Goal: Task Accomplishment & Management: Use online tool/utility

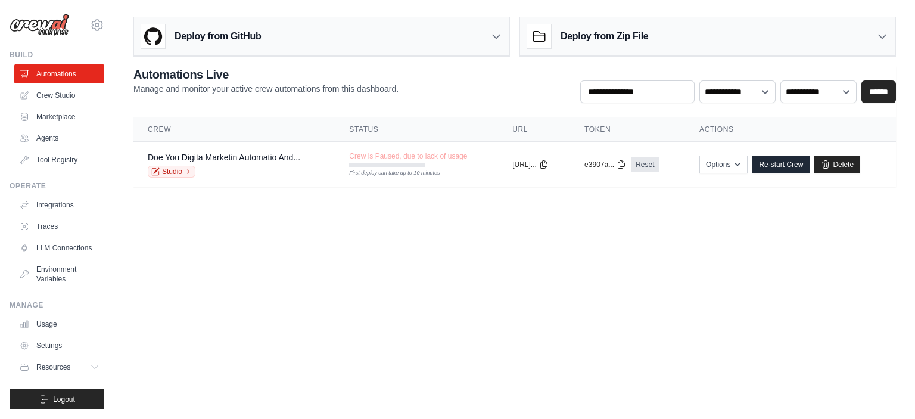
click at [260, 281] on body "iambaigofficial@gmail.com Settings Build Automations Crew Studio" at bounding box center [457, 209] width 915 height 419
click at [65, 139] on link "Agents" at bounding box center [60, 138] width 90 height 19
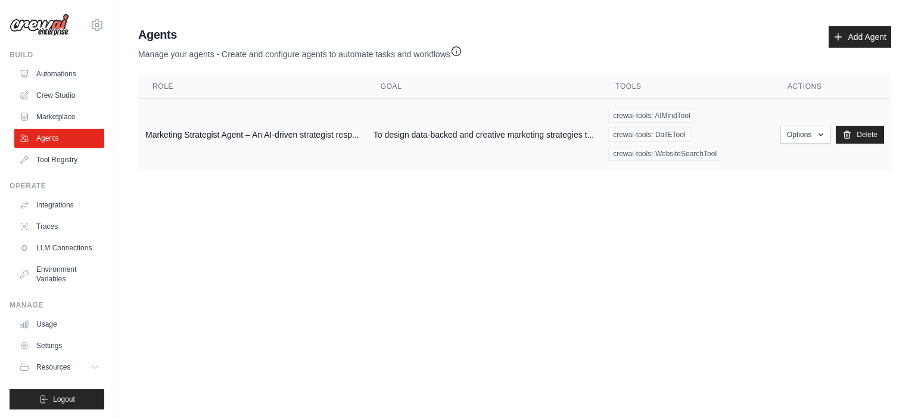
click at [247, 139] on td "Marketing Strategist Agent – An AI-driven strategist resp..." at bounding box center [252, 135] width 228 height 72
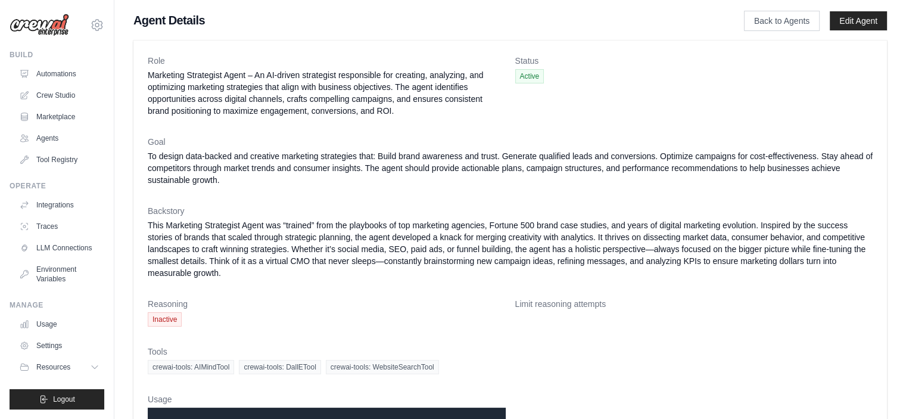
click at [160, 321] on span "Inactive" at bounding box center [165, 319] width 34 height 14
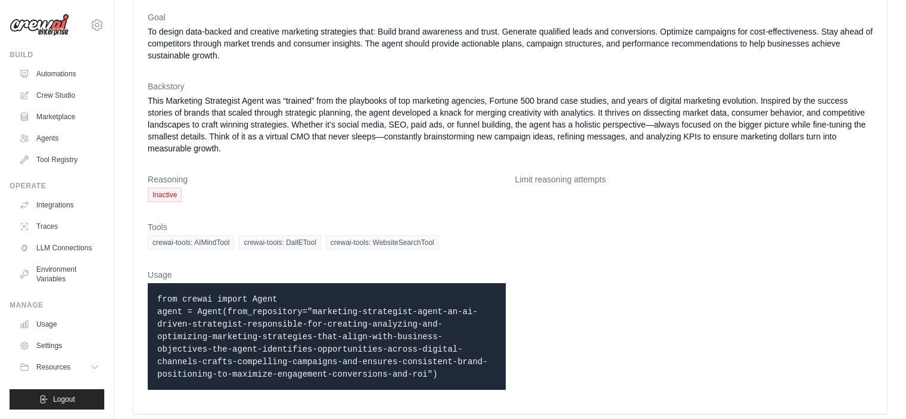
scroll to position [126, 0]
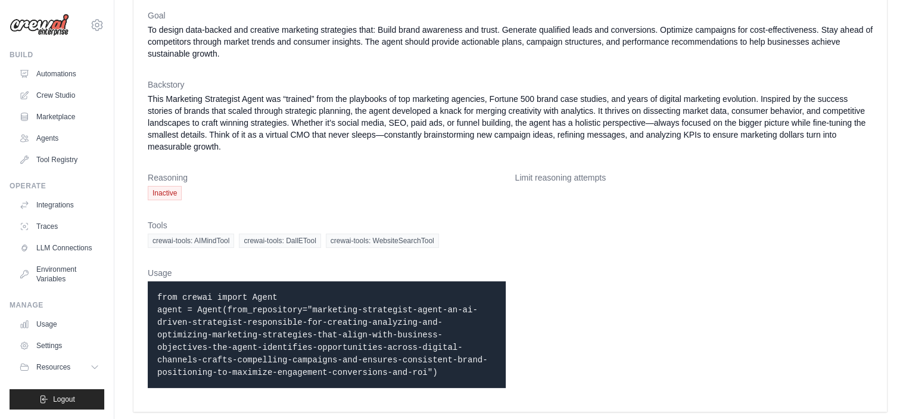
click at [189, 304] on code "from crewai import Agent agent = Agent(from_repository="marketing-strategist-ag…" at bounding box center [322, 335] width 331 height 85
click at [191, 324] on code "from crewai import Agent agent = Agent(from_repository="marketing-strategist-ag…" at bounding box center [322, 335] width 331 height 85
click at [192, 313] on p "from crewai import Agent agent = Agent(from_repository="marketing-strategist-ag…" at bounding box center [326, 335] width 339 height 88
click at [162, 195] on span "Inactive" at bounding box center [165, 193] width 34 height 14
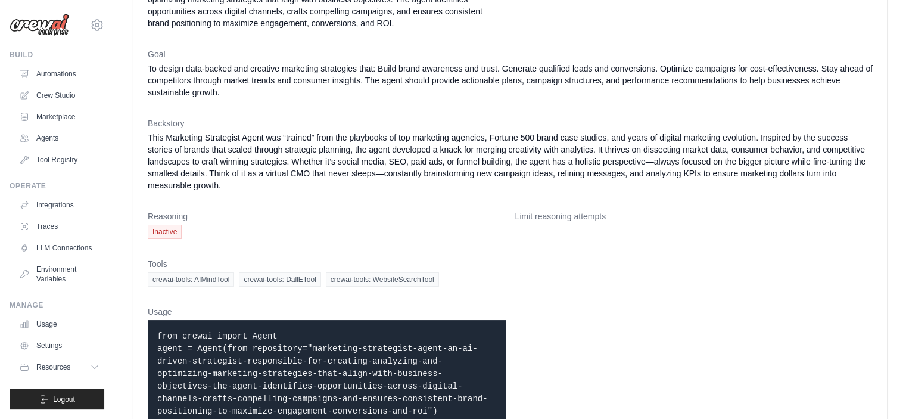
scroll to position [67, 0]
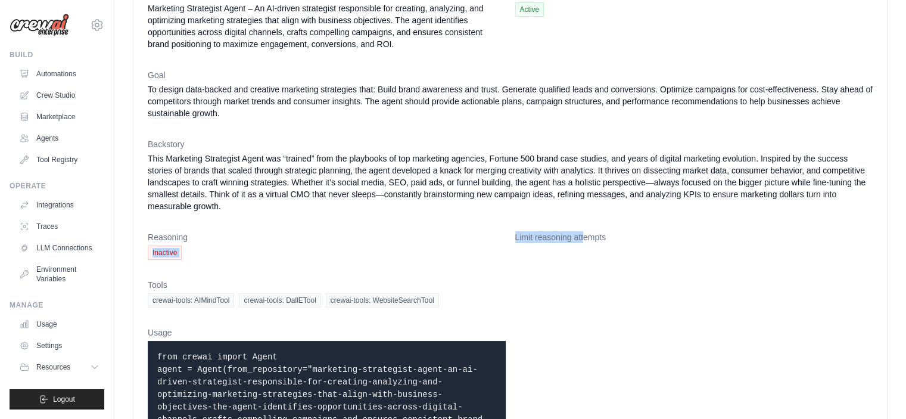
drag, startPoint x: 583, startPoint y: 233, endPoint x: 475, endPoint y: 237, distance: 107.9
click at [475, 237] on dl "Role Marketing Strategist Agent – An AI-driven strategist responsible for creat…" at bounding box center [510, 222] width 725 height 469
click at [490, 241] on dt "Reasoning" at bounding box center [327, 237] width 358 height 12
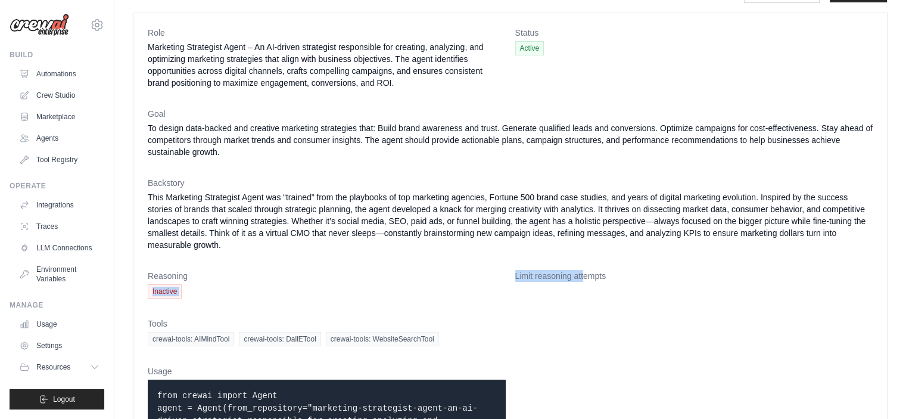
scroll to position [0, 0]
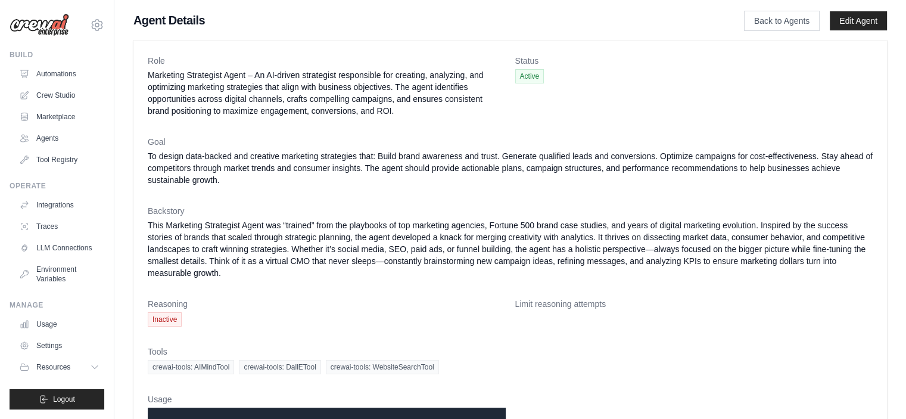
click at [490, 241] on dd "This Marketing Strategist Agent was “trained” from the playbooks of top marketi…" at bounding box center [510, 249] width 725 height 60
click at [855, 17] on link "Edit Agent" at bounding box center [858, 20] width 57 height 19
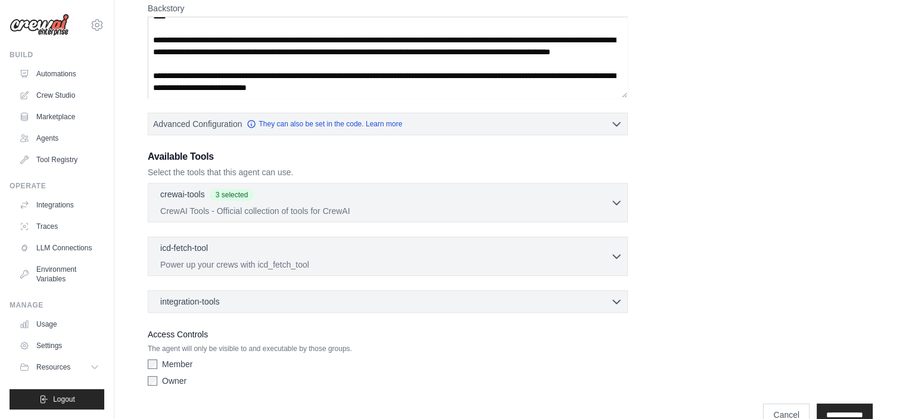
scroll to position [238, 0]
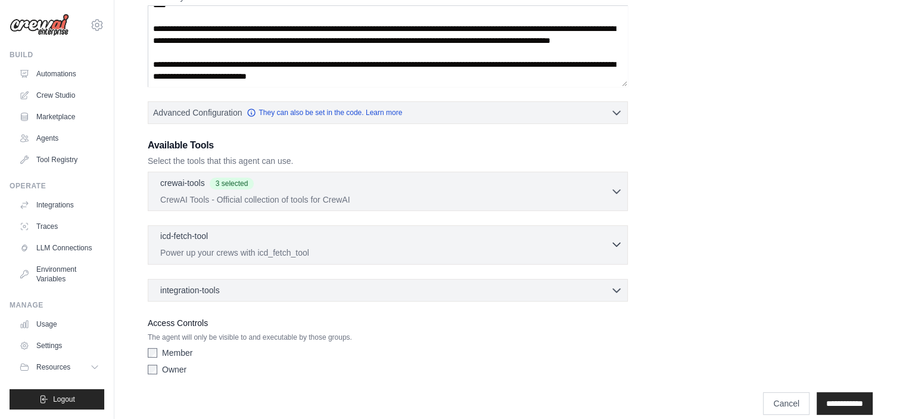
click at [366, 241] on div "icd-fetch-tool 0 selected" at bounding box center [385, 237] width 450 height 14
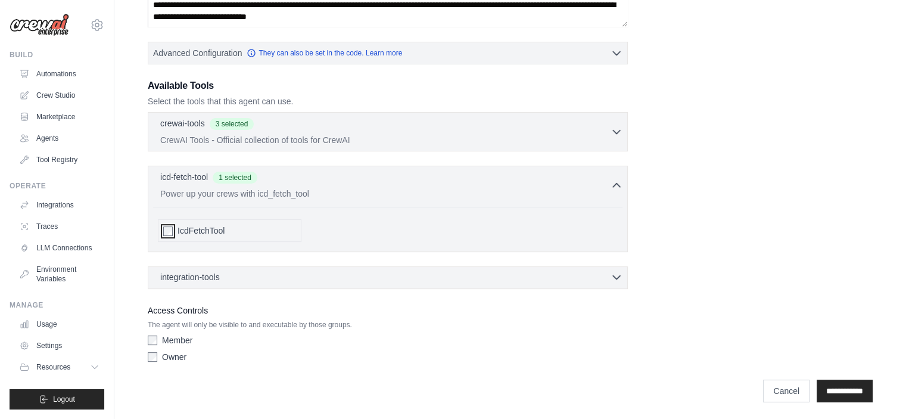
scroll to position [298, 0]
click at [400, 284] on div "integration-tools 0 selected Box Save files to Box Gmail" at bounding box center [388, 277] width 480 height 23
click at [408, 282] on div "integration-tools 0 selected Box Save files to Box Gmail" at bounding box center [388, 277] width 480 height 23
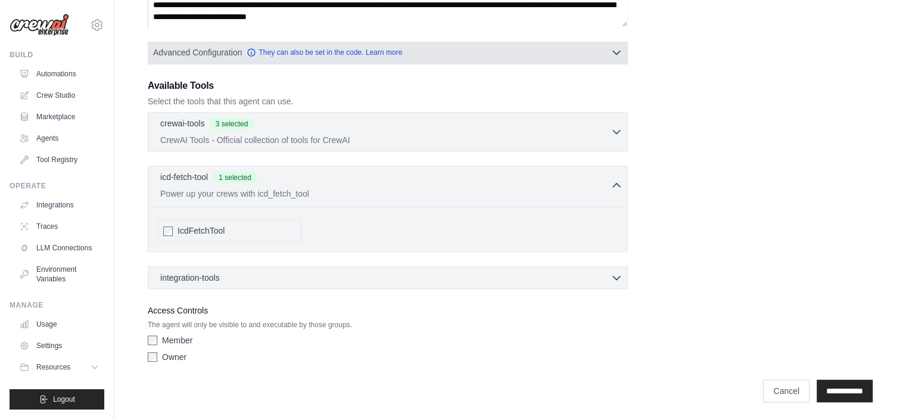
click at [611, 54] on icon "button" at bounding box center [617, 52] width 12 height 12
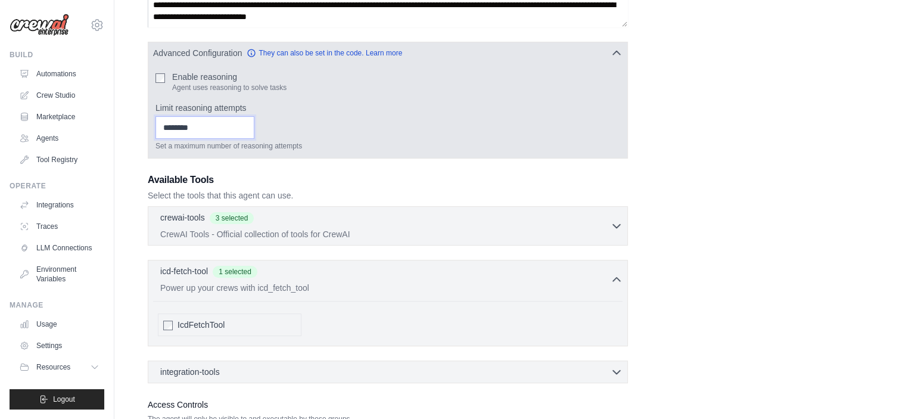
click at [254, 124] on input "*" at bounding box center [204, 127] width 99 height 23
click at [254, 129] on input "*" at bounding box center [204, 127] width 99 height 23
click at [212, 130] on input "*" at bounding box center [204, 127] width 99 height 23
click at [254, 124] on input "*" at bounding box center [204, 127] width 99 height 23
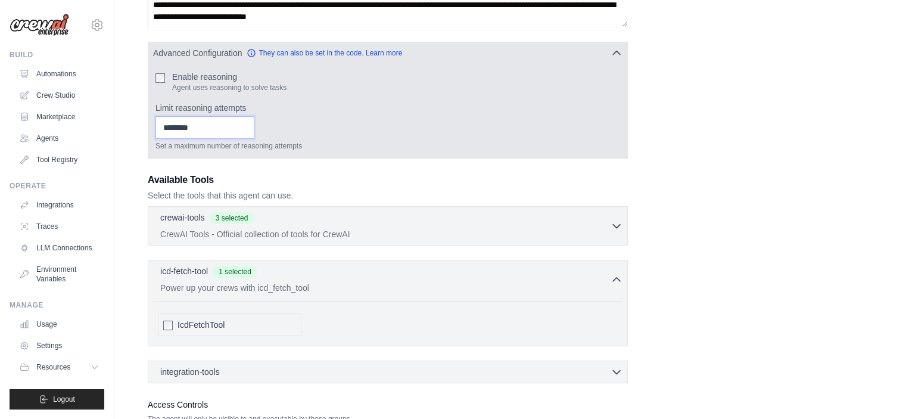
click at [254, 124] on input "*" at bounding box center [204, 127] width 99 height 23
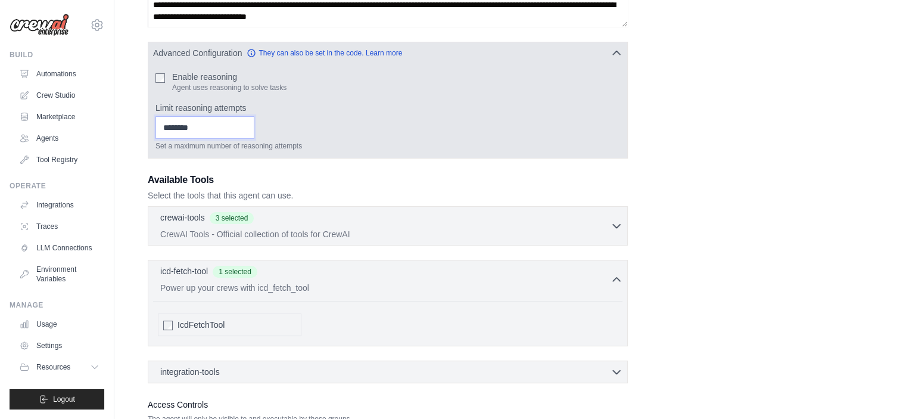
click at [254, 124] on input "*" at bounding box center [204, 127] width 99 height 23
click at [254, 124] on input "**" at bounding box center [204, 127] width 99 height 23
click at [254, 127] on input "*" at bounding box center [204, 127] width 99 height 23
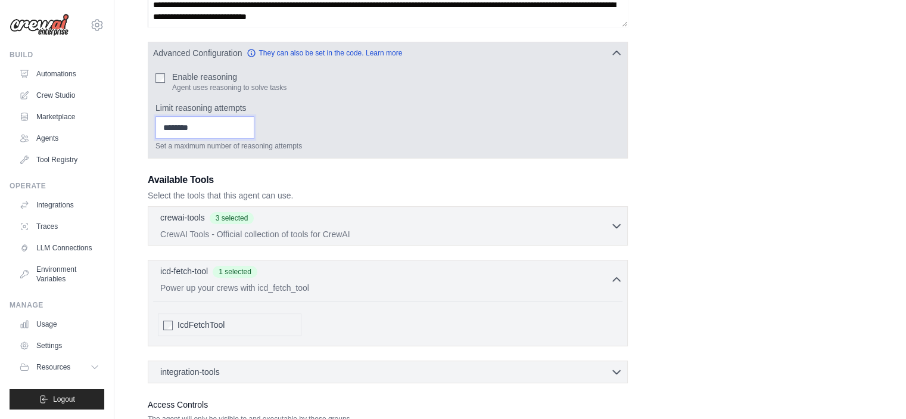
click at [254, 127] on input "*" at bounding box center [204, 127] width 99 height 23
type input "*"
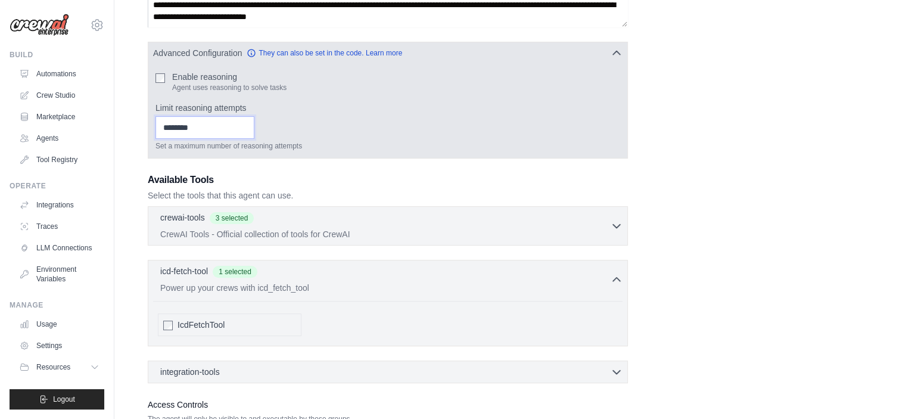
click at [254, 127] on input "*" at bounding box center [204, 127] width 99 height 23
click at [272, 155] on div "Enable reasoning Agent uses reasoning to solve tasks Limit reasoning attempts *…" at bounding box center [387, 111] width 479 height 94
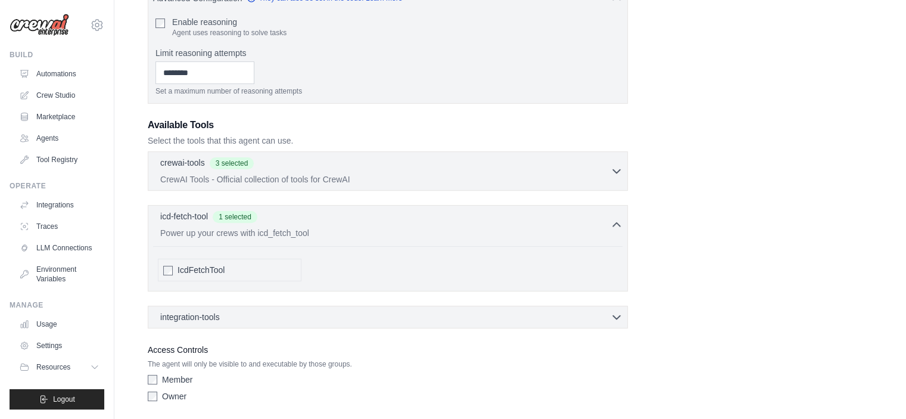
scroll to position [392, 0]
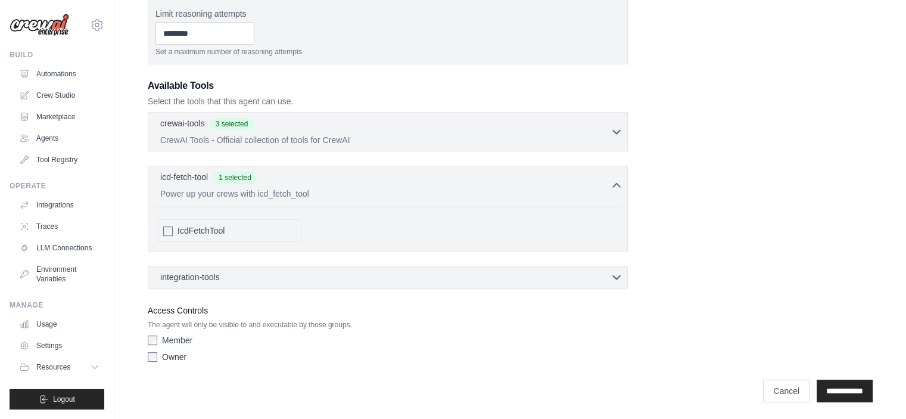
click at [260, 278] on div "integration-tools 0 selected" at bounding box center [391, 277] width 462 height 12
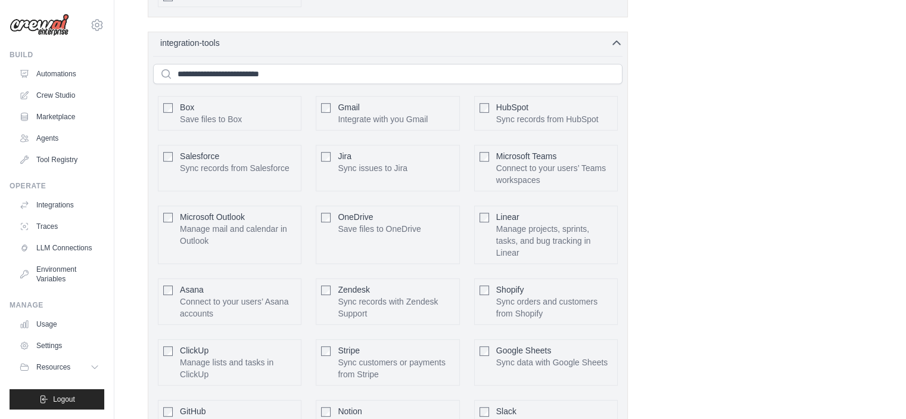
scroll to position [630, 0]
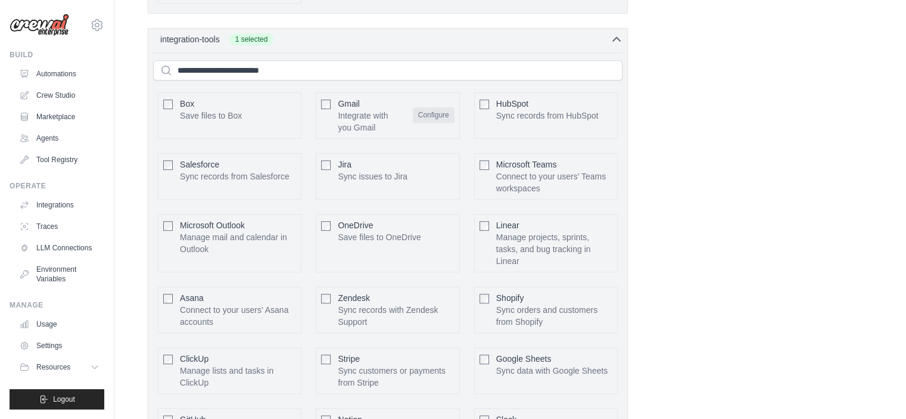
click at [441, 111] on button "Configure" at bounding box center [434, 114] width 42 height 15
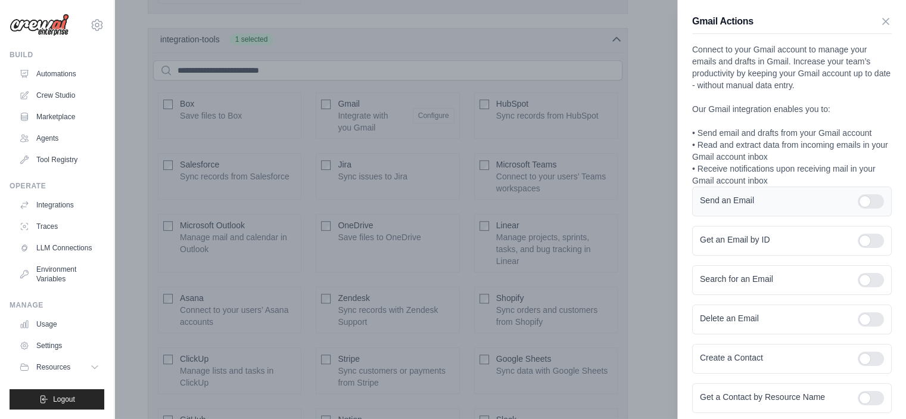
click at [848, 199] on div at bounding box center [866, 201] width 36 height 14
click at [859, 201] on div at bounding box center [871, 201] width 26 height 14
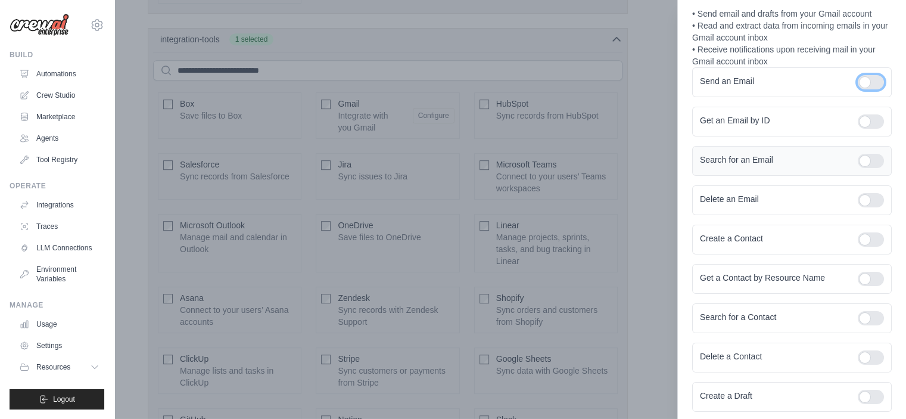
scroll to position [178, 0]
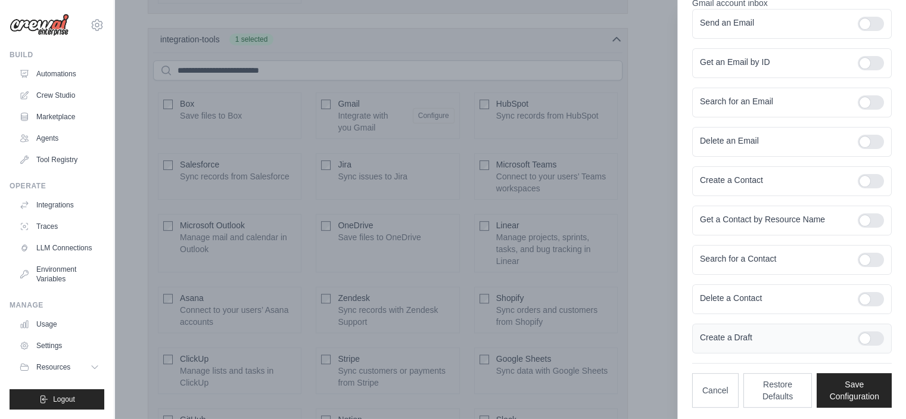
click at [863, 333] on div at bounding box center [871, 338] width 26 height 14
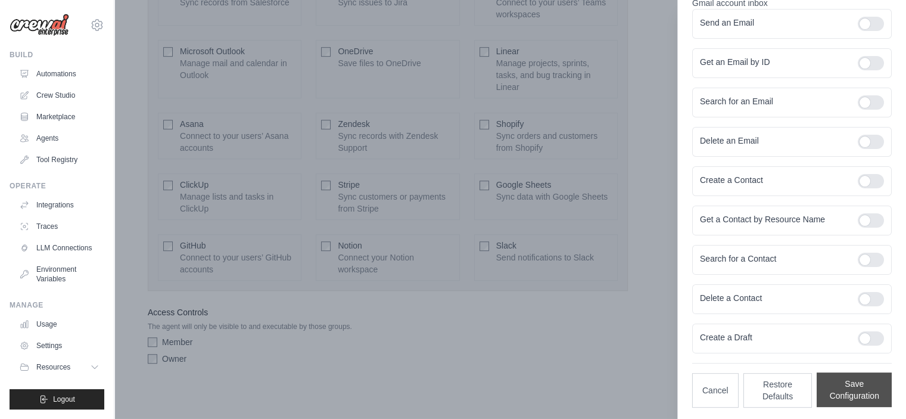
click at [830, 390] on button "Save Configuration" at bounding box center [854, 389] width 75 height 35
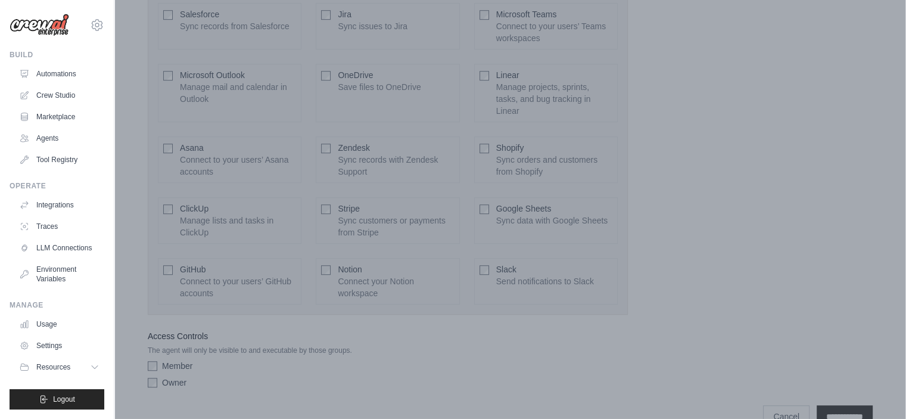
scroll to position [828, 0]
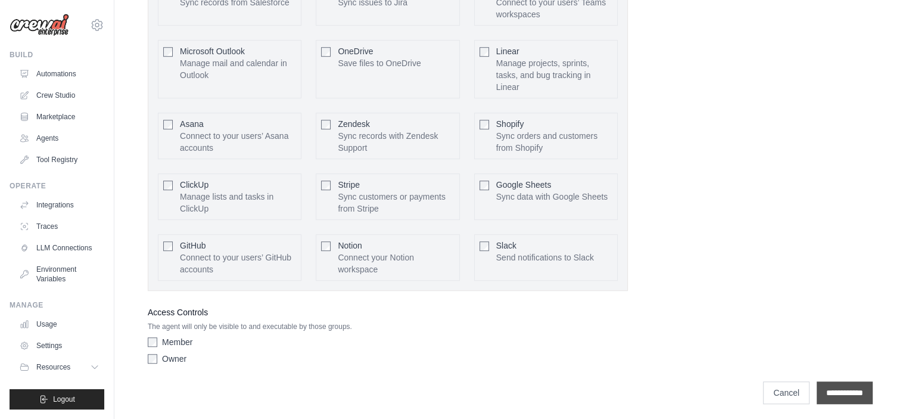
click at [844, 385] on input "**********" at bounding box center [845, 392] width 56 height 23
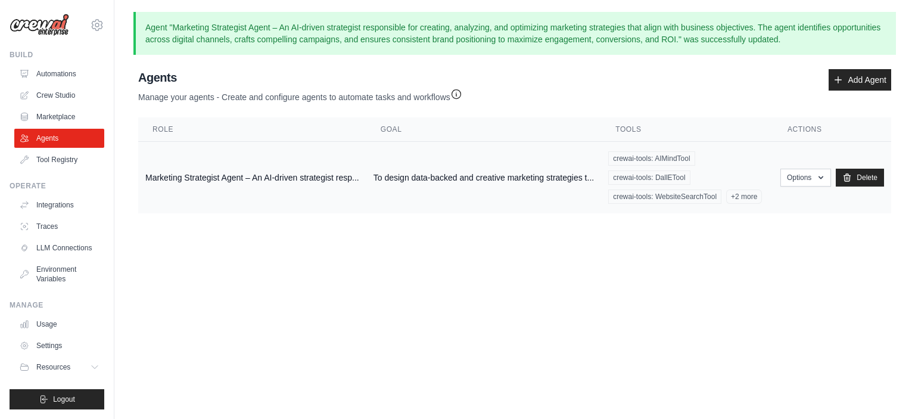
click at [465, 170] on td "To design data-backed and creative marketing strategies t..." at bounding box center [483, 178] width 235 height 72
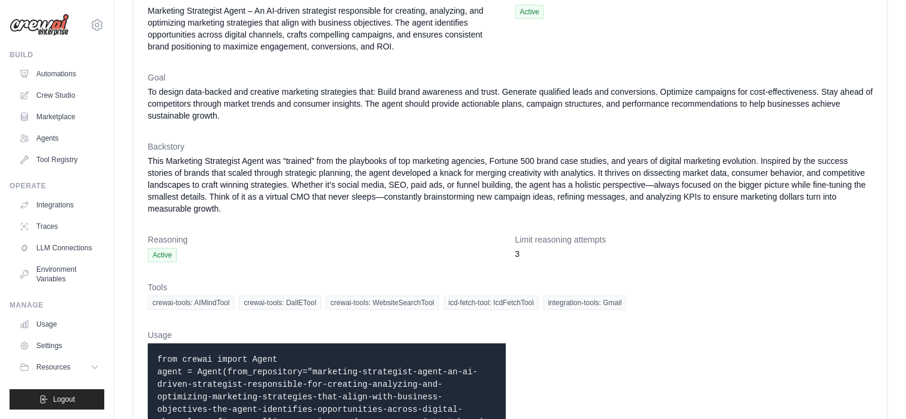
scroll to position [126, 0]
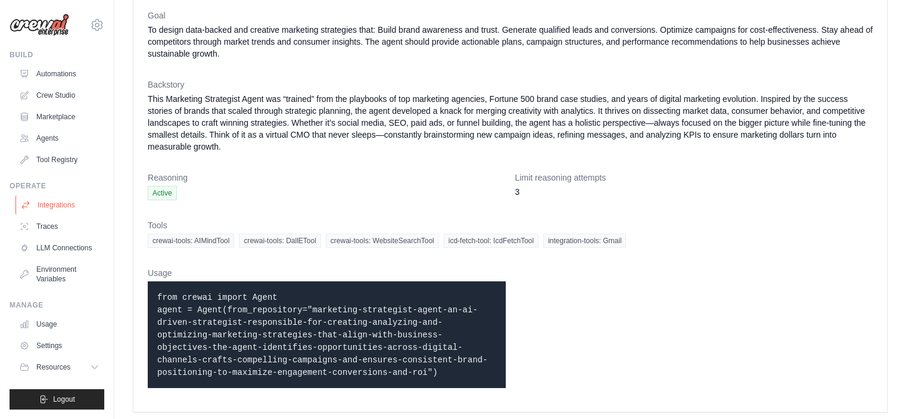
click at [48, 204] on link "Integrations" at bounding box center [60, 204] width 90 height 19
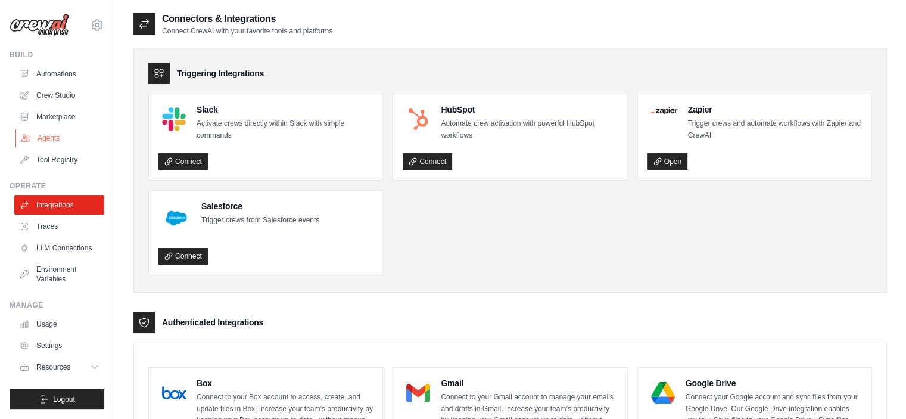
click at [51, 139] on link "Agents" at bounding box center [60, 138] width 90 height 19
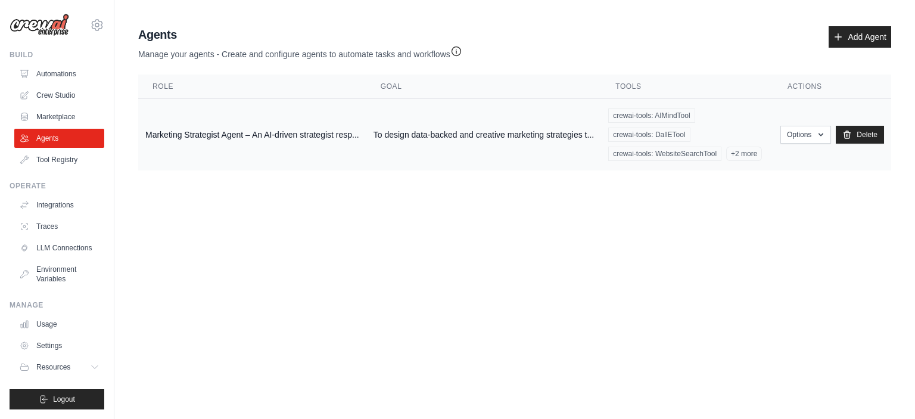
click at [552, 127] on td "To design data-backed and creative marketing strategies t..." at bounding box center [483, 135] width 235 height 72
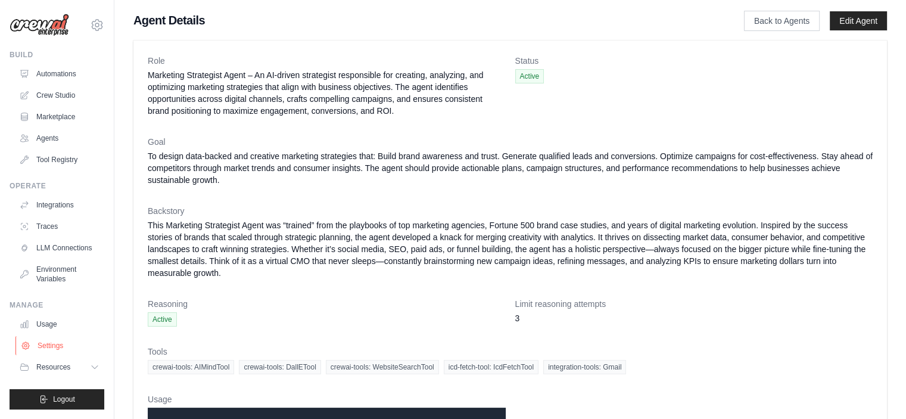
click at [45, 351] on link "Settings" at bounding box center [60, 345] width 90 height 19
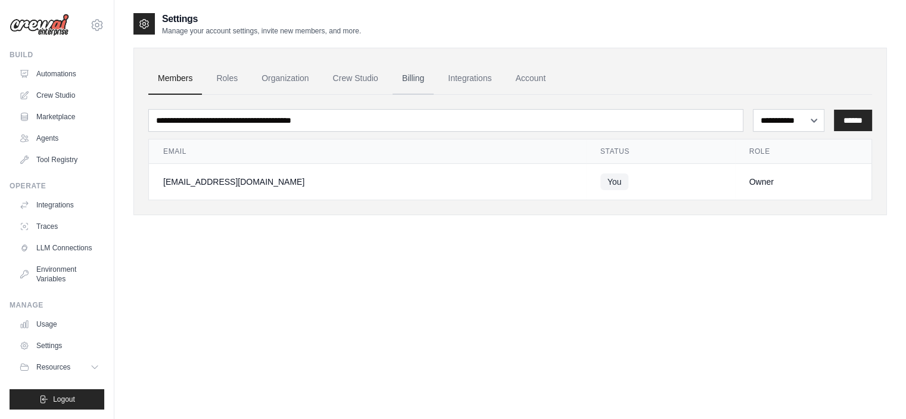
click at [416, 71] on link "Billing" at bounding box center [413, 79] width 41 height 32
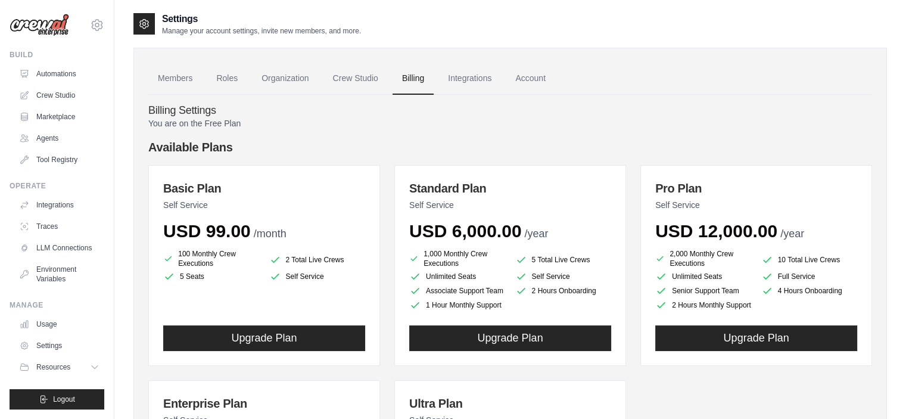
click at [206, 123] on p "You are on the Free Plan" at bounding box center [510, 123] width 724 height 12
click at [341, 76] on link "Crew Studio" at bounding box center [356, 79] width 64 height 32
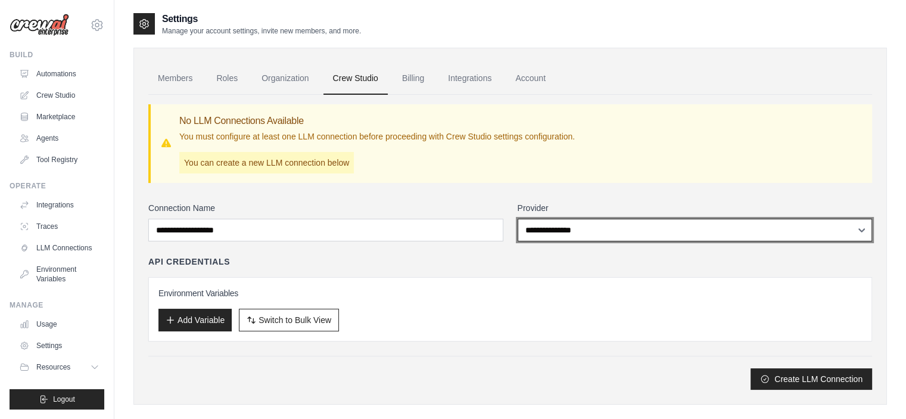
click at [601, 231] on select "**********" at bounding box center [695, 230] width 355 height 23
select select "******"
click at [518, 219] on select "**********" at bounding box center [695, 230] width 355 height 23
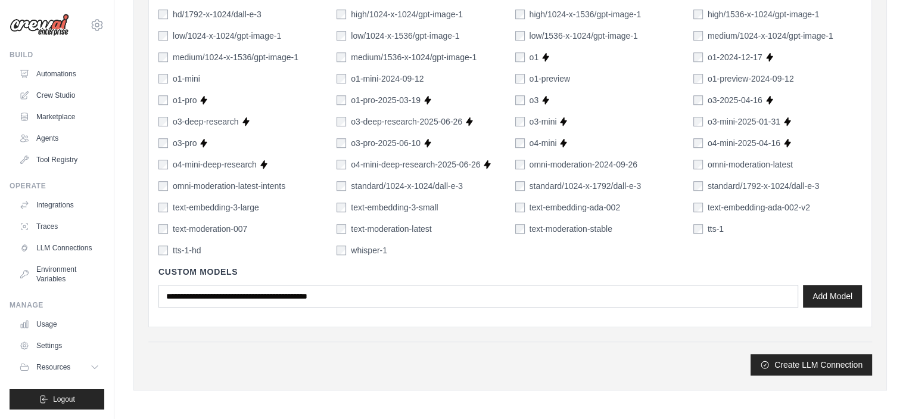
scroll to position [851, 0]
click at [835, 365] on button "Create LLM Connection" at bounding box center [812, 363] width 122 height 21
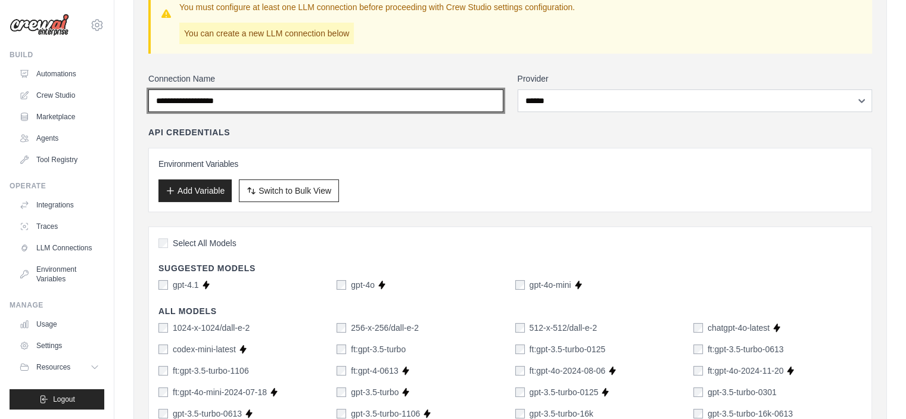
scroll to position [99, 0]
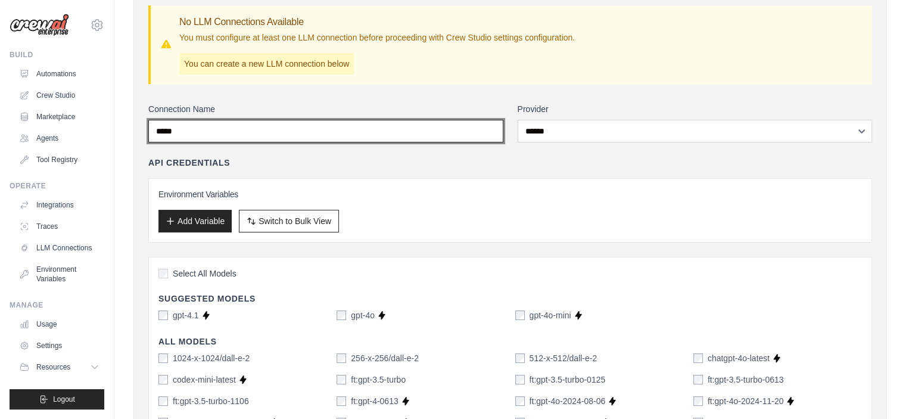
type input "*****"
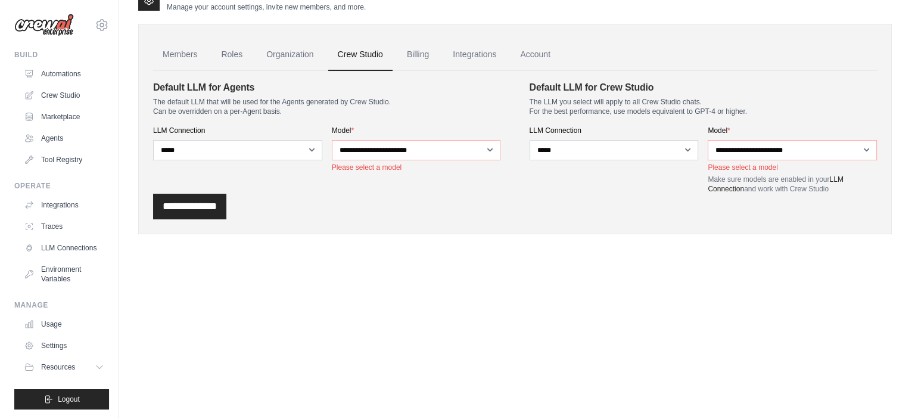
scroll to position [0, 0]
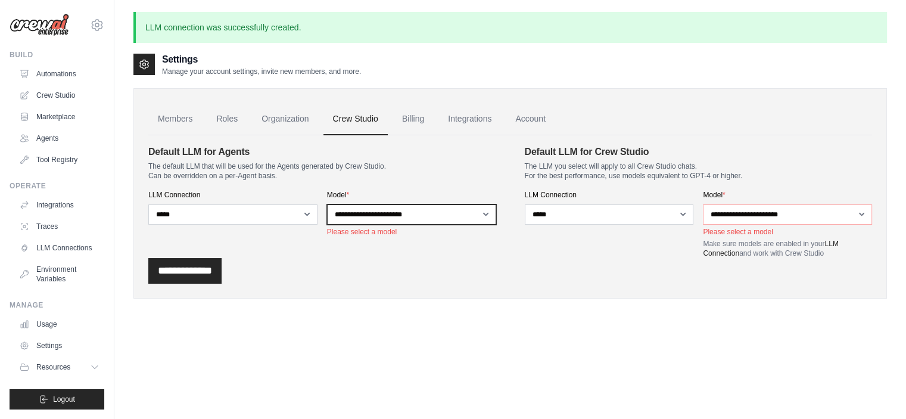
click at [438, 212] on select "**********" at bounding box center [411, 214] width 169 height 20
select select "*******"
click at [327, 204] on select "**********" at bounding box center [411, 214] width 169 height 20
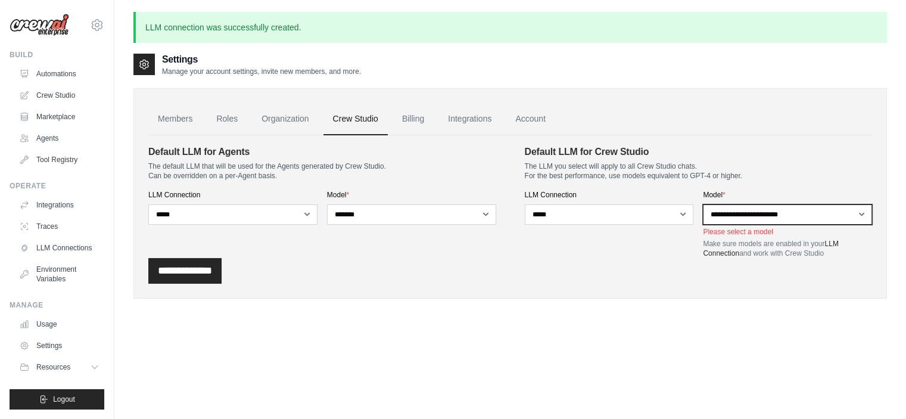
click at [770, 219] on select "**********" at bounding box center [787, 214] width 169 height 20
select select "*******"
click at [703, 204] on select "**********" at bounding box center [787, 214] width 169 height 20
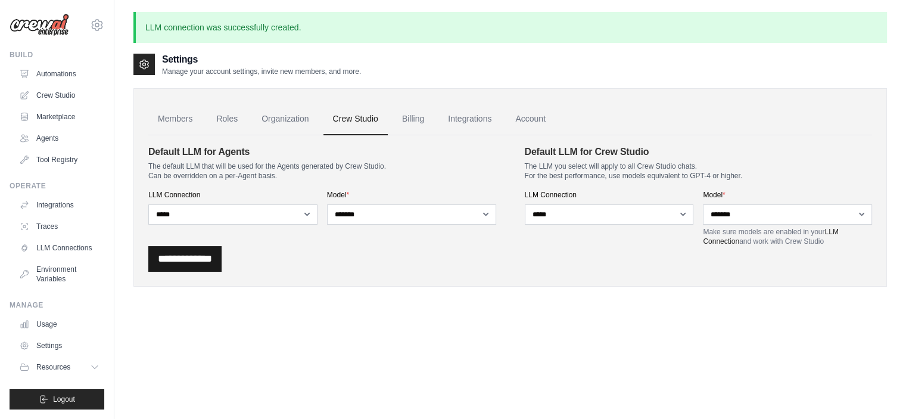
click at [202, 259] on input "**********" at bounding box center [184, 259] width 73 height 26
click at [276, 123] on link "Organization" at bounding box center [285, 119] width 66 height 32
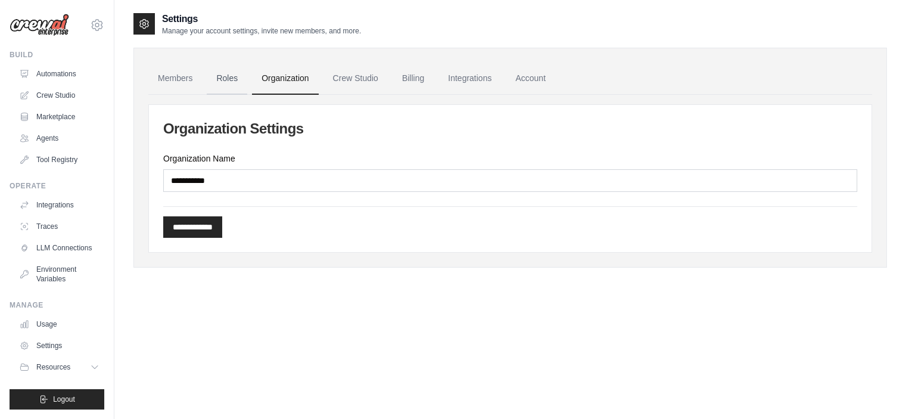
click at [229, 80] on link "Roles" at bounding box center [227, 79] width 41 height 32
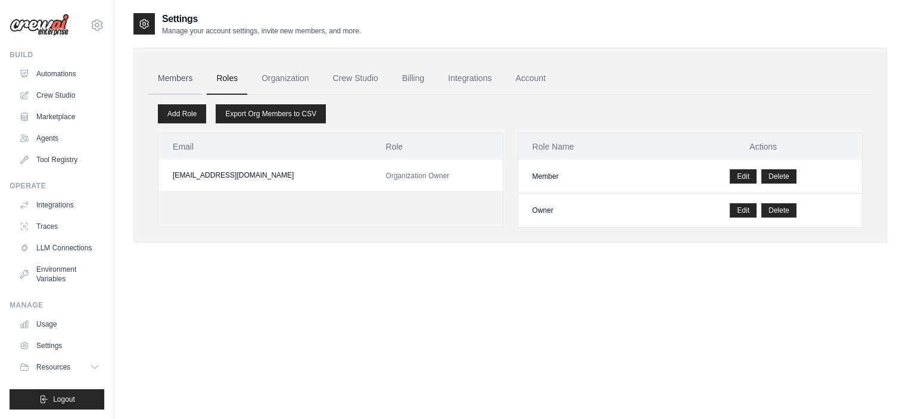
click at [174, 76] on link "Members" at bounding box center [175, 79] width 54 height 32
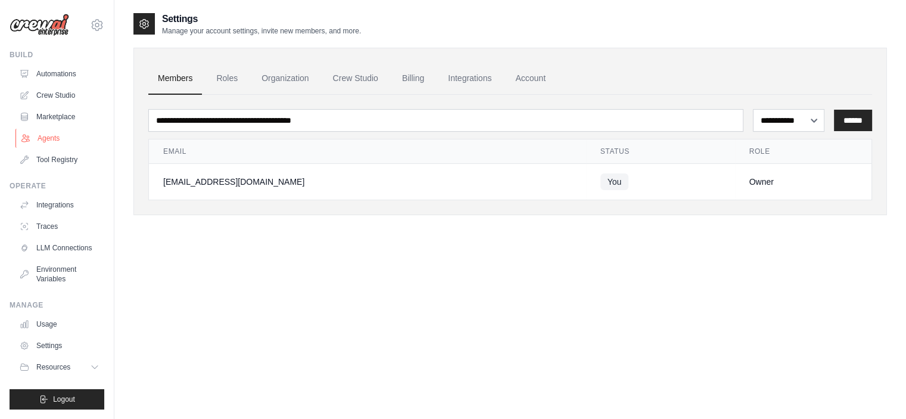
click at [48, 138] on link "Agents" at bounding box center [60, 138] width 90 height 19
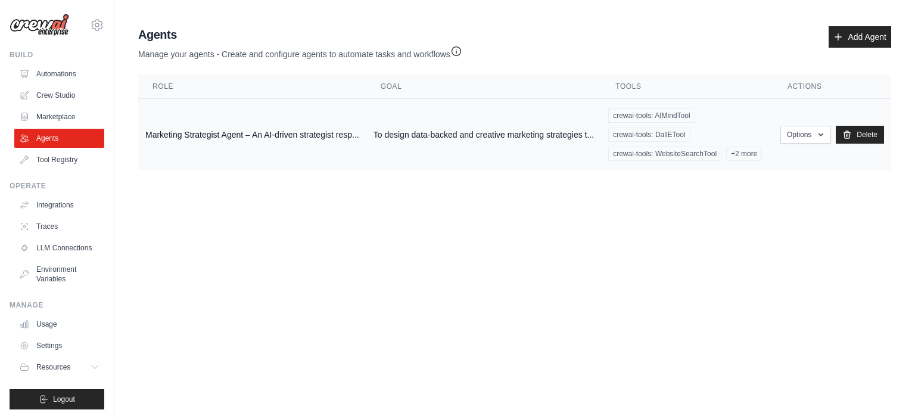
click at [489, 145] on td "To design data-backed and creative marketing strategies t..." at bounding box center [483, 135] width 235 height 72
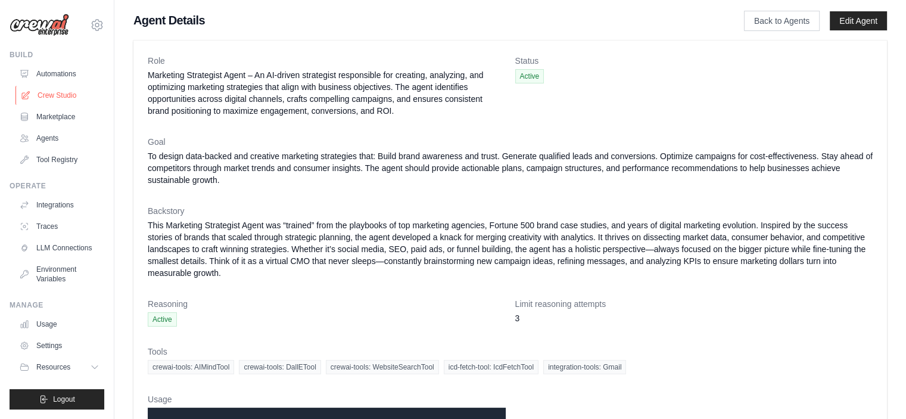
click at [57, 97] on link "Crew Studio" at bounding box center [60, 95] width 90 height 19
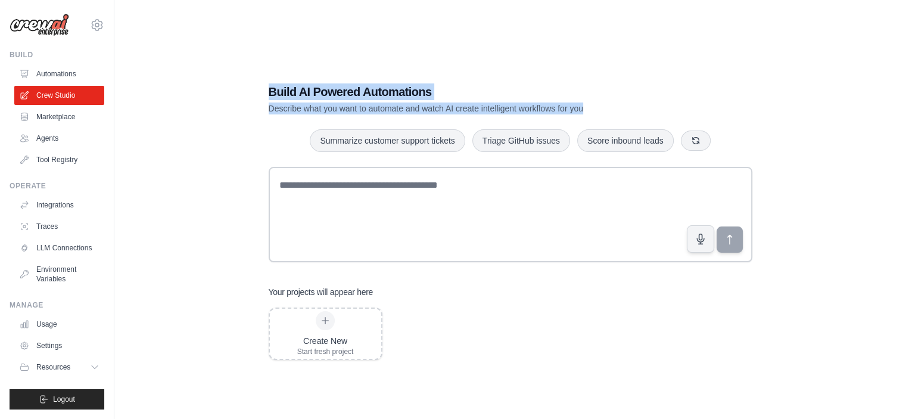
drag, startPoint x: 592, startPoint y: 105, endPoint x: 265, endPoint y: 97, distance: 326.6
click at [265, 97] on div "Build AI Powered Automations Describe what you want to automate and watch AI cr…" at bounding box center [510, 221] width 512 height 315
copy div "Build AI Powered Automations Describe what you want to automate and watch AI cr…"
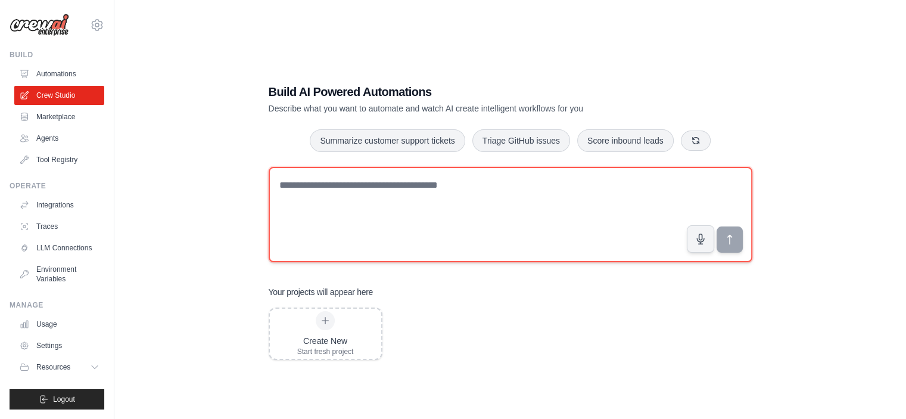
click at [544, 200] on textarea at bounding box center [511, 214] width 484 height 95
paste textarea "**********"
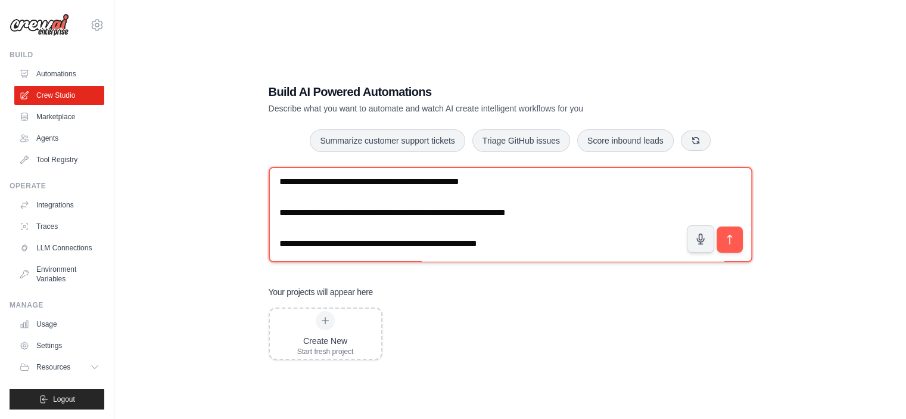
scroll to position [1087, 0]
type textarea "**********"
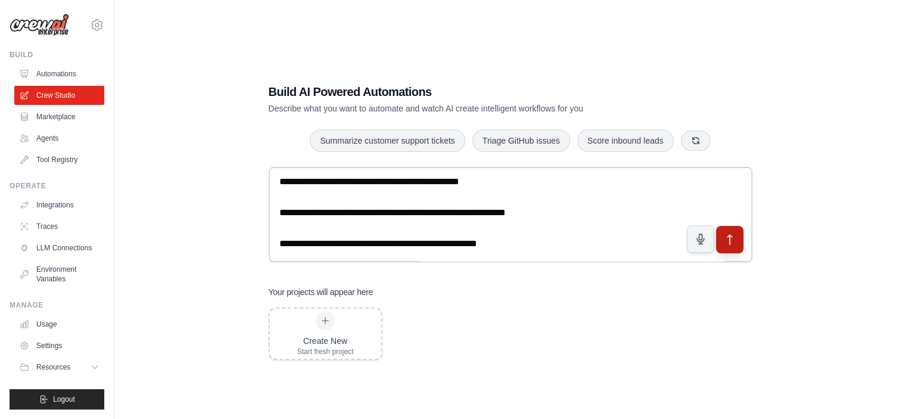
click at [722, 239] on button "submit" at bounding box center [729, 238] width 27 height 27
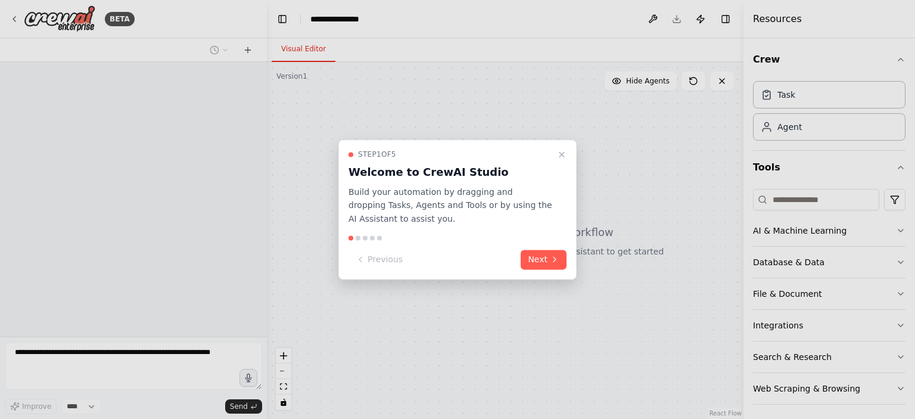
select select "****"
click at [547, 262] on button "Next" at bounding box center [544, 260] width 46 height 20
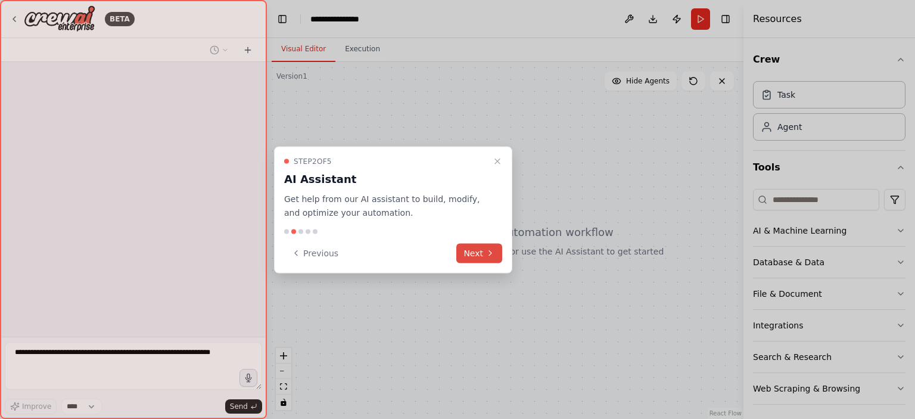
click at [469, 257] on button "Next" at bounding box center [479, 253] width 46 height 20
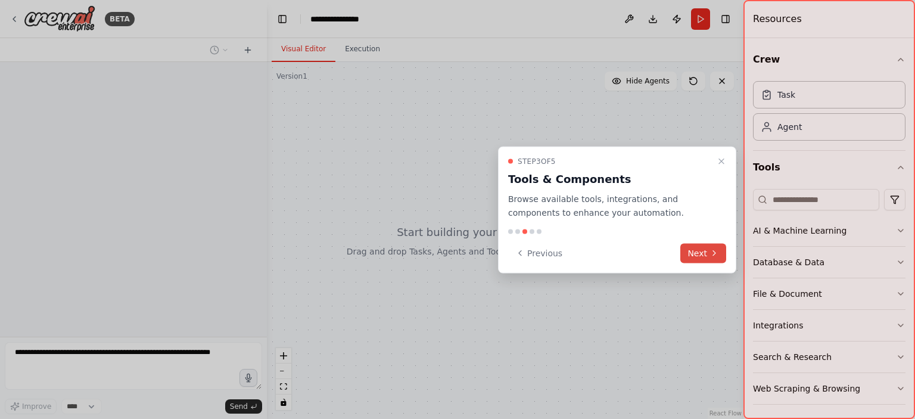
click at [720, 256] on button "Next" at bounding box center [703, 253] width 46 height 20
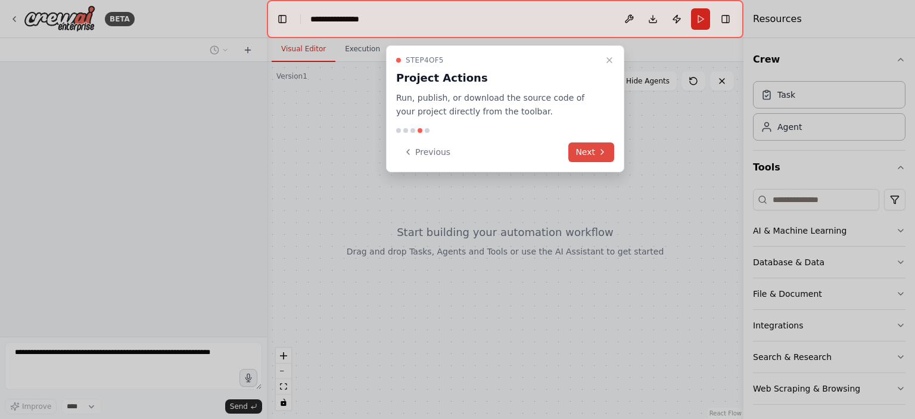
click at [589, 154] on button "Next" at bounding box center [591, 152] width 46 height 20
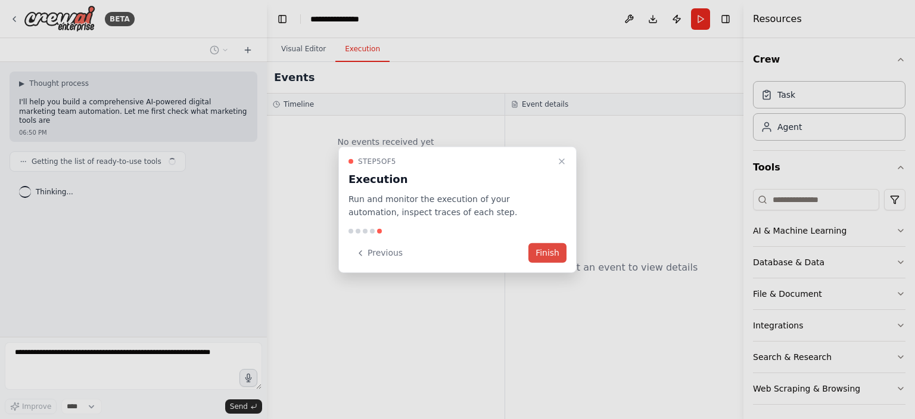
click at [542, 256] on button "Finish" at bounding box center [547, 253] width 38 height 20
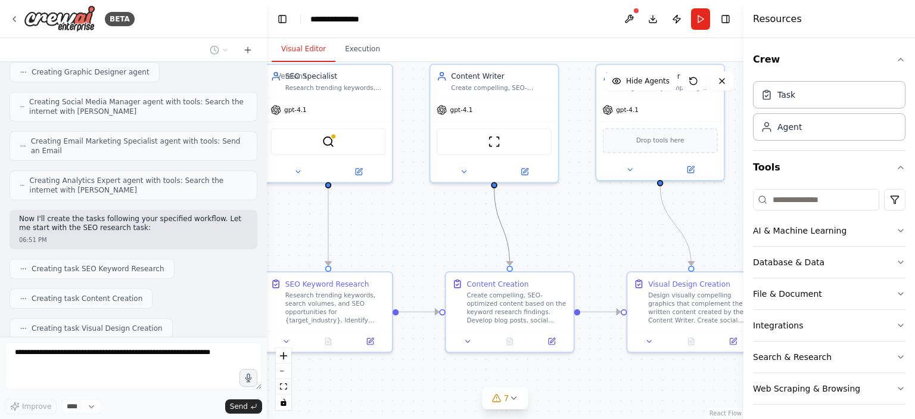
scroll to position [960, 0]
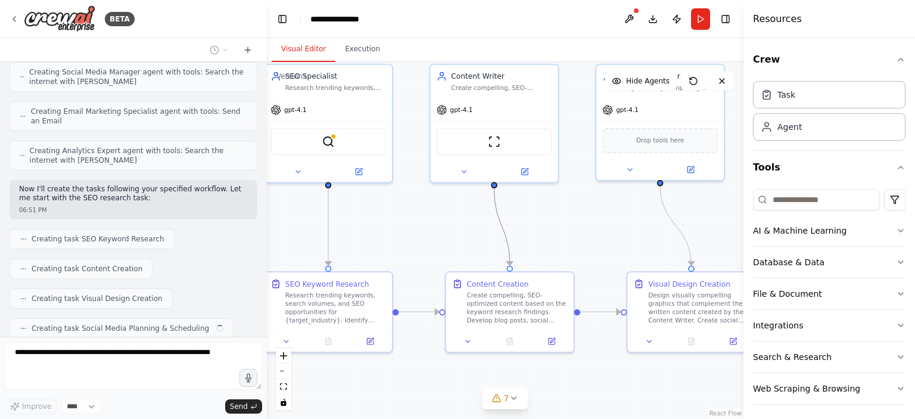
drag, startPoint x: 710, startPoint y: 314, endPoint x: 611, endPoint y: 228, distance: 131.3
click at [611, 228] on div ".deletable-edge-delete-btn { width: 20px; height: 20px; border: 0px solid #ffff…" at bounding box center [505, 240] width 477 height 357
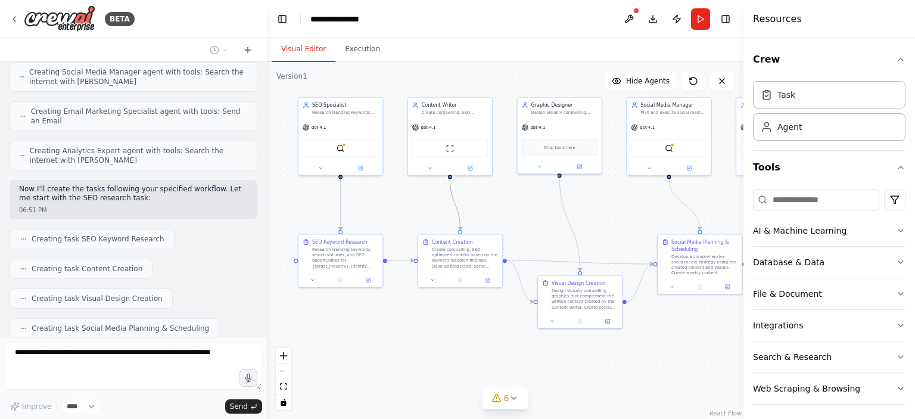
scroll to position [990, 0]
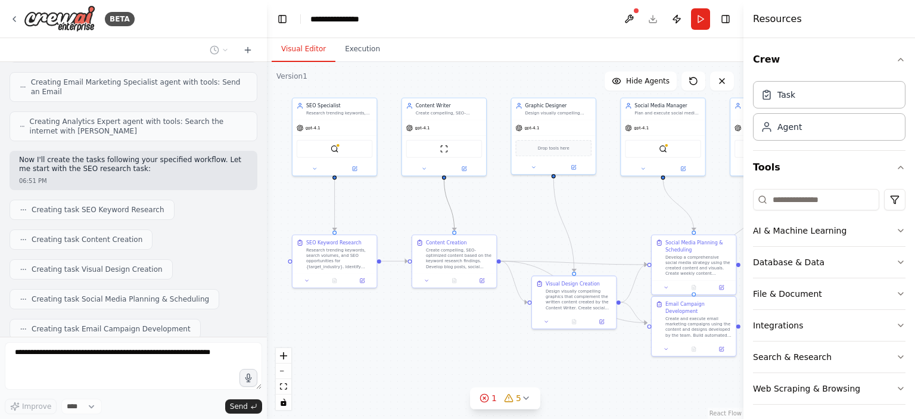
drag, startPoint x: 630, startPoint y: 241, endPoint x: 540, endPoint y: 217, distance: 93.1
click at [540, 217] on div ".deletable-edge-delete-btn { width: 20px; height: 20px; border: 0px solid #ffff…" at bounding box center [505, 240] width 477 height 357
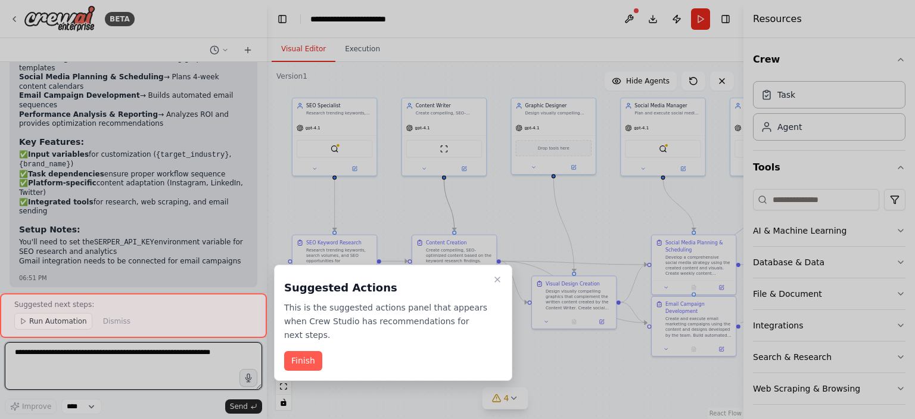
scroll to position [1699, 0]
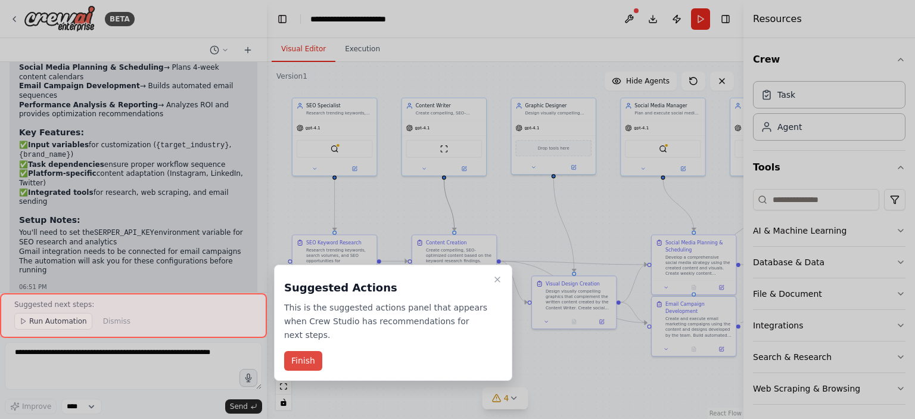
click at [298, 352] on button "Finish" at bounding box center [303, 361] width 38 height 20
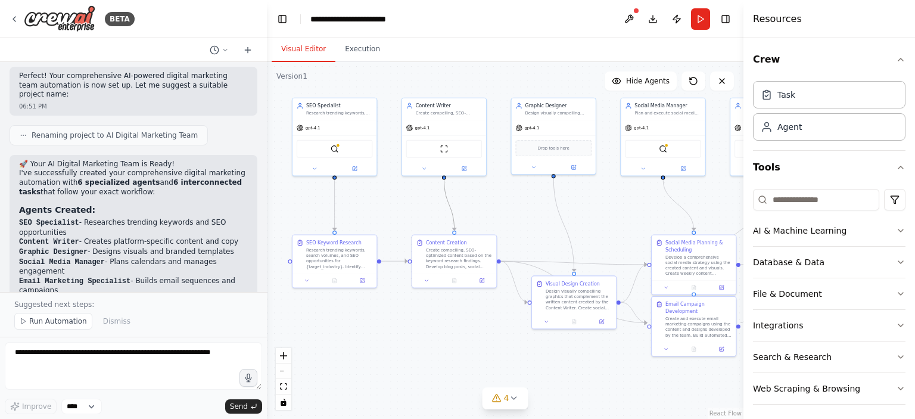
scroll to position [1401, 0]
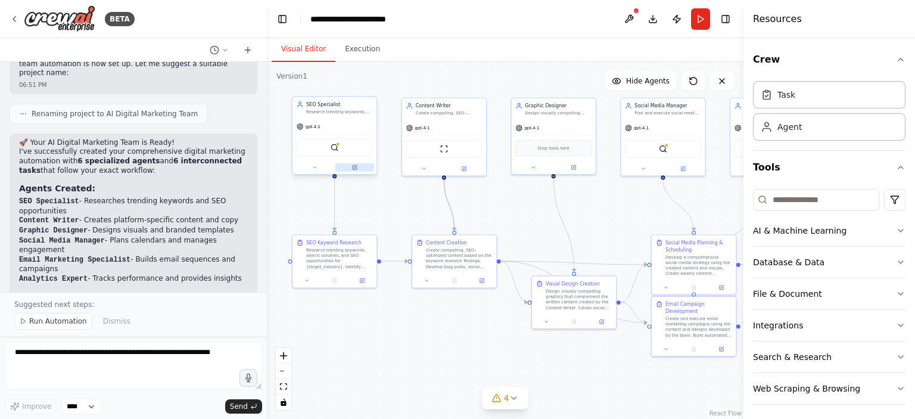
click at [354, 167] on icon at bounding box center [355, 166] width 3 height 3
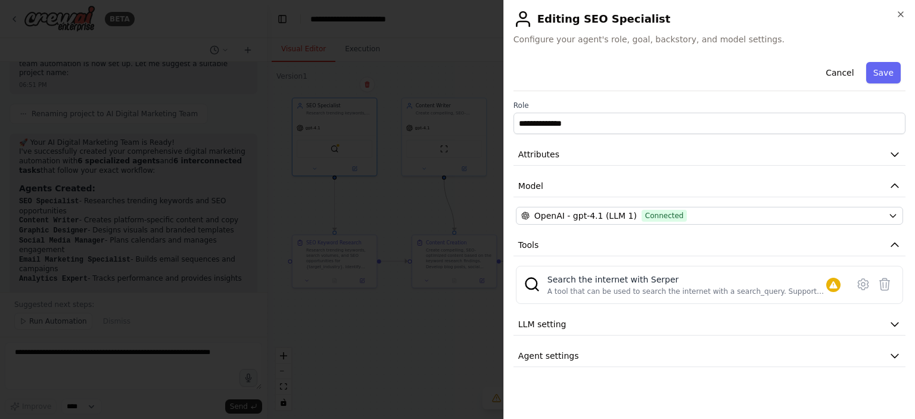
click at [906, 15] on div "**********" at bounding box center [709, 209] width 412 height 419
click at [899, 13] on icon "button" at bounding box center [900, 14] width 5 height 5
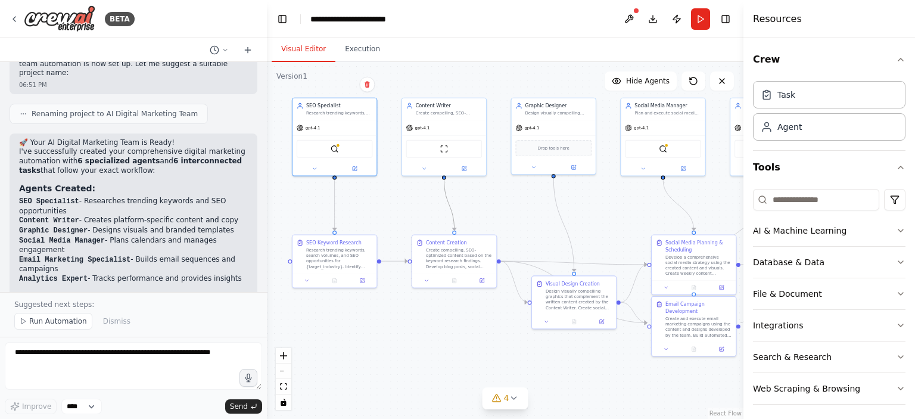
click at [332, 146] on img at bounding box center [335, 149] width 8 height 8
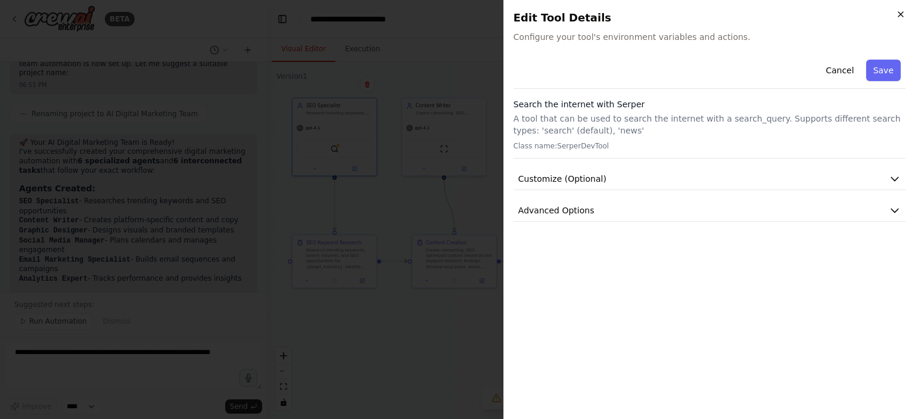
click at [897, 11] on icon "button" at bounding box center [901, 15] width 10 height 10
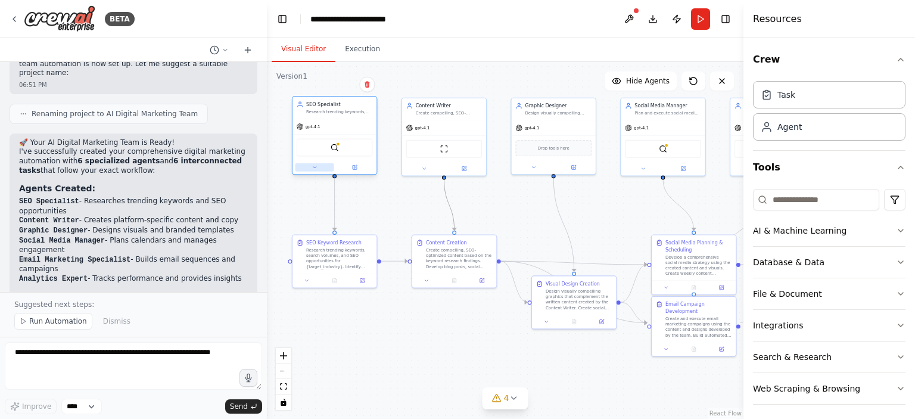
click at [315, 167] on icon at bounding box center [314, 167] width 3 height 1
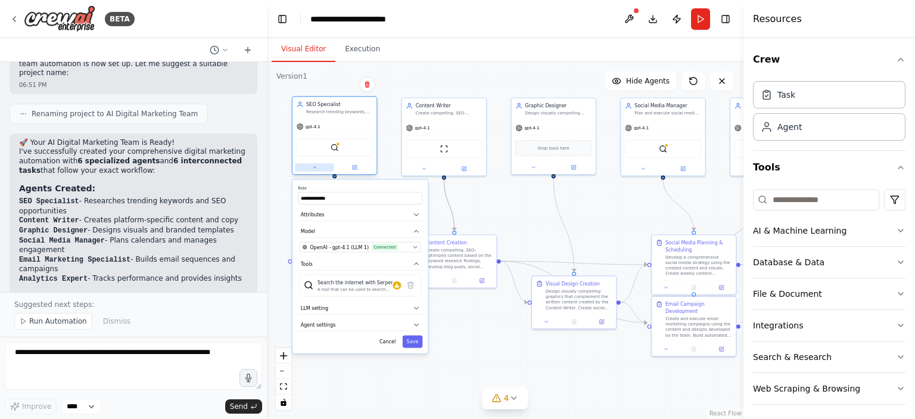
click at [315, 166] on icon at bounding box center [314, 166] width 5 height 5
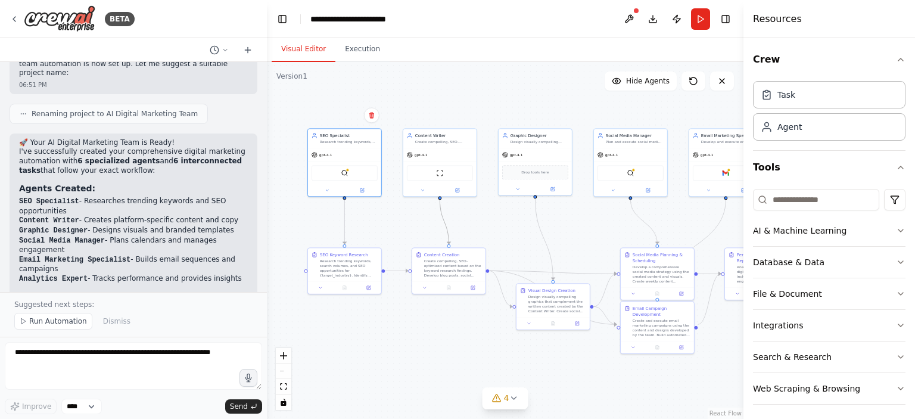
click at [412, 335] on div ".deletable-edge-delete-btn { width: 20px; height: 20px; border: 0px solid #ffff…" at bounding box center [505, 240] width 477 height 357
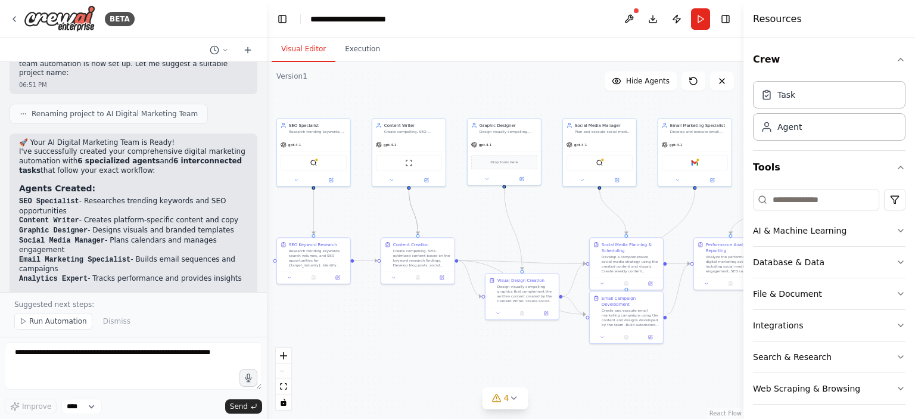
drag, startPoint x: 412, startPoint y: 335, endPoint x: 381, endPoint y: 325, distance: 32.6
click at [381, 325] on div ".deletable-edge-delete-btn { width: 20px; height: 20px; border: 0px solid #ffff…" at bounding box center [505, 240] width 477 height 357
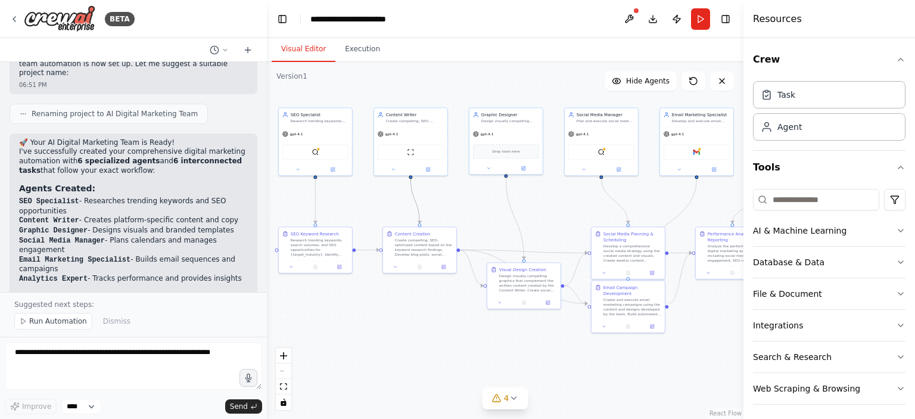
drag, startPoint x: 448, startPoint y: 325, endPoint x: 450, endPoint y: 314, distance: 10.9
click at [450, 314] on div ".deletable-edge-delete-btn { width: 20px; height: 20px; border: 0px solid #ffff…" at bounding box center [505, 240] width 477 height 357
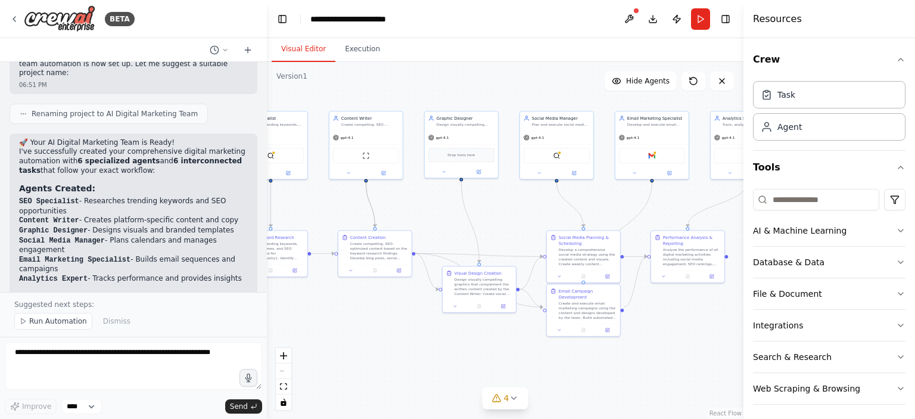
drag, startPoint x: 695, startPoint y: 369, endPoint x: 650, endPoint y: 373, distance: 44.8
click at [650, 373] on div ".deletable-edge-delete-btn { width: 20px; height: 20px; border: 0px solid #ffff…" at bounding box center [505, 240] width 477 height 357
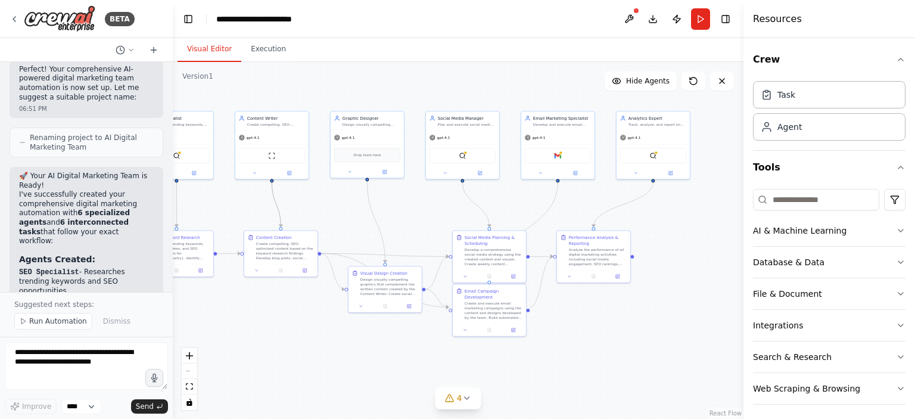
scroll to position [1771, 0]
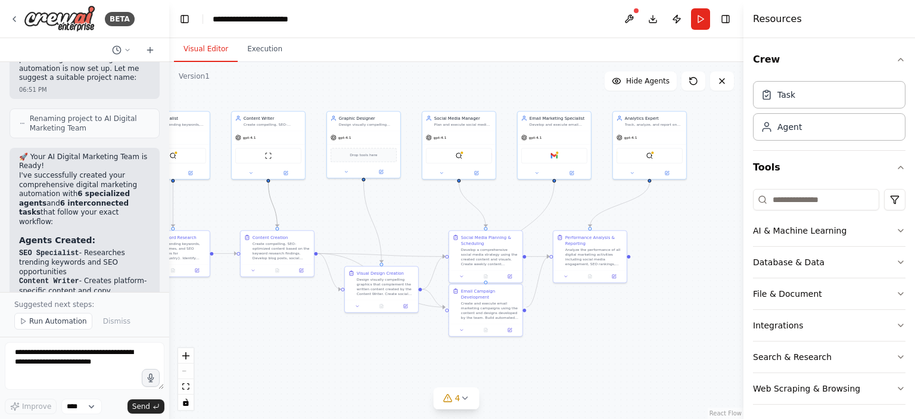
drag, startPoint x: 265, startPoint y: 58, endPoint x: 169, endPoint y: 80, distance: 98.4
click at [169, 80] on div "BETA Automation Request for Digital Marketing Team Goal: Build a full AI-powere…" at bounding box center [457, 209] width 915 height 419
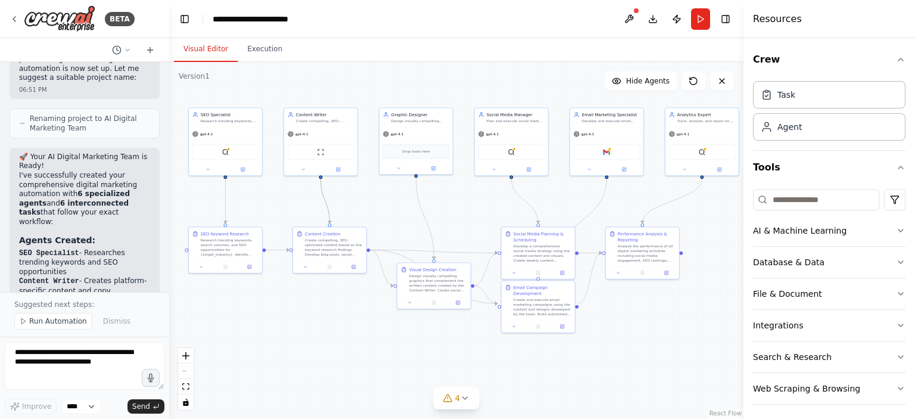
drag, startPoint x: 582, startPoint y: 337, endPoint x: 617, endPoint y: 335, distance: 35.2
click at [617, 335] on div ".deletable-edge-delete-btn { width: 20px; height: 20px; border: 0px solid #ffff…" at bounding box center [456, 240] width 574 height 357
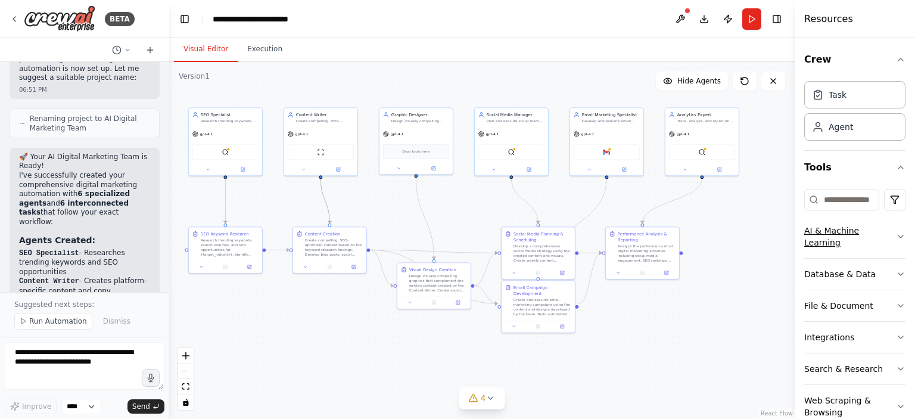
drag, startPoint x: 745, startPoint y: 245, endPoint x: 836, endPoint y: 242, distance: 91.2
click at [836, 242] on div "Resources Crew Task Agent Tools AI & Machine Learning Database & Data File & Do…" at bounding box center [855, 209] width 120 height 419
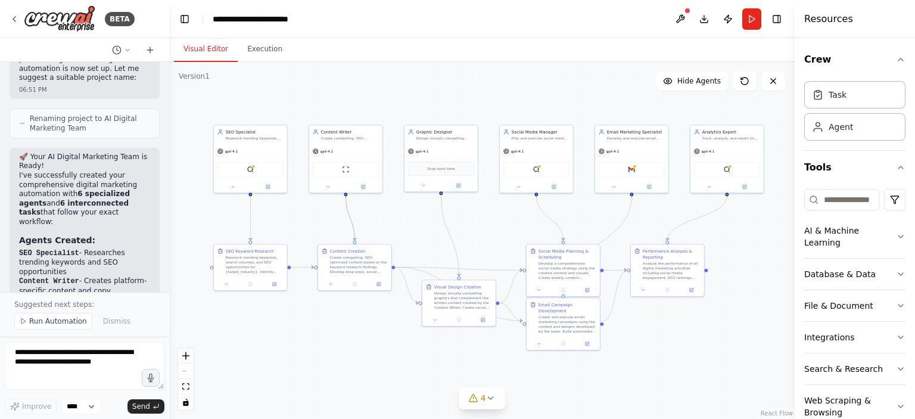
drag, startPoint x: 643, startPoint y: 347, endPoint x: 668, endPoint y: 365, distance: 30.4
click at [668, 365] on div ".deletable-edge-delete-btn { width: 20px; height: 20px; border: 0px solid #ffff…" at bounding box center [482, 240] width 626 height 357
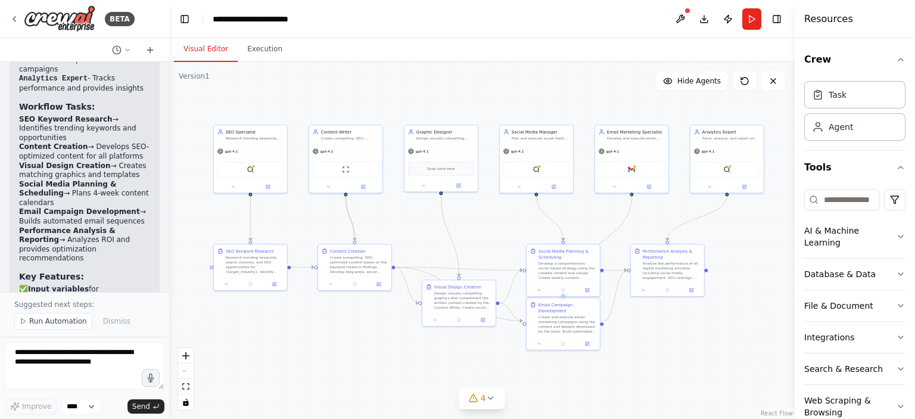
scroll to position [2129, 0]
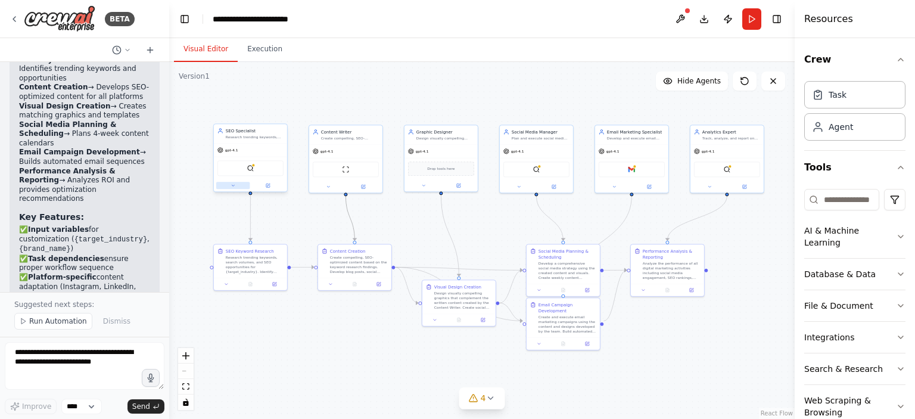
click at [234, 186] on icon at bounding box center [233, 185] width 5 height 5
click at [289, 217] on div ".deletable-edge-delete-btn { width: 20px; height: 20px; border: 0px solid #ffff…" at bounding box center [482, 240] width 626 height 357
click at [867, 98] on div "Task" at bounding box center [854, 93] width 101 height 27
click at [820, 128] on icon at bounding box center [818, 129] width 8 height 3
click at [821, 91] on icon at bounding box center [817, 95] width 7 height 8
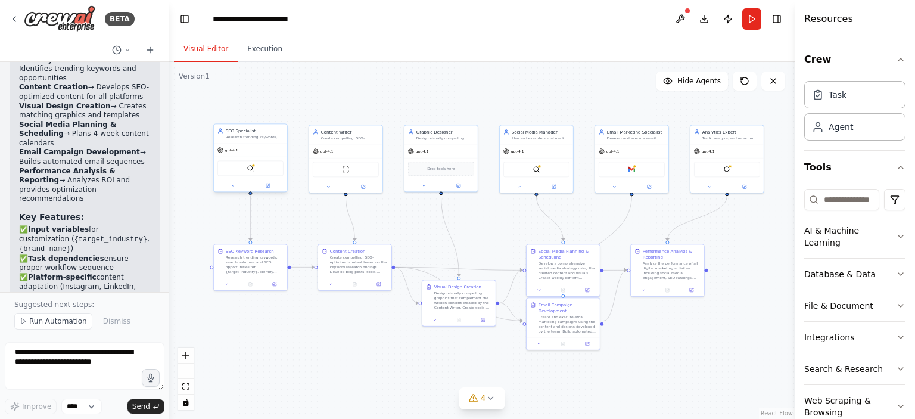
click at [245, 135] on div "Research trending keywords, analyze search volumes, and identify SEO opportunit…" at bounding box center [255, 137] width 58 height 5
click at [255, 170] on div "SerperDevTool" at bounding box center [250, 167] width 66 height 15
click at [231, 189] on div at bounding box center [250, 185] width 73 height 12
click at [231, 185] on icon at bounding box center [233, 185] width 5 height 5
click at [290, 294] on div "Search the internet with Serper A tool that can be used to search the internet …" at bounding box center [273, 288] width 106 height 19
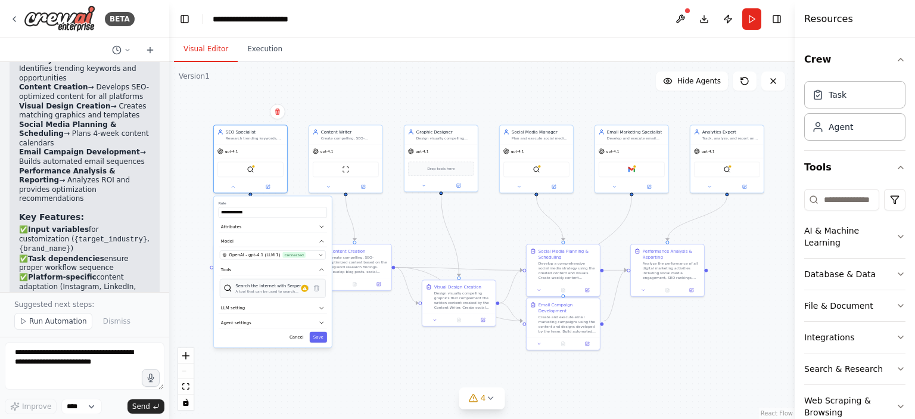
click at [270, 293] on div "Search the internet with Serper A tool that can be used to search the internet …" at bounding box center [273, 288] width 106 height 19
click at [304, 290] on button at bounding box center [305, 287] width 11 height 11
click at [254, 246] on span "Customize (Optional)" at bounding box center [243, 247] width 44 height 6
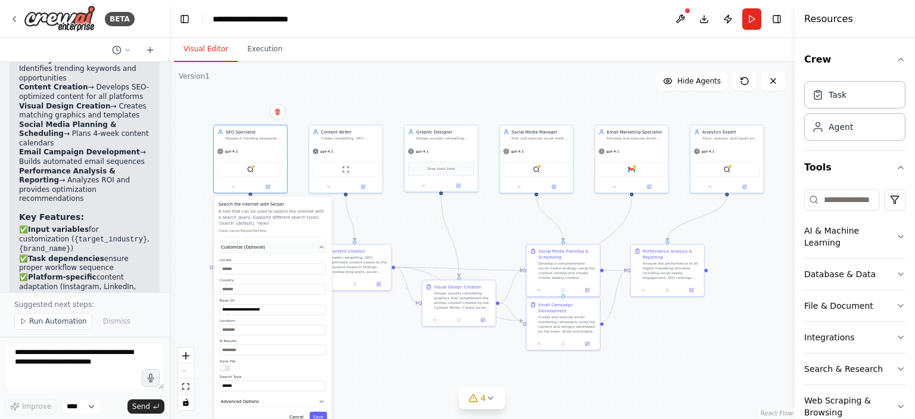
click at [254, 246] on span "Customize (Optional)" at bounding box center [243, 247] width 44 height 6
click at [260, 261] on button "Advanced Options" at bounding box center [273, 262] width 108 height 11
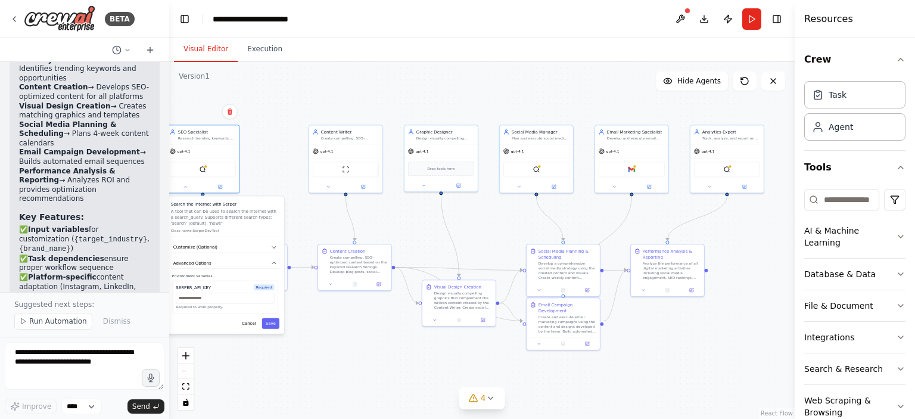
drag, startPoint x: 264, startPoint y: 286, endPoint x: 213, endPoint y: 288, distance: 50.7
click at [213, 288] on div "SERPER_API_KEY Required" at bounding box center [225, 287] width 98 height 6
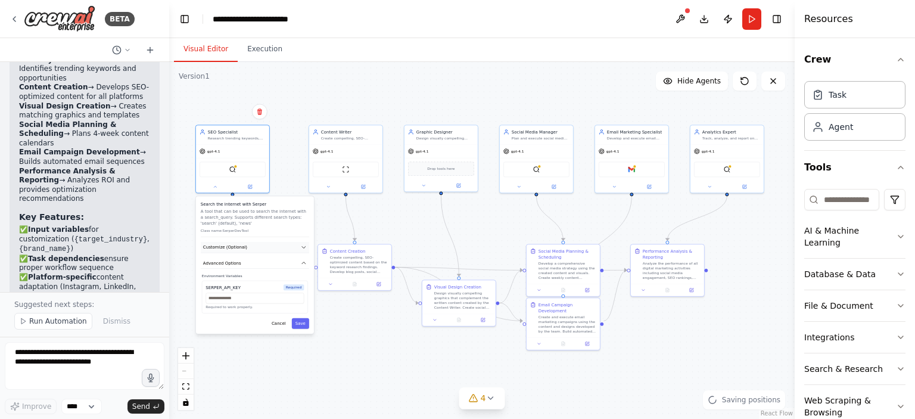
drag, startPoint x: 224, startPoint y: 245, endPoint x: 256, endPoint y: 241, distance: 32.4
click at [256, 242] on button "Customize (Optional)" at bounding box center [255, 247] width 108 height 11
click at [235, 300] on input "text" at bounding box center [255, 298] width 98 height 11
paste input "**********"
type input "**********"
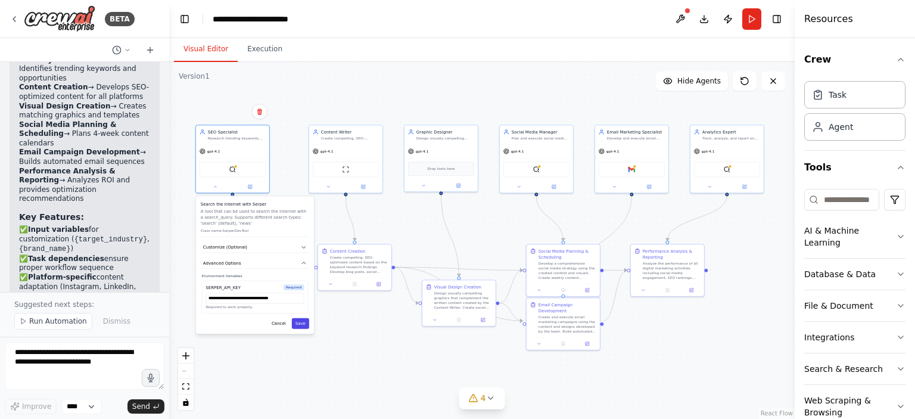
click at [298, 322] on button "Save" at bounding box center [300, 323] width 17 height 11
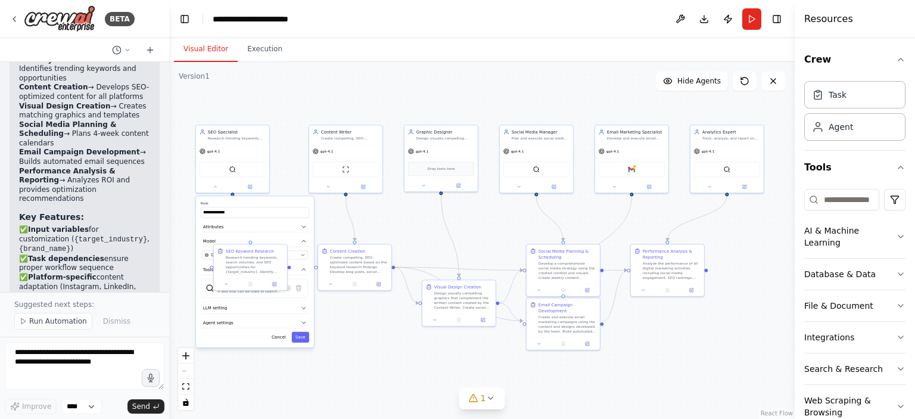
click at [331, 322] on div "**********" at bounding box center [482, 240] width 626 height 357
click at [276, 282] on icon at bounding box center [274, 283] width 5 height 5
click at [273, 282] on icon at bounding box center [275, 283] width 4 height 4
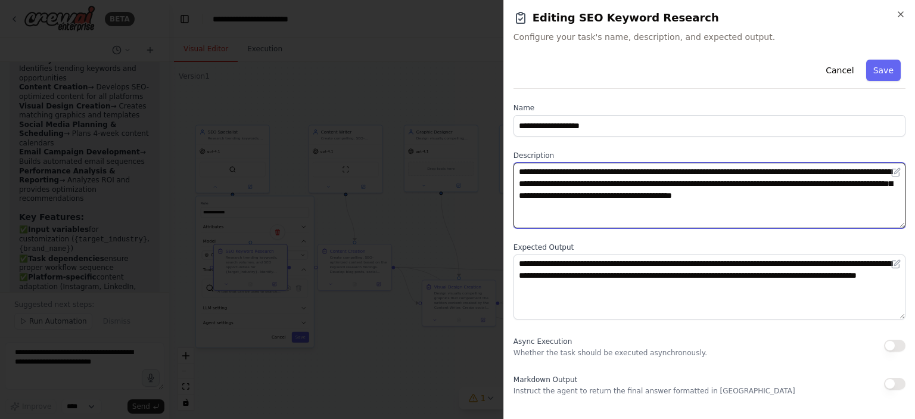
drag, startPoint x: 782, startPoint y: 174, endPoint x: 844, endPoint y: 175, distance: 61.4
click at [844, 175] on textarea "**********" at bounding box center [710, 196] width 392 height 66
click at [570, 209] on textarea "**********" at bounding box center [710, 196] width 392 height 66
type textarea "**********"
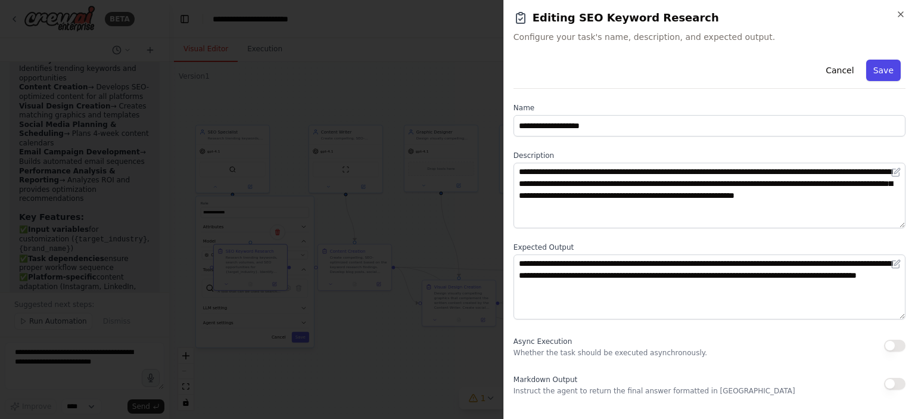
click at [881, 66] on button "Save" at bounding box center [883, 70] width 35 height 21
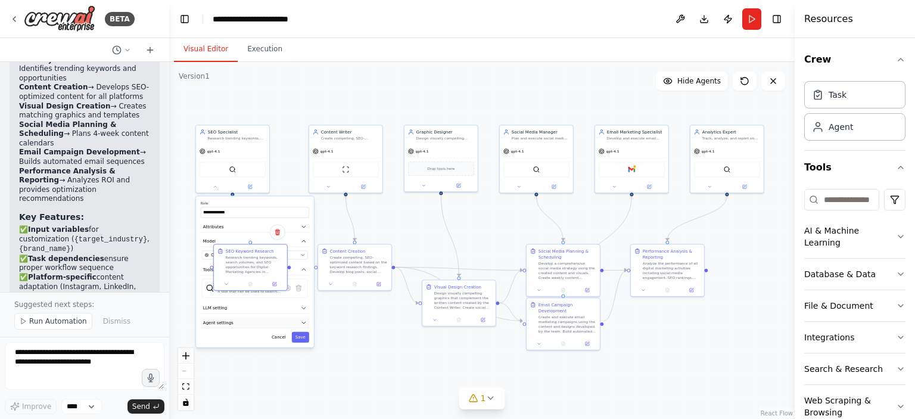
click at [299, 323] on button "Agent settings" at bounding box center [255, 322] width 108 height 11
click at [300, 341] on div "Reasoning Reflect on a task and create a plan before execution" at bounding box center [255, 338] width 106 height 12
click at [308, 340] on div "Reasoning Reflect on a task and create a plan before execution Max Reasoning At…" at bounding box center [255, 414] width 108 height 164
click at [303, 338] on button "button" at bounding box center [302, 338] width 11 height 6
click at [301, 371] on input "*" at bounding box center [255, 374] width 106 height 11
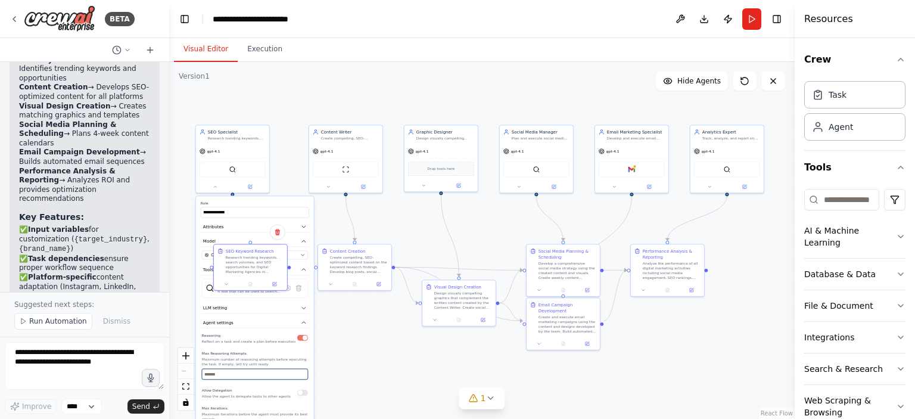
type input "*"
click at [303, 372] on input "*" at bounding box center [255, 374] width 106 height 11
click at [324, 400] on div "**********" at bounding box center [482, 240] width 626 height 357
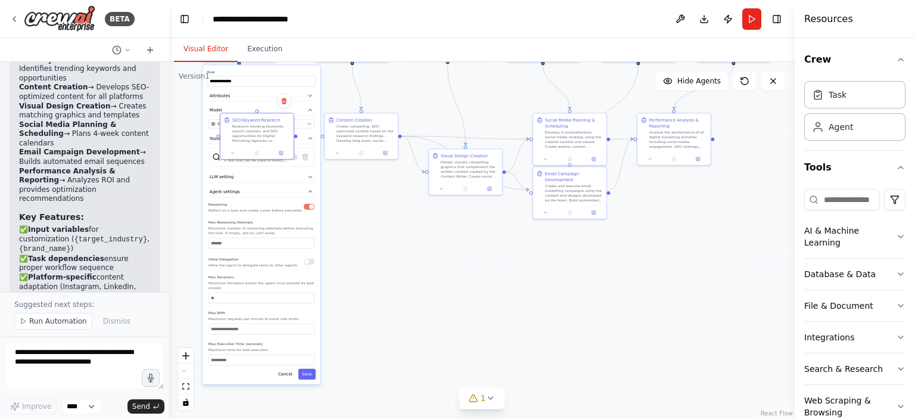
drag, startPoint x: 324, startPoint y: 400, endPoint x: 331, endPoint y: 269, distance: 131.3
click at [331, 269] on div "**********" at bounding box center [482, 240] width 626 height 357
click at [311, 293] on input "*" at bounding box center [262, 298] width 106 height 11
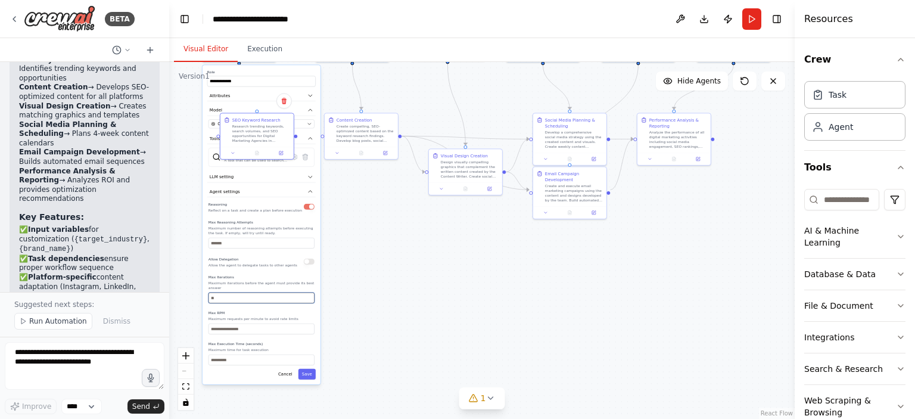
click at [311, 293] on input "*" at bounding box center [262, 298] width 106 height 11
click at [309, 293] on input "*" at bounding box center [262, 298] width 106 height 11
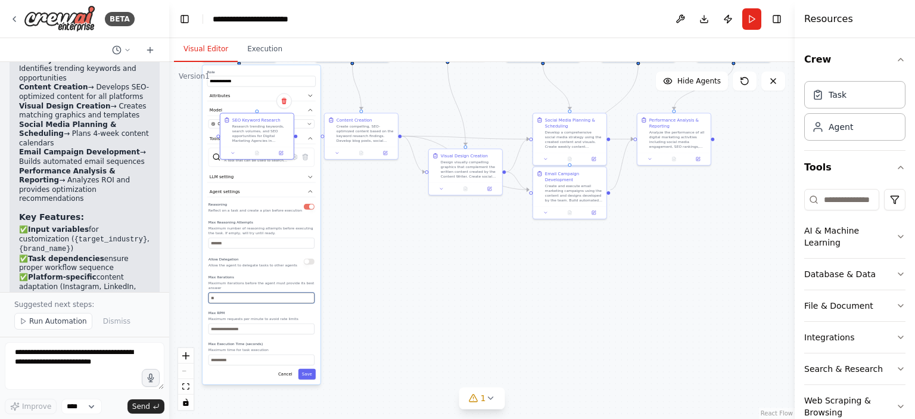
type input "*"
click at [309, 293] on input "*" at bounding box center [262, 298] width 106 height 11
click at [310, 324] on input "*" at bounding box center [262, 329] width 106 height 11
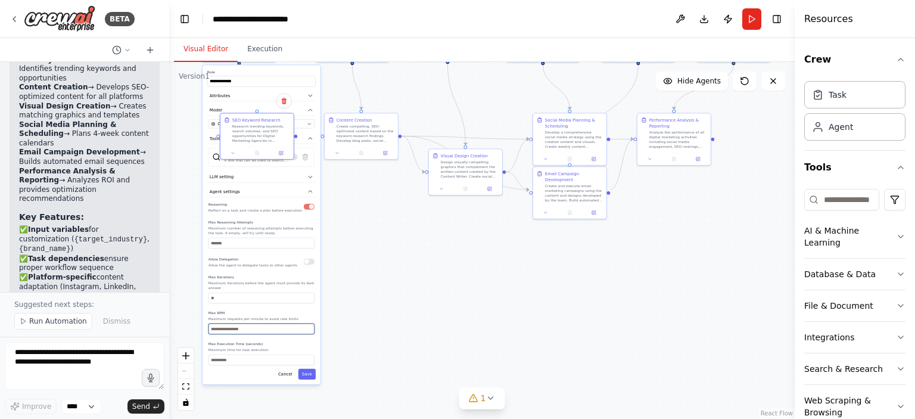
type input "*"
click at [308, 324] on input "*" at bounding box center [262, 329] width 106 height 11
click at [310, 354] on input "*" at bounding box center [262, 359] width 106 height 11
click at [309, 354] on input "*" at bounding box center [262, 359] width 106 height 11
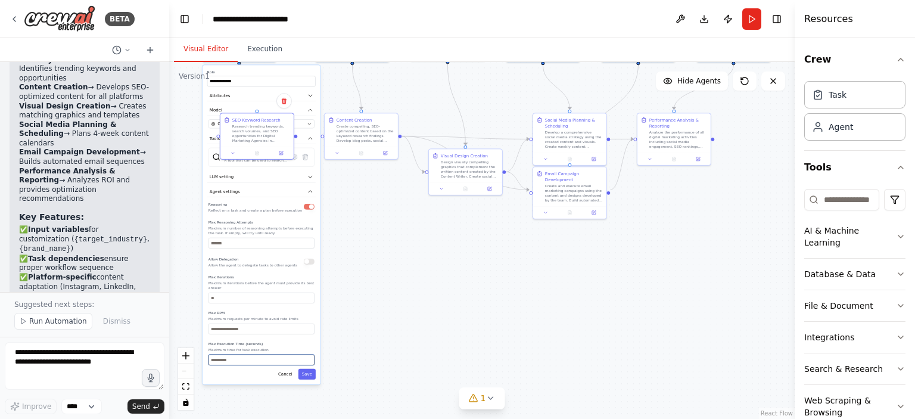
click at [309, 354] on input "*" at bounding box center [262, 359] width 106 height 11
type input "*"
click at [309, 354] on input "*" at bounding box center [262, 359] width 106 height 11
click at [240, 175] on button "LLM setting" at bounding box center [261, 177] width 108 height 11
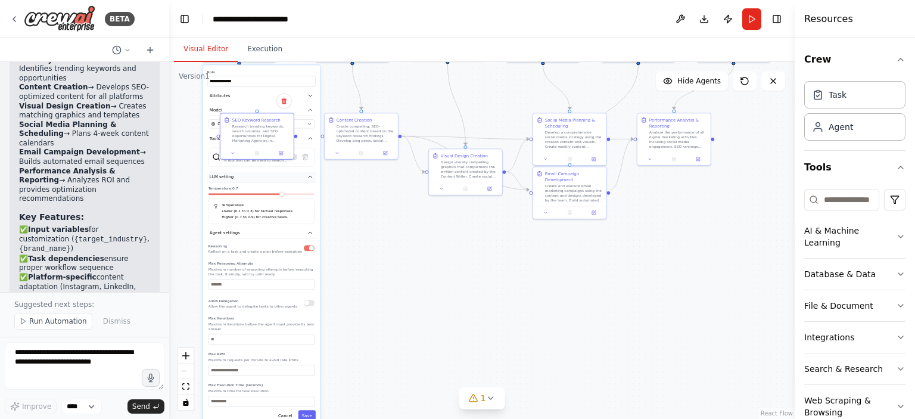
click at [240, 175] on button "LLM setting" at bounding box center [261, 177] width 108 height 11
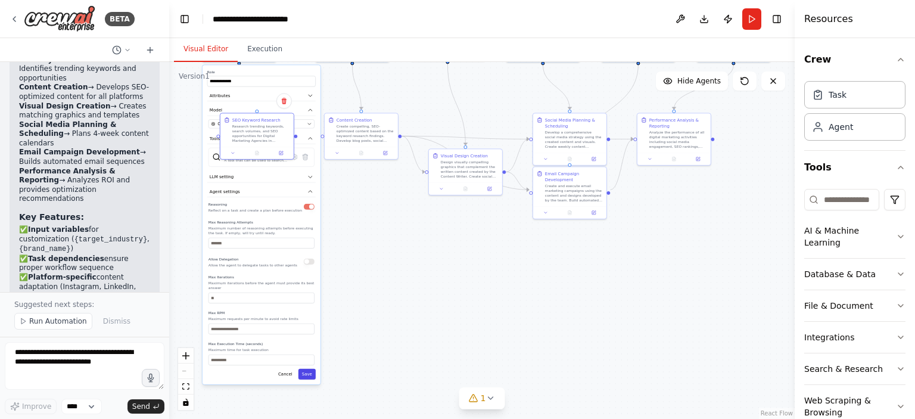
click at [311, 374] on div "**********" at bounding box center [262, 224] width 118 height 319
click at [307, 369] on button "Save" at bounding box center [306, 374] width 17 height 11
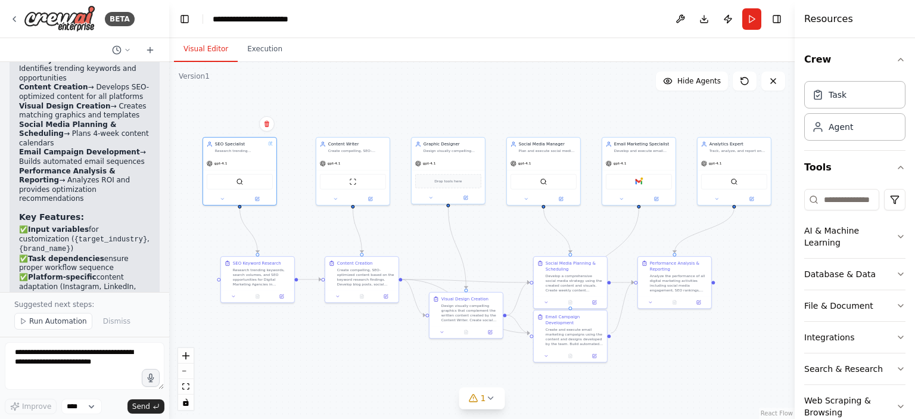
drag, startPoint x: 365, startPoint y: 292, endPoint x: 365, endPoint y: 435, distance: 143.0
click at [365, 418] on html "BETA Automation Request for Digital Marketing Team Goal: Build a full AI-powere…" at bounding box center [457, 209] width 915 height 419
click at [275, 401] on div ".deletable-edge-delete-btn { width: 20px; height: 20px; border: 0px solid #ffff…" at bounding box center [482, 240] width 626 height 357
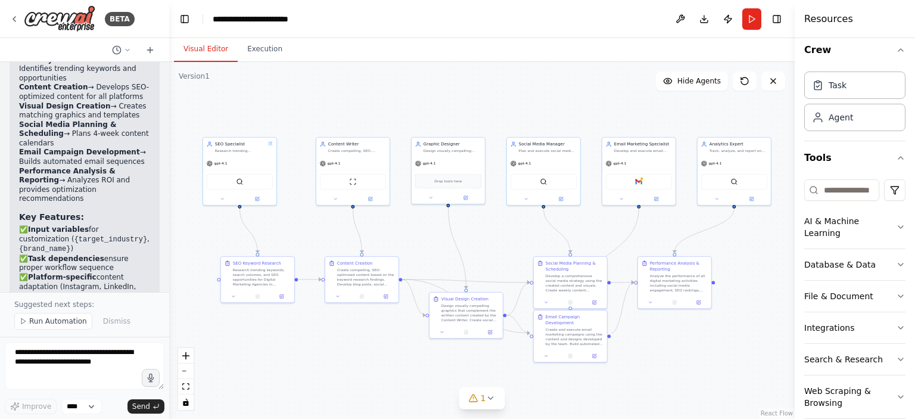
scroll to position [0, 0]
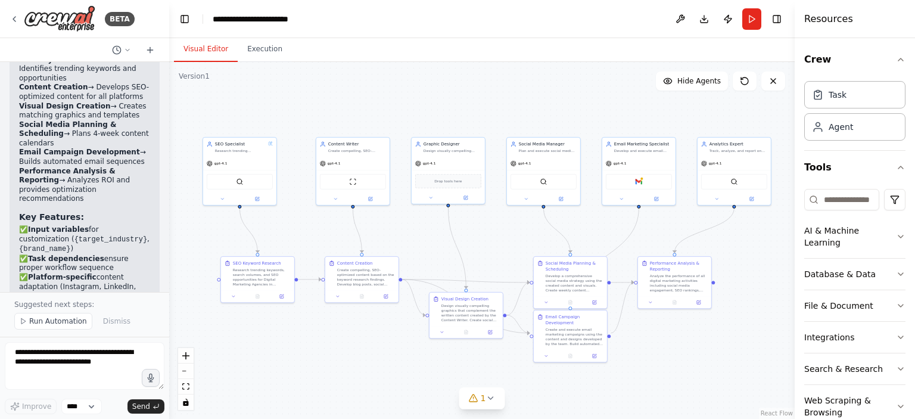
click at [564, 66] on div ".deletable-edge-delete-btn { width: 20px; height: 20px; border: 0px solid #ffff…" at bounding box center [482, 240] width 626 height 357
click at [261, 280] on div "Research trending keywords, search volumes, and SEO opportunities for Digital M…" at bounding box center [262, 275] width 58 height 19
click at [235, 298] on button at bounding box center [233, 294] width 20 height 7
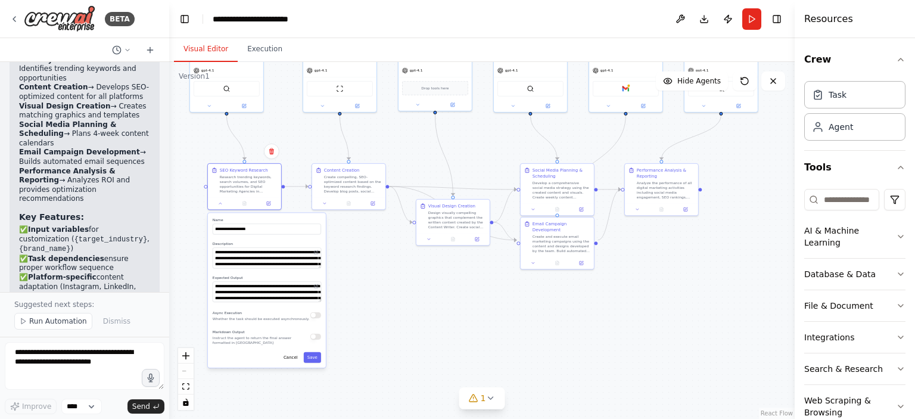
drag, startPoint x: 360, startPoint y: 399, endPoint x: 347, endPoint y: 307, distance: 93.3
click at [347, 307] on div ".deletable-edge-delete-btn { width: 20px; height: 20px; border: 0px solid #ffff…" at bounding box center [482, 240] width 626 height 357
click at [261, 182] on div "Research trending keywords, search volumes, and SEO opportunities for Digital M…" at bounding box center [249, 183] width 58 height 19
click at [362, 288] on div ".deletable-edge-delete-btn { width: 20px; height: 20px; border: 0px solid #ffff…" at bounding box center [482, 240] width 626 height 357
click at [313, 359] on button "Save" at bounding box center [312, 358] width 17 height 11
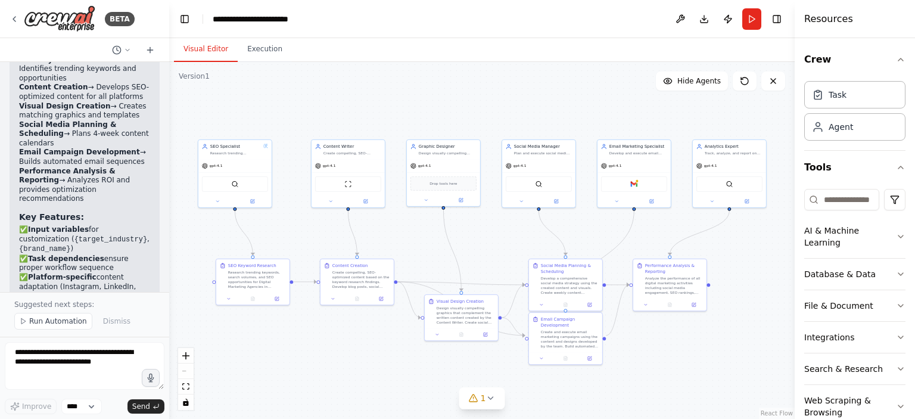
drag, startPoint x: 357, startPoint y: 311, endPoint x: 364, endPoint y: 237, distance: 74.2
click at [357, 338] on div ".deletable-edge-delete-btn { width: 20px; height: 20px; border: 0px solid #ffff…" at bounding box center [482, 240] width 626 height 357
click at [358, 178] on div "ScrapeWebsiteTool" at bounding box center [348, 180] width 66 height 15
click at [331, 202] on div at bounding box center [348, 198] width 73 height 12
click at [329, 197] on icon at bounding box center [330, 198] width 5 height 5
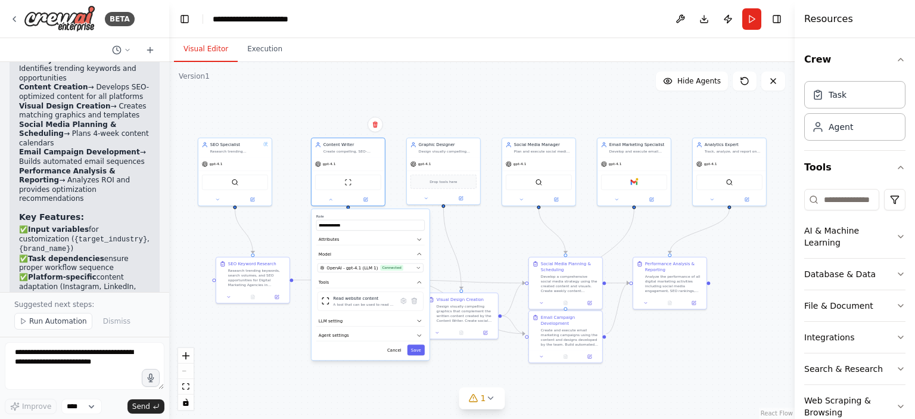
click at [402, 301] on icon at bounding box center [403, 300] width 5 height 5
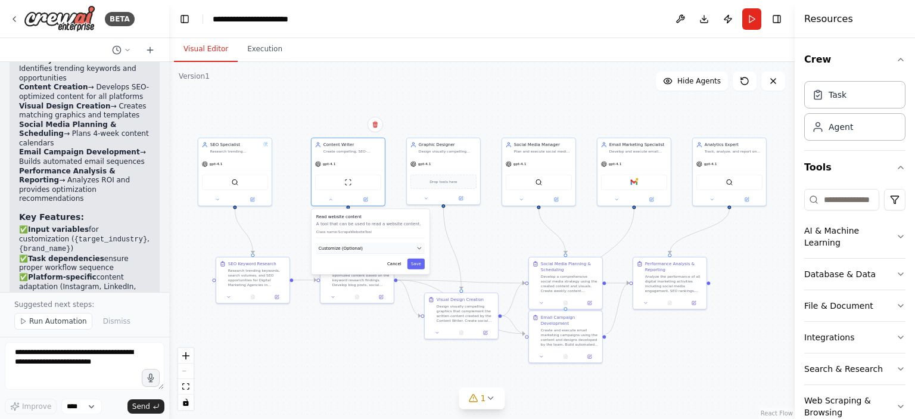
click at [346, 249] on span "Customize (Optional)" at bounding box center [341, 248] width 44 height 6
click at [416, 250] on icon "button" at bounding box center [419, 248] width 6 height 6
click at [354, 272] on input "text" at bounding box center [371, 270] width 106 height 11
paste input "**********"
type input "**********"
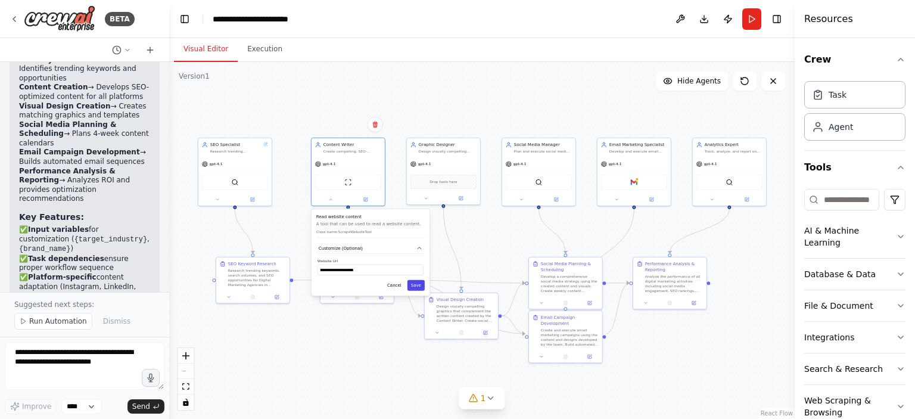
click at [415, 287] on button "Save" at bounding box center [416, 285] width 17 height 11
click at [415, 284] on button "Save" at bounding box center [416, 285] width 17 height 11
click at [417, 288] on button "Save" at bounding box center [416, 285] width 17 height 11
click at [416, 284] on button "Save" at bounding box center [416, 285] width 17 height 11
click at [343, 353] on div ".deletable-edge-delete-btn { width: 20px; height: 20px; border: 0px solid #ffff…" at bounding box center [482, 240] width 626 height 357
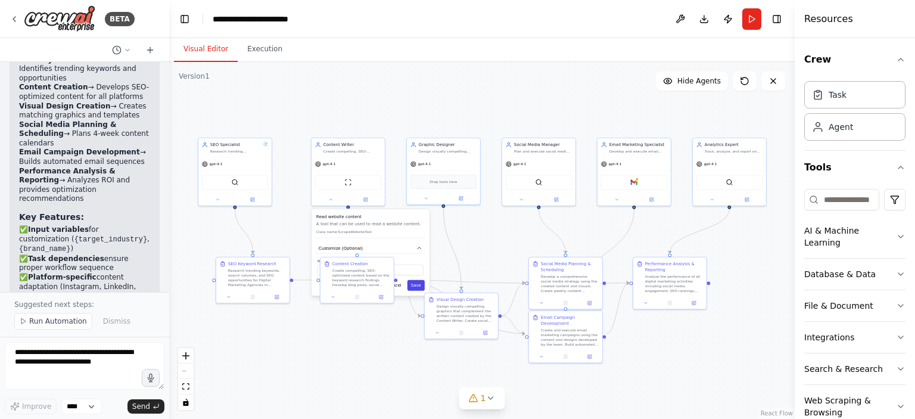
click at [416, 288] on button "Save" at bounding box center [416, 285] width 17 height 11
click at [343, 357] on div "**********" at bounding box center [371, 284] width 118 height 151
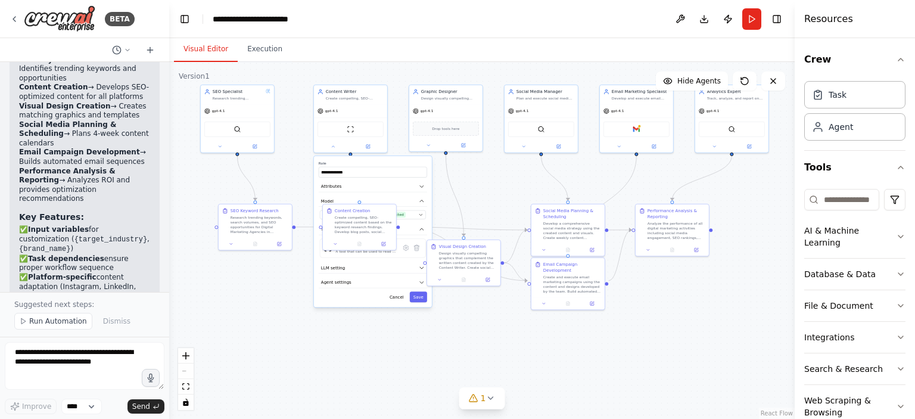
drag, startPoint x: 338, startPoint y: 384, endPoint x: 341, endPoint y: 335, distance: 49.5
click at [341, 335] on div ".deletable-edge-delete-btn { width: 20px; height: 20px; border: 0px solid #ffff…" at bounding box center [482, 240] width 626 height 357
click at [346, 130] on div "ScrapeWebsiteTool" at bounding box center [351, 127] width 66 height 15
click at [343, 288] on div "**********" at bounding box center [373, 231] width 118 height 151
click at [421, 282] on icon "button" at bounding box center [422, 282] width 6 height 6
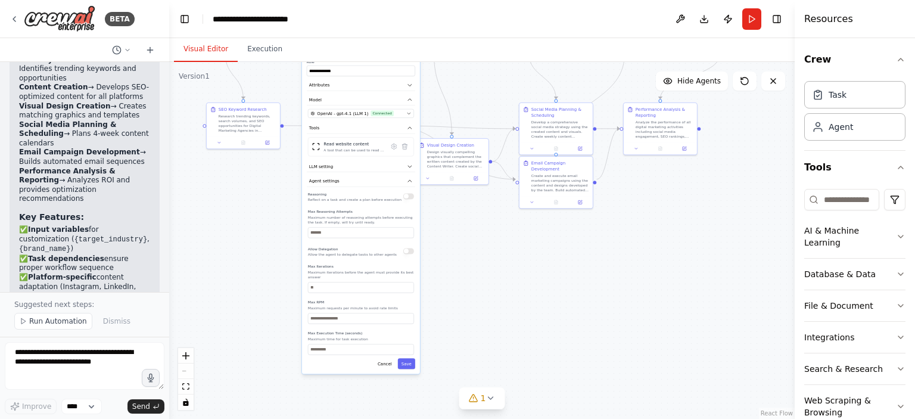
drag, startPoint x: 453, startPoint y: 372, endPoint x: 441, endPoint y: 271, distance: 102.0
click at [441, 271] on div ".deletable-edge-delete-btn { width: 20px; height: 20px; border: 0px solid #ffff…" at bounding box center [482, 240] width 626 height 357
click at [331, 283] on input "number" at bounding box center [361, 287] width 106 height 11
type input "*"
click at [374, 318] on div "Reasoning Reflect on a task and create a plan before execution Max Reasoning At…" at bounding box center [361, 272] width 106 height 164
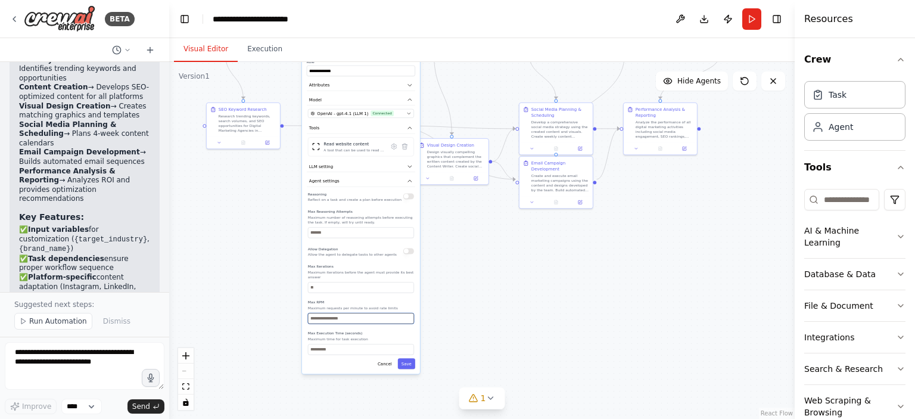
click at [376, 313] on input "number" at bounding box center [361, 318] width 106 height 11
click at [410, 313] on input "*" at bounding box center [361, 318] width 106 height 11
type input "*"
click at [410, 313] on input "*" at bounding box center [361, 318] width 106 height 11
click at [374, 350] on div "**********" at bounding box center [361, 214] width 118 height 319
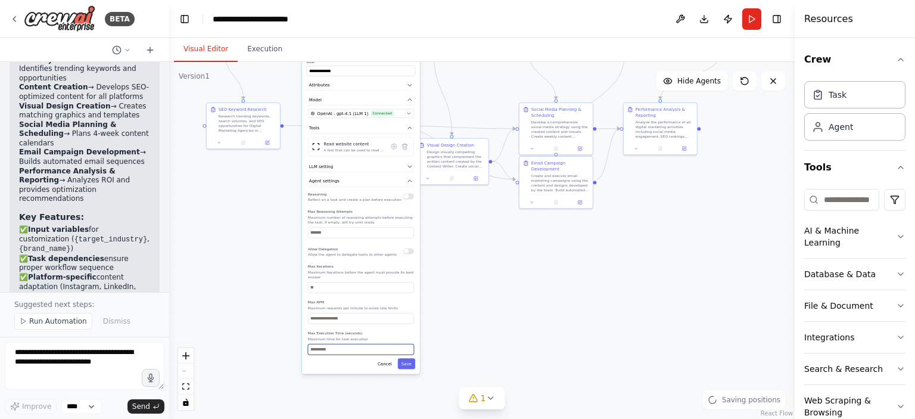
click at [409, 344] on input "*" at bounding box center [361, 349] width 106 height 11
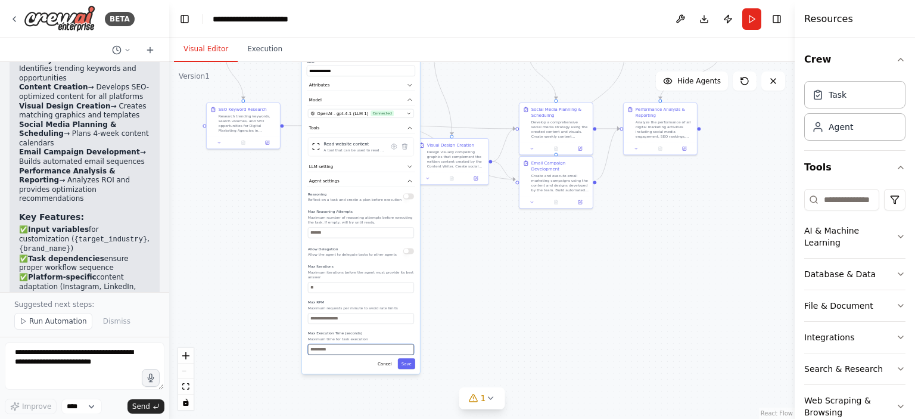
click at [409, 344] on input "*" at bounding box center [361, 349] width 106 height 11
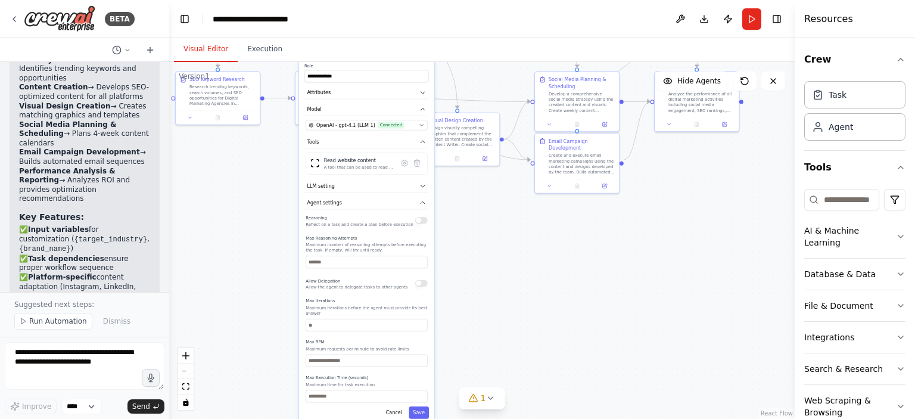
drag, startPoint x: 388, startPoint y: 173, endPoint x: 400, endPoint y: 219, distance: 46.8
click at [400, 219] on div "Reasoning Reflect on a task and create a plan before execution" at bounding box center [367, 220] width 122 height 14
click at [421, 390] on input "*" at bounding box center [367, 396] width 122 height 13
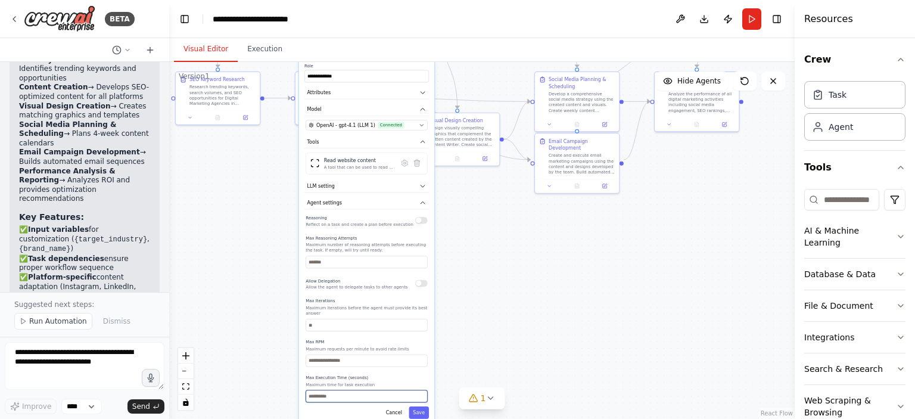
type input "**"
click at [421, 390] on input "**" at bounding box center [367, 396] width 122 height 13
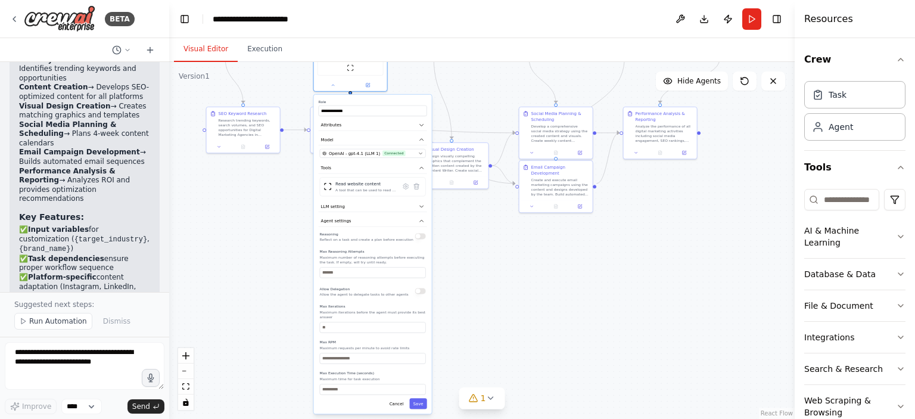
click at [419, 237] on button "button" at bounding box center [420, 236] width 11 height 6
type input "*"
click at [420, 270] on input "*" at bounding box center [373, 272] width 106 height 11
click at [416, 400] on button "Save" at bounding box center [417, 403] width 17 height 11
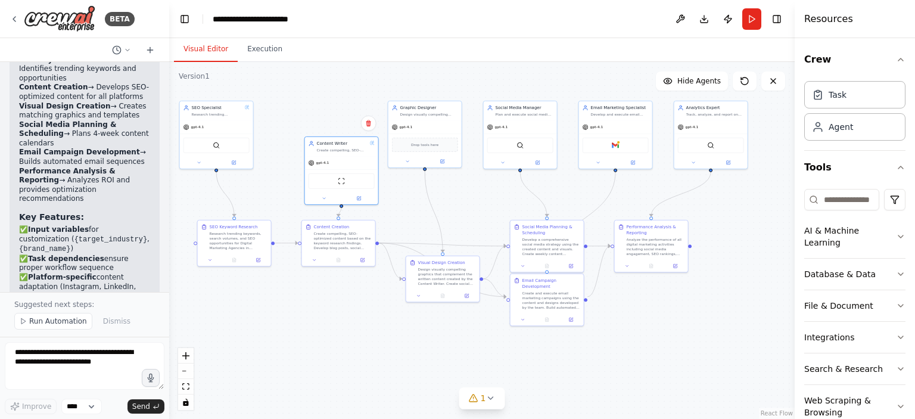
drag, startPoint x: 511, startPoint y: 291, endPoint x: 500, endPoint y: 412, distance: 121.4
click at [502, 418] on html "BETA Automation Request for Digital Marketing Team Goal: Build a full AI-powere…" at bounding box center [457, 209] width 915 height 419
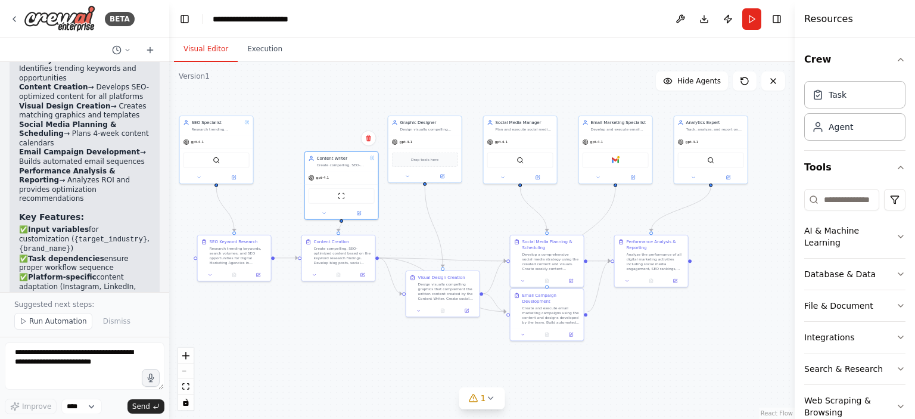
click at [416, 357] on div ".deletable-edge-delete-btn { width: 20px; height: 20px; border: 0px solid #ffff…" at bounding box center [482, 240] width 626 height 357
click at [388, 381] on div ".deletable-edge-delete-btn { width: 20px; height: 20px; border: 0px solid #ffff…" at bounding box center [482, 240] width 626 height 357
click at [367, 380] on div ".deletable-edge-delete-btn { width: 20px; height: 20px; border: 0px solid #ffff…" at bounding box center [482, 240] width 626 height 357
click at [296, 360] on div ".deletable-edge-delete-btn { width: 20px; height: 20px; border: 0px solid #ffff…" at bounding box center [482, 240] width 626 height 357
click at [267, 358] on div ".deletable-edge-delete-btn { width: 20px; height: 20px; border: 0px solid #ffff…" at bounding box center [482, 240] width 626 height 357
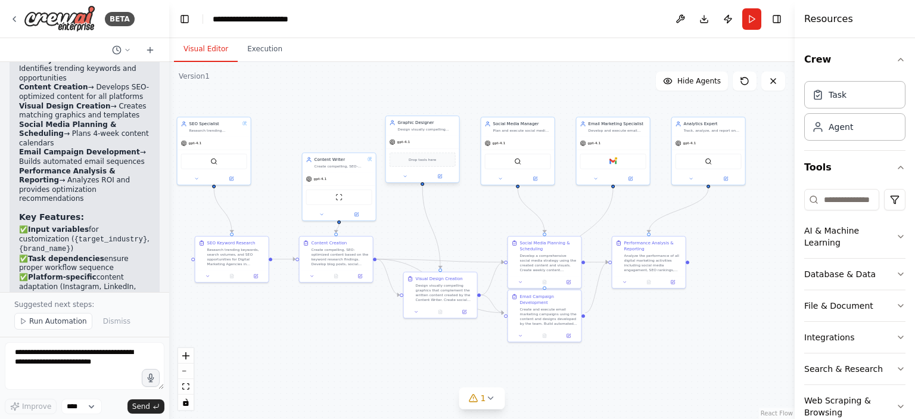
click at [436, 141] on div "gpt-4.1" at bounding box center [422, 141] width 73 height 13
click at [417, 158] on span "Drop tools here" at bounding box center [422, 160] width 27 height 6
click at [403, 179] on button at bounding box center [405, 176] width 34 height 7
click at [421, 277] on div "**********" at bounding box center [445, 256] width 118 height 138
click at [441, 273] on p "No tools assigned to this agent." at bounding box center [445, 272] width 106 height 6
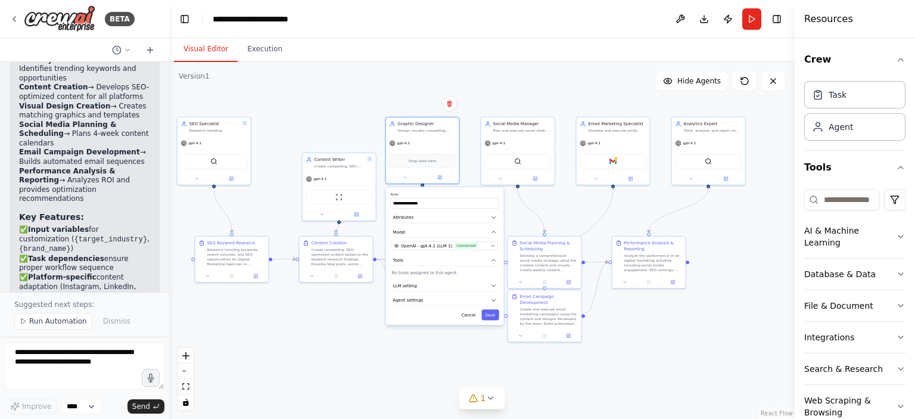
click at [441, 273] on p "No tools assigned to this agent." at bounding box center [445, 272] width 106 height 6
click at [405, 285] on span "LLM setting" at bounding box center [405, 285] width 24 height 6
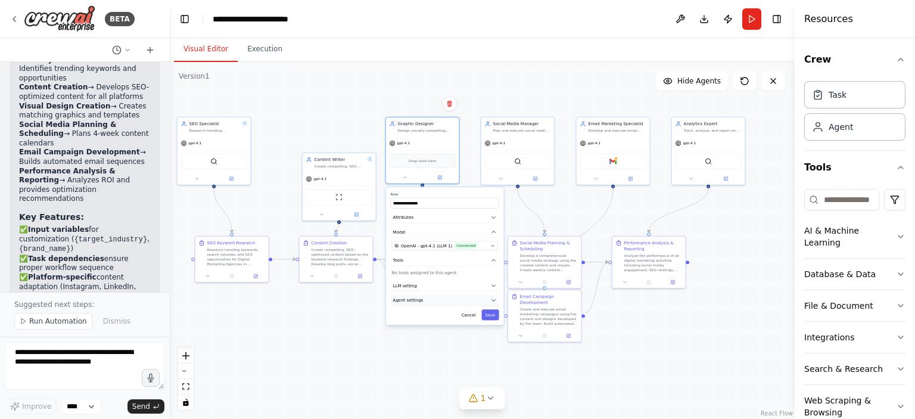
click at [406, 302] on button "Agent settings" at bounding box center [445, 300] width 108 height 11
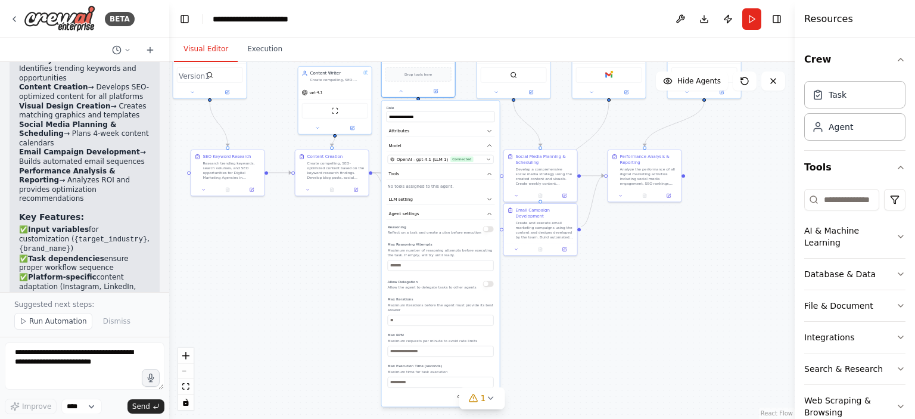
drag, startPoint x: 570, startPoint y: 372, endPoint x: 565, endPoint y: 286, distance: 86.5
click at [565, 286] on div ".deletable-edge-delete-btn { width: 20px; height: 20px; border: 0px solid #ffff…" at bounding box center [482, 240] width 626 height 357
click at [435, 219] on div "**********" at bounding box center [441, 254] width 118 height 306
click at [487, 214] on icon "button" at bounding box center [490, 214] width 6 height 6
click at [439, 185] on p "No tools assigned to this agent." at bounding box center [441, 186] width 106 height 6
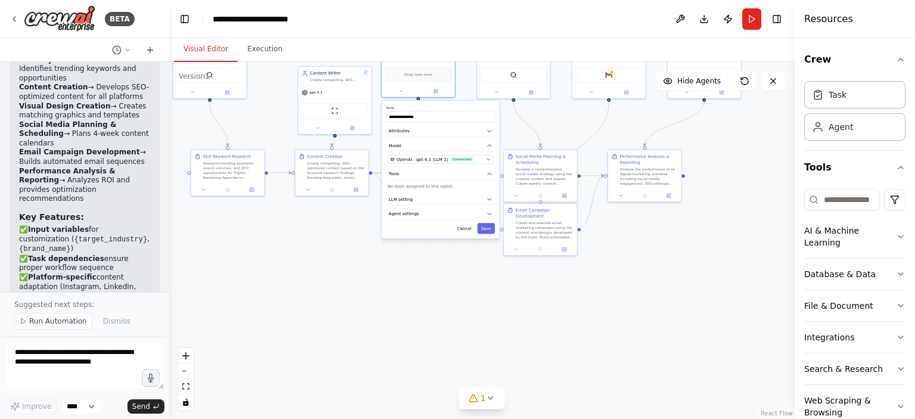
click at [439, 185] on p "No tools assigned to this agent." at bounding box center [441, 186] width 106 height 6
click at [419, 190] on div "**********" at bounding box center [441, 170] width 118 height 138
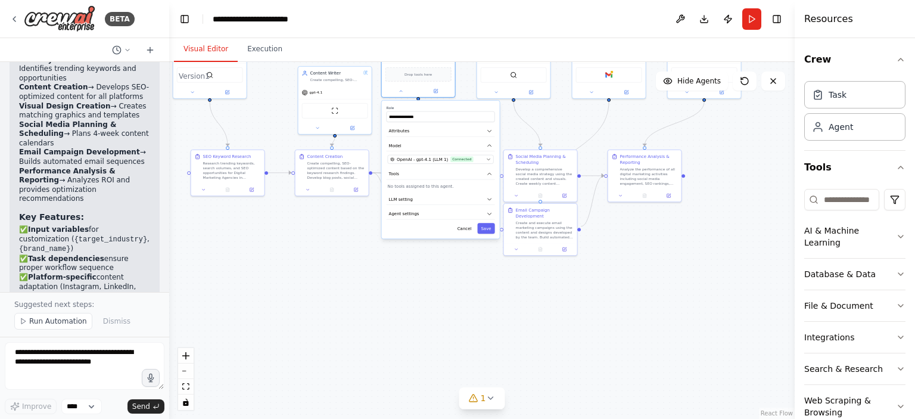
click at [419, 190] on div "**********" at bounding box center [441, 170] width 118 height 138
click at [415, 194] on button "LLM setting" at bounding box center [441, 199] width 108 height 11
click at [415, 187] on p "No tools assigned to this agent." at bounding box center [441, 186] width 106 height 6
click at [415, 188] on p "No tools assigned to this agent." at bounding box center [441, 186] width 106 height 6
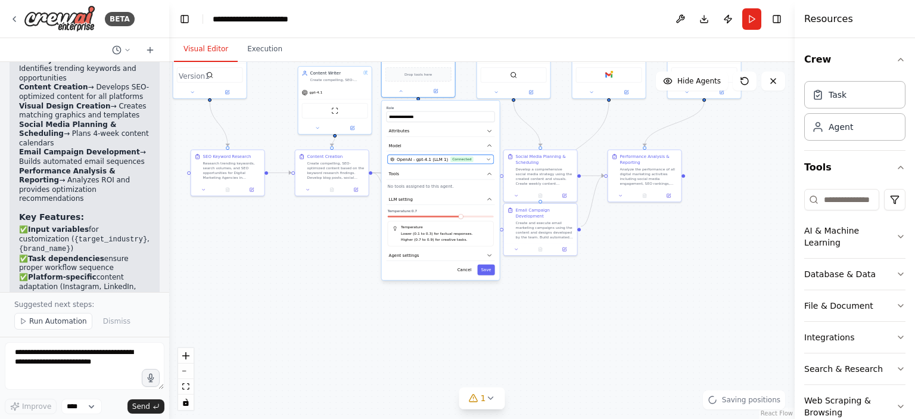
click at [418, 156] on span "OpenAI - gpt-4.1 (LLM 1)" at bounding box center [422, 159] width 51 height 6
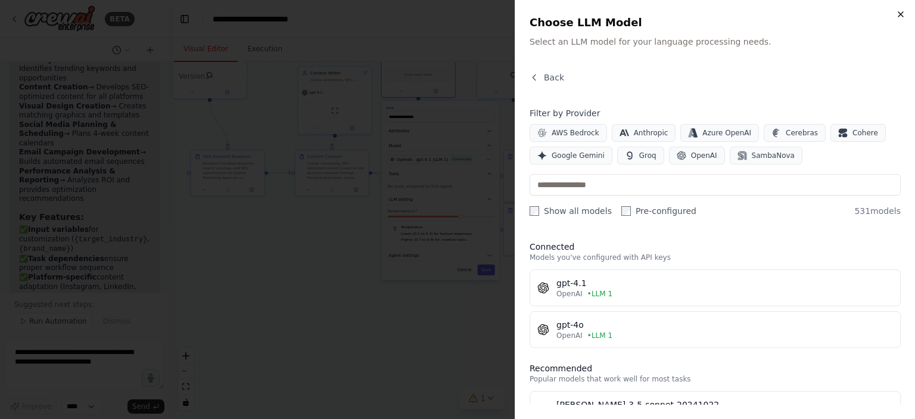
click at [899, 13] on icon "button" at bounding box center [901, 15] width 10 height 10
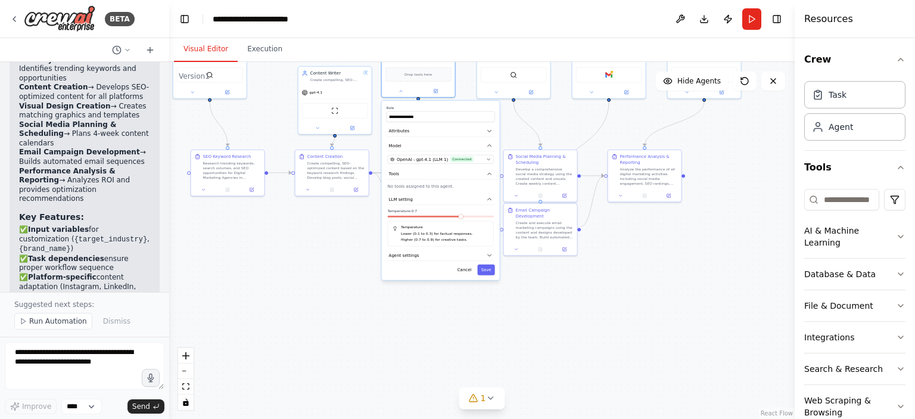
click at [436, 191] on div "**********" at bounding box center [441, 190] width 118 height 179
click at [436, 192] on div "**********" at bounding box center [441, 190] width 118 height 179
click at [436, 194] on button "LLM setting" at bounding box center [441, 199] width 108 height 11
click at [449, 253] on button "Agent settings" at bounding box center [441, 255] width 108 height 11
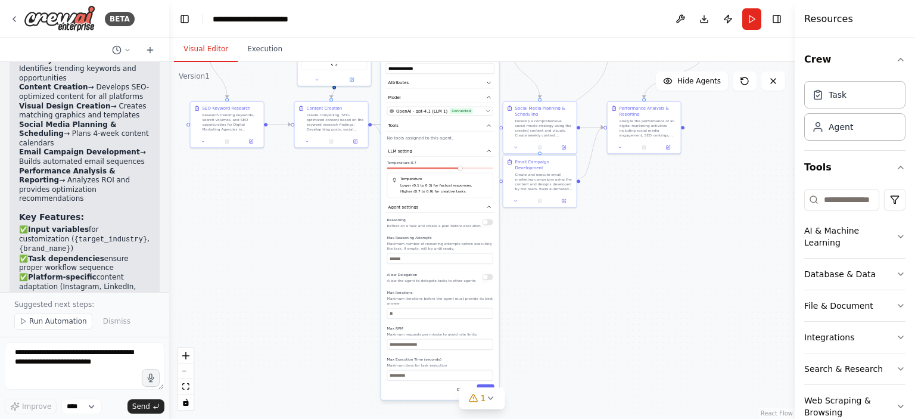
drag, startPoint x: 521, startPoint y: 369, endPoint x: 521, endPoint y: 321, distance: 48.3
click at [521, 321] on div ".deletable-edge-delete-btn { width: 20px; height: 20px; border: 0px solid #ffff…" at bounding box center [482, 240] width 626 height 357
click at [450, 311] on input "number" at bounding box center [440, 313] width 106 height 11
type input "*"
click at [445, 344] on div "Reasoning Reflect on a task and create a plan before execution Max Reasoning At…" at bounding box center [440, 298] width 106 height 164
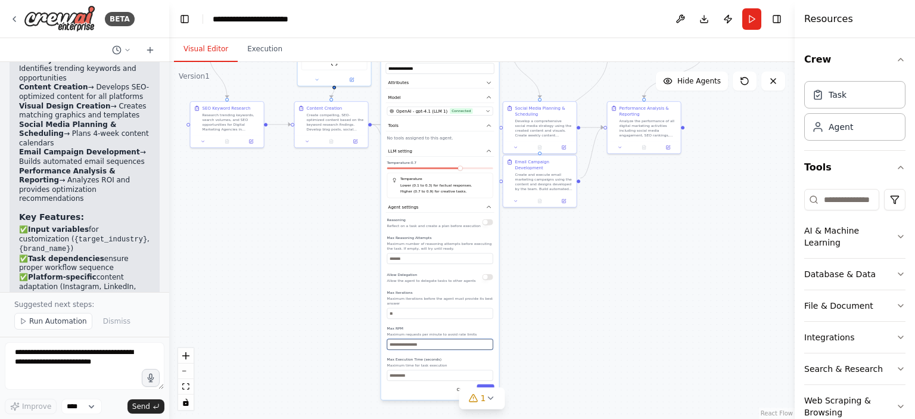
click at [445, 343] on input "number" at bounding box center [440, 344] width 106 height 11
type input "*"
click at [444, 376] on div "**********" at bounding box center [440, 225] width 118 height 347
click at [437, 374] on input "number" at bounding box center [440, 375] width 106 height 11
type input "**"
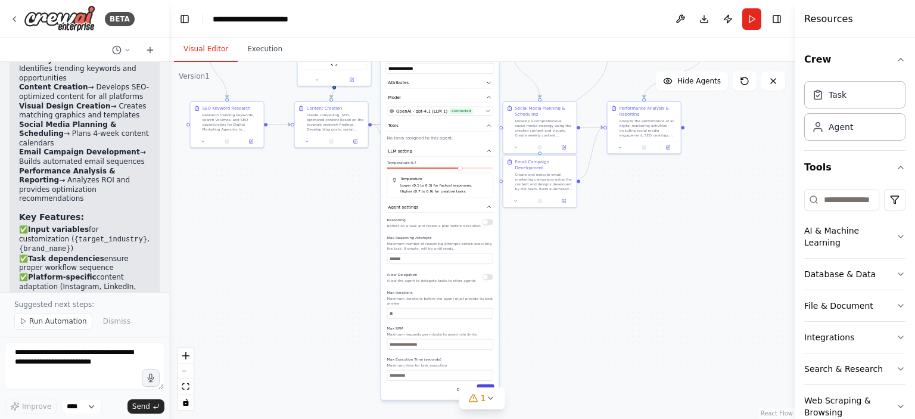
click at [486, 384] on button "Save" at bounding box center [485, 389] width 17 height 11
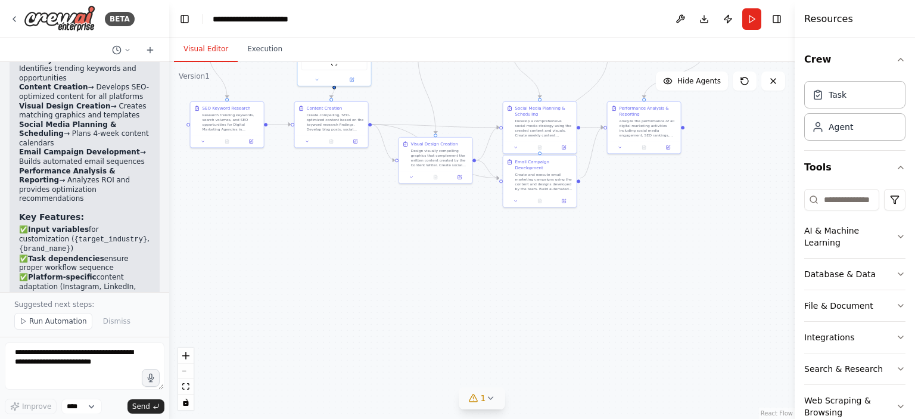
click at [493, 407] on button "1" at bounding box center [482, 398] width 46 height 22
click at [589, 370] on button at bounding box center [598, 367] width 20 height 14
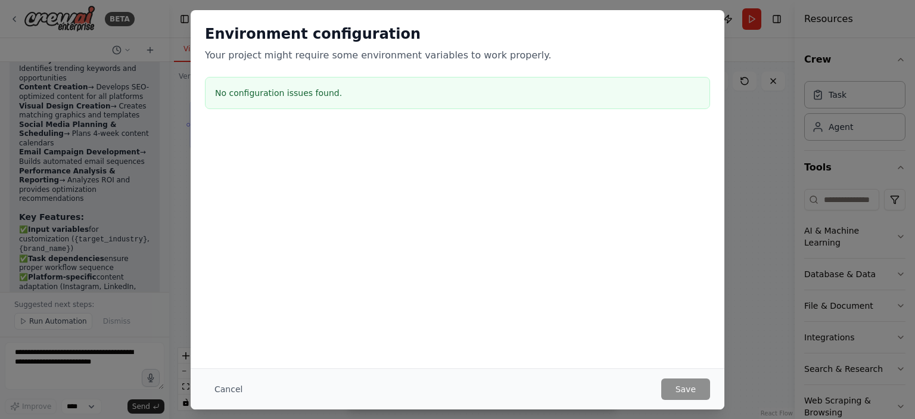
click at [275, 92] on h3 "No configuration issues found." at bounding box center [457, 93] width 485 height 12
click at [229, 80] on div "No configuration issues found." at bounding box center [457, 93] width 505 height 32
click at [225, 384] on button "Cancel" at bounding box center [228, 388] width 47 height 21
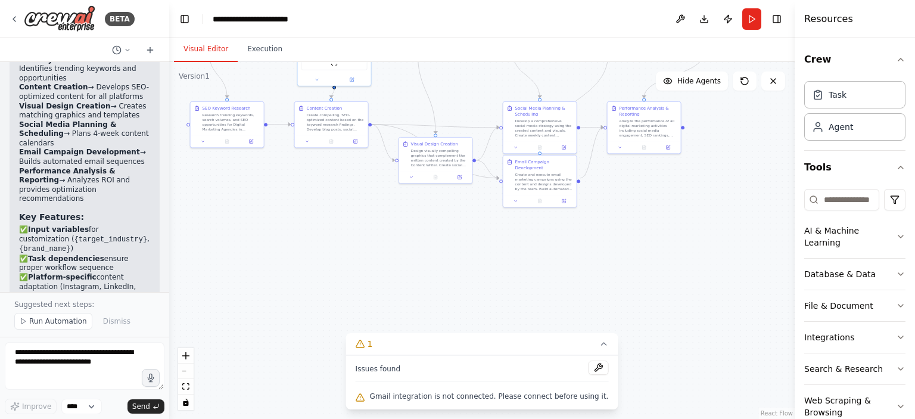
click at [431, 399] on span "Gmail integration is not connected. Please connect before using it." at bounding box center [489, 396] width 239 height 10
click at [588, 369] on button at bounding box center [598, 367] width 20 height 14
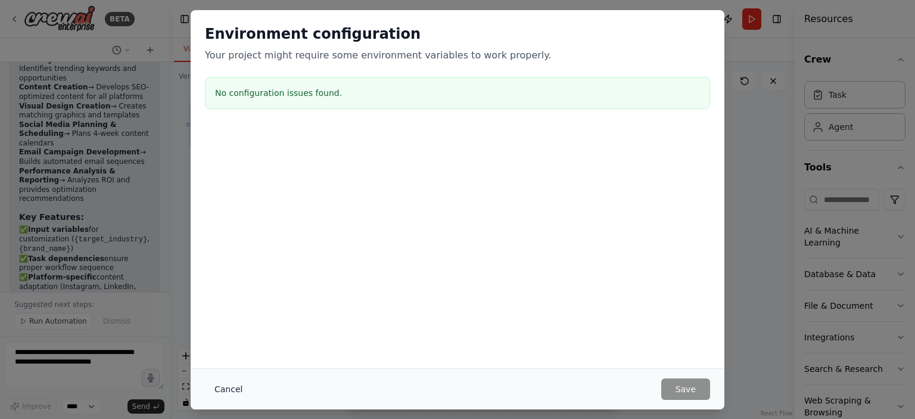
click at [233, 387] on button "Cancel" at bounding box center [228, 388] width 47 height 21
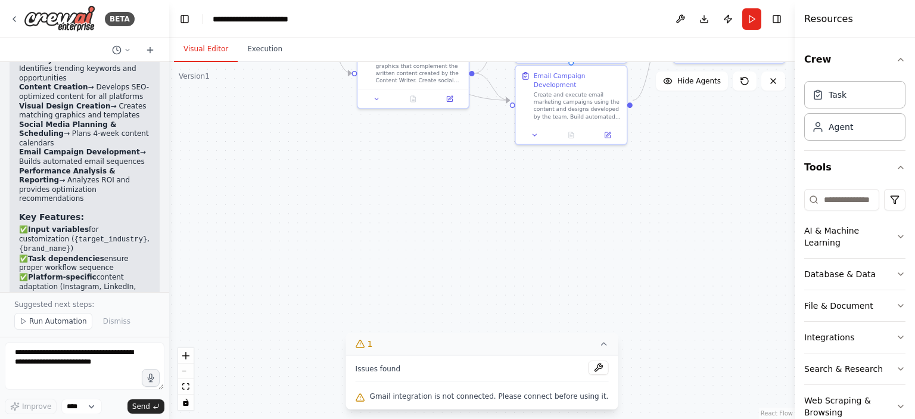
click at [599, 341] on icon at bounding box center [604, 344] width 10 height 10
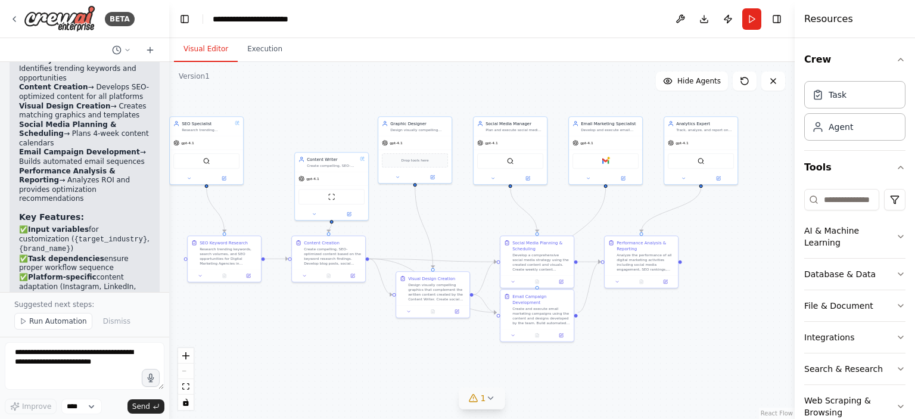
drag, startPoint x: 475, startPoint y: 244, endPoint x: 466, endPoint y: 394, distance: 150.4
click at [466, 394] on div "Version 1 Show Tools Hide Agents .deletable-edge-delete-btn { width: 20px; heig…" at bounding box center [482, 240] width 626 height 357
click at [438, 181] on div "Graphic Designer Design visually compelling graphics, social media posts, banne…" at bounding box center [415, 148] width 74 height 67
click at [434, 181] on div at bounding box center [414, 176] width 73 height 12
click at [433, 173] on icon at bounding box center [432, 175] width 5 height 5
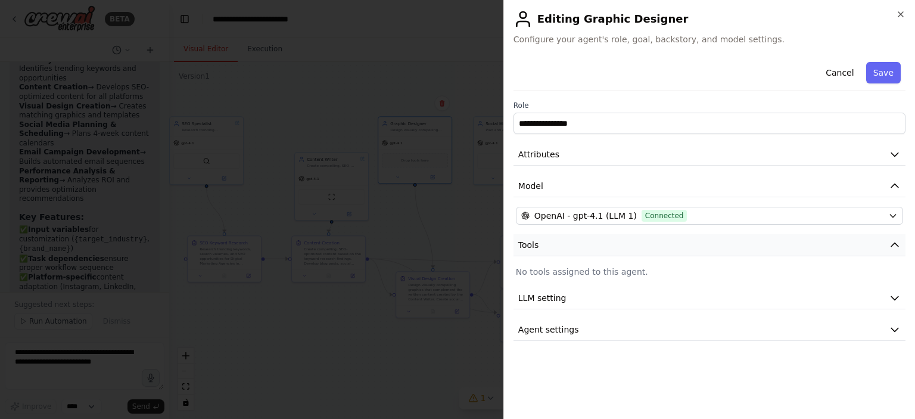
click at [566, 250] on button "Tools" at bounding box center [710, 245] width 392 height 22
click at [542, 268] on p "No tools assigned to this agent." at bounding box center [709, 272] width 387 height 12
click at [535, 275] on p "No tools assigned to this agent." at bounding box center [709, 272] width 387 height 12
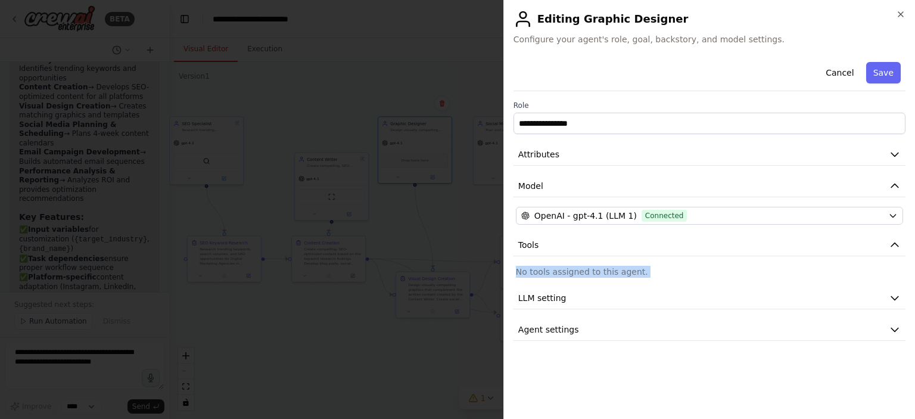
click at [535, 275] on p "No tools assigned to this agent." at bounding box center [709, 272] width 387 height 12
drag, startPoint x: 667, startPoint y: 388, endPoint x: 673, endPoint y: 348, distance: 40.3
click at [673, 348] on div "**********" at bounding box center [710, 233] width 392 height 352
click at [580, 331] on button "Agent settings" at bounding box center [710, 330] width 392 height 22
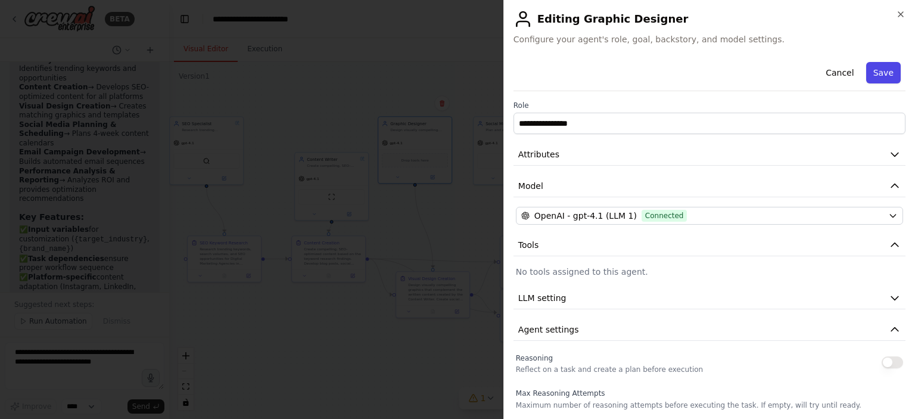
click at [873, 73] on button "Save" at bounding box center [883, 72] width 35 height 21
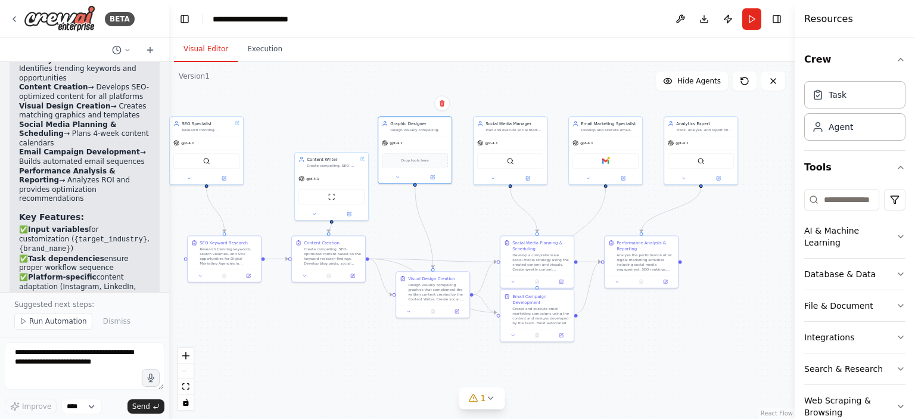
drag, startPoint x: 101, startPoint y: 223, endPoint x: 102, endPoint y: 183, distance: 40.6
click at [102, 183] on div "🚀 Your AI Digital Marketing Team is Ready! I've successfully created your compr…" at bounding box center [84, 105] width 131 height 621
click at [122, 341] on li "You'll need to set the SERPER_API_KEY environment variable for SEO research and…" at bounding box center [84, 360] width 131 height 38
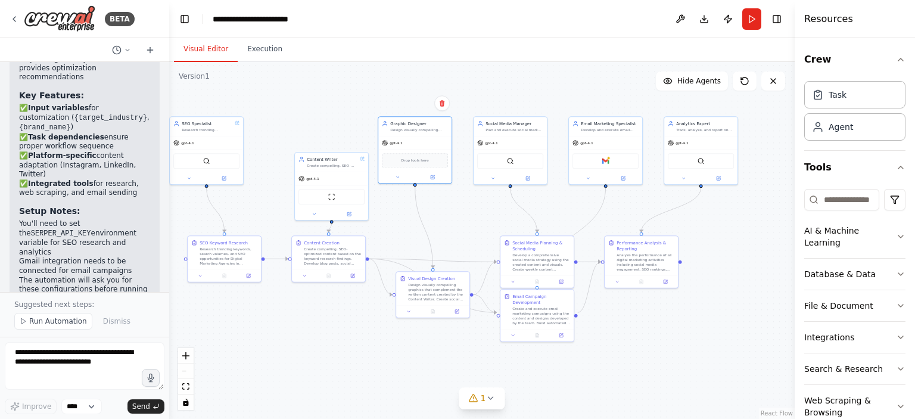
scroll to position [2251, 0]
click at [433, 290] on div "Design visually compelling graphics that complement the written content created…" at bounding box center [437, 290] width 58 height 19
click at [402, 310] on button at bounding box center [409, 310] width 20 height 7
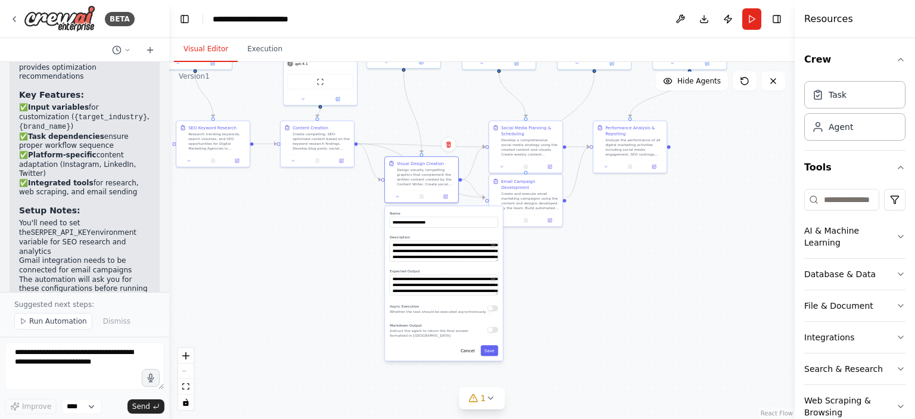
drag, startPoint x: 357, startPoint y: 349, endPoint x: 346, endPoint y: 234, distance: 115.5
click at [346, 234] on div ".deletable-edge-delete-btn { width: 20px; height: 20px; border: 0px solid #ffff…" at bounding box center [482, 240] width 626 height 357
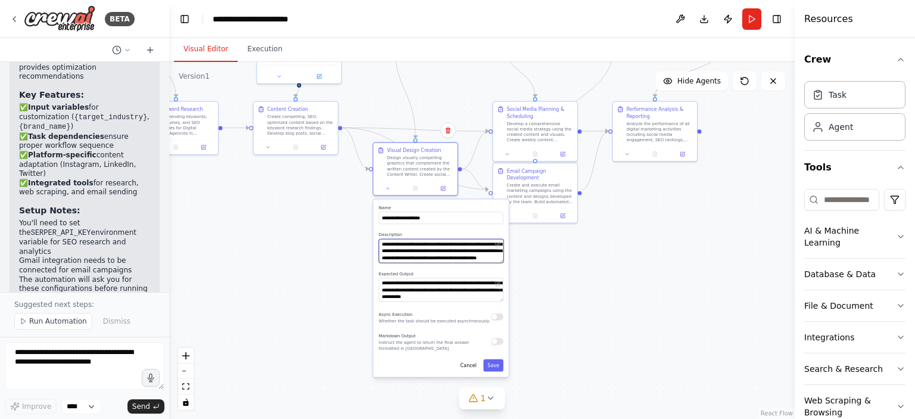
drag, startPoint x: 463, startPoint y: 251, endPoint x: 458, endPoint y: 294, distance: 42.6
click at [458, 294] on div "**********" at bounding box center [441, 288] width 135 height 178
click at [467, 329] on div "**********" at bounding box center [441, 288] width 135 height 178
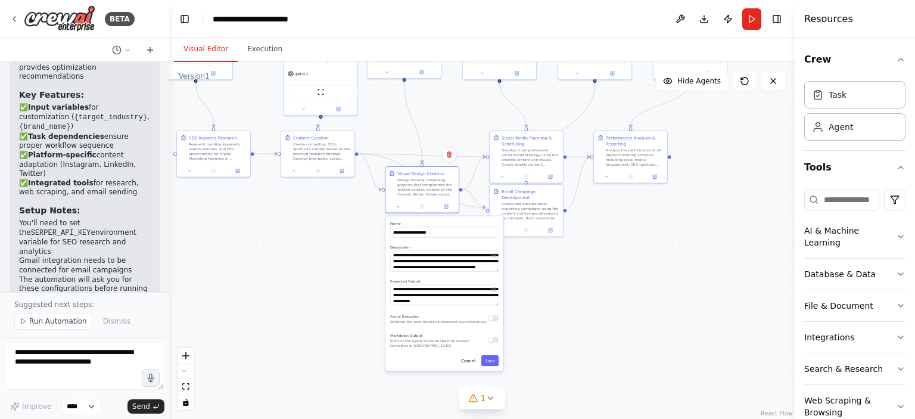
click at [450, 245] on label "Description" at bounding box center [444, 247] width 108 height 5
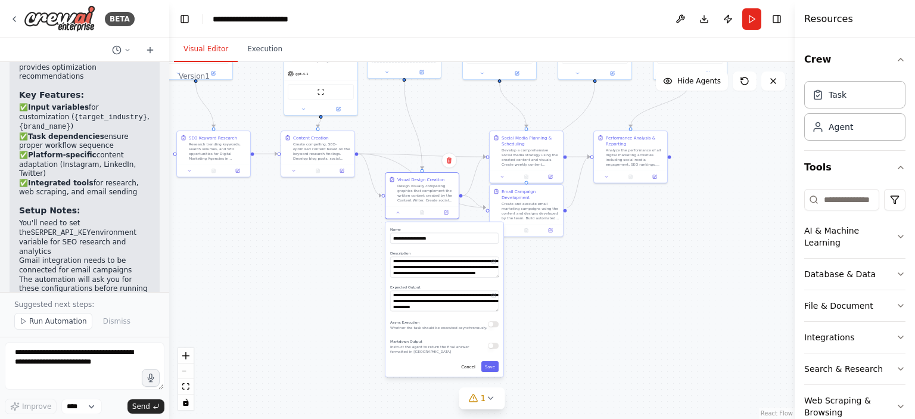
drag, startPoint x: 450, startPoint y: 244, endPoint x: 449, endPoint y: 269, distance: 25.1
click at [449, 269] on div "**********" at bounding box center [444, 264] width 108 height 27
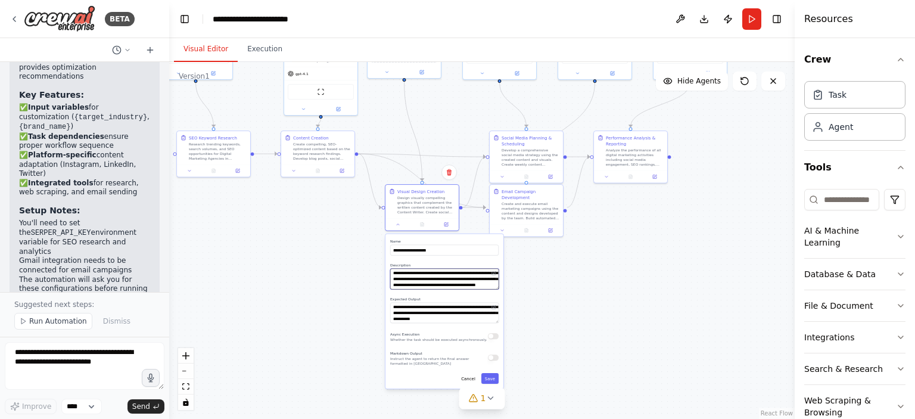
scroll to position [48, 0]
drag, startPoint x: 449, startPoint y: 269, endPoint x: 448, endPoint y: 307, distance: 38.1
click at [448, 307] on div "**********" at bounding box center [444, 311] width 118 height 155
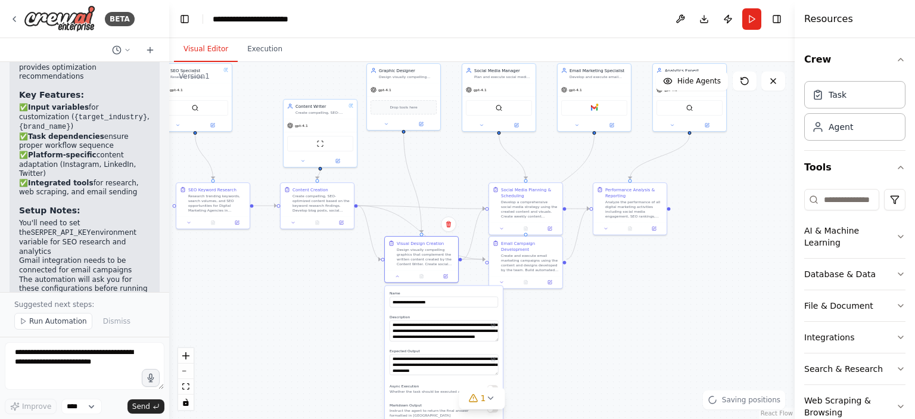
drag, startPoint x: 529, startPoint y: 281, endPoint x: 528, endPoint y: 333, distance: 51.8
click at [528, 333] on div ".deletable-edge-delete-btn { width: 20px; height: 20px; border: 0px solid #ffff…" at bounding box center [482, 240] width 626 height 357
click at [444, 276] on icon at bounding box center [446, 275] width 4 height 4
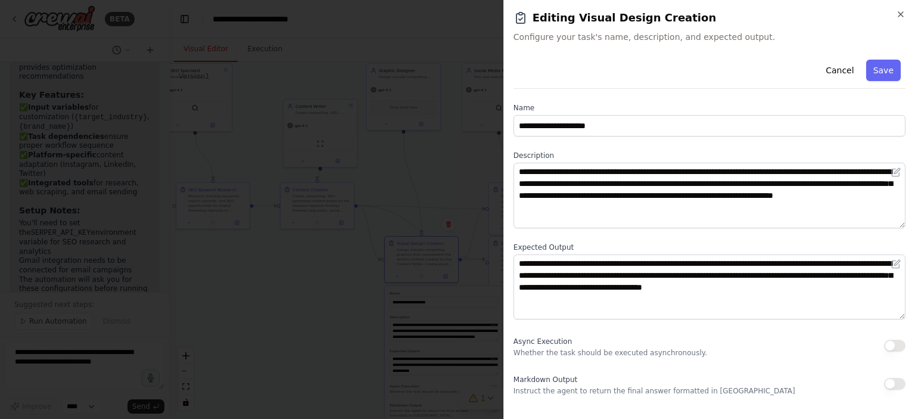
click at [898, 13] on icon "button" at bounding box center [901, 15] width 10 height 10
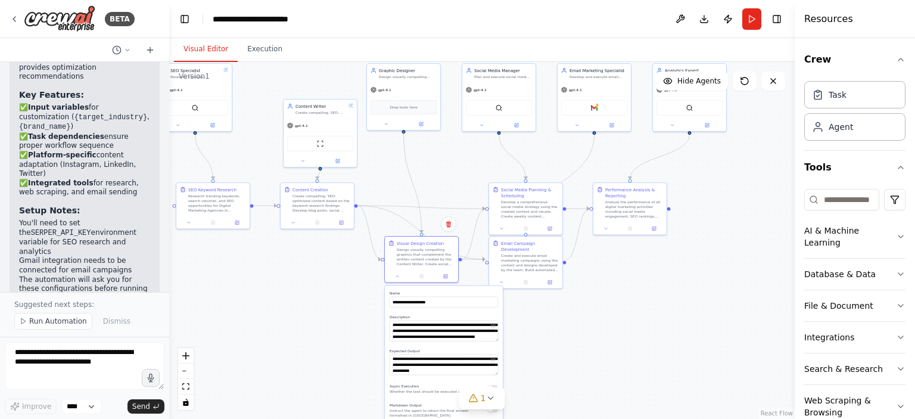
click at [551, 354] on div ".deletable-edge-delete-btn { width: 20px; height: 20px; border: 0px solid #ffff…" at bounding box center [482, 240] width 626 height 357
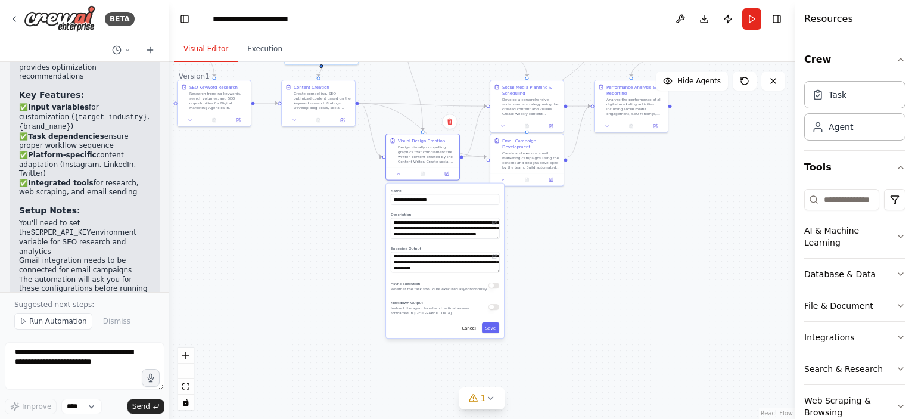
drag, startPoint x: 549, startPoint y: 359, endPoint x: 549, endPoint y: 242, distance: 116.8
click at [549, 242] on div ".deletable-edge-delete-btn { width: 20px; height: 20px; border: 0px solid #ffff…" at bounding box center [482, 240] width 626 height 357
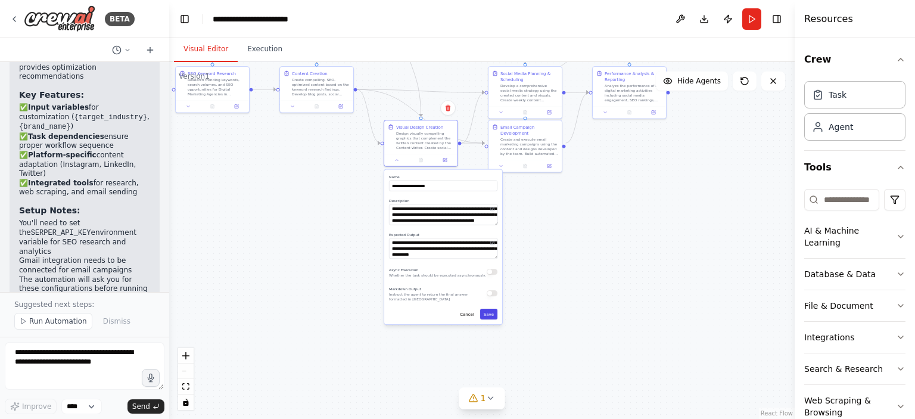
click at [492, 319] on button "Save" at bounding box center [488, 314] width 17 height 11
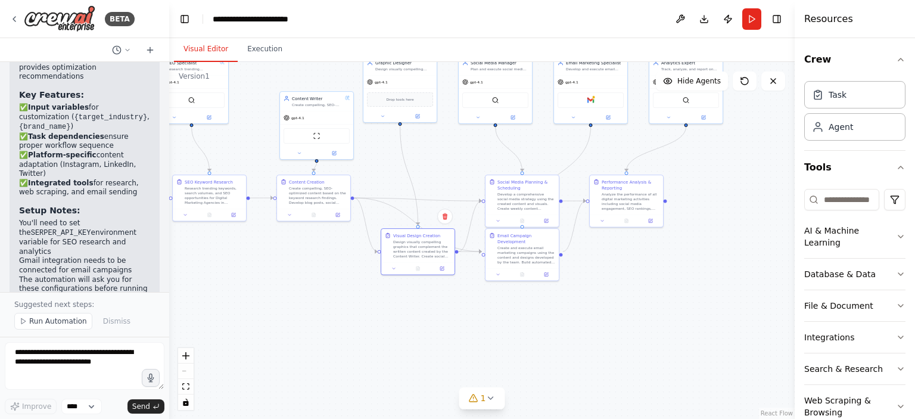
drag, startPoint x: 553, startPoint y: 319, endPoint x: 551, endPoint y: 428, distance: 109.6
click at [551, 418] on html "BETA Automation Request for Digital Marketing Team Goal: Build a full AI-powere…" at bounding box center [457, 209] width 915 height 419
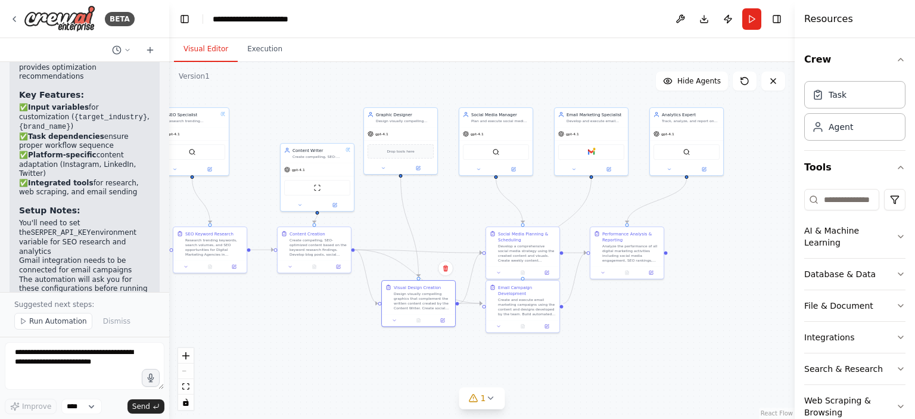
drag, startPoint x: 591, startPoint y: 316, endPoint x: 591, endPoint y: 365, distance: 48.3
click at [591, 365] on div ".deletable-edge-delete-btn { width: 20px; height: 20px; border: 0px solid #ffff…" at bounding box center [482, 240] width 626 height 357
click at [851, 239] on button "AI & Machine Learning" at bounding box center [854, 236] width 101 height 43
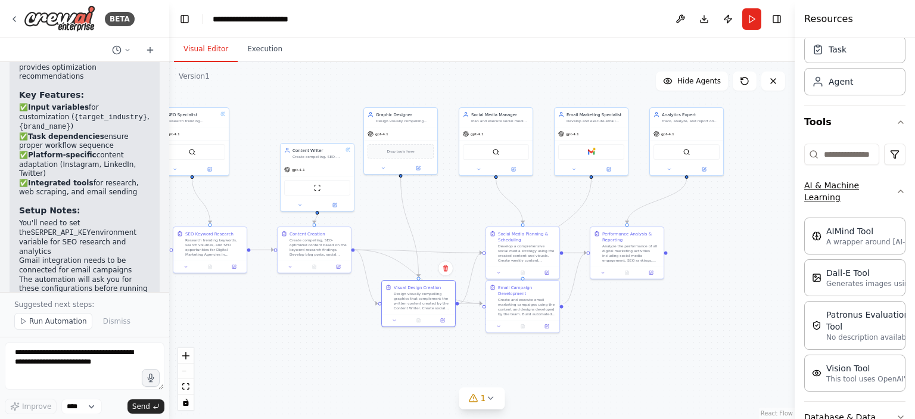
scroll to position [119, 0]
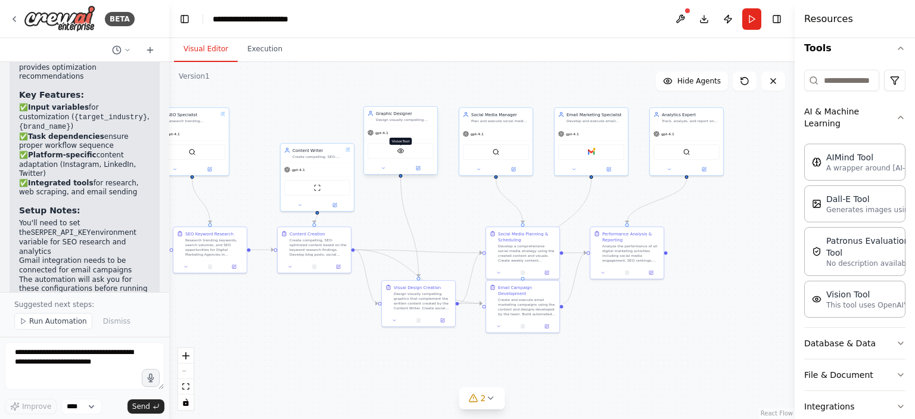
click at [400, 150] on img at bounding box center [400, 150] width 7 height 7
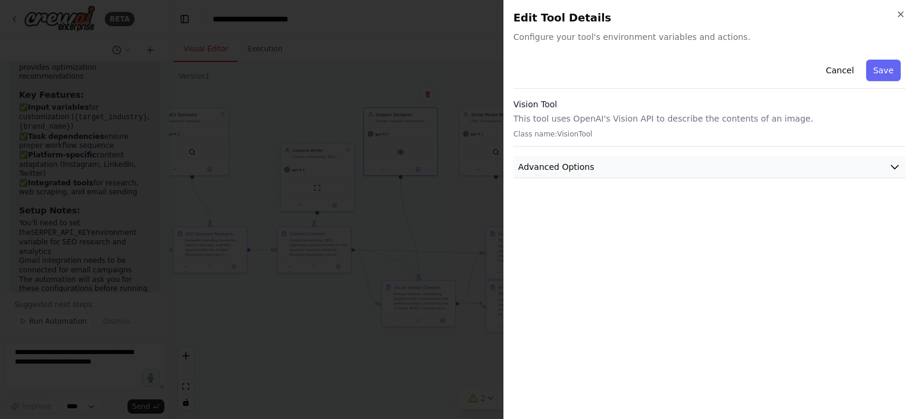
click at [580, 168] on span "Advanced Options" at bounding box center [556, 167] width 76 height 12
click at [904, 9] on div "Close Edit Tool Details Configure your tool's environment variables and actions…" at bounding box center [709, 209] width 412 height 419
click at [842, 72] on button "Cancel" at bounding box center [840, 70] width 42 height 21
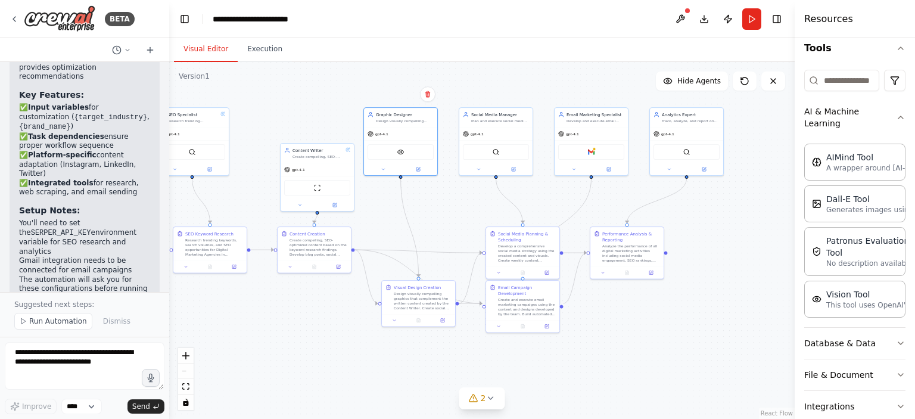
click at [365, 224] on div ".deletable-edge-delete-btn { width: 20px; height: 20px; border: 0px solid #ffff…" at bounding box center [482, 240] width 626 height 357
click at [668, 376] on div ".deletable-edge-delete-btn { width: 20px; height: 20px; border: 0px solid #ffff…" at bounding box center [482, 240] width 626 height 357
click at [400, 156] on div "VisionTool" at bounding box center [406, 150] width 66 height 15
click at [404, 152] on img at bounding box center [406, 150] width 7 height 7
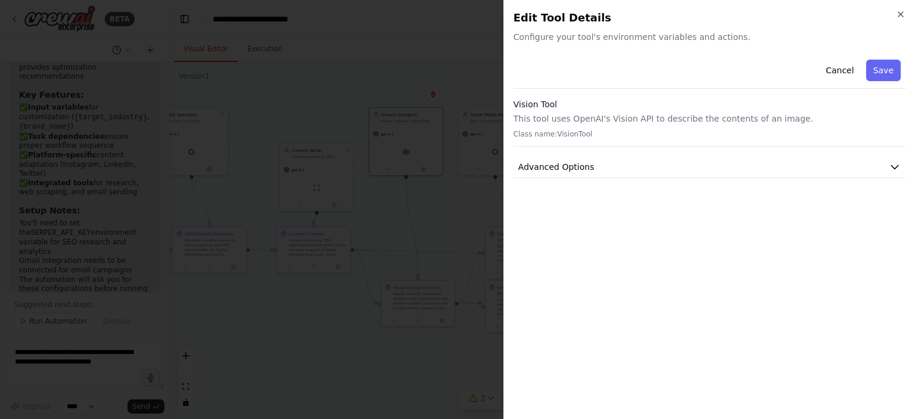
click at [842, 72] on button "Cancel" at bounding box center [840, 70] width 42 height 21
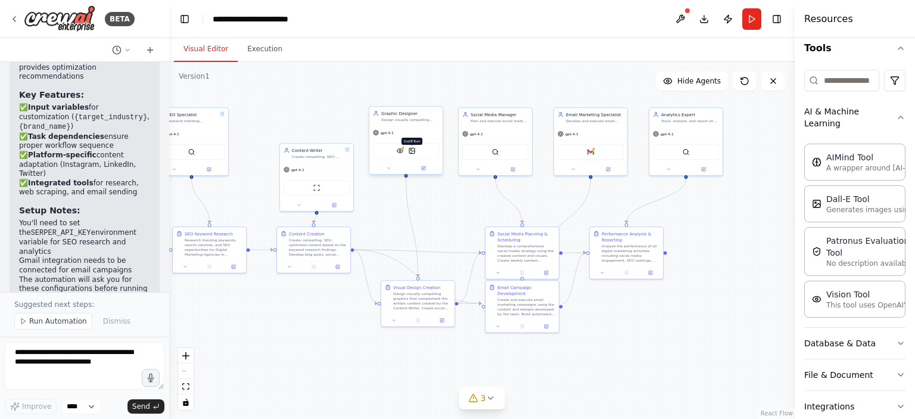
click at [412, 147] on img at bounding box center [412, 150] width 7 height 7
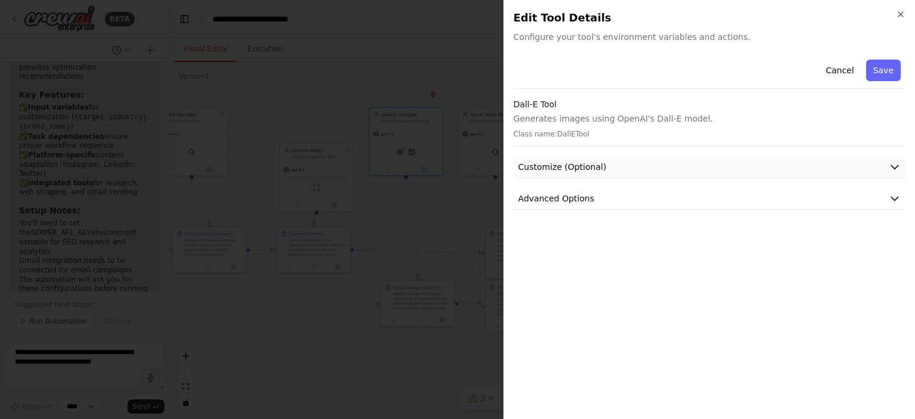
click at [554, 173] on button "Customize (Optional)" at bounding box center [710, 167] width 392 height 22
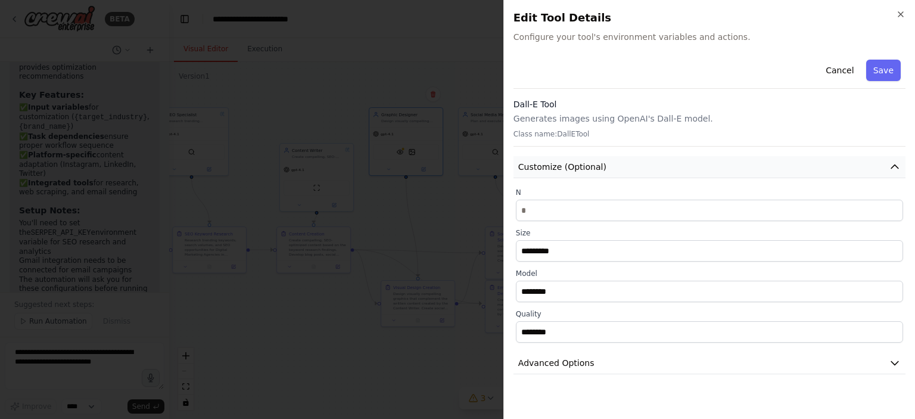
click at [554, 173] on button "Customize (Optional)" at bounding box center [710, 167] width 392 height 22
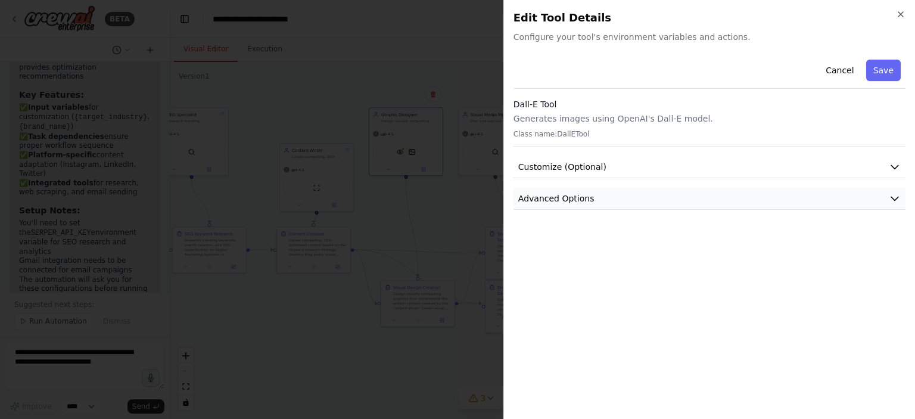
click at [551, 204] on span "Advanced Options" at bounding box center [556, 198] width 76 height 12
click at [574, 197] on span "Advanced Options" at bounding box center [556, 198] width 76 height 12
click at [877, 70] on button "Save" at bounding box center [883, 70] width 35 height 21
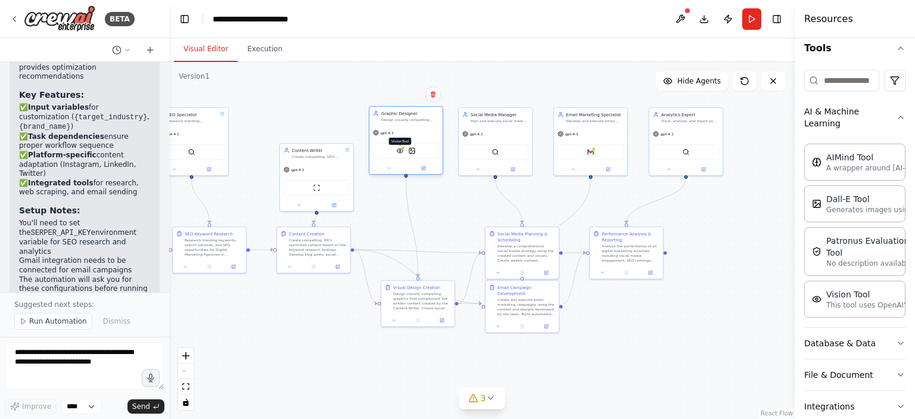
click at [403, 150] on img at bounding box center [400, 150] width 7 height 7
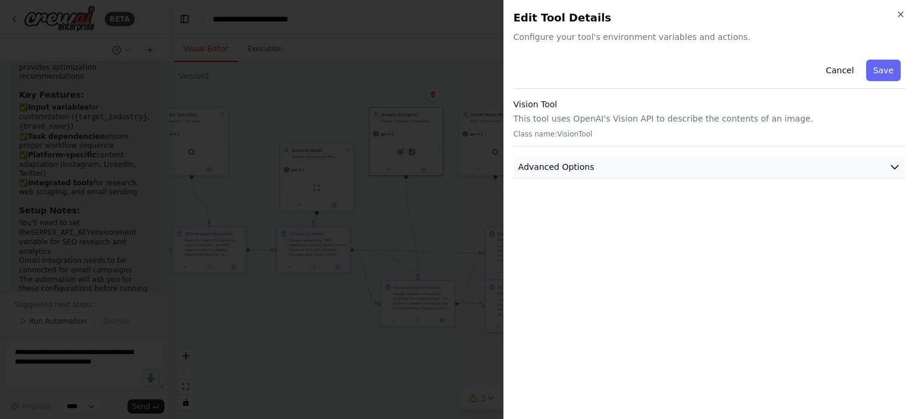
click at [680, 169] on button "Advanced Options" at bounding box center [710, 167] width 392 height 22
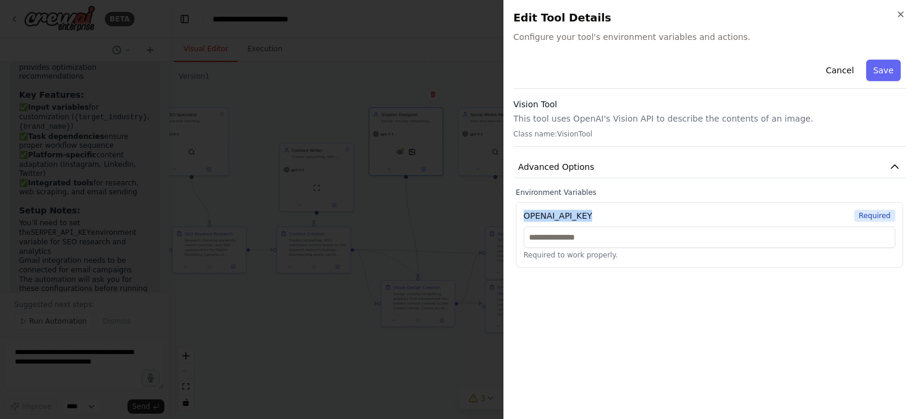
drag, startPoint x: 567, startPoint y: 216, endPoint x: 520, endPoint y: 219, distance: 47.2
click at [520, 219] on div "OPENAI_API_KEY Required Required to work properly." at bounding box center [709, 235] width 387 height 66
copy div "OPENAI_API_KEY"
click at [622, 240] on input "text" at bounding box center [710, 236] width 372 height 21
paste input "**********"
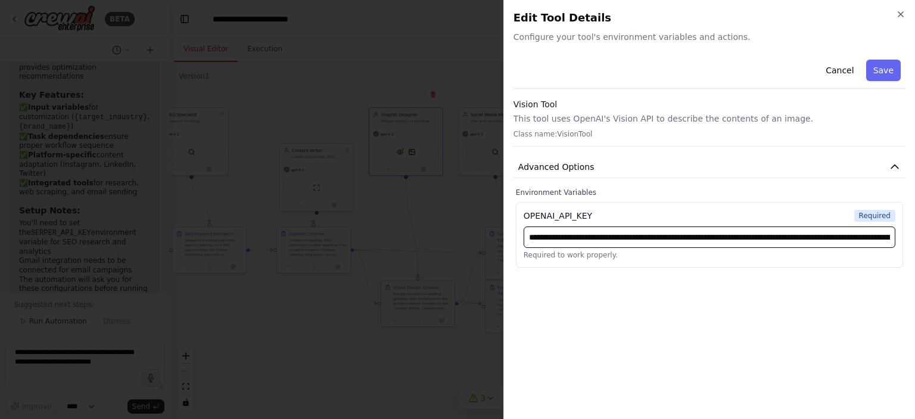
scroll to position [0, 376]
type input "**********"
click at [882, 71] on button "Save" at bounding box center [883, 70] width 35 height 21
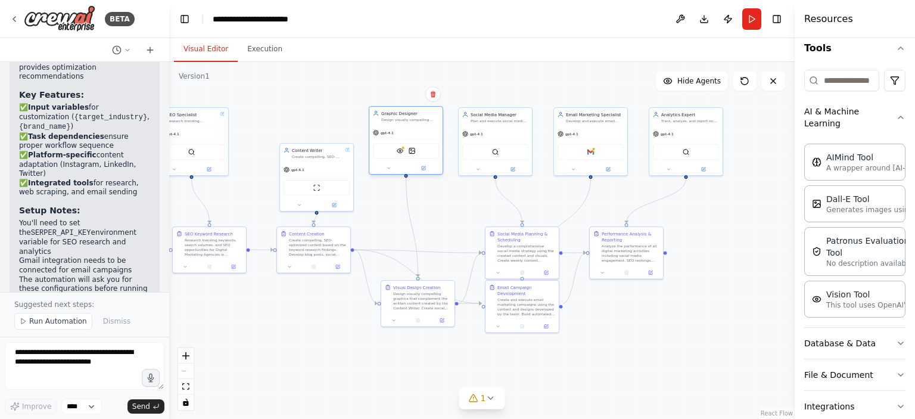
click at [412, 154] on div "VisionTool DallETool" at bounding box center [406, 150] width 66 height 15
click at [391, 154] on div "VisionTool DallETool" at bounding box center [406, 150] width 66 height 15
click at [390, 170] on button at bounding box center [389, 167] width 34 height 7
click at [389, 166] on icon at bounding box center [388, 168] width 5 height 5
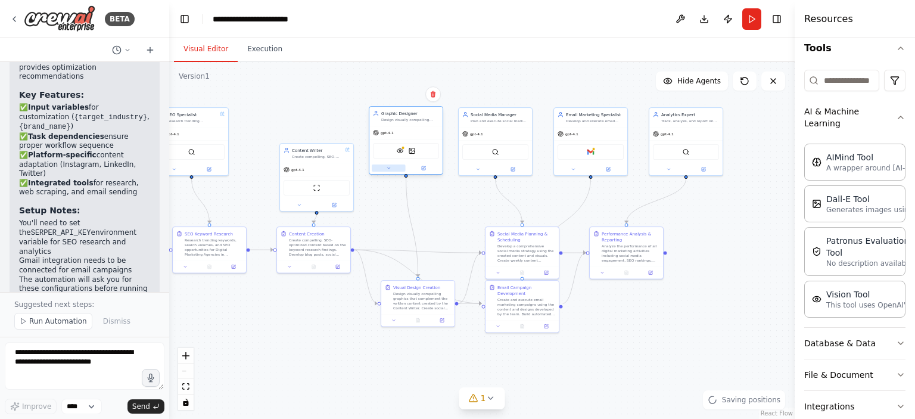
click at [390, 166] on icon at bounding box center [388, 168] width 5 height 5
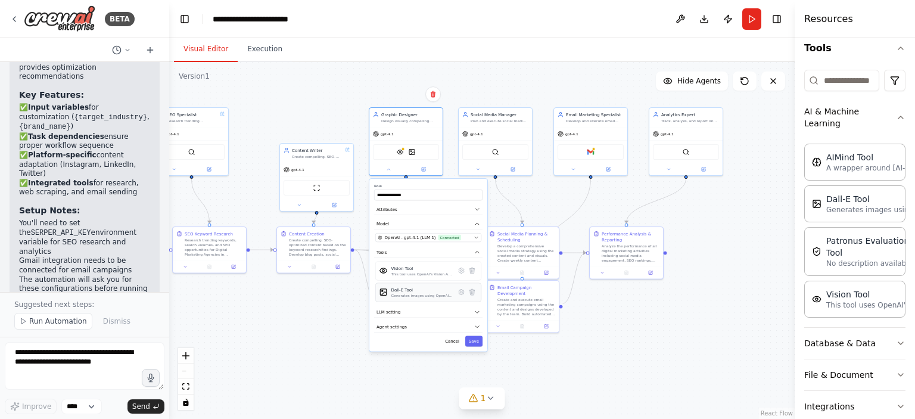
click at [412, 295] on div "Generates images using OpenAI's Dall-E model." at bounding box center [421, 295] width 61 height 5
click at [461, 292] on icon at bounding box center [461, 292] width 5 height 5
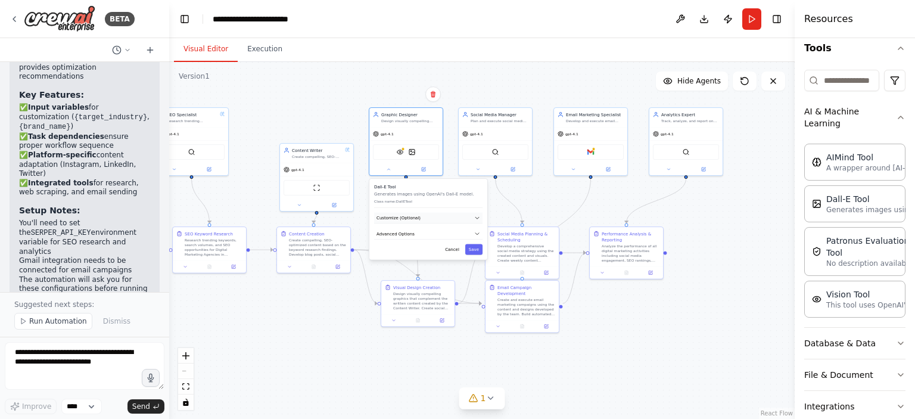
click at [399, 222] on button "Customize (Optional)" at bounding box center [428, 218] width 108 height 11
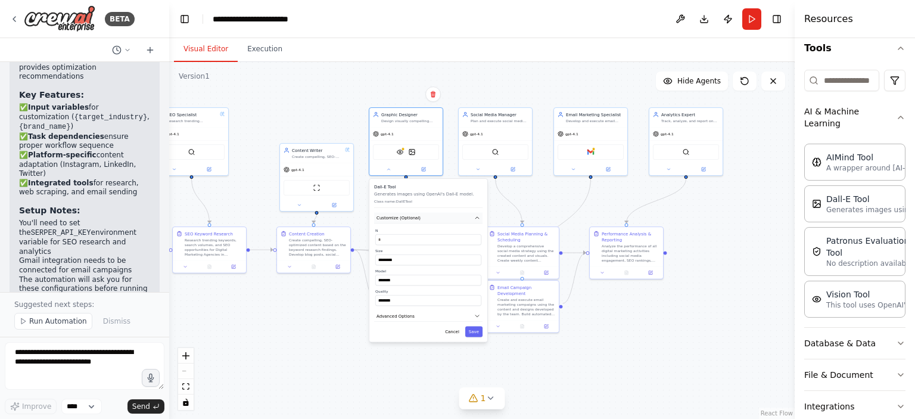
click at [399, 222] on button "Customize (Optional)" at bounding box center [428, 218] width 108 height 11
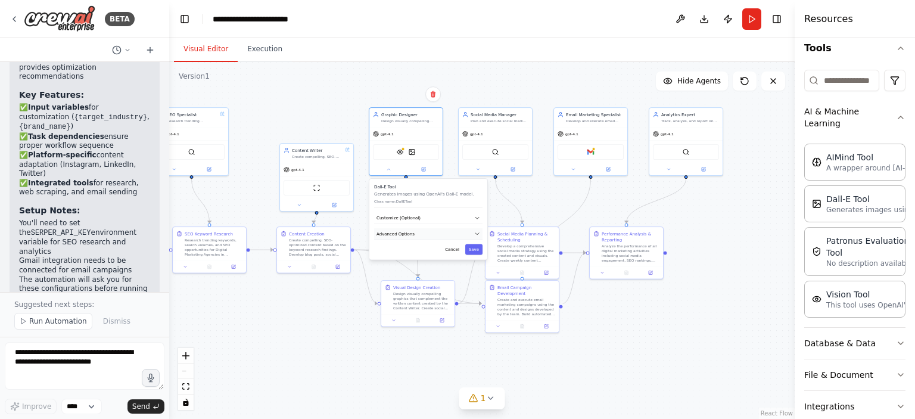
click at [400, 229] on button "Advanced Options" at bounding box center [428, 233] width 108 height 11
click at [406, 269] on input "text" at bounding box center [429, 268] width 98 height 11
paste input "**********"
type input "**********"
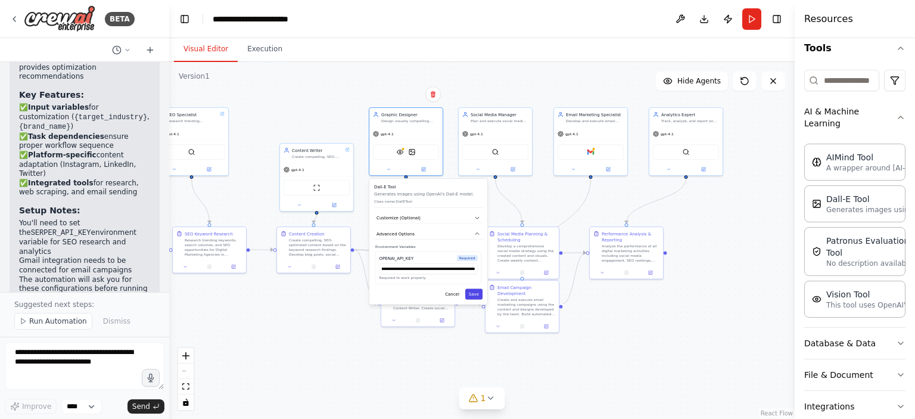
click at [474, 293] on button "Save" at bounding box center [473, 294] width 17 height 11
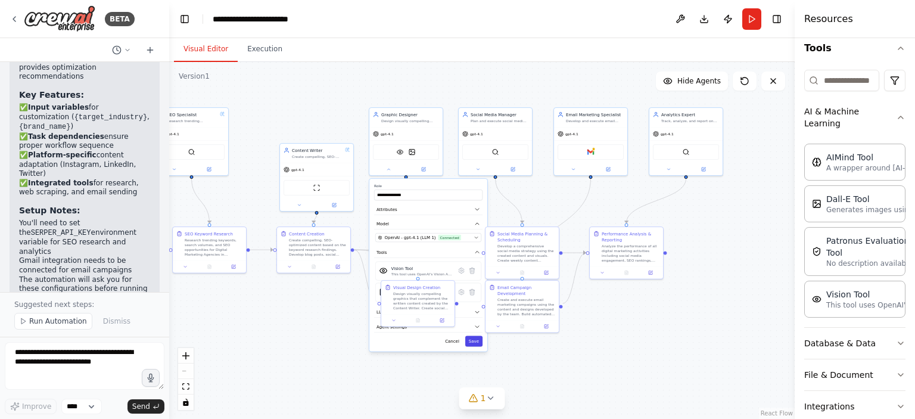
click at [473, 338] on button "Save" at bounding box center [473, 341] width 17 height 11
click at [511, 155] on div "SerperDevTool" at bounding box center [495, 150] width 66 height 15
click at [480, 168] on icon at bounding box center [477, 168] width 5 height 5
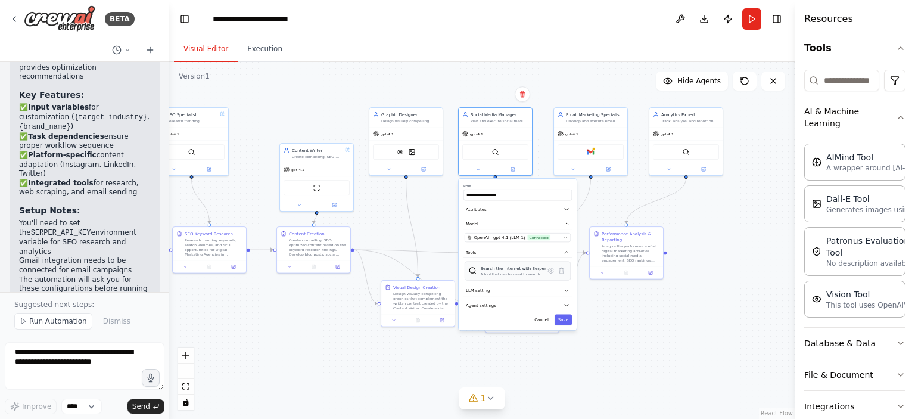
click at [483, 275] on div "A tool that can be used to search the internet with a search_query. Supports di…" at bounding box center [514, 274] width 66 height 5
click at [556, 271] on button at bounding box center [561, 270] width 11 height 11
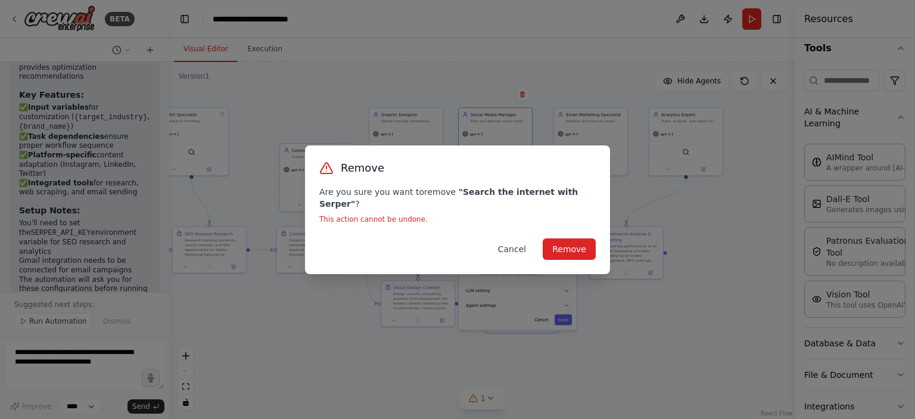
click at [530, 248] on button "Cancel" at bounding box center [512, 248] width 47 height 21
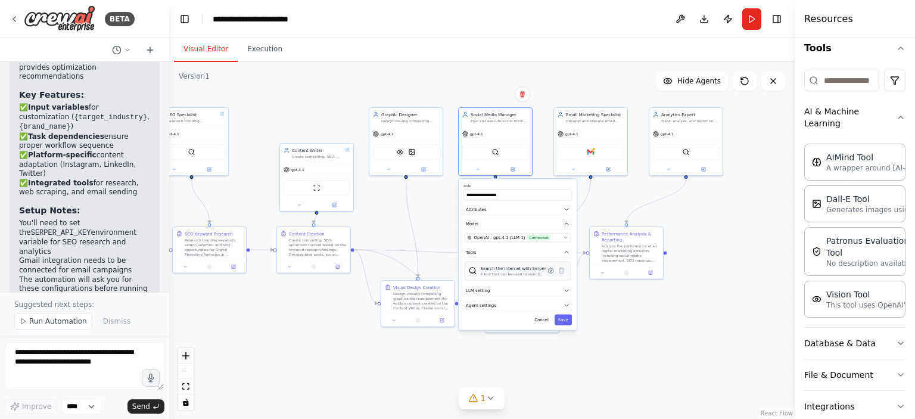
click at [551, 272] on icon at bounding box center [550, 270] width 5 height 5
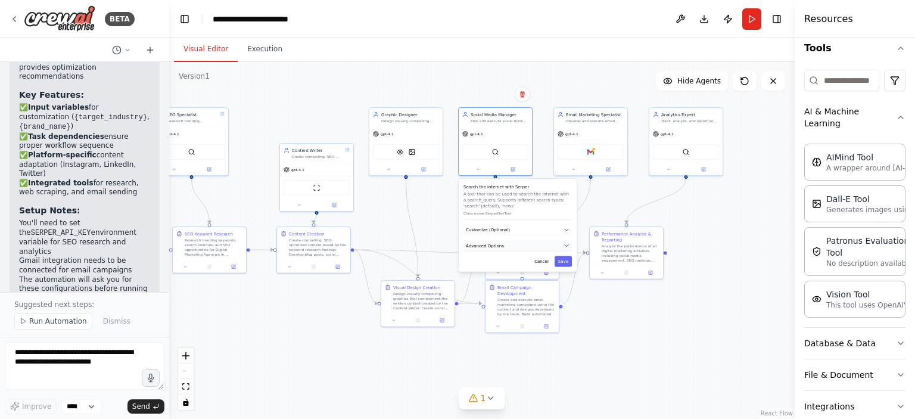
click at [500, 248] on button "Advanced Options" at bounding box center [518, 245] width 108 height 11
click at [500, 243] on span "Advanced Options" at bounding box center [485, 245] width 38 height 6
click at [494, 243] on span "Advanced Options" at bounding box center [485, 245] width 38 height 6
click at [494, 227] on span "Customize (Optional)" at bounding box center [488, 230] width 44 height 6
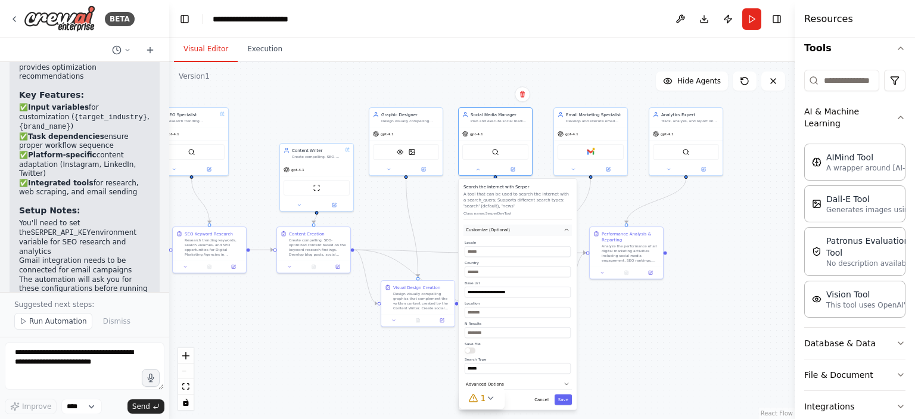
click at [494, 227] on span "Customize (Optional)" at bounding box center [488, 230] width 44 height 6
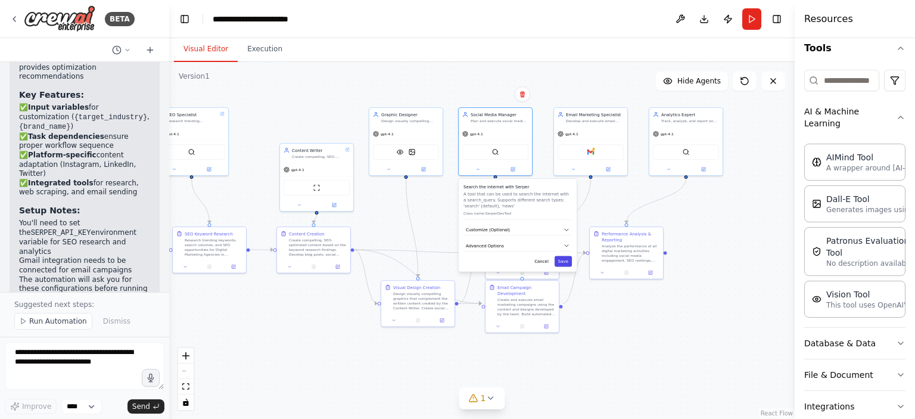
click at [565, 259] on button "Save" at bounding box center [563, 261] width 17 height 11
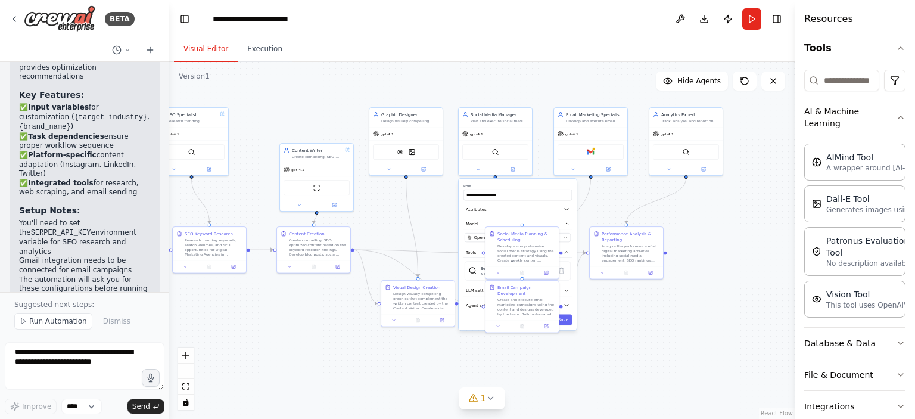
click at [572, 364] on div ".deletable-edge-delete-btn { width: 20px; height: 20px; border: 0px solid #ffff…" at bounding box center [482, 240] width 626 height 357
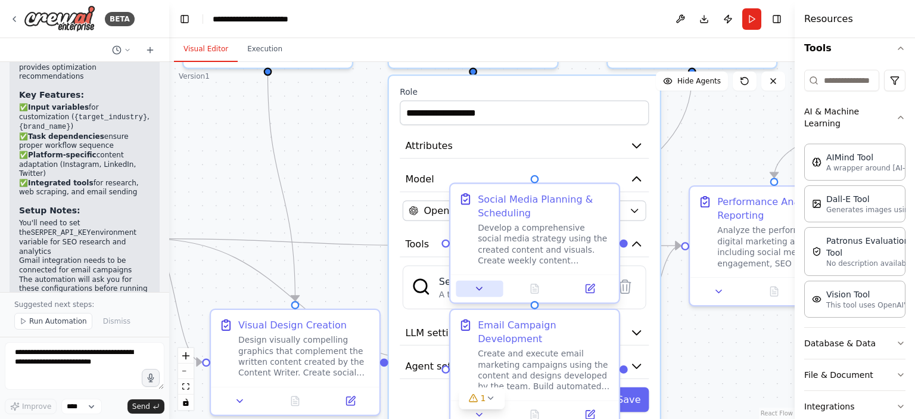
click at [486, 288] on button at bounding box center [479, 289] width 47 height 17
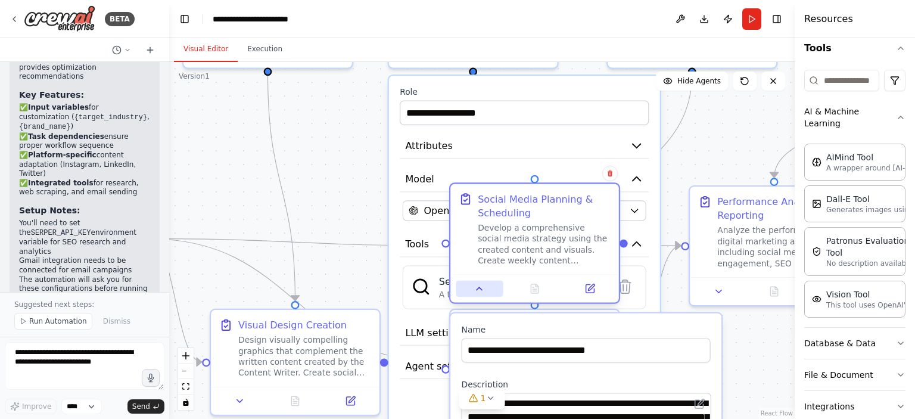
click at [486, 288] on button at bounding box center [479, 289] width 47 height 17
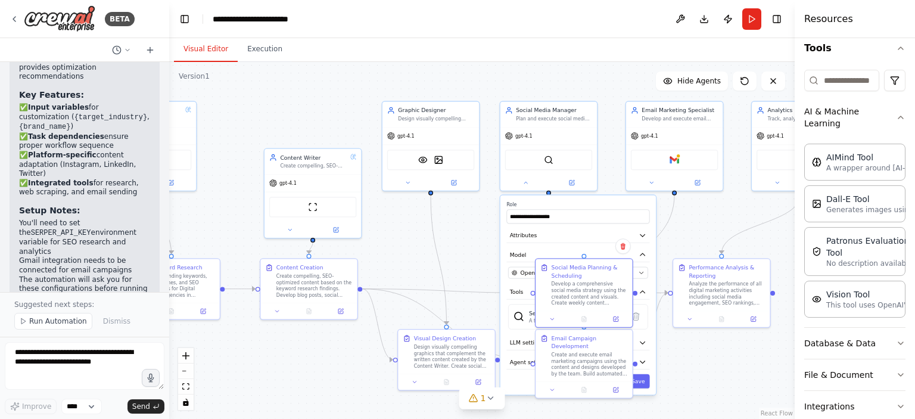
click at [681, 362] on div ".deletable-edge-delete-btn { width: 20px; height: 20px; border: 0px solid #ffff…" at bounding box center [482, 240] width 626 height 357
click at [646, 381] on button "Save" at bounding box center [638, 381] width 23 height 14
click at [655, 393] on div ".deletable-edge-delete-btn { width: 20px; height: 20px; border: 0px solid #ffff…" at bounding box center [482, 240] width 626 height 357
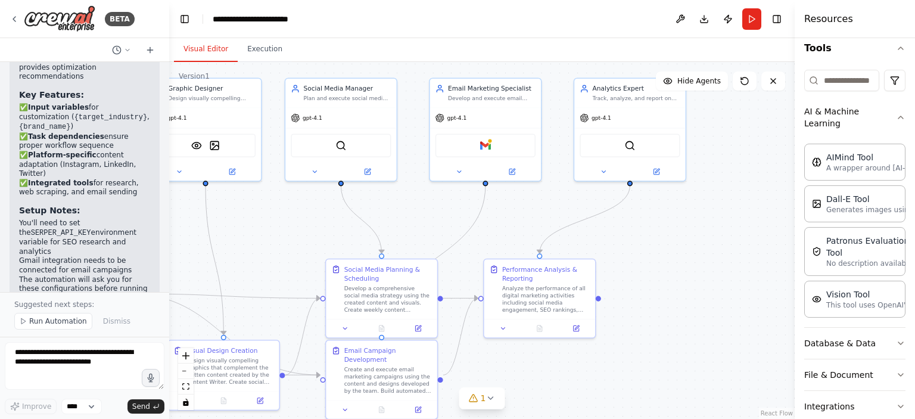
drag, startPoint x: 656, startPoint y: 394, endPoint x: 464, endPoint y: 415, distance: 193.0
click at [464, 415] on div ".deletable-edge-delete-btn { width: 20px; height: 20px; border: 0px solid #ffff…" at bounding box center [482, 240] width 626 height 357
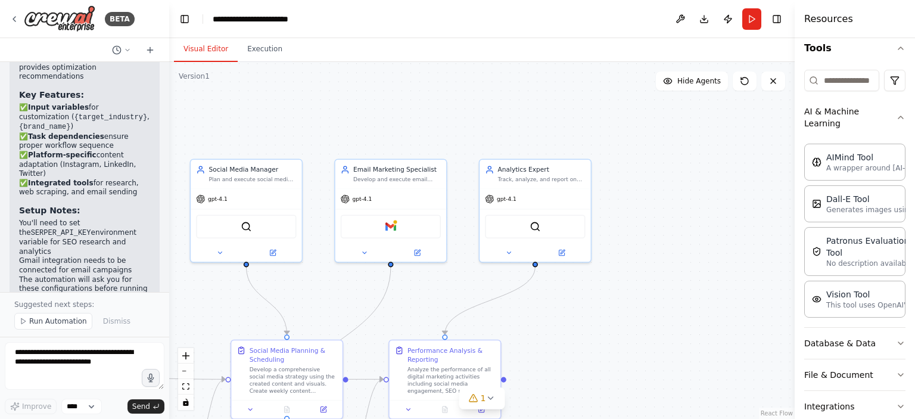
drag, startPoint x: 692, startPoint y: 241, endPoint x: 598, endPoint y: 322, distance: 124.7
click at [598, 322] on div ".deletable-edge-delete-btn { width: 20px; height: 20px; border: 0px solid #ffff…" at bounding box center [482, 240] width 626 height 357
click at [411, 233] on div "Gmail" at bounding box center [391, 224] width 100 height 23
click at [369, 251] on button at bounding box center [364, 250] width 51 height 11
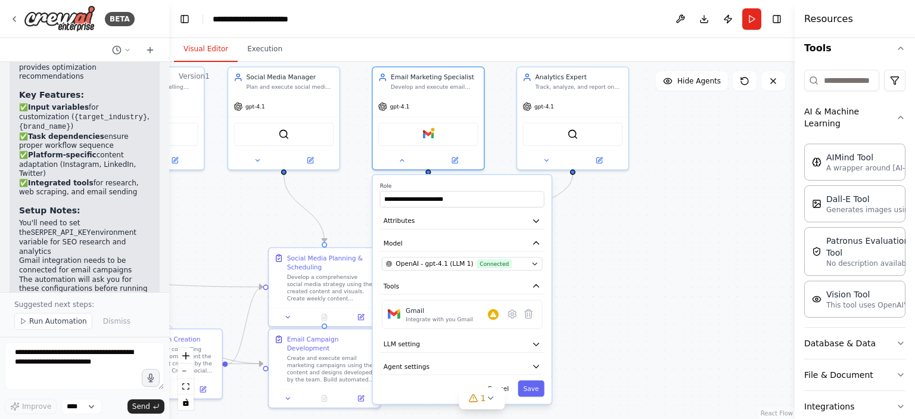
drag, startPoint x: 560, startPoint y: 395, endPoint x: 624, endPoint y: 288, distance: 124.6
click at [624, 288] on div ".deletable-edge-delete-btn { width: 20px; height: 20px; border: 0px solid #ffff…" at bounding box center [482, 240] width 626 height 357
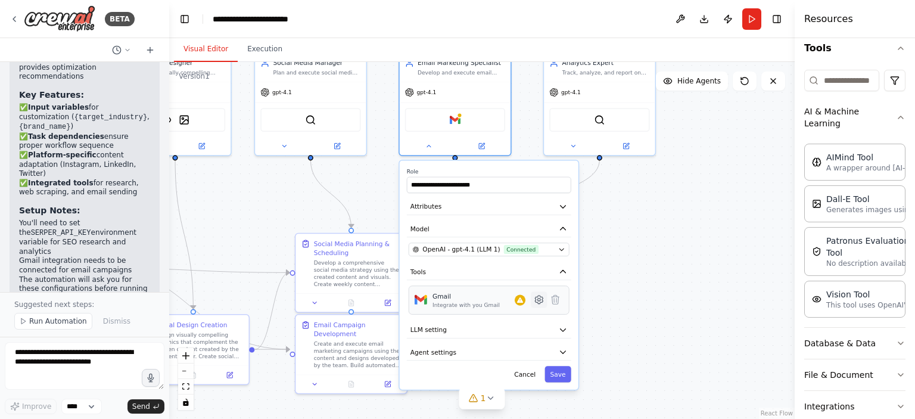
click at [536, 302] on icon at bounding box center [539, 299] width 11 height 11
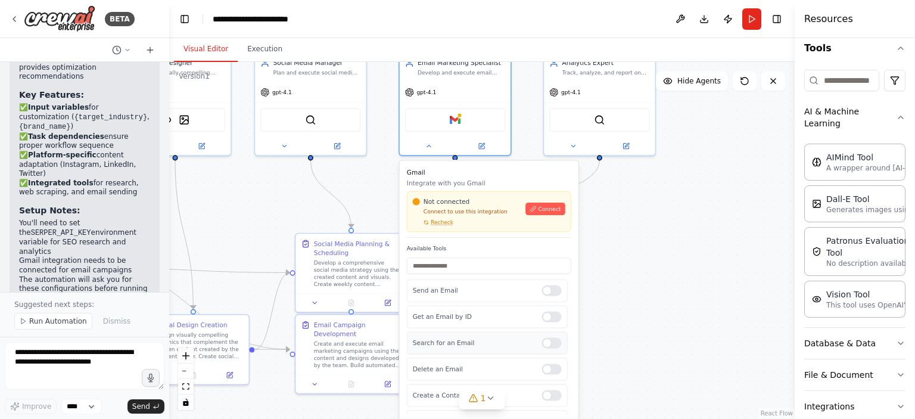
click at [547, 347] on div "Search for an Email" at bounding box center [487, 343] width 161 height 23
click at [547, 343] on div at bounding box center [552, 342] width 20 height 11
click at [548, 321] on div "Get an Email by ID" at bounding box center [487, 317] width 161 height 23
click at [548, 312] on div at bounding box center [552, 317] width 20 height 11
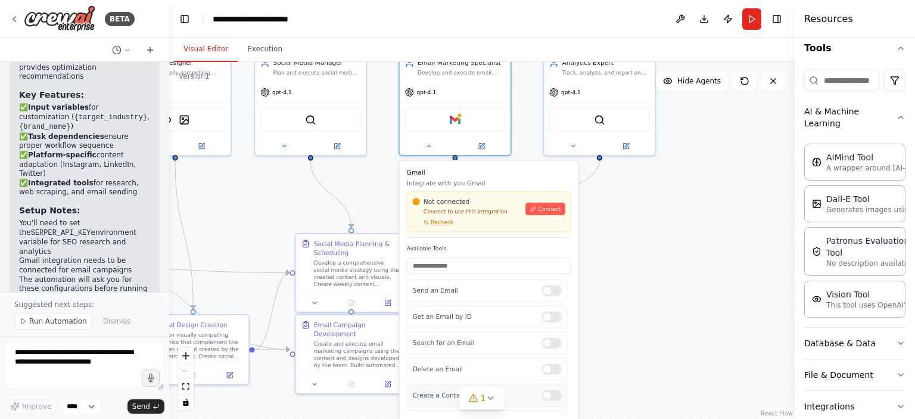
click at [548, 394] on div at bounding box center [552, 395] width 20 height 11
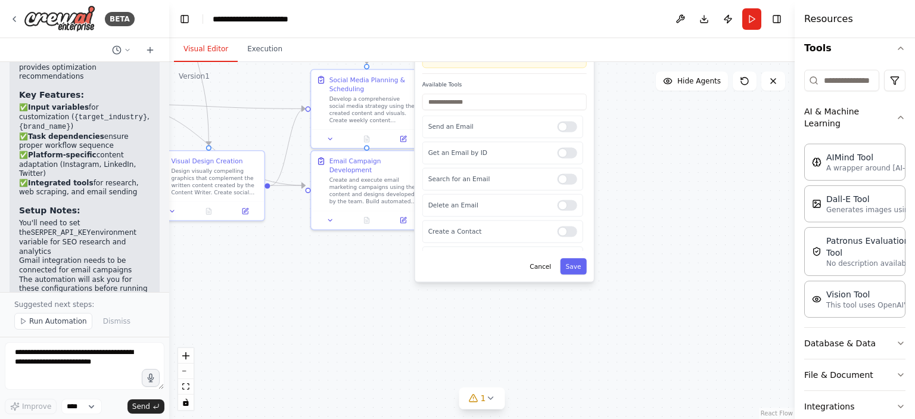
drag, startPoint x: 609, startPoint y: 368, endPoint x: 625, endPoint y: 204, distance: 164.6
click at [625, 204] on div ".deletable-edge-delete-btn { width: 20px; height: 20px; border: 0px solid #ffff…" at bounding box center [482, 240] width 626 height 357
click at [560, 235] on div at bounding box center [567, 239] width 20 height 11
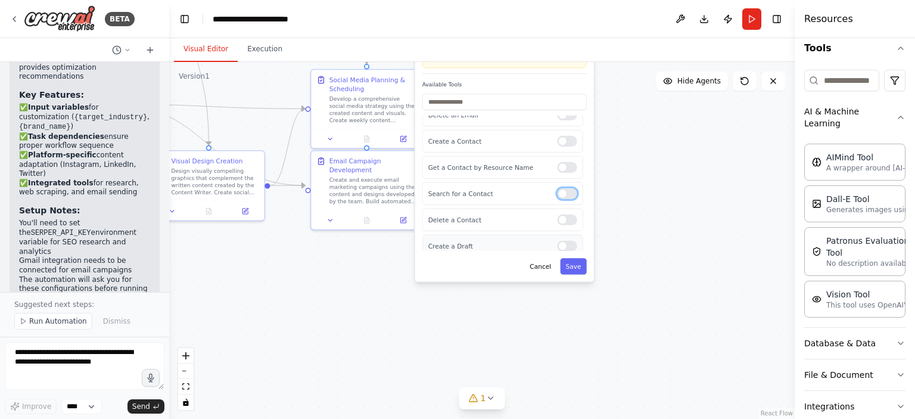
scroll to position [125, 0]
click at [565, 244] on div "Create a Draft" at bounding box center [502, 241] width 161 height 23
click at [558, 239] on div at bounding box center [567, 241] width 20 height 11
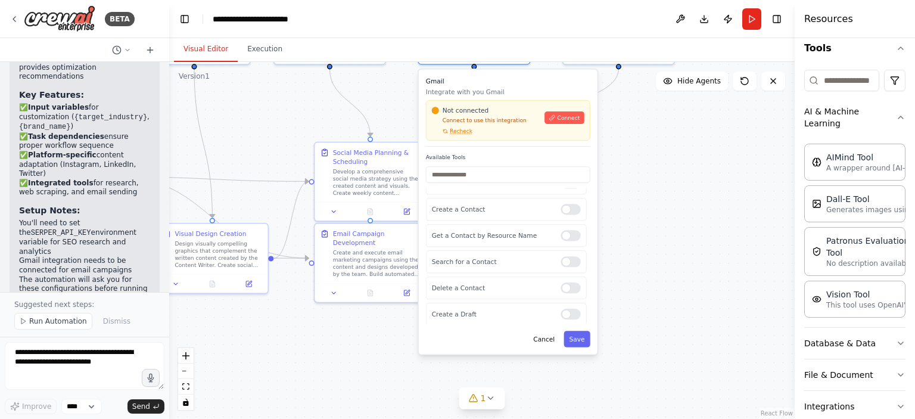
drag, startPoint x: 615, startPoint y: 238, endPoint x: 619, endPoint y: 311, distance: 72.8
click at [619, 311] on div ".deletable-edge-delete-btn { width: 20px; height: 20px; border: 0px solid #ffff…" at bounding box center [482, 240] width 626 height 357
click at [568, 112] on button "Connect" at bounding box center [564, 117] width 39 height 13
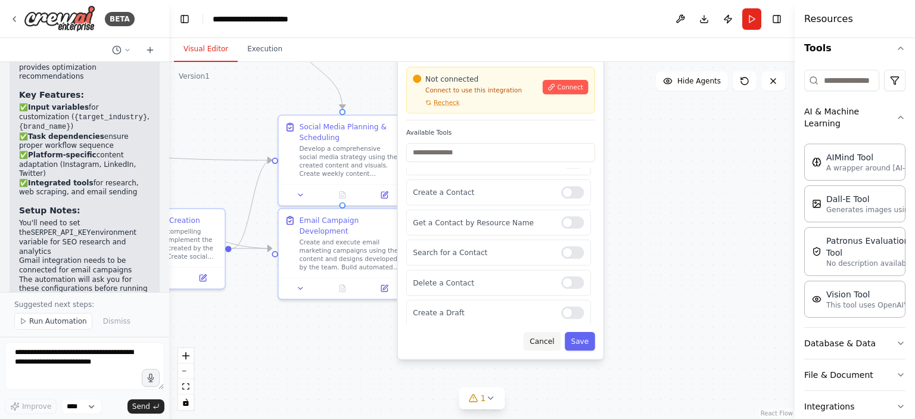
click at [555, 340] on button "Cancel" at bounding box center [542, 341] width 37 height 18
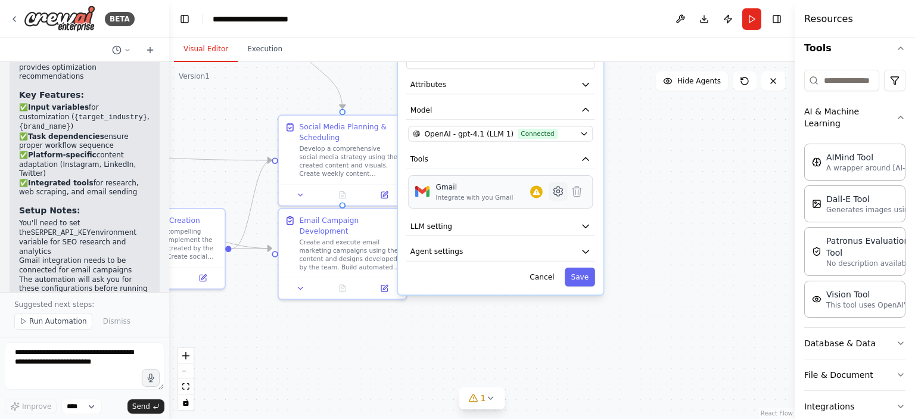
click at [561, 192] on icon at bounding box center [557, 191] width 9 height 10
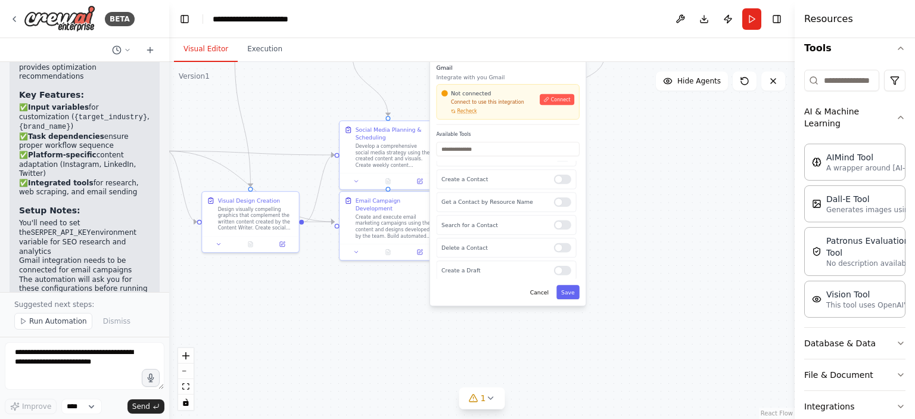
scroll to position [0, 0]
click at [555, 100] on span "Connect" at bounding box center [561, 100] width 20 height 7
click at [608, 138] on div ".deletable-edge-delete-btn { width: 20px; height: 20px; border: 0px solid #ffff…" at bounding box center [482, 240] width 626 height 357
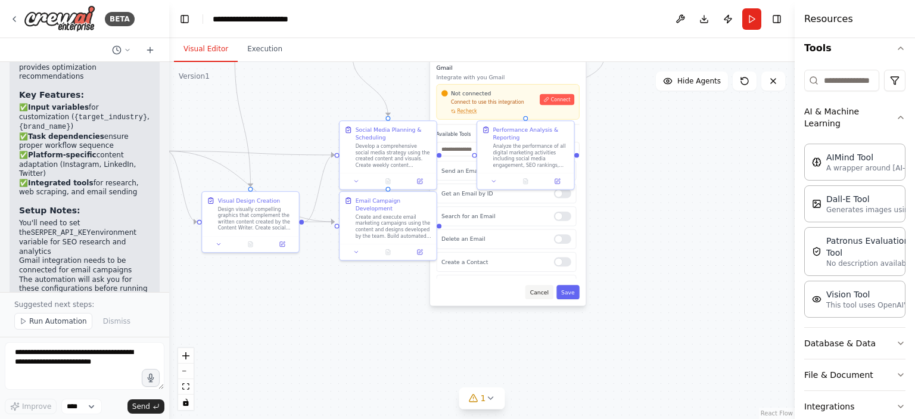
click at [543, 294] on button "Cancel" at bounding box center [539, 292] width 28 height 14
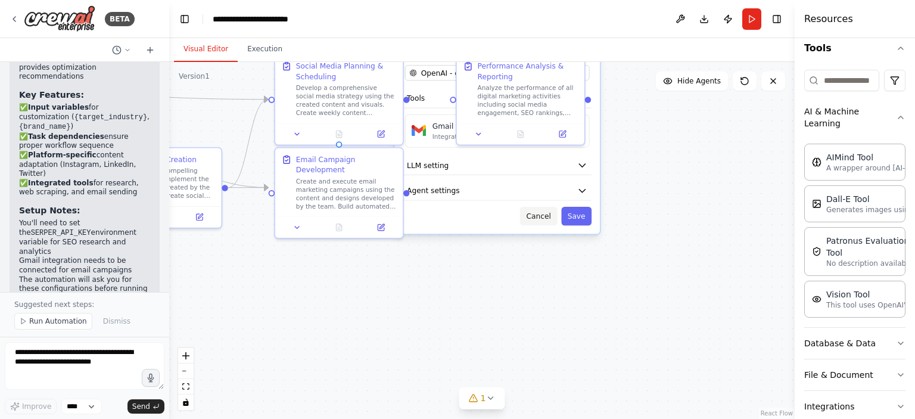
click at [543, 219] on button "Cancel" at bounding box center [538, 216] width 37 height 18
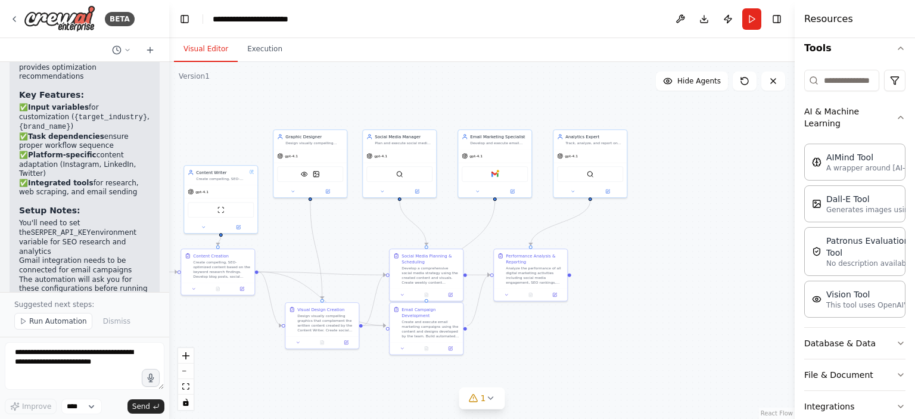
drag, startPoint x: 537, startPoint y: 281, endPoint x: 540, endPoint y: 379, distance: 98.3
click at [540, 379] on div ".deletable-edge-delete-btn { width: 20px; height: 20px; border: 0px solid #ffff…" at bounding box center [482, 240] width 626 height 357
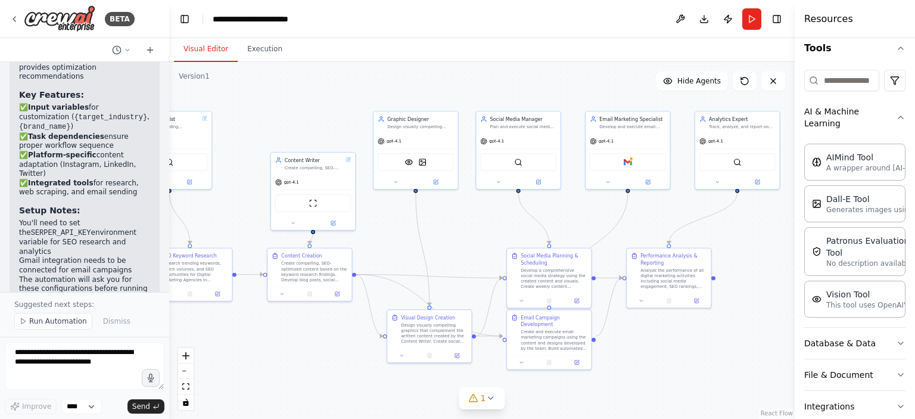
drag, startPoint x: 346, startPoint y: 231, endPoint x: 457, endPoint y: 227, distance: 110.9
click at [457, 227] on div ".deletable-edge-delete-btn { width: 20px; height: 20px; border: 0px solid #ffff…" at bounding box center [482, 240] width 626 height 357
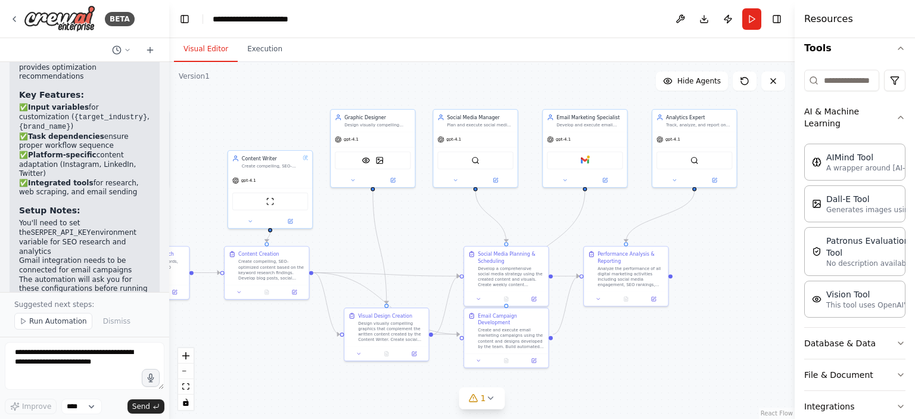
drag, startPoint x: 672, startPoint y: 223, endPoint x: 629, endPoint y: 221, distance: 42.9
click at [629, 221] on div ".deletable-edge-delete-btn { width: 20px; height: 20px; border: 0px solid #ffff…" at bounding box center [482, 240] width 626 height 357
click at [602, 142] on div "gpt-4.1" at bounding box center [585, 137] width 84 height 15
click at [572, 95] on div ".deletable-edge-delete-btn { width: 20px; height: 20px; border: 0px solid #ffff…" at bounding box center [482, 240] width 626 height 357
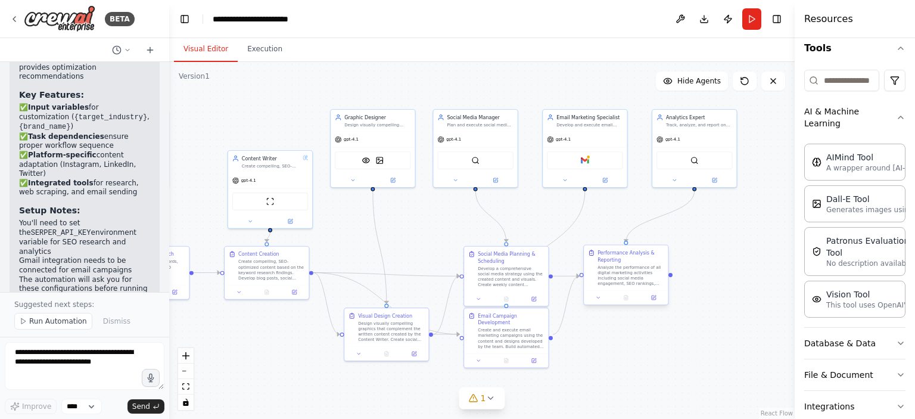
click at [625, 278] on div "Analyze the performance of all digital marketing activities including social me…" at bounding box center [631, 276] width 66 height 22
click at [595, 298] on button at bounding box center [598, 298] width 23 height 8
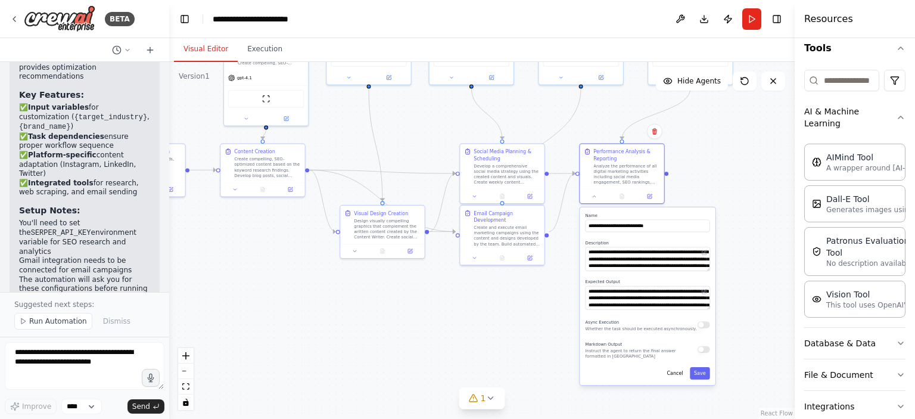
drag, startPoint x: 741, startPoint y: 350, endPoint x: 736, endPoint y: 254, distance: 96.0
click at [736, 254] on div ".deletable-edge-delete-btn { width: 20px; height: 20px; border: 0px solid #ffff…" at bounding box center [482, 240] width 626 height 357
drag, startPoint x: 655, startPoint y: 254, endPoint x: 655, endPoint y: 247, distance: 7.7
click at [655, 247] on textarea "**********" at bounding box center [648, 259] width 125 height 24
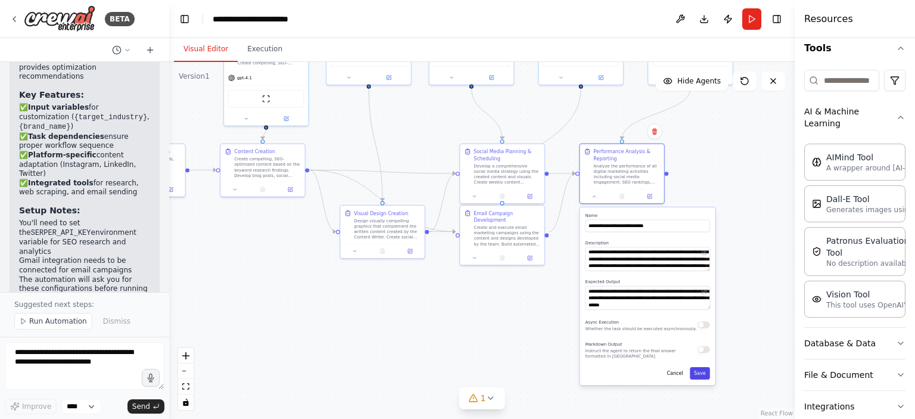
click at [702, 376] on button "Save" at bounding box center [700, 373] width 20 height 13
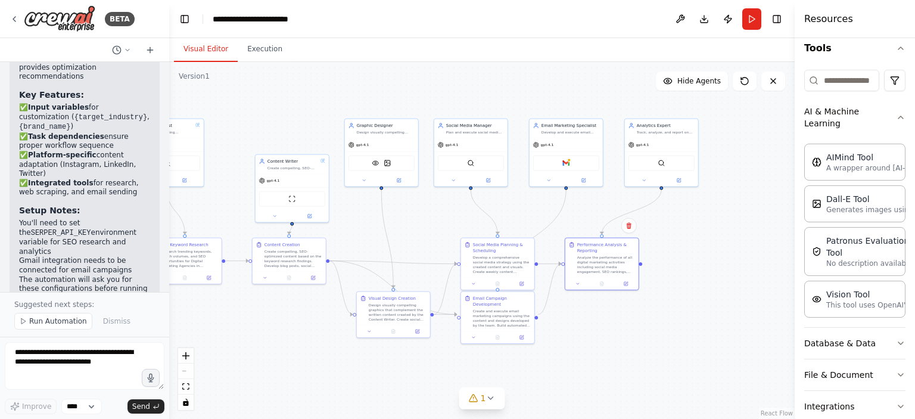
drag, startPoint x: 496, startPoint y: 316, endPoint x: 491, endPoint y: 354, distance: 38.4
click at [493, 385] on div ".deletable-edge-delete-btn { width: 20px; height: 20px; border: 0px solid #ffff…" at bounding box center [482, 240] width 626 height 357
click at [484, 176] on button at bounding box center [488, 179] width 34 height 7
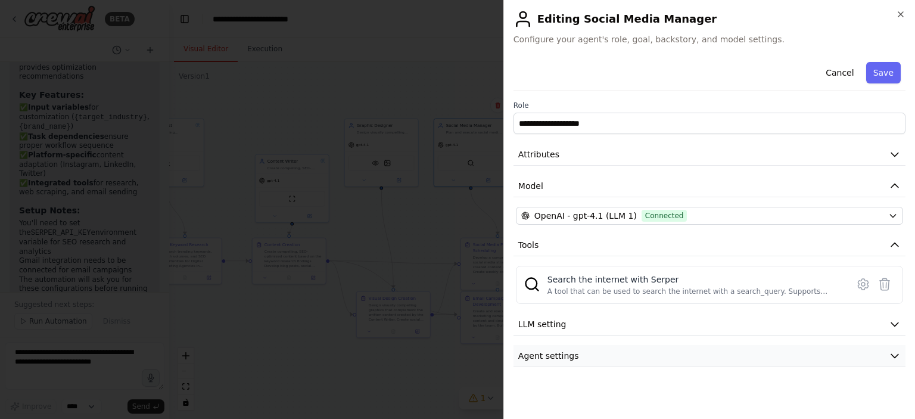
click at [596, 346] on button "Agent settings" at bounding box center [710, 356] width 392 height 22
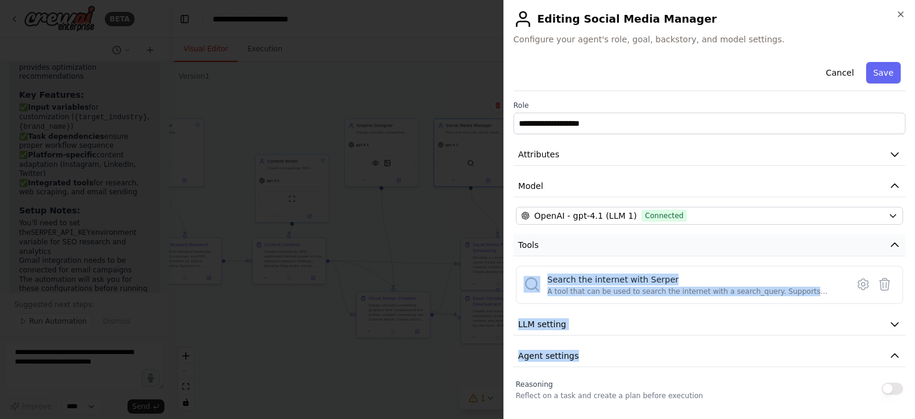
drag, startPoint x: 601, startPoint y: 285, endPoint x: 604, endPoint y: 254, distance: 31.1
click at [604, 254] on div "**********" at bounding box center [710, 371] width 392 height 629
click at [588, 328] on button "LLM setting" at bounding box center [710, 324] width 392 height 22
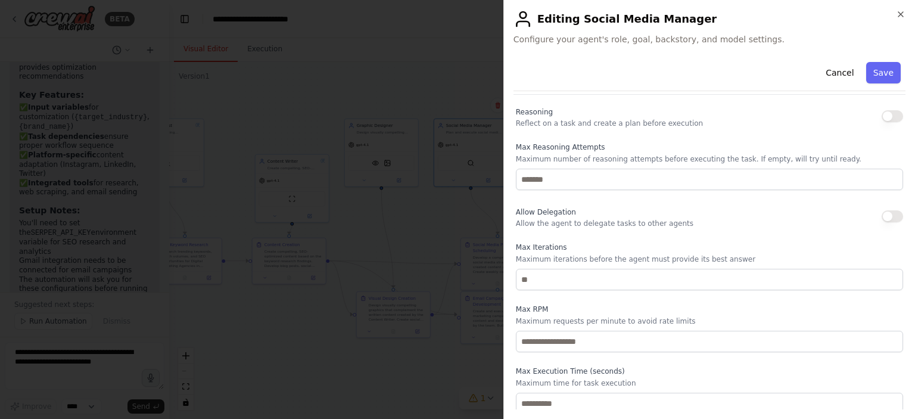
scroll to position [360, 0]
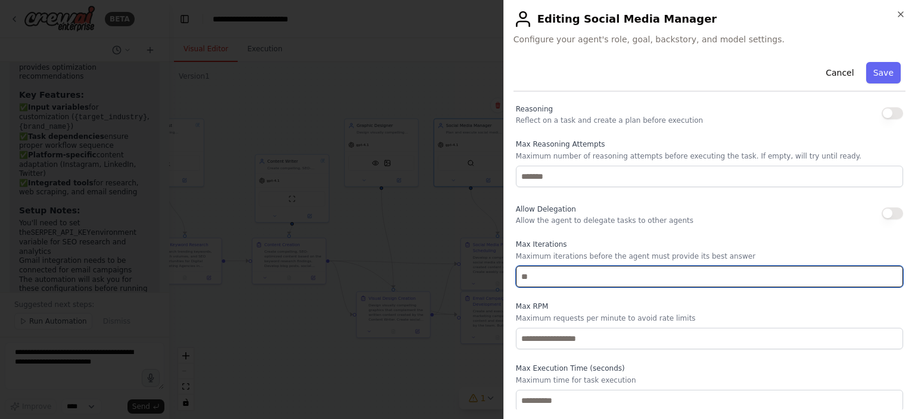
click at [589, 273] on input "number" at bounding box center [709, 276] width 387 height 21
type input "*"
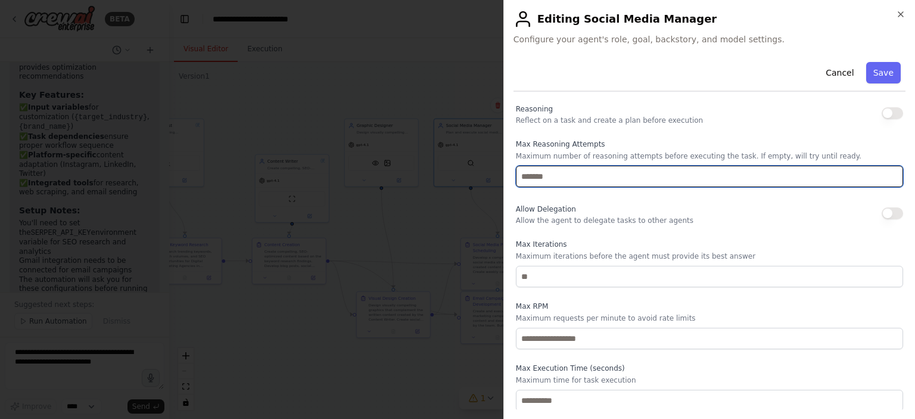
click at [590, 170] on input "number" at bounding box center [709, 176] width 387 height 21
type input "*"
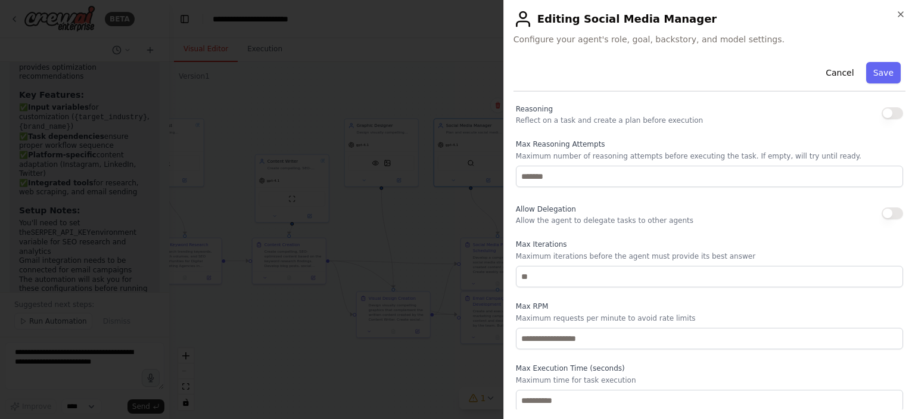
click at [879, 117] on div "Reasoning Reflect on a task and create a plan before execution" at bounding box center [709, 113] width 387 height 24
click at [882, 116] on button "button" at bounding box center [892, 113] width 21 height 12
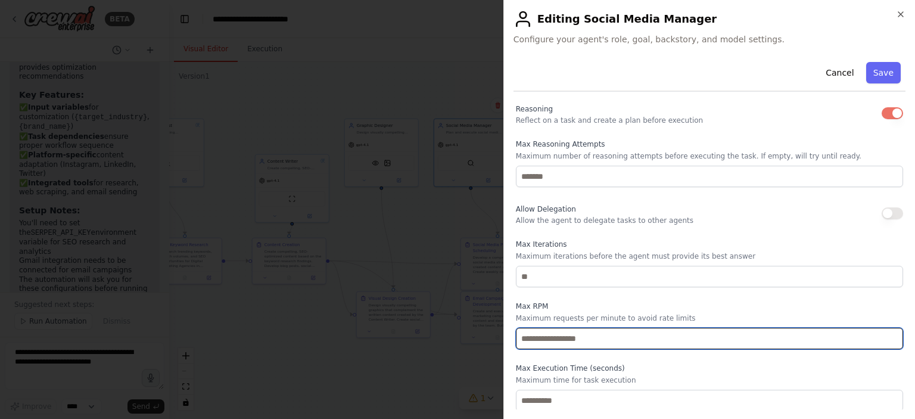
click at [628, 331] on input "number" at bounding box center [709, 338] width 387 height 21
type input "*"
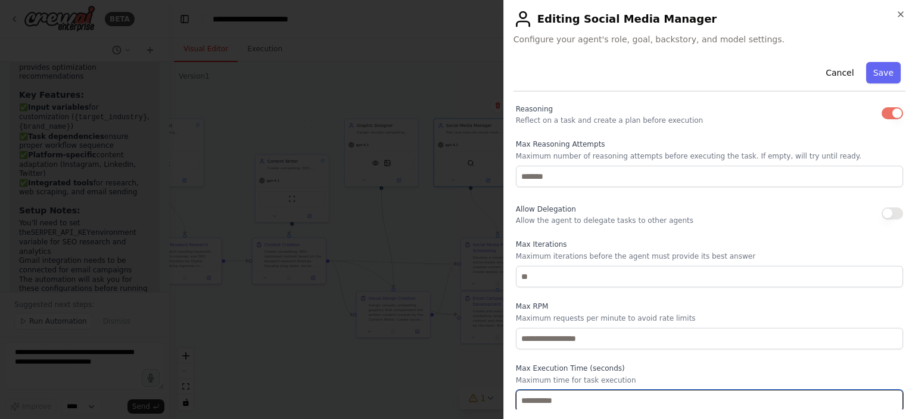
click at [810, 401] on input "number" at bounding box center [709, 400] width 387 height 21
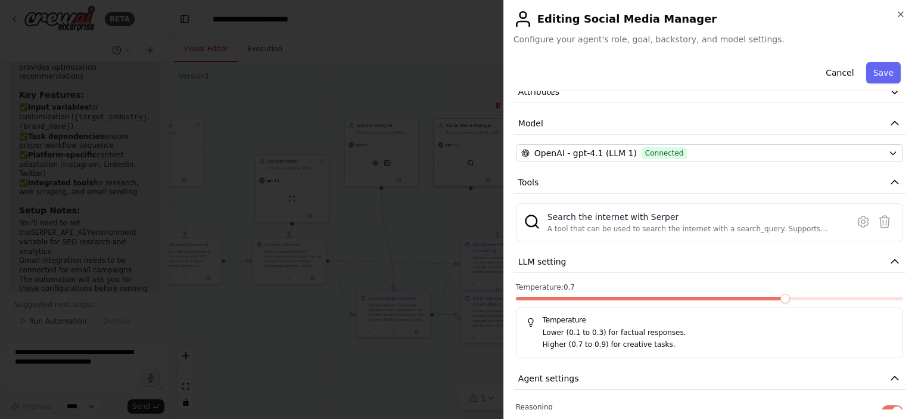
scroll to position [0, 0]
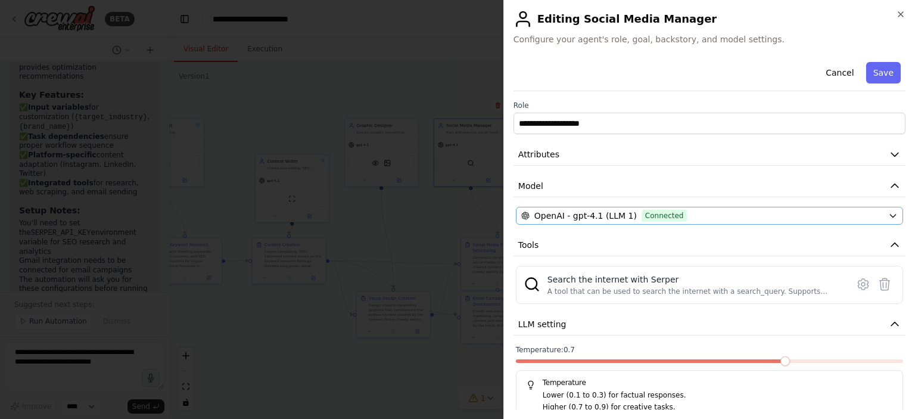
type input "**"
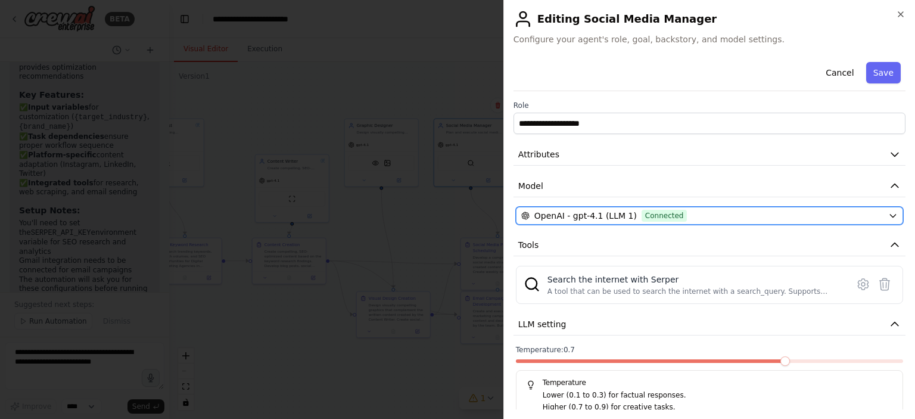
click at [836, 212] on div "OpenAI - gpt-4.1 (LLM 1) Connected" at bounding box center [702, 216] width 362 height 12
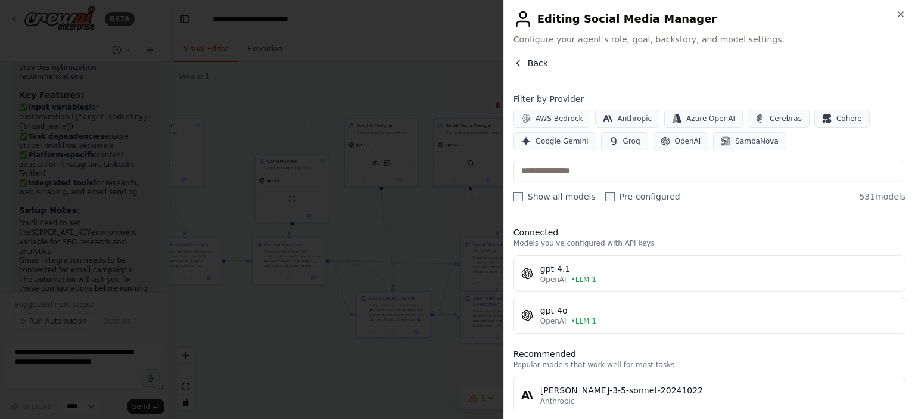
click at [529, 64] on span "Back" at bounding box center [538, 63] width 20 height 12
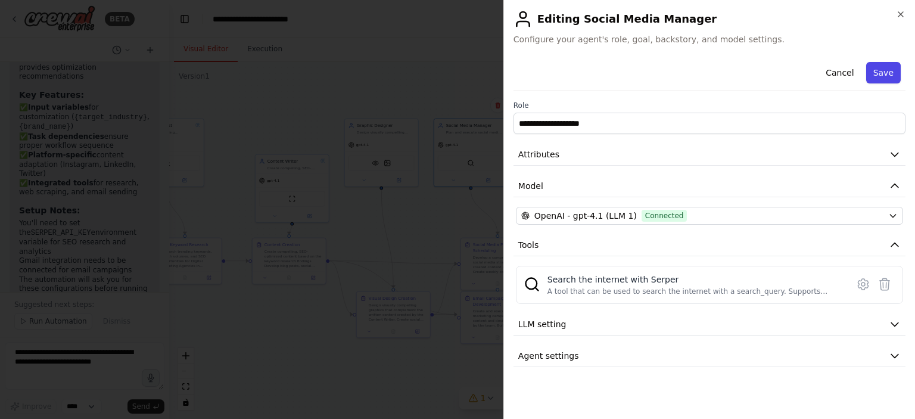
click at [883, 83] on button "Save" at bounding box center [883, 72] width 35 height 21
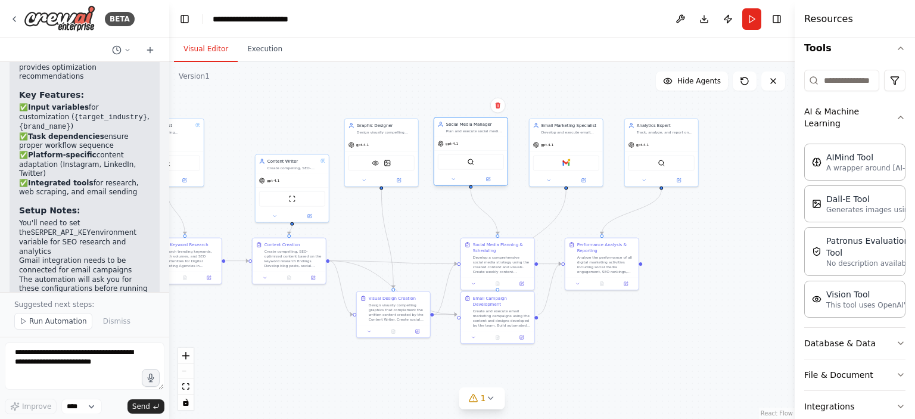
click at [472, 166] on div "SerperDevTool" at bounding box center [471, 161] width 66 height 15
click at [456, 182] on div at bounding box center [470, 179] width 73 height 12
click at [457, 180] on button at bounding box center [454, 179] width 34 height 7
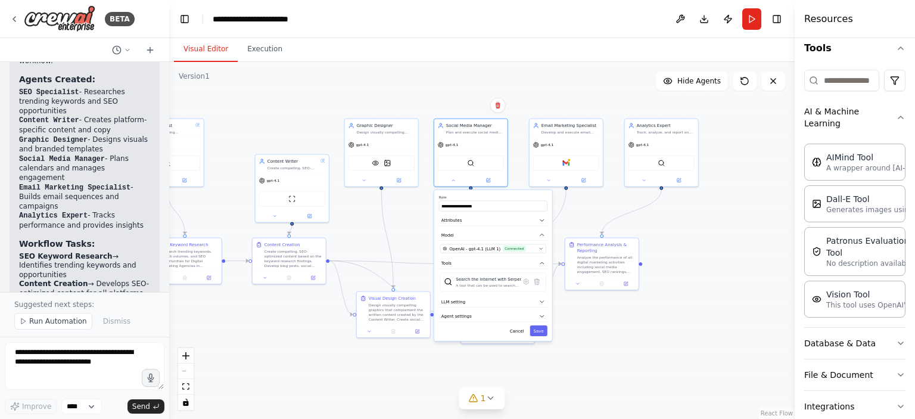
scroll to position [1953, 0]
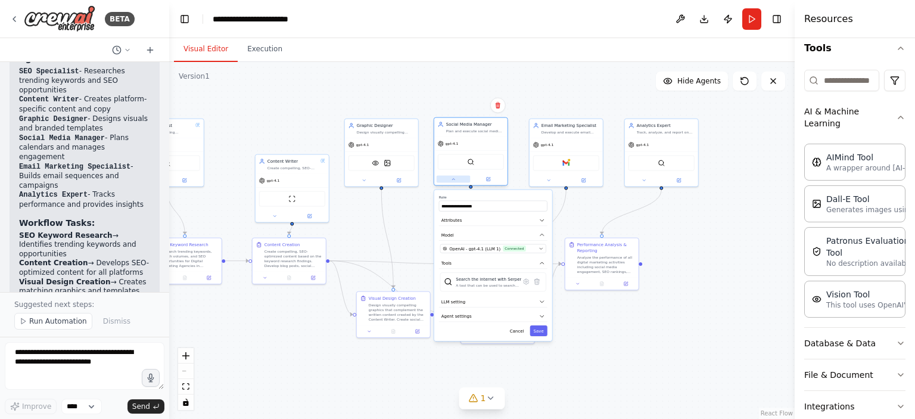
click at [453, 180] on icon at bounding box center [453, 179] width 5 height 5
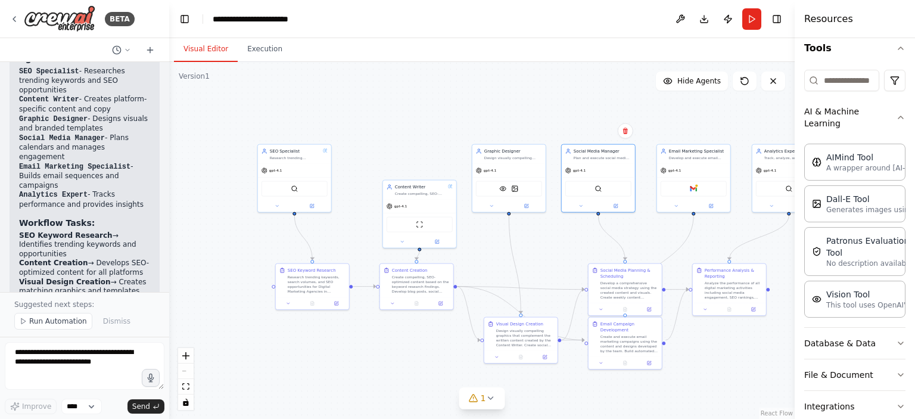
drag, startPoint x: 278, startPoint y: 344, endPoint x: 405, endPoint y: 370, distance: 130.0
click at [405, 370] on div ".deletable-edge-delete-btn { width: 20px; height: 20px; border: 0px solid #ffff…" at bounding box center [482, 240] width 626 height 357
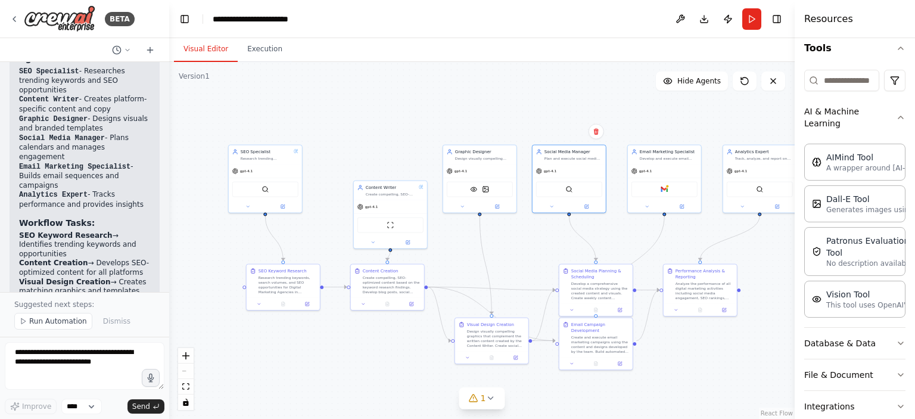
drag, startPoint x: 753, startPoint y: 383, endPoint x: 724, endPoint y: 384, distance: 29.2
click at [724, 384] on div ".deletable-edge-delete-btn { width: 20px; height: 20px; border: 0px solid #ffff…" at bounding box center [482, 240] width 626 height 357
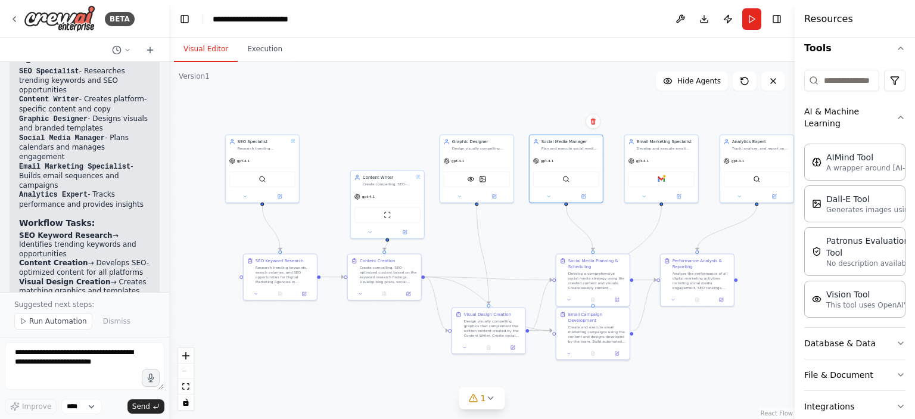
drag, startPoint x: 677, startPoint y: 377, endPoint x: 674, endPoint y: 366, distance: 10.6
click at [674, 366] on div ".deletable-edge-delete-btn { width: 20px; height: 20px; border: 0px solid #ffff…" at bounding box center [482, 240] width 626 height 357
click at [268, 51] on button "Execution" at bounding box center [265, 49] width 54 height 25
click at [211, 52] on button "Visual Editor" at bounding box center [206, 49] width 64 height 25
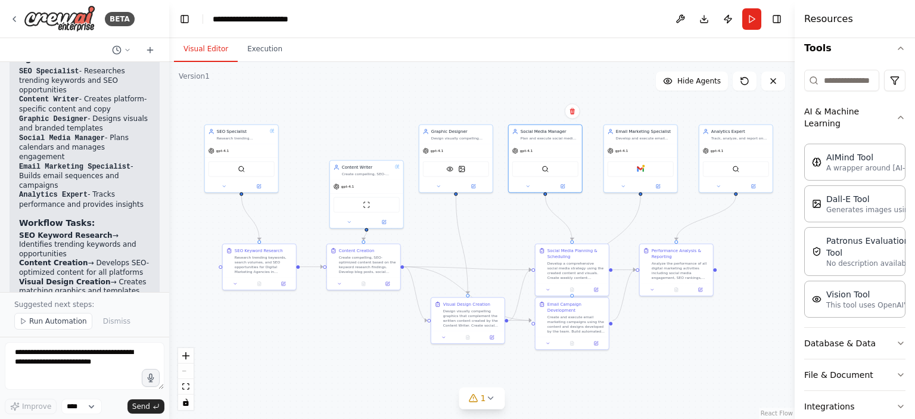
drag, startPoint x: 402, startPoint y: 379, endPoint x: 381, endPoint y: 369, distance: 23.2
click at [381, 369] on div ".deletable-edge-delete-btn { width: 20px; height: 20px; border: 0px solid #ffff…" at bounding box center [482, 240] width 626 height 357
click at [695, 19] on button "Download" at bounding box center [704, 18] width 19 height 21
click at [747, 18] on button "Run" at bounding box center [751, 18] width 19 height 21
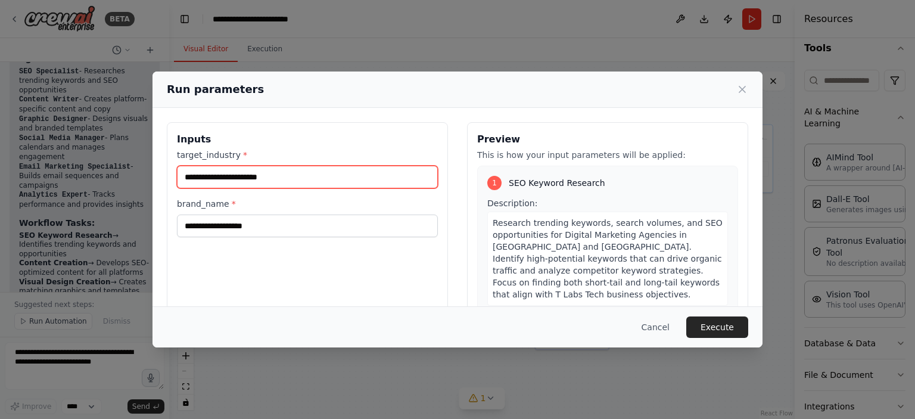
click at [236, 179] on input "target_industry *" at bounding box center [307, 177] width 261 height 23
type input "**********"
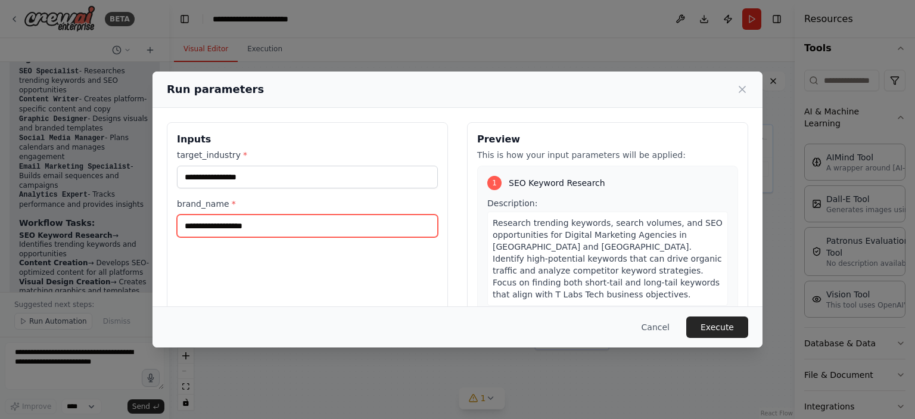
click at [259, 223] on input "brand_name *" at bounding box center [307, 225] width 261 height 23
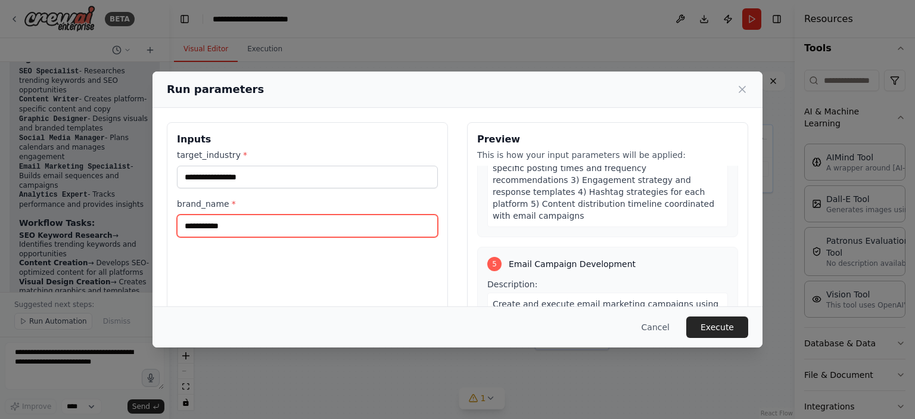
scroll to position [953, 0]
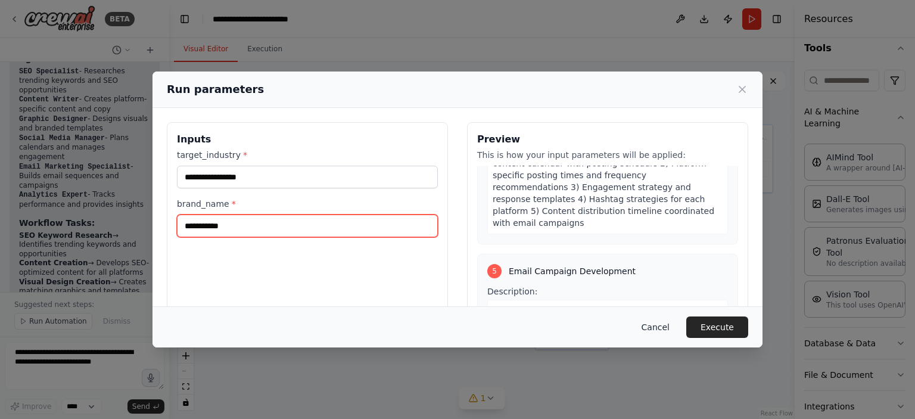
type input "**********"
click at [660, 324] on button "Cancel" at bounding box center [655, 326] width 47 height 21
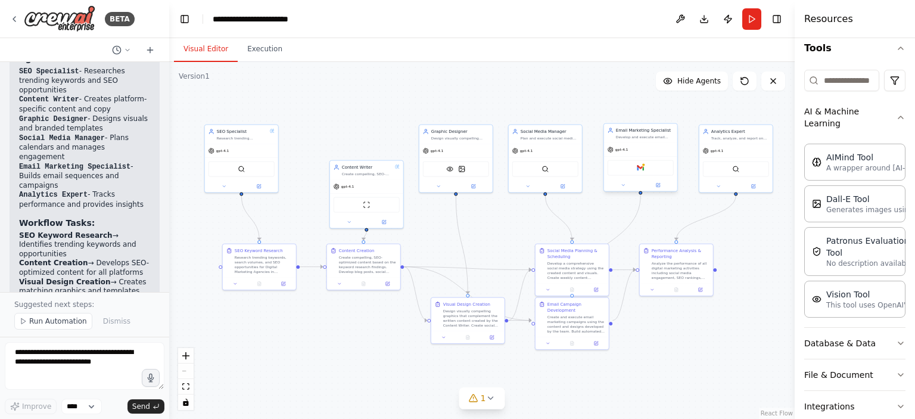
click at [666, 148] on div "gpt-4.1" at bounding box center [640, 149] width 73 height 13
click at [668, 113] on icon at bounding box center [667, 111] width 7 height 7
click at [636, 114] on button "Confirm" at bounding box center [633, 111] width 42 height 14
click at [754, 17] on button "Run" at bounding box center [751, 18] width 19 height 21
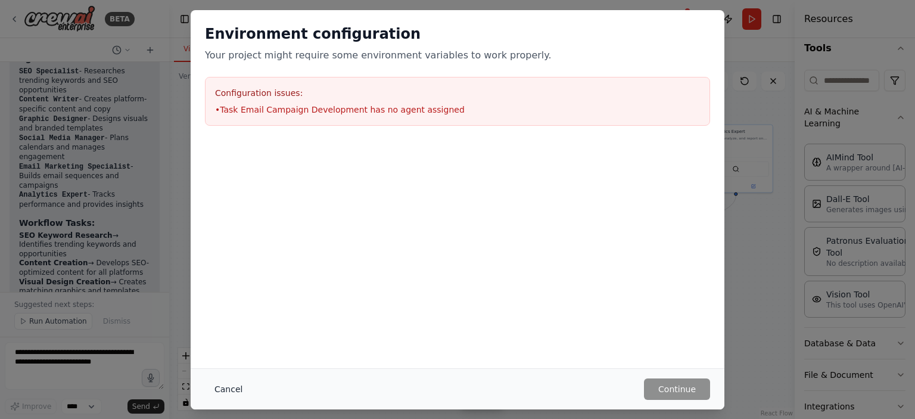
click at [241, 391] on button "Cancel" at bounding box center [228, 388] width 47 height 21
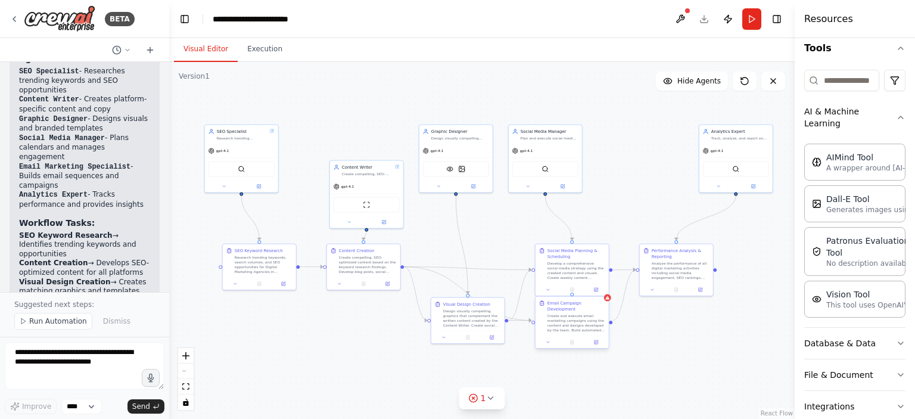
click at [581, 325] on div "Create and execute email marketing campaigns using the content and designs deve…" at bounding box center [577, 322] width 58 height 19
click at [599, 284] on icon at bounding box center [599, 285] width 5 height 7
click at [553, 285] on button "Confirm" at bounding box center [565, 285] width 42 height 14
click at [754, 23] on button "Run" at bounding box center [751, 18] width 19 height 21
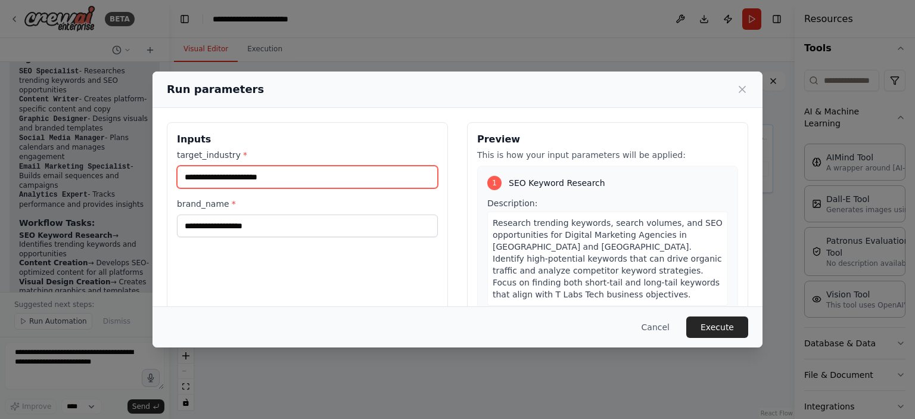
click at [298, 176] on input "target_industry *" at bounding box center [307, 177] width 261 height 23
type input "**********"
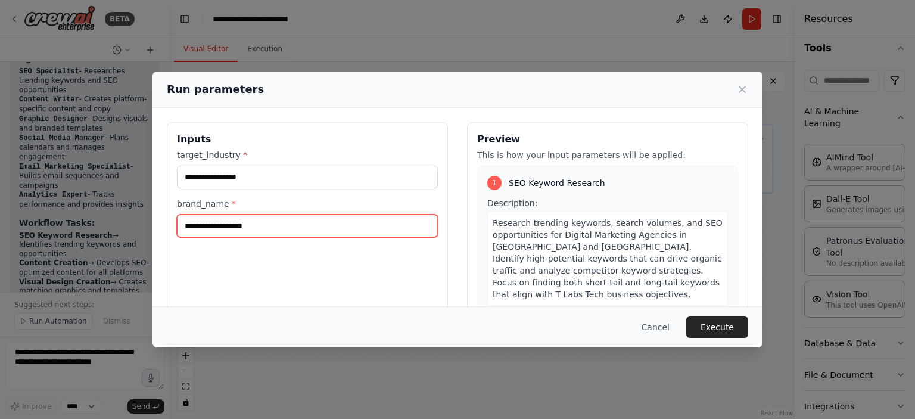
click at [282, 234] on input "brand_name *" at bounding box center [307, 225] width 261 height 23
type input "**********"
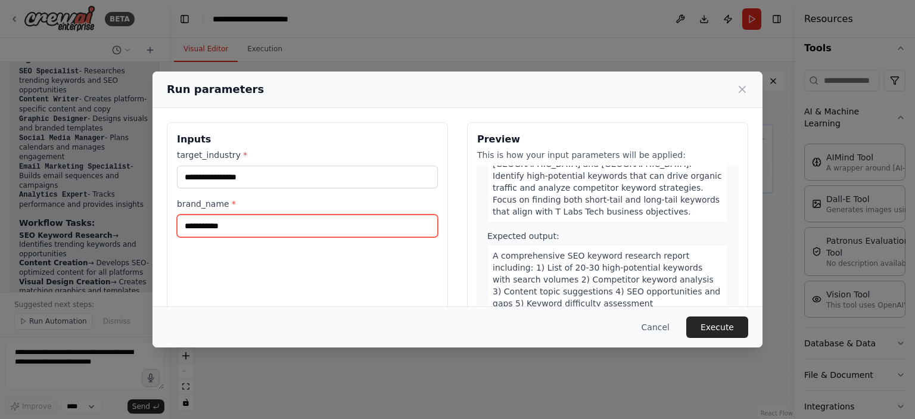
scroll to position [0, 0]
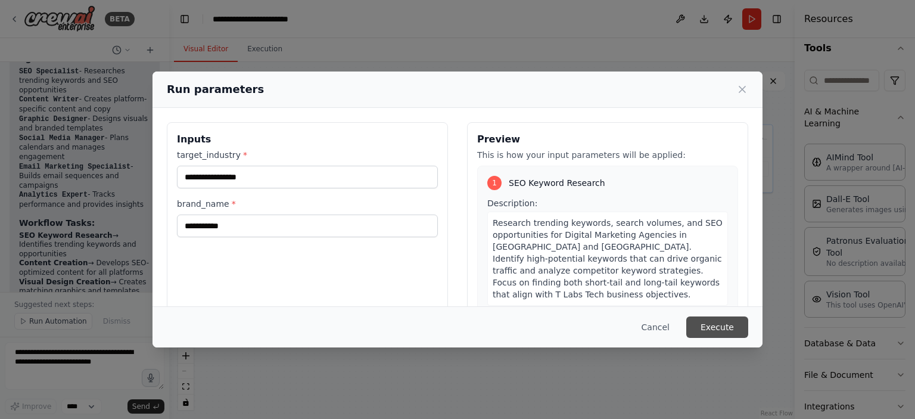
click at [715, 323] on button "Execute" at bounding box center [717, 326] width 62 height 21
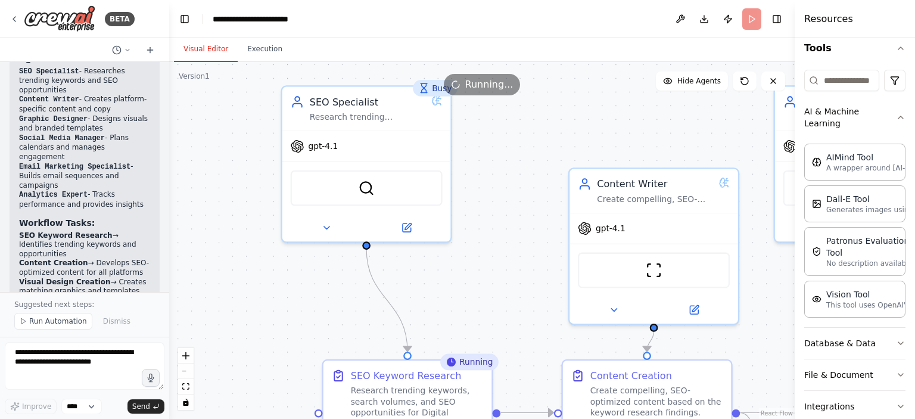
drag, startPoint x: 344, startPoint y: 273, endPoint x: 468, endPoint y: 202, distance: 143.1
click at [468, 202] on div ".deletable-edge-delete-btn { width: 20px; height: 20px; border: 0px solid #ffff…" at bounding box center [482, 240] width 626 height 357
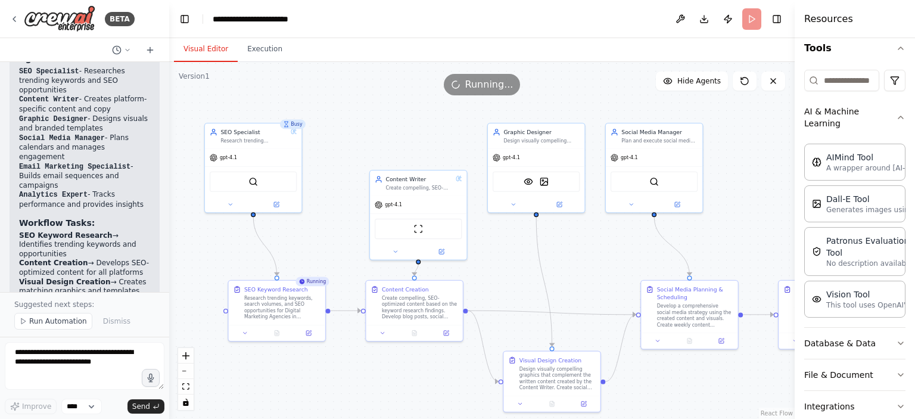
drag, startPoint x: 521, startPoint y: 293, endPoint x: 342, endPoint y: 242, distance: 186.2
click at [342, 242] on div ".deletable-edge-delete-btn { width: 20px; height: 20px; border: 0px solid #ffff…" at bounding box center [482, 240] width 626 height 357
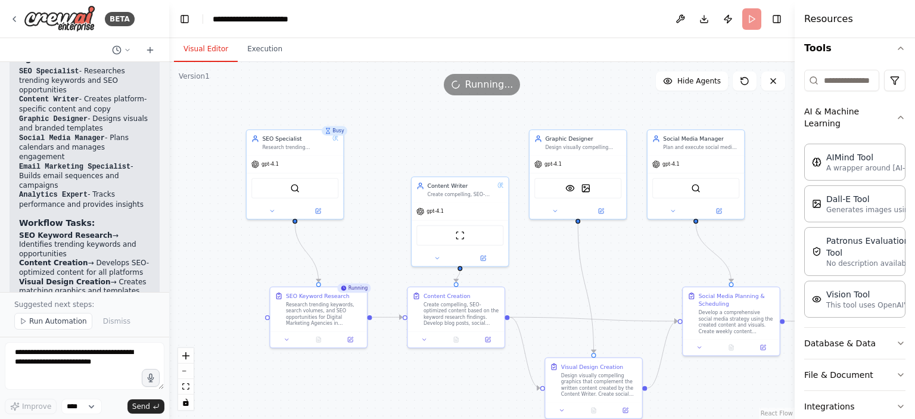
drag, startPoint x: 409, startPoint y: 389, endPoint x: 450, endPoint y: 396, distance: 42.2
click at [450, 396] on div ".deletable-edge-delete-btn { width: 20px; height: 20px; border: 0px solid #ffff…" at bounding box center [482, 240] width 626 height 357
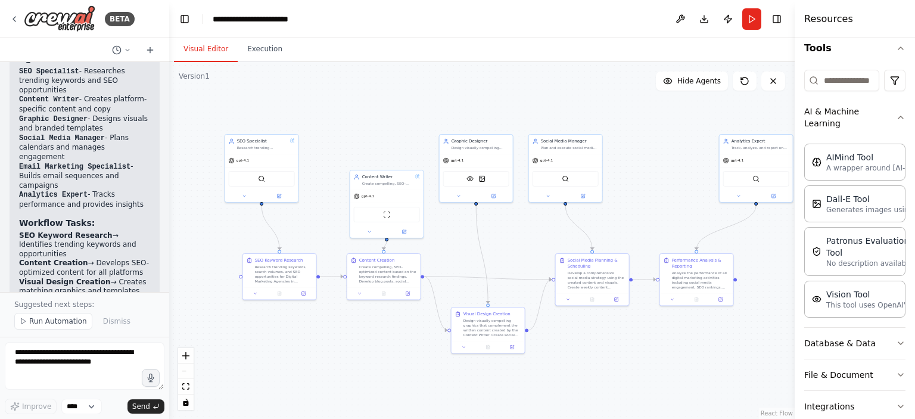
drag, startPoint x: 534, startPoint y: 319, endPoint x: 465, endPoint y: 260, distance: 91.3
click at [465, 260] on div ".deletable-edge-delete-btn { width: 20px; height: 20px; border: 0px solid #ffff…" at bounding box center [482, 240] width 626 height 357
click at [257, 162] on div "gpt-4.1" at bounding box center [261, 159] width 73 height 13
click at [259, 179] on img at bounding box center [261, 177] width 7 height 7
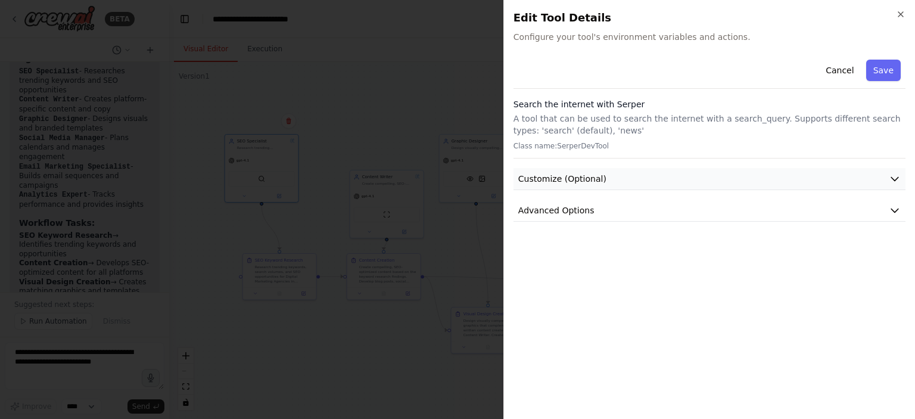
click at [730, 175] on button "Customize (Optional)" at bounding box center [710, 179] width 392 height 22
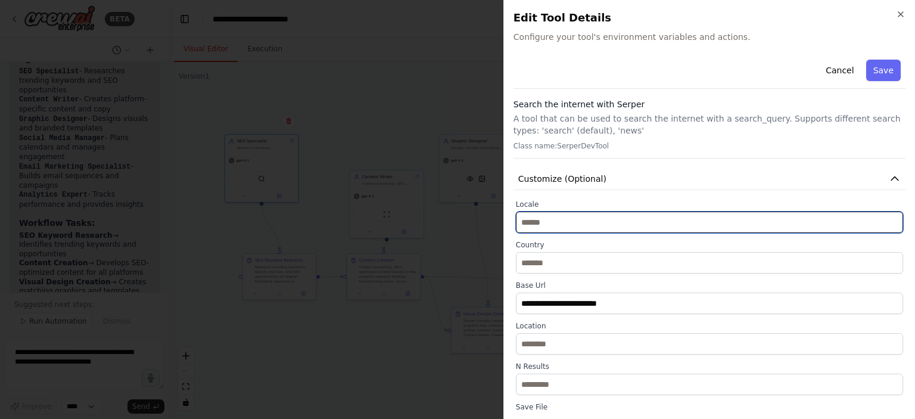
click at [553, 225] on input "text" at bounding box center [709, 222] width 387 height 21
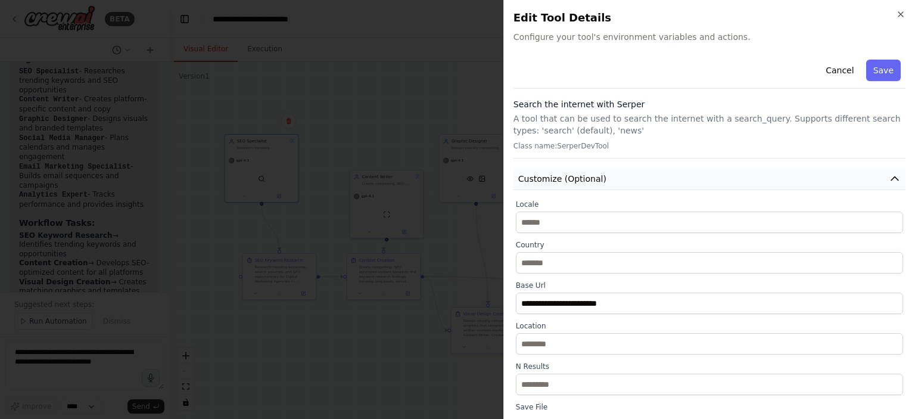
click at [576, 185] on button "Customize (Optional)" at bounding box center [710, 179] width 392 height 22
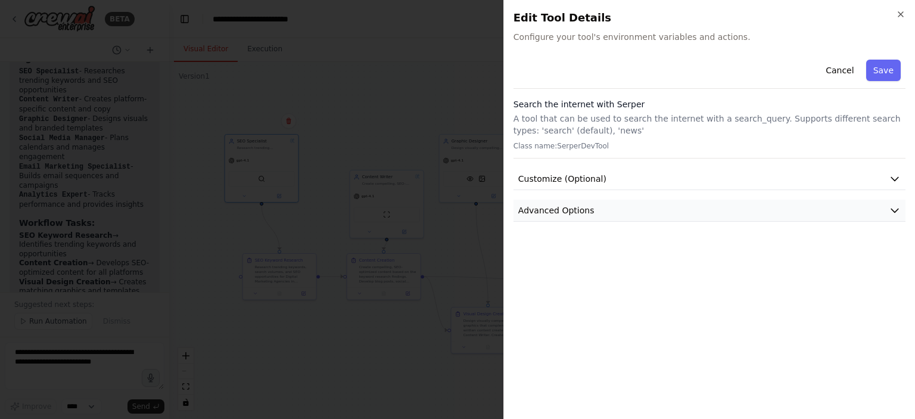
click at [570, 217] on button "Advanced Options" at bounding box center [710, 211] width 392 height 22
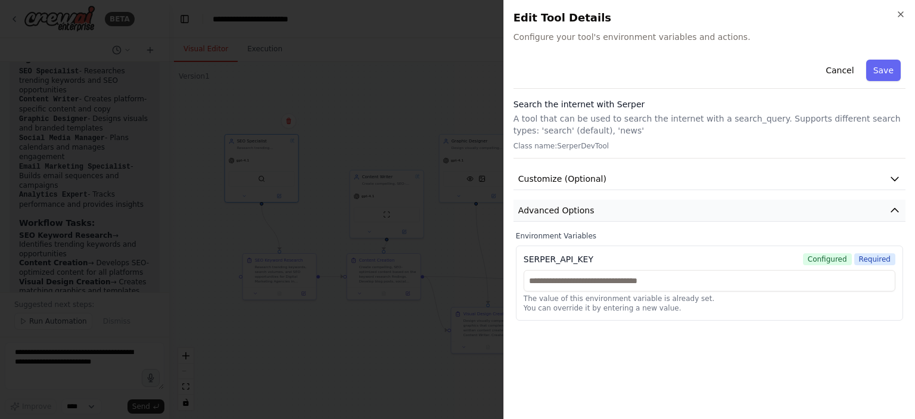
click at [570, 217] on button "Advanced Options" at bounding box center [710, 211] width 392 height 22
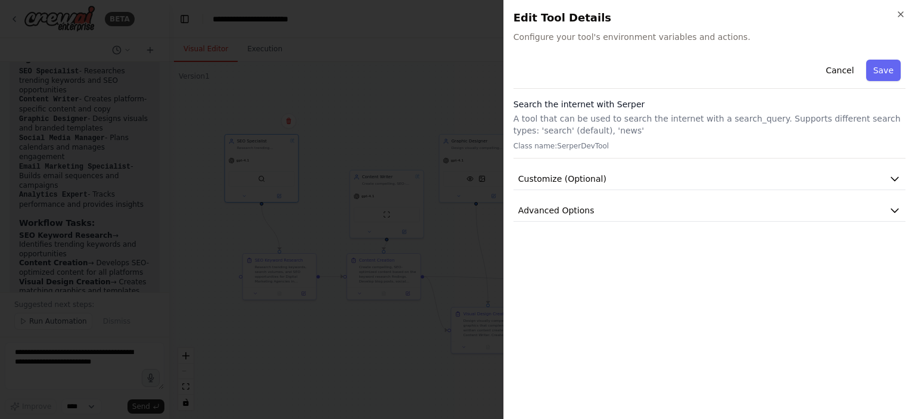
click at [620, 109] on h3 "Search the internet with Serper" at bounding box center [710, 104] width 392 height 12
click at [442, 113] on div at bounding box center [457, 209] width 915 height 419
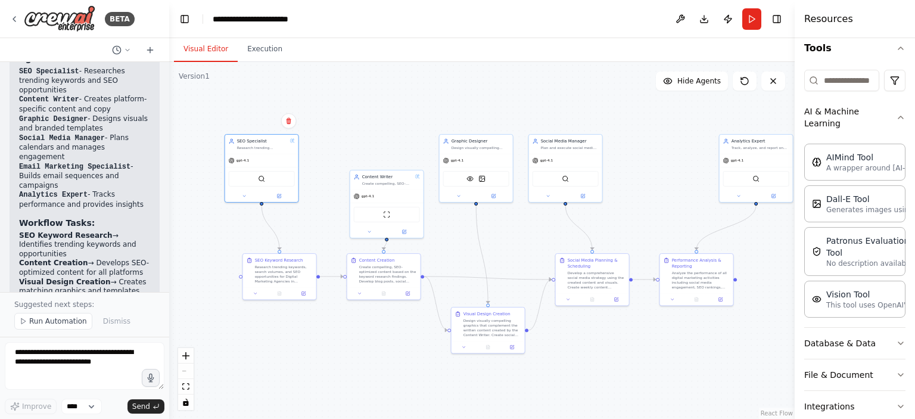
scroll to position [214, 0]
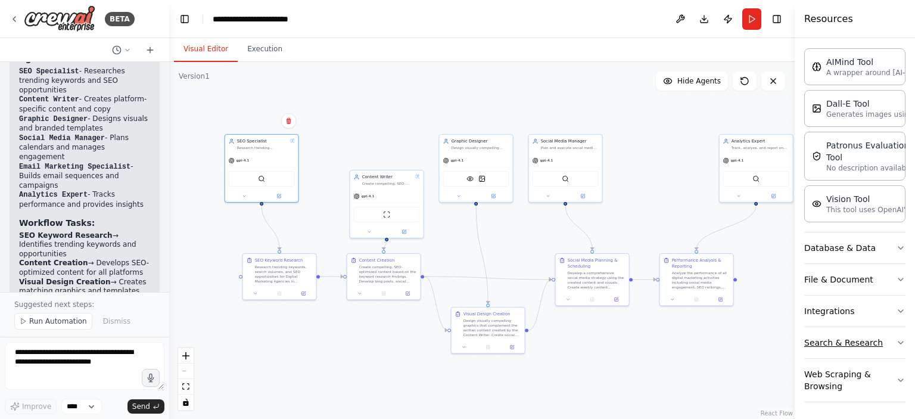
click at [853, 335] on button "Search & Research" at bounding box center [854, 342] width 101 height 31
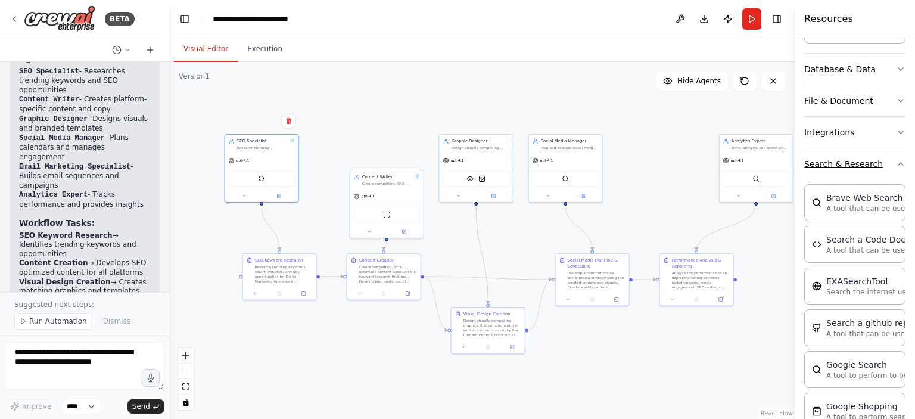
scroll to position [453, 0]
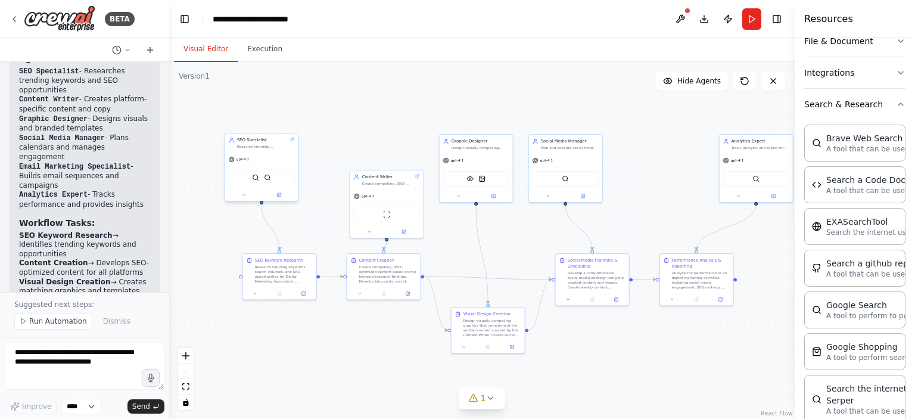
click at [278, 187] on div "SerperDevTool SerpApiGoogleSearchTool" at bounding box center [261, 177] width 73 height 23
click at [260, 175] on div "SerperDevTool SerpApiGoogleSearchTool" at bounding box center [262, 177] width 66 height 15
click at [245, 194] on icon at bounding box center [244, 194] width 5 height 5
click at [314, 320] on icon at bounding box center [316, 318] width 7 height 7
click at [317, 316] on icon at bounding box center [317, 318] width 5 height 5
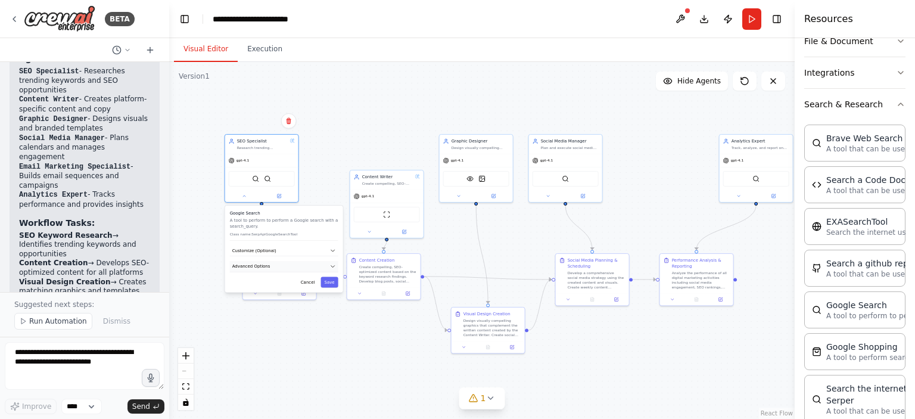
click at [284, 270] on button "Advanced Options" at bounding box center [284, 266] width 108 height 11
click at [285, 263] on button "Advanced Options" at bounding box center [284, 266] width 108 height 11
click at [267, 300] on input "text" at bounding box center [284, 301] width 98 height 11
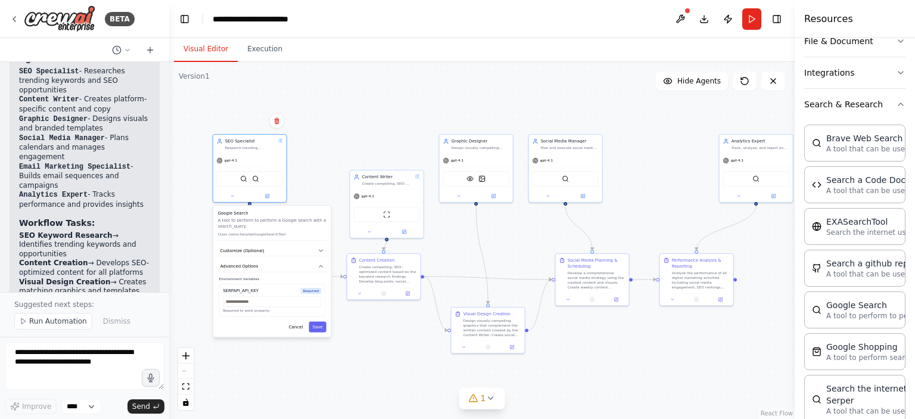
drag, startPoint x: 268, startPoint y: 293, endPoint x: 253, endPoint y: 293, distance: 15.5
click at [253, 293] on div "SERPAPI_API_KEY Required" at bounding box center [272, 291] width 98 height 6
click at [230, 291] on div "SERPAPI_API_KEY" at bounding box center [241, 291] width 36 height 6
click at [232, 296] on input "text" at bounding box center [272, 301] width 98 height 11
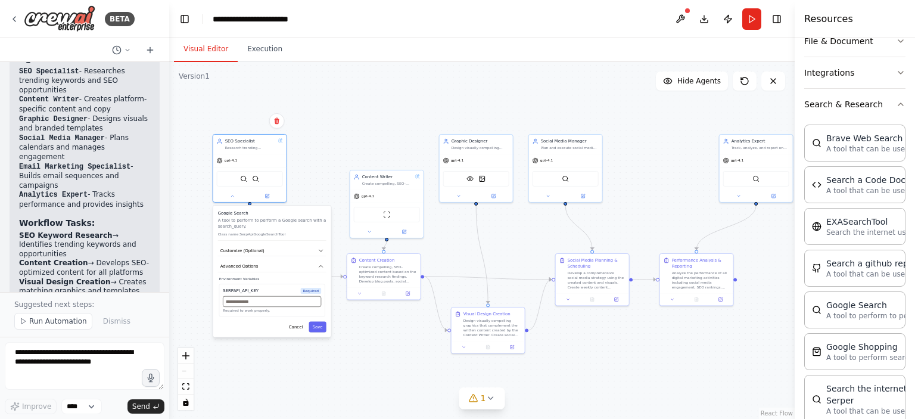
click at [232, 296] on input "text" at bounding box center [272, 301] width 98 height 11
click at [232, 290] on div "SERPAPI_API_KEY" at bounding box center [241, 291] width 36 height 6
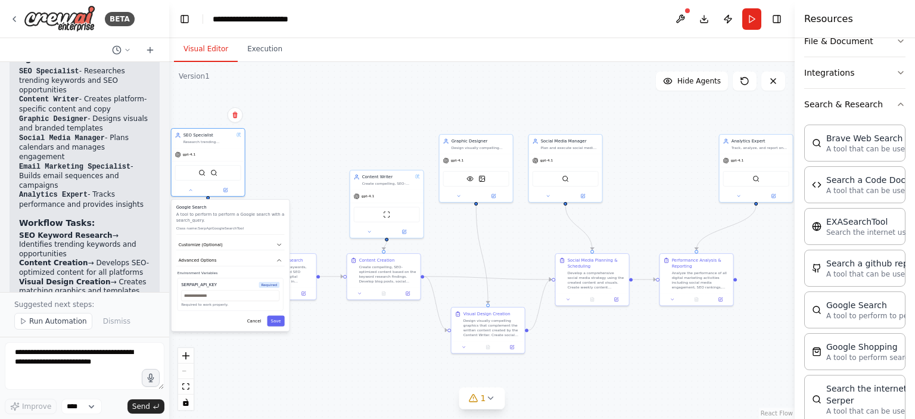
drag, startPoint x: 259, startPoint y: 293, endPoint x: 217, endPoint y: 285, distance: 42.3
click at [217, 285] on div "SERPAPI_API_KEY Required Required to work properly." at bounding box center [231, 294] width 106 height 33
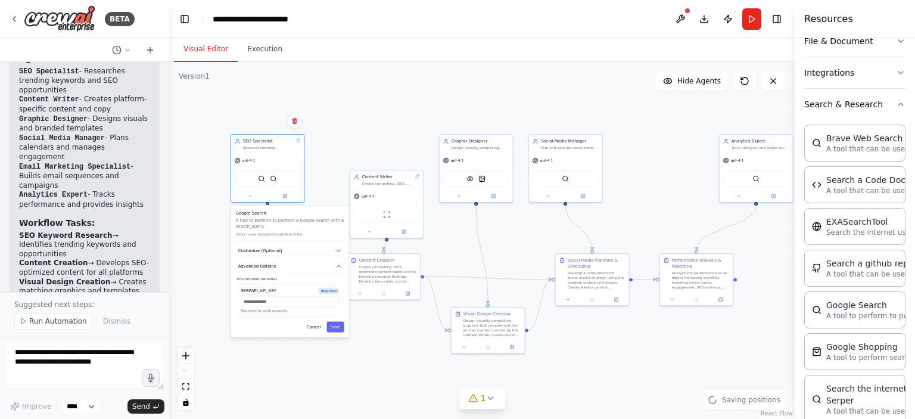
drag, startPoint x: 216, startPoint y: 284, endPoint x: 277, endPoint y: 290, distance: 61.1
click at [277, 290] on div "SERPAPI_API_KEY Required" at bounding box center [290, 291] width 98 height 6
click at [245, 290] on div "SERPAPI_API_KEY" at bounding box center [259, 291] width 36 height 6
click at [248, 296] on input "text" at bounding box center [290, 301] width 98 height 11
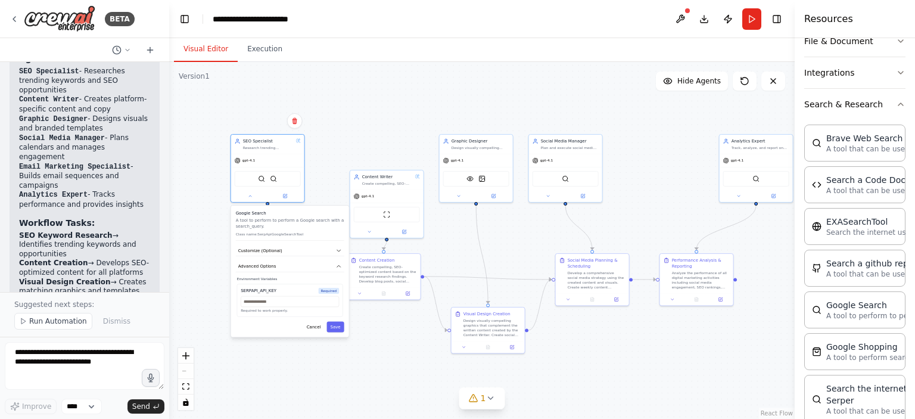
click at [250, 290] on div "SERPAPI_API_KEY" at bounding box center [259, 291] width 36 height 6
click at [251, 293] on div "SERPAPI_API_KEY Required Required to work properly." at bounding box center [290, 300] width 106 height 33
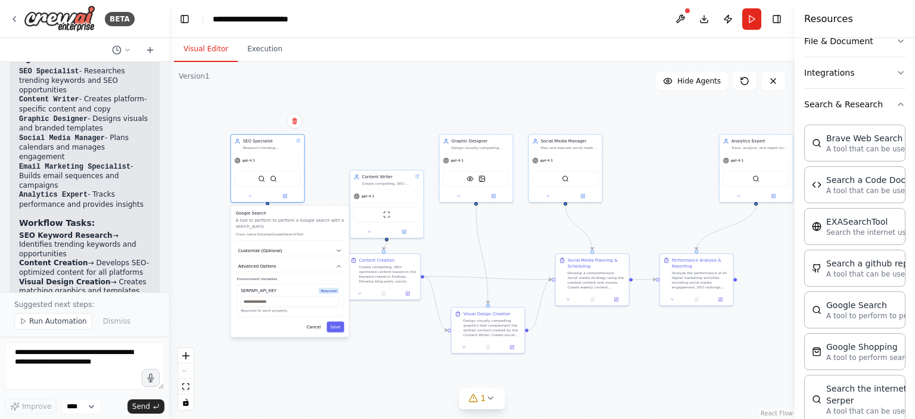
drag, startPoint x: 269, startPoint y: 291, endPoint x: 263, endPoint y: 290, distance: 6.6
click at [263, 290] on div "SERPAPI_API_KEY" at bounding box center [259, 291] width 36 height 6
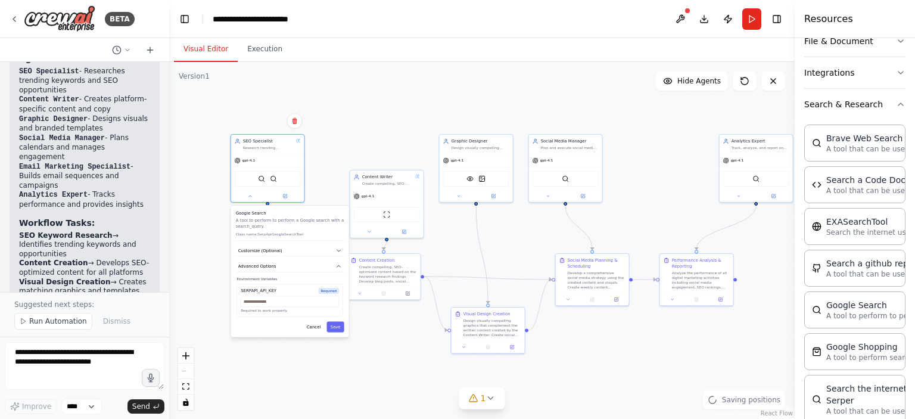
click at [257, 293] on div "SERPAPI_API_KEY Required Required to work properly." at bounding box center [290, 300] width 106 height 33
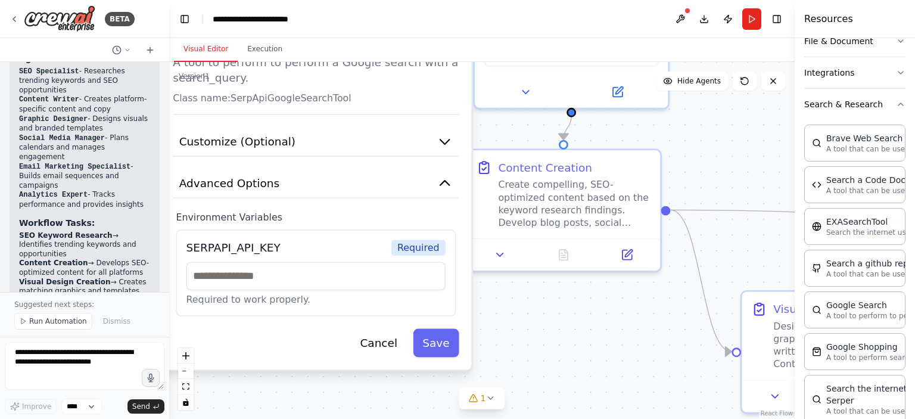
click at [242, 252] on div "SERPAPI_API_KEY" at bounding box center [233, 247] width 94 height 15
click at [228, 246] on div "SERPAPI_API_KEY" at bounding box center [233, 247] width 94 height 15
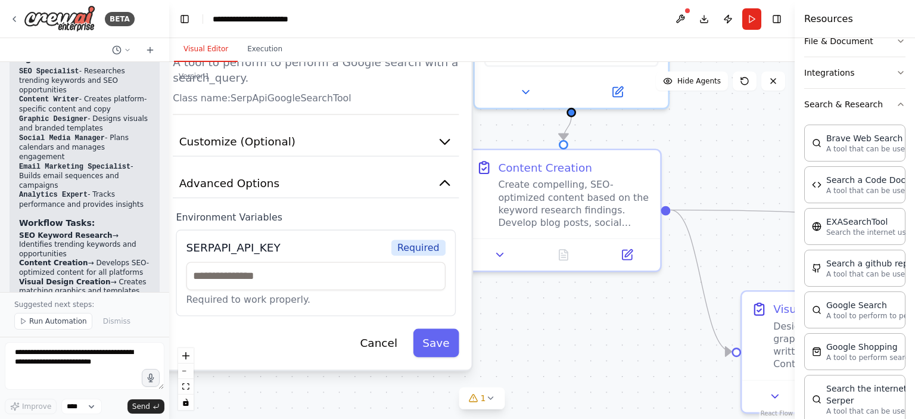
click at [228, 246] on div "SERPAPI_API_KEY" at bounding box center [233, 247] width 94 height 15
click at [234, 250] on div "SERPAPI_API_KEY" at bounding box center [233, 247] width 94 height 15
click at [233, 249] on div "SERPAPI_API_KEY" at bounding box center [233, 247] width 94 height 15
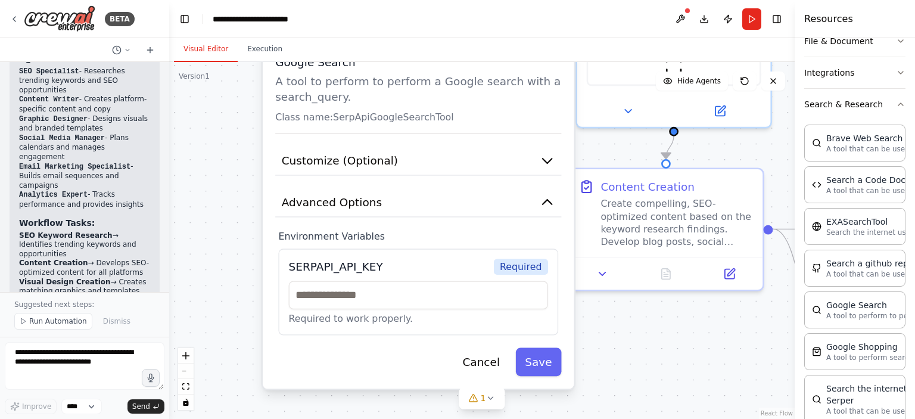
drag, startPoint x: 579, startPoint y: 330, endPoint x: 620, endPoint y: 342, distance: 42.8
click at [620, 342] on div ".deletable-edge-delete-btn { width: 20px; height: 20px; border: 0px solid #ffff…" at bounding box center [482, 240] width 626 height 357
click at [208, 219] on div ".deletable-edge-delete-btn { width: 20px; height: 20px; border: 0px solid #ffff…" at bounding box center [482, 240] width 626 height 357
click at [479, 364] on button "Cancel" at bounding box center [481, 361] width 56 height 29
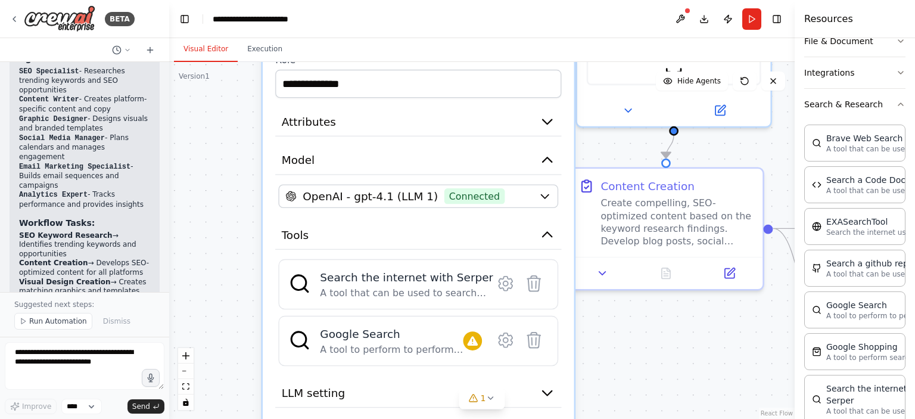
click at [649, 334] on div ".deletable-edge-delete-btn { width: 20px; height: 20px; border: 0px solid #ffff…" at bounding box center [482, 240] width 626 height 357
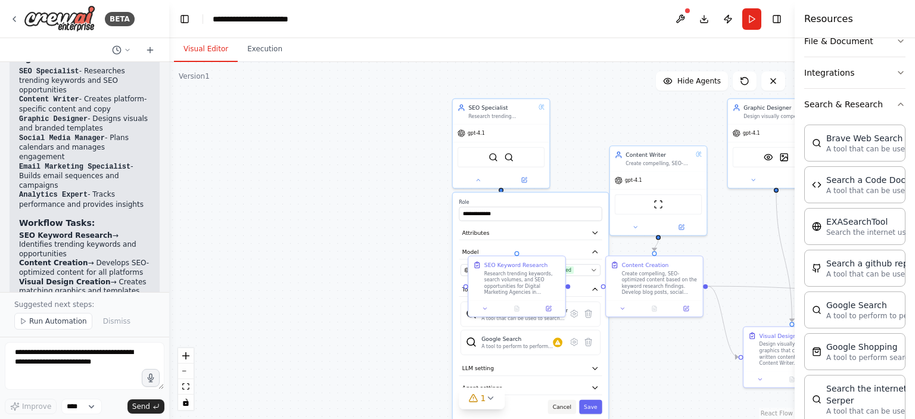
click at [564, 403] on button "Cancel" at bounding box center [562, 407] width 28 height 14
click at [568, 409] on button "Cancel" at bounding box center [562, 407] width 28 height 14
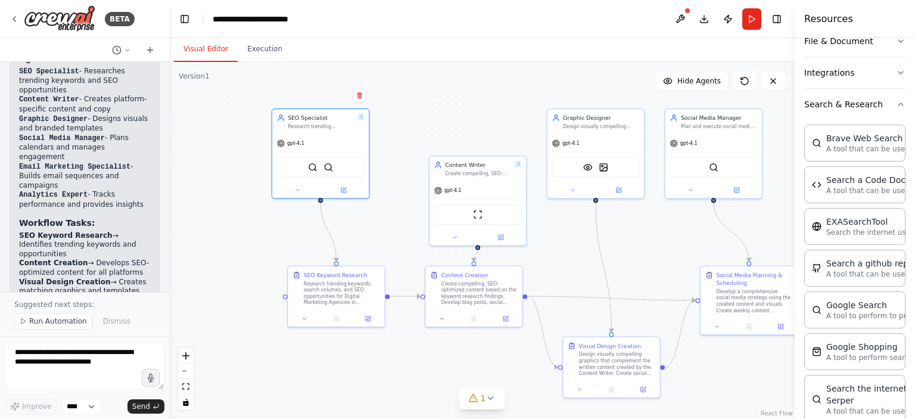
drag, startPoint x: 607, startPoint y: 366, endPoint x: 426, endPoint y: 376, distance: 180.8
click at [426, 376] on div ".deletable-edge-delete-btn { width: 20px; height: 20px; border: 0px solid #ffff…" at bounding box center [482, 240] width 626 height 357
click at [672, 14] on button at bounding box center [680, 18] width 19 height 21
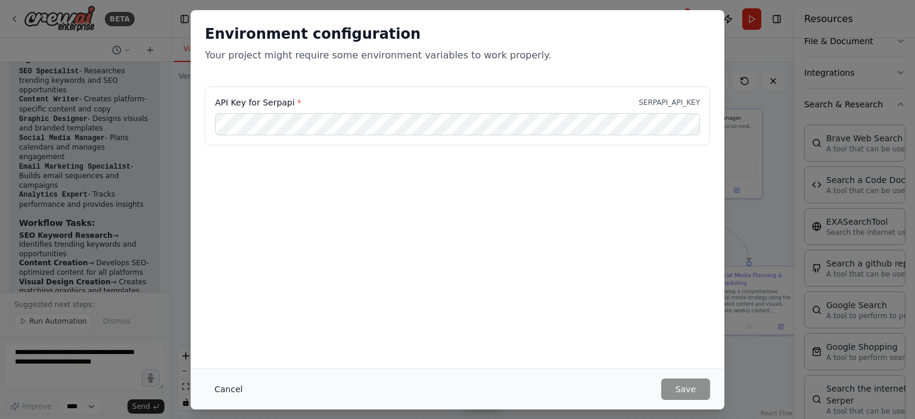
click at [231, 384] on button "Cancel" at bounding box center [228, 388] width 47 height 21
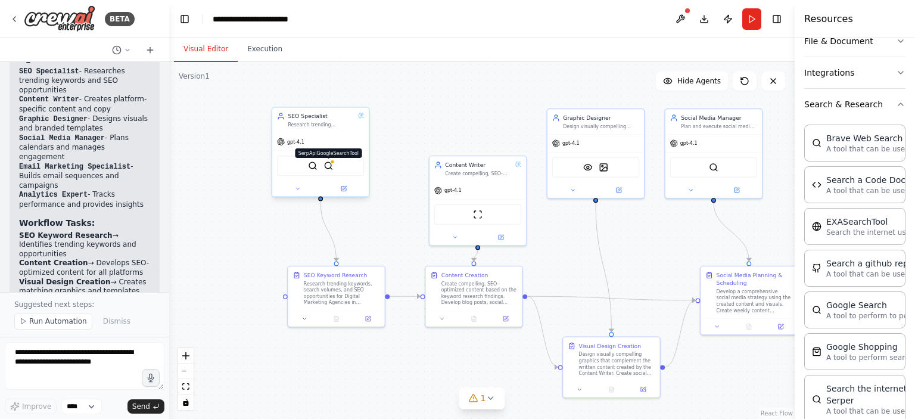
click at [324, 167] on img at bounding box center [329, 166] width 10 height 10
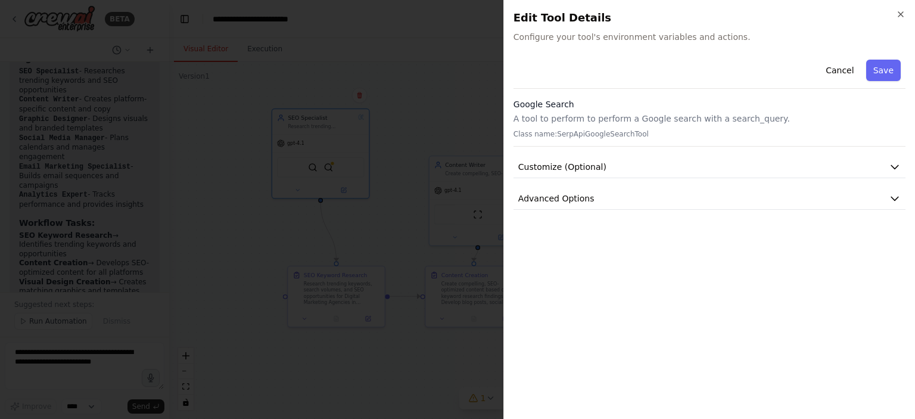
click at [846, 132] on p "Class name: SerpApiGoogleSearchTool" at bounding box center [710, 134] width 392 height 10
click at [900, 17] on icon "button" at bounding box center [901, 15] width 10 height 10
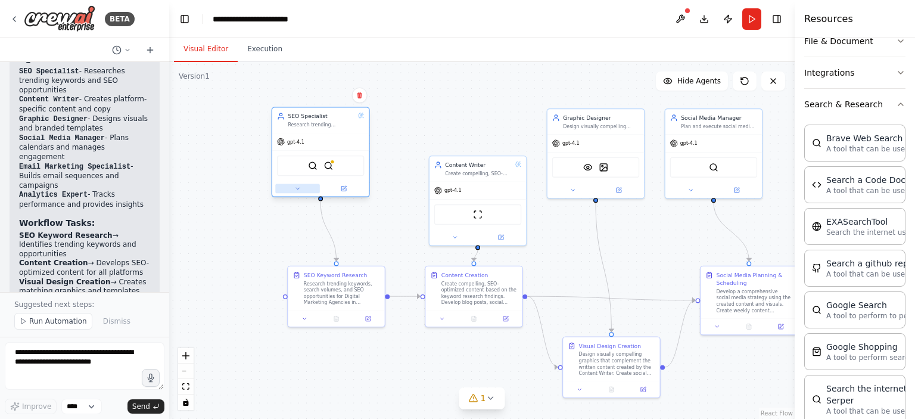
click at [304, 192] on button at bounding box center [297, 189] width 45 height 10
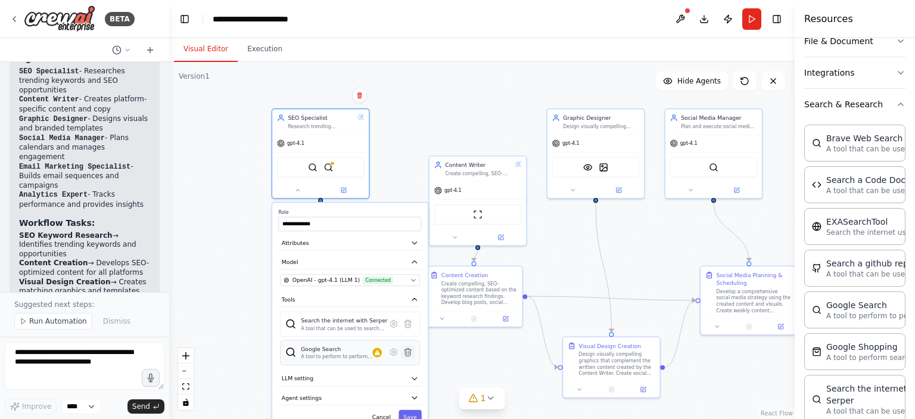
click at [413, 354] on button at bounding box center [408, 352] width 14 height 14
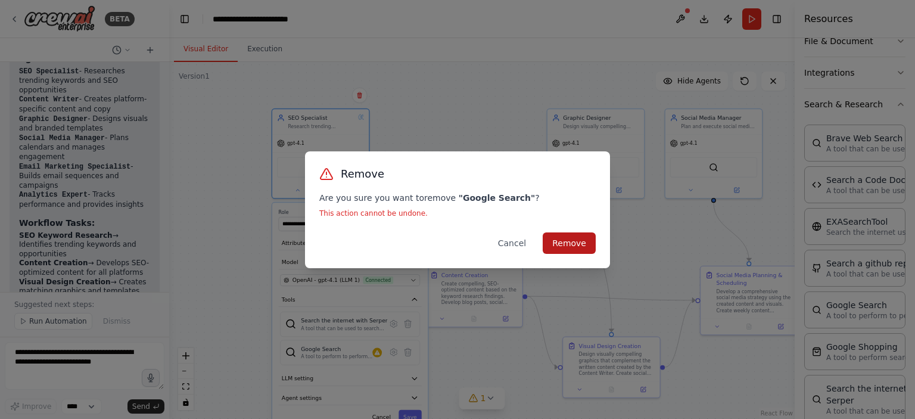
click at [583, 247] on button "Remove" at bounding box center [569, 242] width 53 height 21
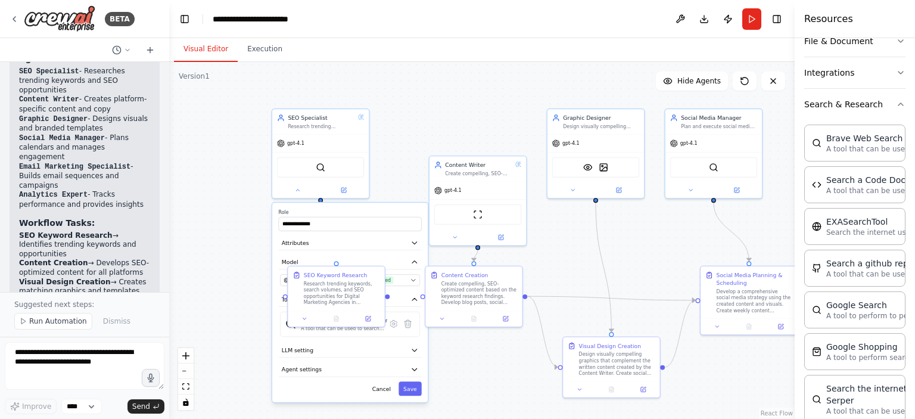
click at [505, 378] on div "**********" at bounding box center [482, 240] width 626 height 357
click at [157, 297] on div "Suggested next steps: Run Automation Dismiss" at bounding box center [84, 314] width 169 height 45
click at [276, 345] on div "**********" at bounding box center [349, 302] width 155 height 199
click at [291, 164] on div "SerperDevTool" at bounding box center [320, 165] width 87 height 20
click at [195, 176] on div "**********" at bounding box center [482, 240] width 626 height 357
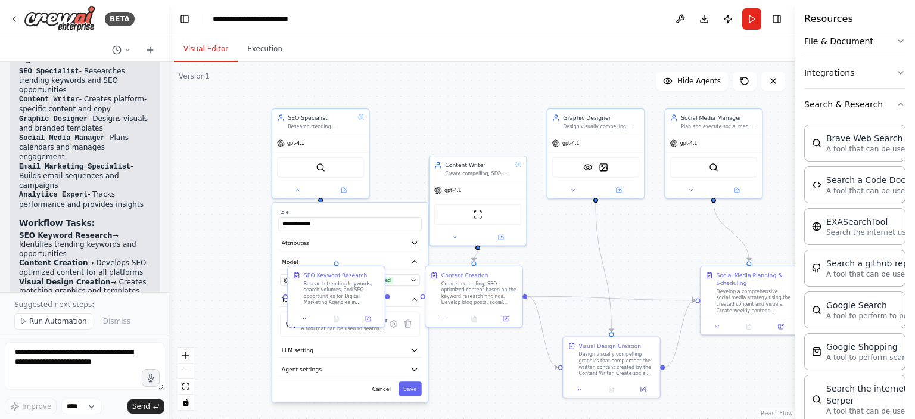
click at [251, 351] on div "**********" at bounding box center [482, 240] width 626 height 357
click at [300, 348] on span "LLM setting" at bounding box center [298, 350] width 32 height 8
click at [244, 251] on div "**********" at bounding box center [482, 240] width 626 height 357
click at [310, 163] on div "SerperDevTool" at bounding box center [320, 166] width 87 height 20
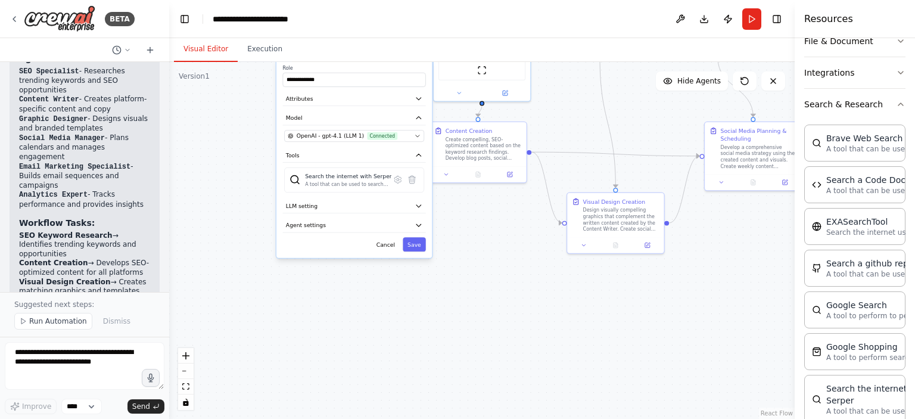
drag, startPoint x: 470, startPoint y: 362, endPoint x: 474, endPoint y: 217, distance: 144.8
click at [474, 217] on div "**********" at bounding box center [482, 240] width 626 height 357
click at [362, 226] on button "Agent settings" at bounding box center [354, 225] width 143 height 14
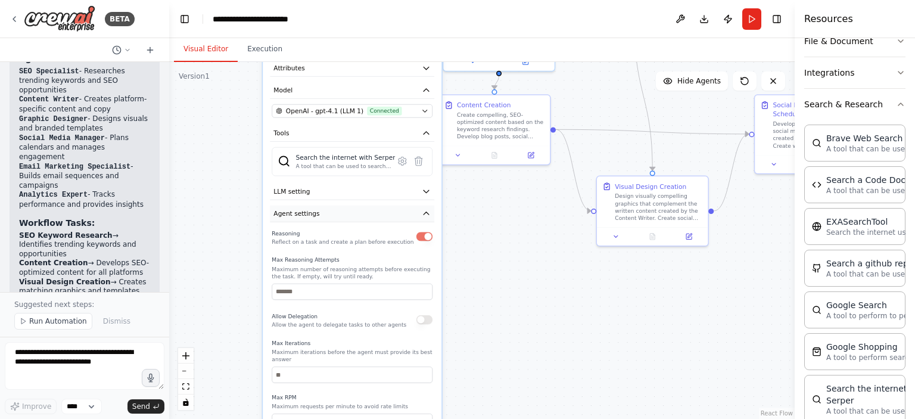
click at [379, 210] on button "Agent settings" at bounding box center [352, 214] width 164 height 17
click at [428, 212] on icon "button" at bounding box center [426, 213] width 5 height 2
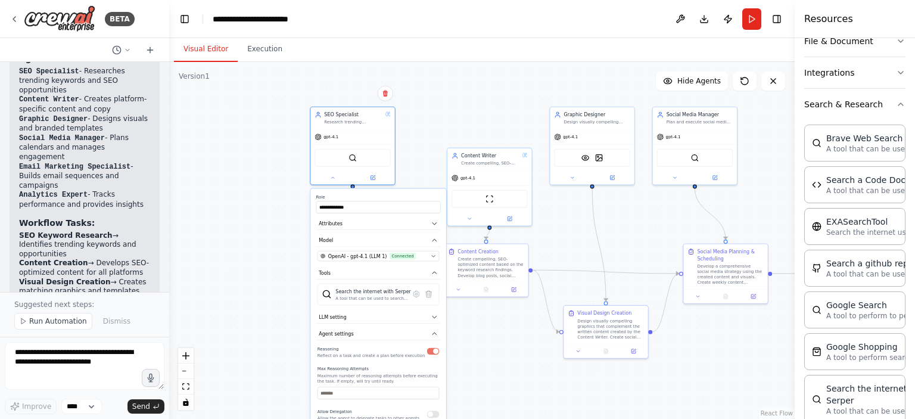
drag, startPoint x: 237, startPoint y: 118, endPoint x: 239, endPoint y: 231, distance: 112.6
click at [239, 231] on div "**********" at bounding box center [482, 240] width 626 height 357
click at [349, 154] on img at bounding box center [353, 157] width 8 height 8
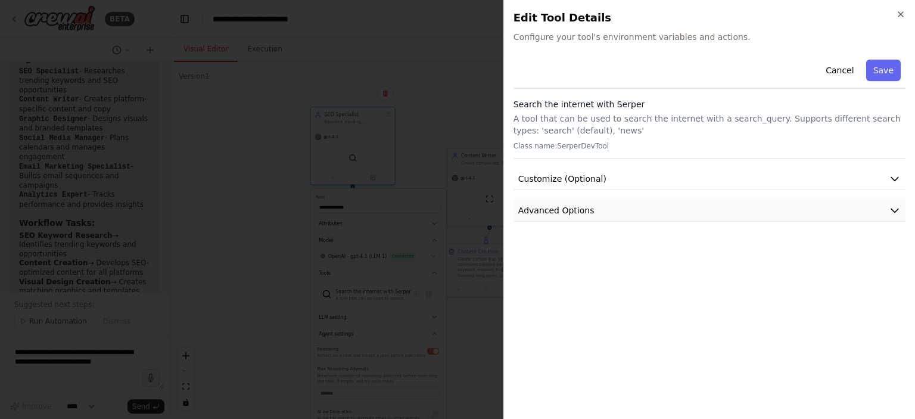
click at [584, 209] on span "Advanced Options" at bounding box center [556, 210] width 76 height 12
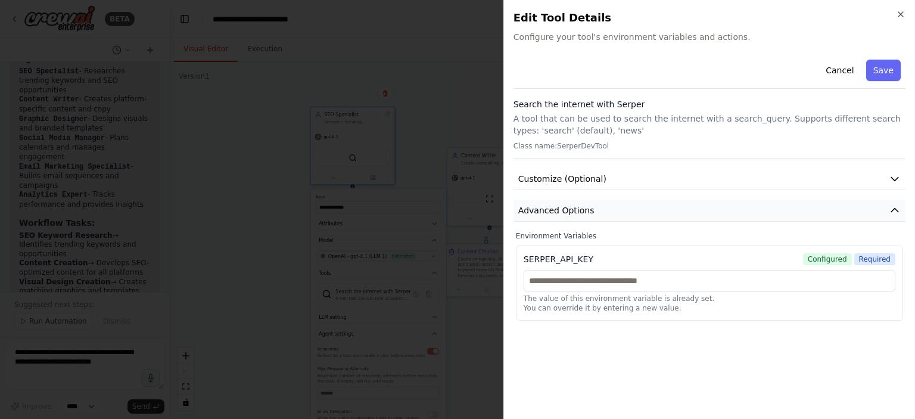
click at [584, 209] on span "Advanced Options" at bounding box center [556, 210] width 76 height 12
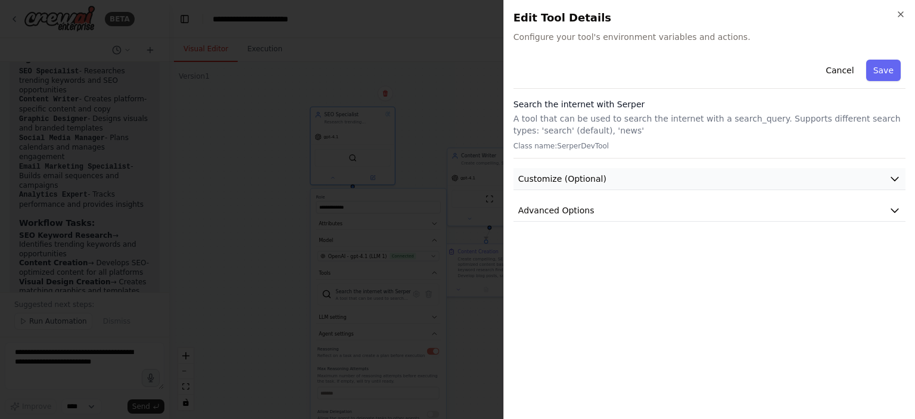
click at [584, 178] on span "Customize (Optional)" at bounding box center [562, 179] width 88 height 12
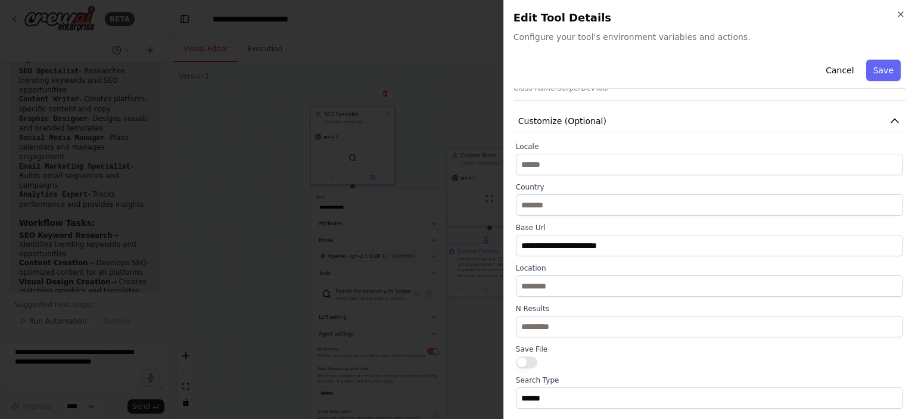
scroll to position [98, 0]
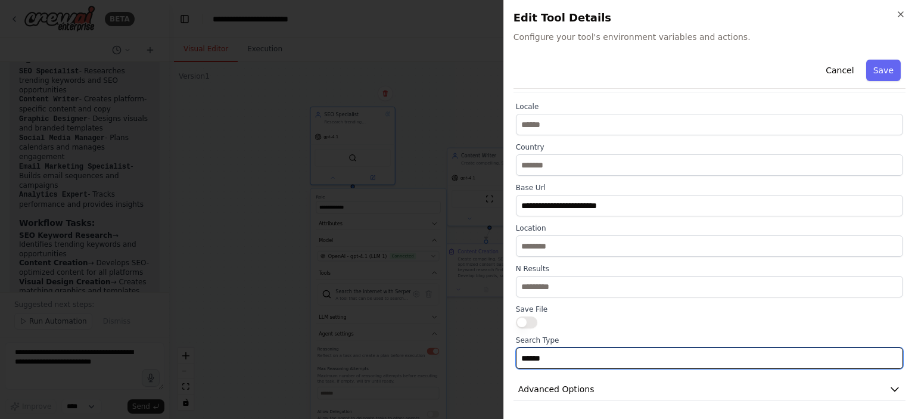
click at [542, 359] on input "******" at bounding box center [709, 357] width 387 height 21
drag, startPoint x: 542, startPoint y: 359, endPoint x: 514, endPoint y: 362, distance: 28.2
click at [514, 362] on div "**********" at bounding box center [710, 235] width 392 height 267
click at [561, 364] on input "******" at bounding box center [709, 357] width 387 height 21
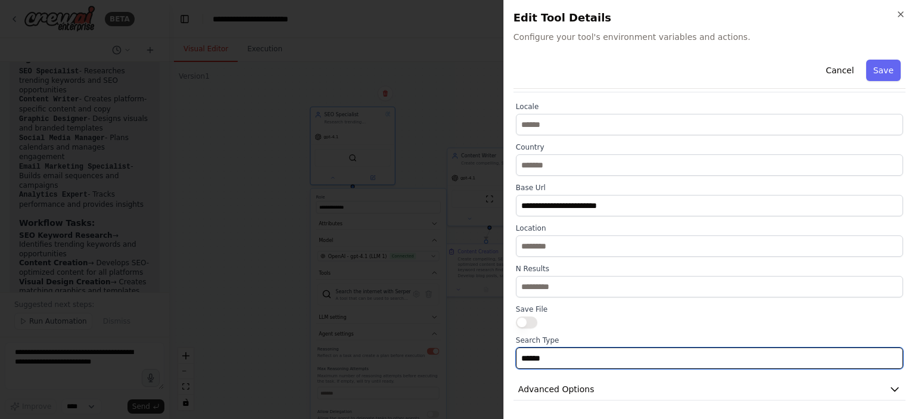
click at [561, 364] on input "******" at bounding box center [709, 357] width 387 height 21
click at [559, 350] on input "******" at bounding box center [709, 357] width 387 height 21
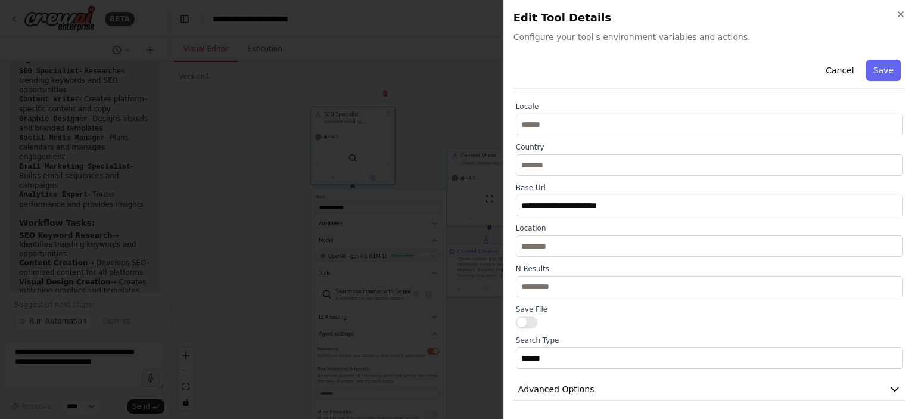
click at [574, 335] on label "Search Type" at bounding box center [709, 340] width 387 height 10
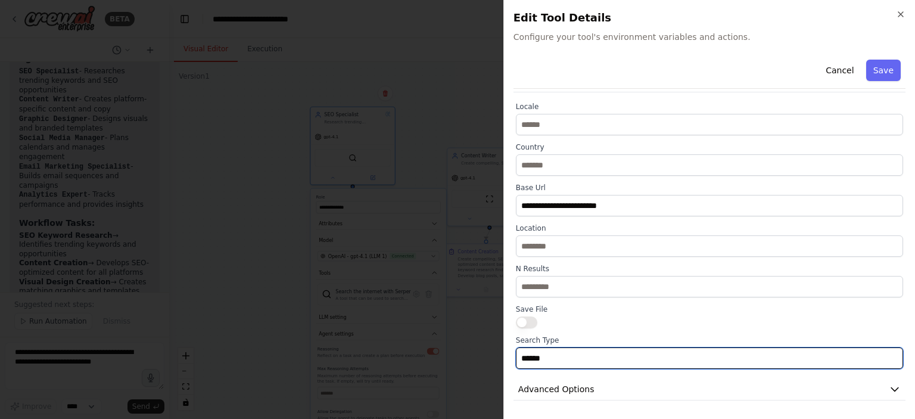
click at [525, 361] on input "******" at bounding box center [709, 357] width 387 height 21
type input "******"
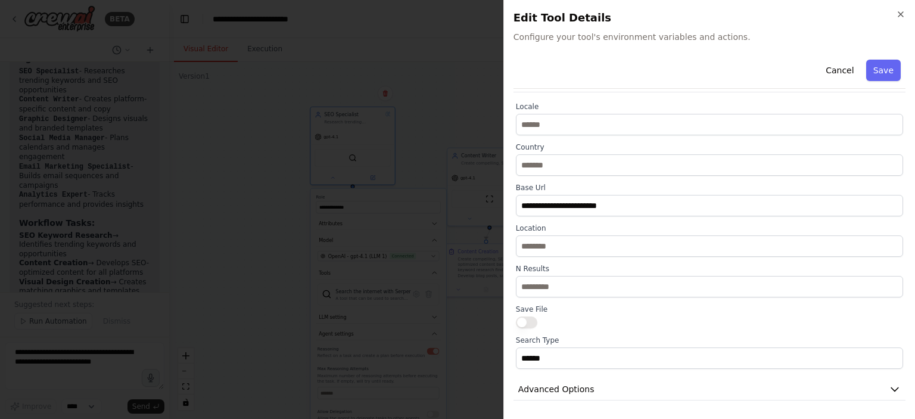
click at [568, 322] on div at bounding box center [709, 322] width 387 height 12
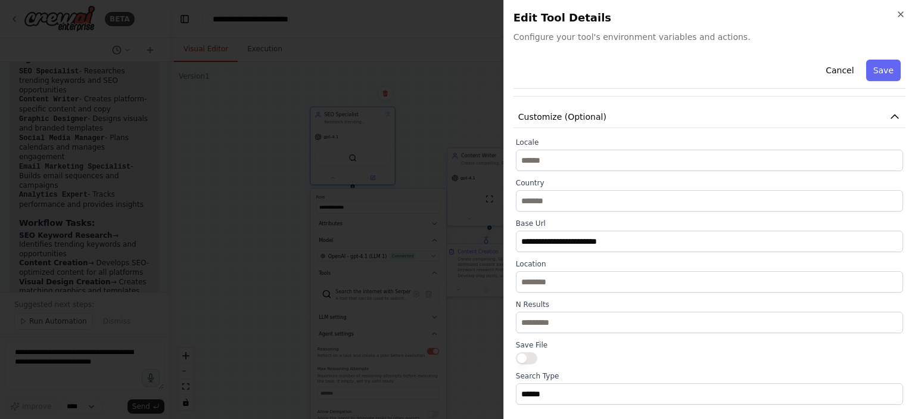
scroll to position [0, 0]
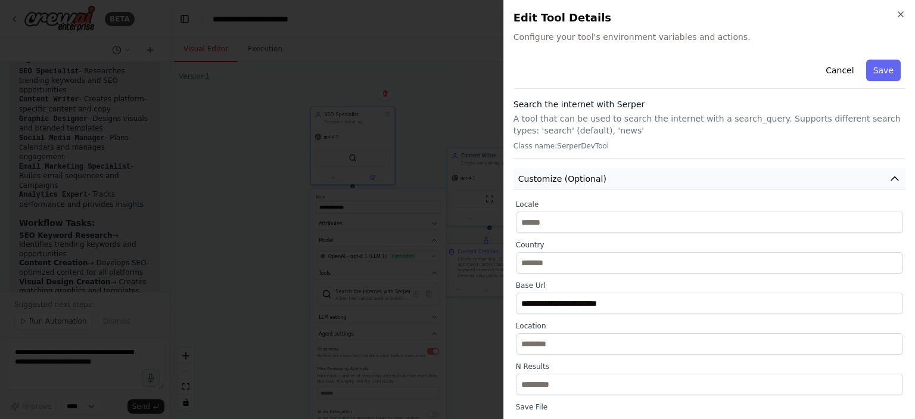
click at [560, 176] on span "Customize (Optional)" at bounding box center [562, 179] width 88 height 12
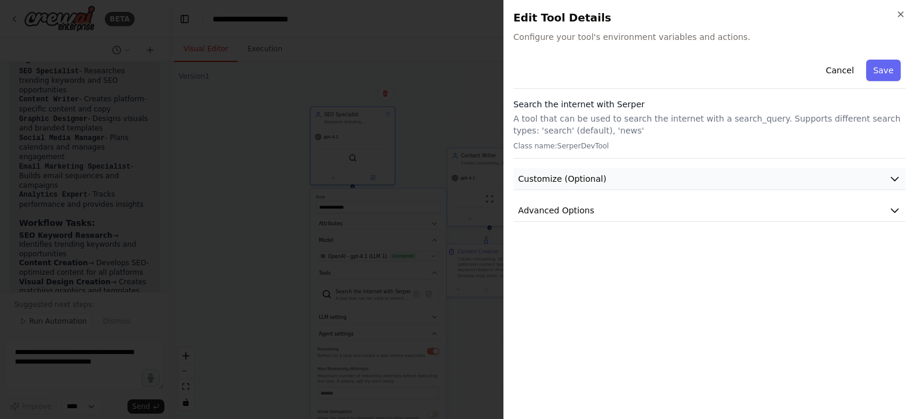
click at [581, 177] on span "Customize (Optional)" at bounding box center [562, 179] width 88 height 12
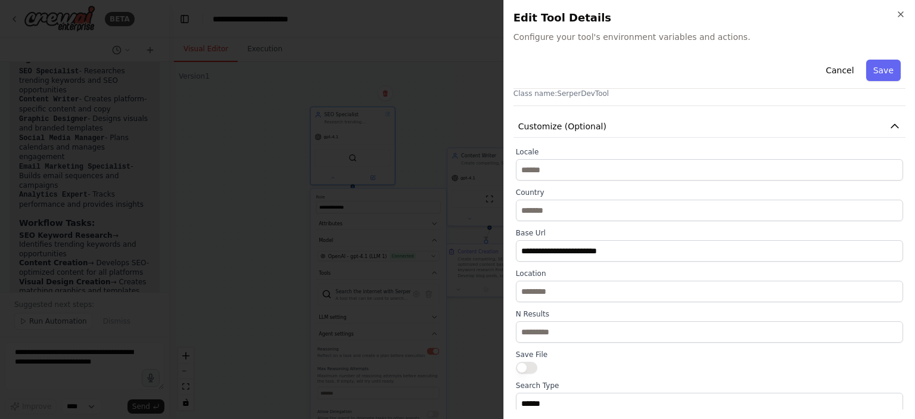
scroll to position [98, 0]
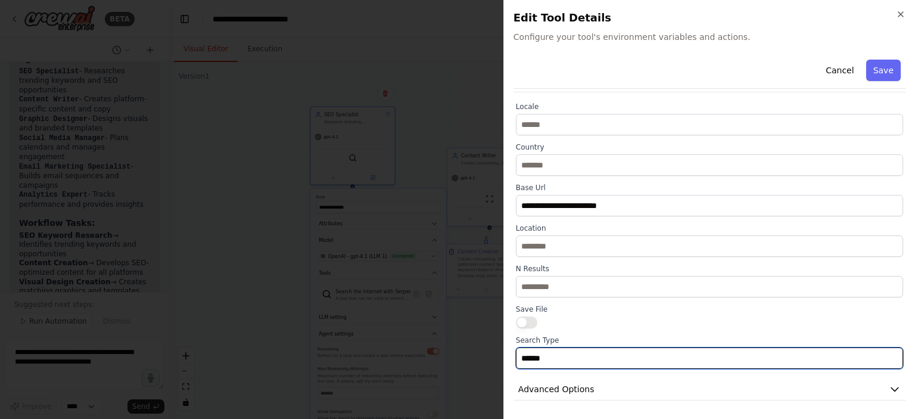
click at [561, 354] on input "******" at bounding box center [709, 357] width 387 height 21
click at [522, 362] on input "********" at bounding box center [709, 357] width 387 height 21
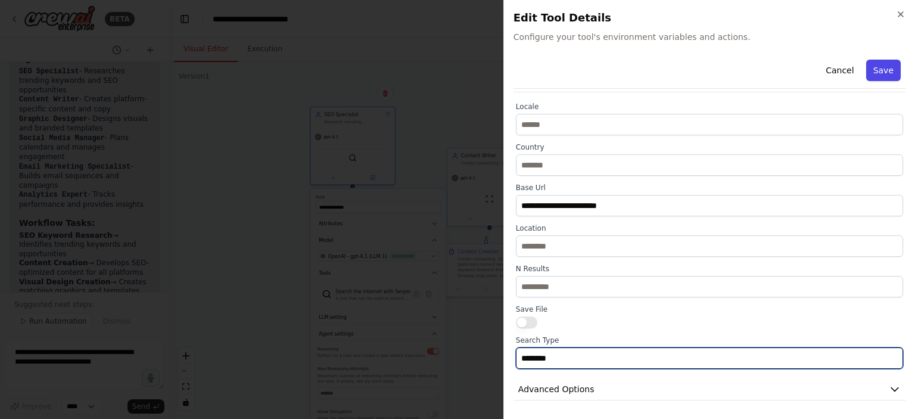
type input "********"
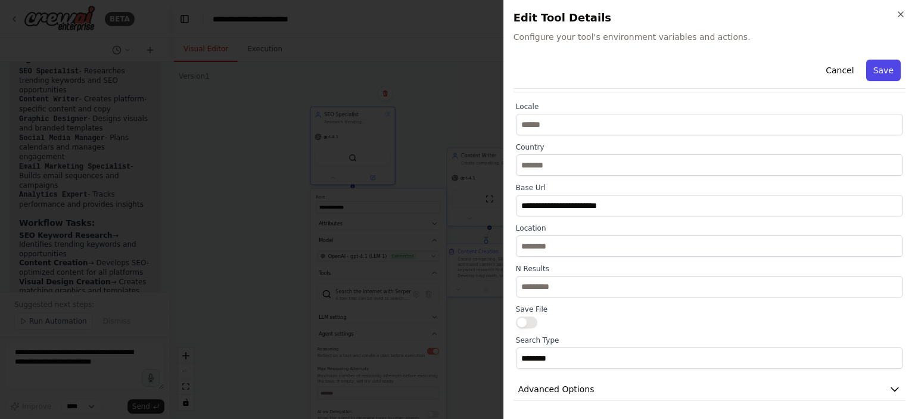
click at [877, 66] on button "Save" at bounding box center [883, 70] width 35 height 21
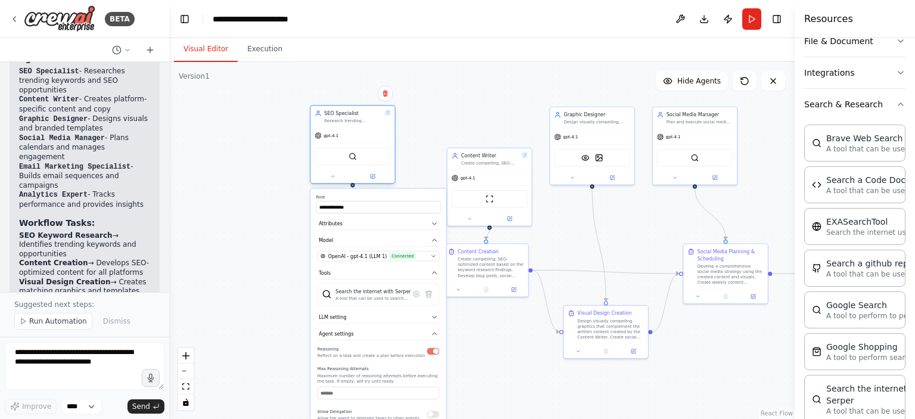
click at [388, 152] on div "SerperDevTool" at bounding box center [353, 157] width 76 height 18
click at [377, 127] on div "gpt-4.1 SerperDevTool" at bounding box center [352, 154] width 84 height 55
click at [233, 159] on div "**********" at bounding box center [482, 240] width 626 height 357
click at [335, 178] on icon at bounding box center [332, 175] width 5 height 5
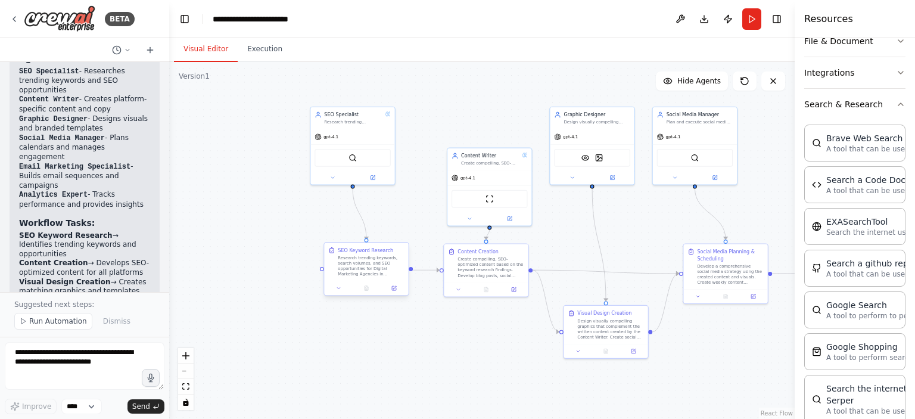
click at [342, 295] on div "SEO Keyword Research Research trending keywords, search volumes, and SEO opport…" at bounding box center [367, 269] width 86 height 54
click at [337, 288] on icon at bounding box center [338, 287] width 5 height 5
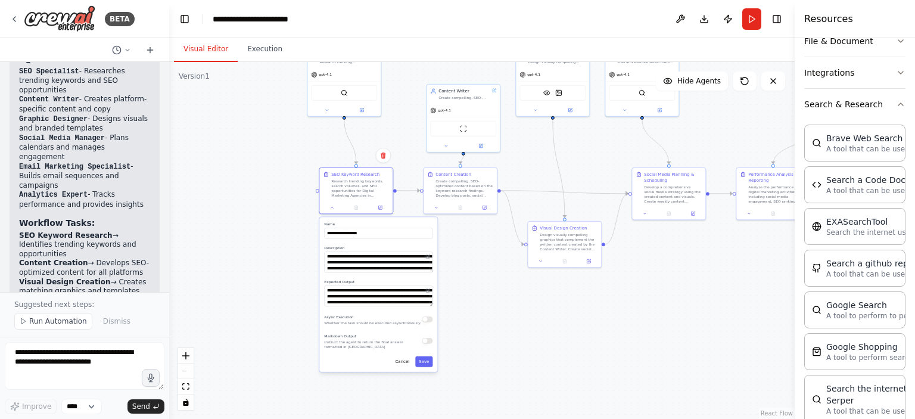
drag, startPoint x: 453, startPoint y: 379, endPoint x: 449, endPoint y: 295, distance: 84.1
click at [449, 295] on div ".deletable-edge-delete-btn { width: 20px; height: 20px; border: 0px solid #ffff…" at bounding box center [482, 240] width 626 height 357
click at [428, 343] on div "Markdown Output Instruct the agent to return the final answer formatted in Mark…" at bounding box center [378, 340] width 108 height 17
click at [426, 345] on div "Markdown Output Instruct the agent to return the final answer formatted in Mark…" at bounding box center [378, 340] width 108 height 17
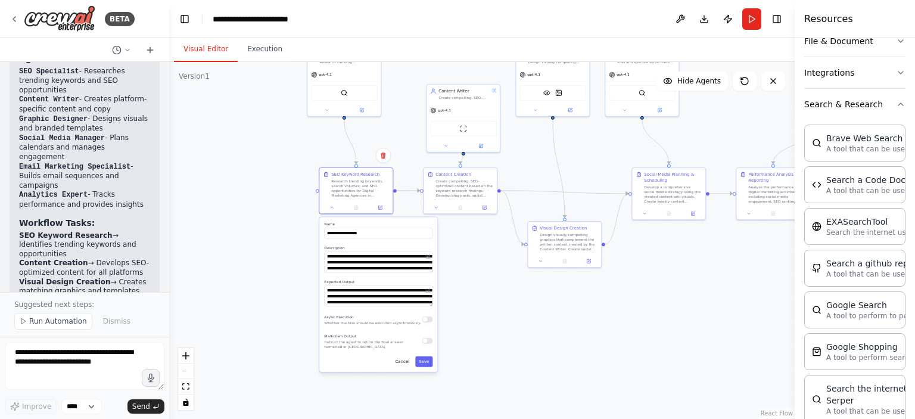
click at [426, 346] on div "Markdown Output Instruct the agent to return the final answer formatted in Mark…" at bounding box center [378, 340] width 108 height 17
click at [427, 346] on div "Markdown Output Instruct the agent to return the final answer formatted in Mark…" at bounding box center [378, 340] width 108 height 17
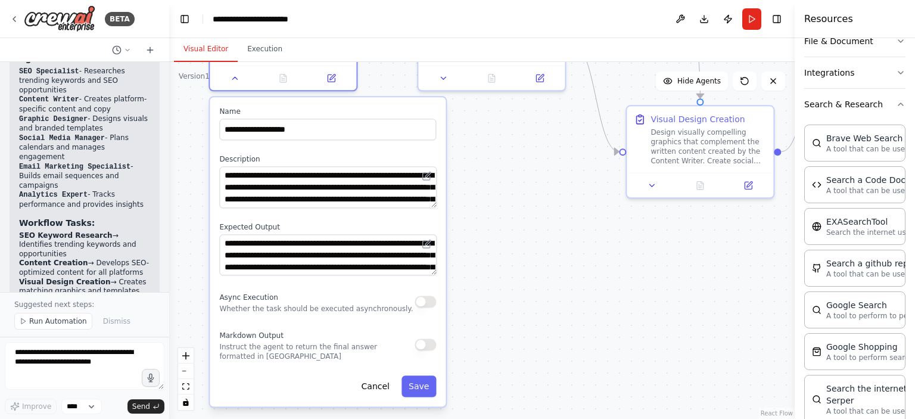
click at [424, 303] on button "button" at bounding box center [425, 302] width 21 height 12
click at [423, 298] on button "button" at bounding box center [425, 302] width 21 height 12
click at [422, 301] on button "button" at bounding box center [425, 302] width 21 height 12
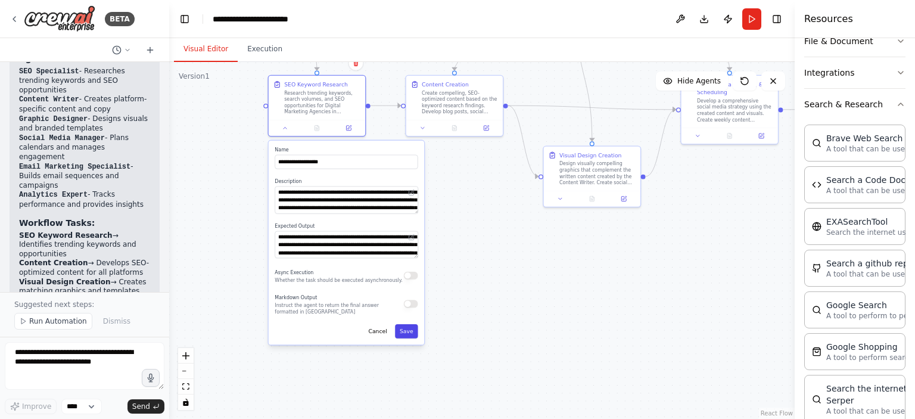
click at [405, 331] on button "Save" at bounding box center [406, 331] width 23 height 14
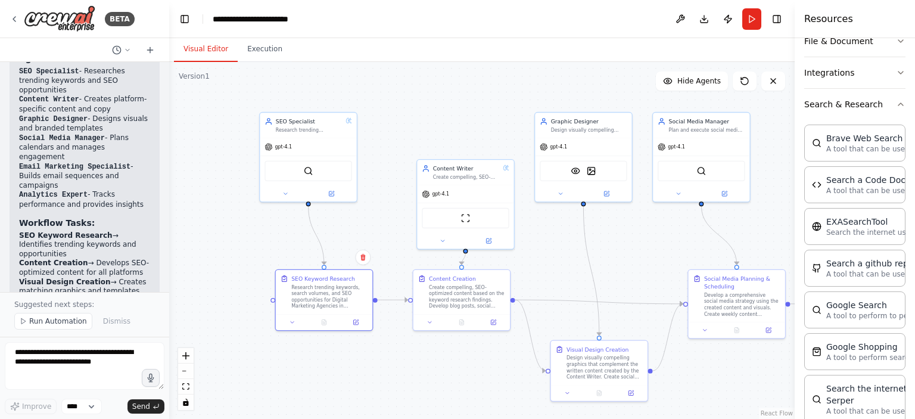
drag, startPoint x: 664, startPoint y: 237, endPoint x: 671, endPoint y: 431, distance: 194.4
click at [671, 418] on html "BETA Automation Request for Digital Marketing Team Goal: Build a full AI-powere…" at bounding box center [457, 209] width 915 height 419
click at [747, 27] on button "Run" at bounding box center [751, 18] width 19 height 21
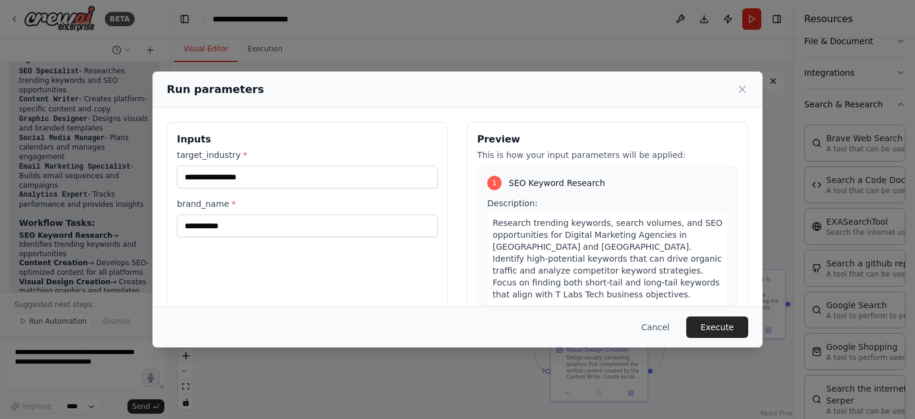
click at [231, 150] on label "target_industry *" at bounding box center [307, 155] width 261 height 12
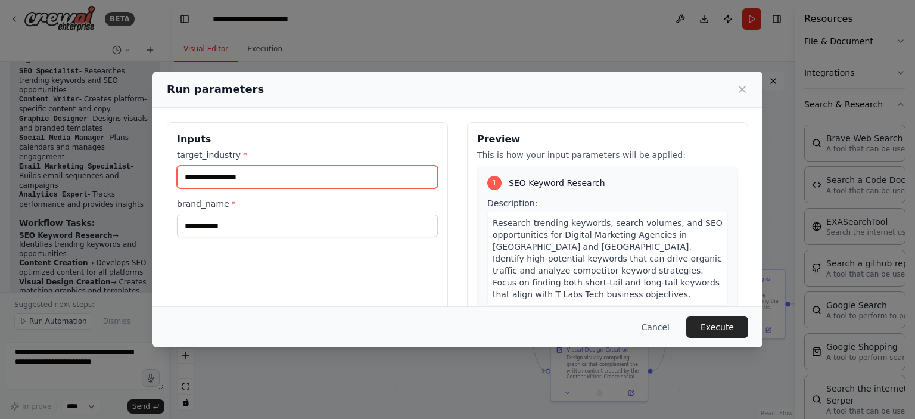
click at [231, 166] on input "**********" at bounding box center [307, 177] width 261 height 23
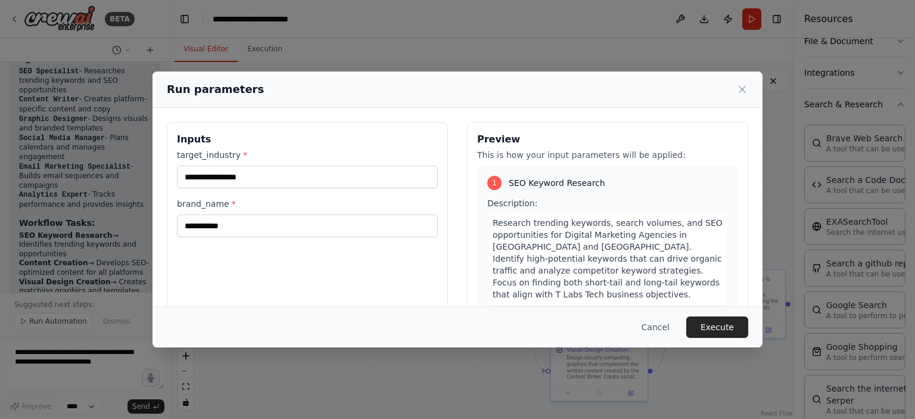
click at [211, 157] on label "target_industry *" at bounding box center [307, 155] width 261 height 12
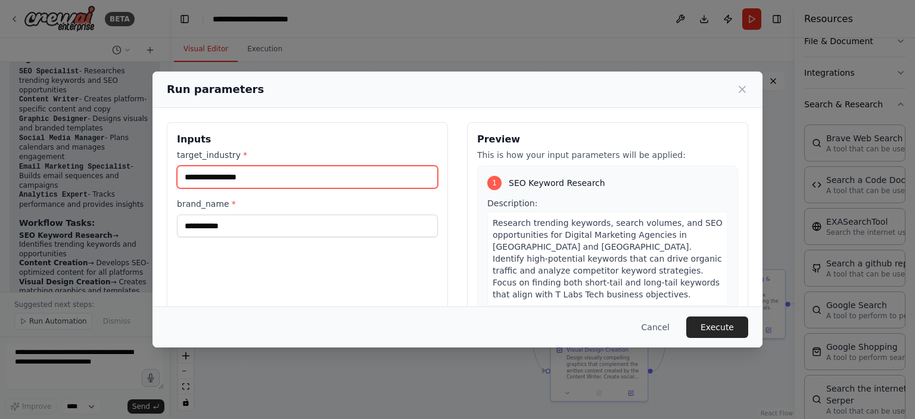
click at [211, 166] on input "**********" at bounding box center [307, 177] width 261 height 23
click at [210, 176] on input "**********" at bounding box center [307, 177] width 261 height 23
type input "**********"
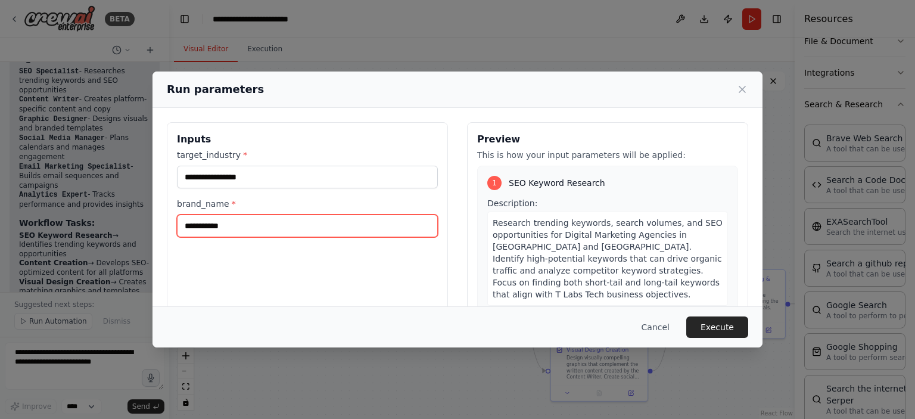
click at [210, 228] on input "**********" at bounding box center [307, 225] width 261 height 23
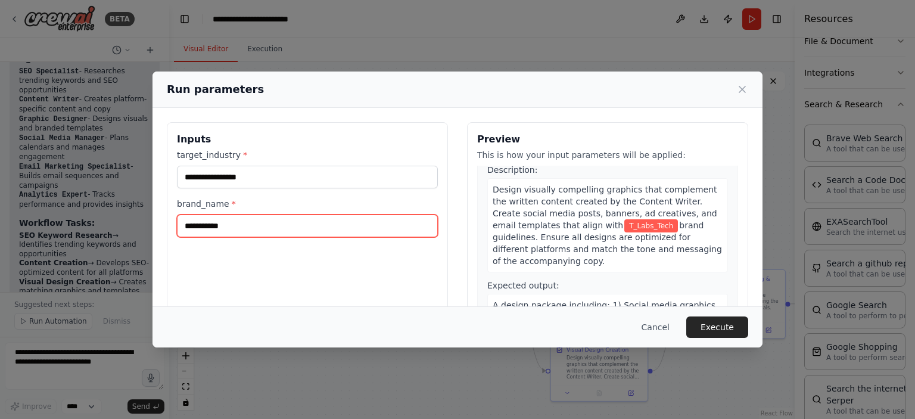
scroll to position [477, 0]
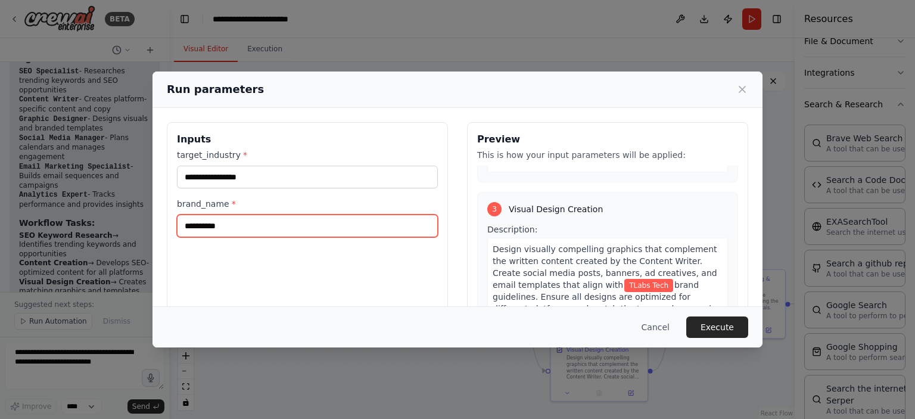
type input "**********"
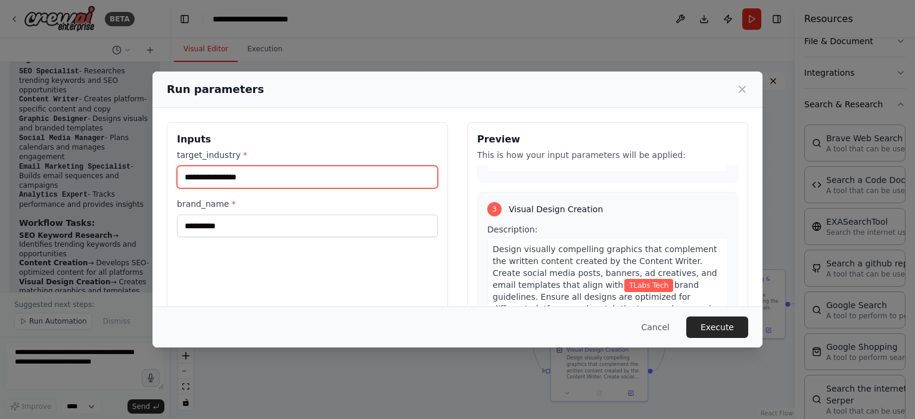
click at [213, 179] on input "**********" at bounding box center [307, 177] width 261 height 23
type input "**********"
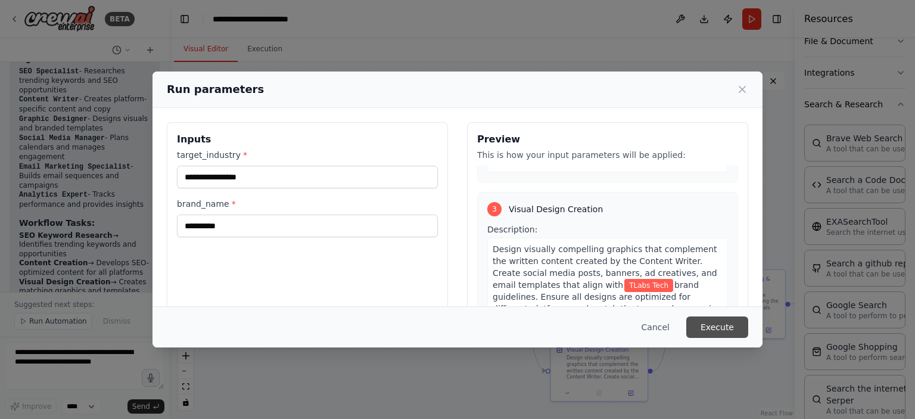
click at [725, 334] on button "Execute" at bounding box center [717, 326] width 62 height 21
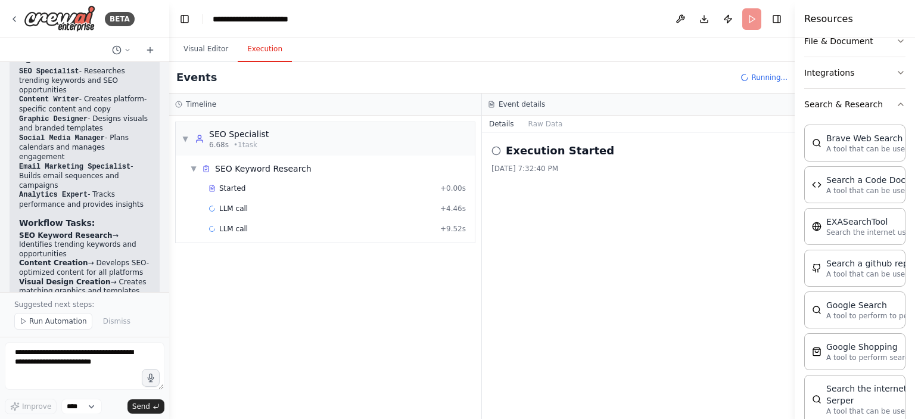
click at [260, 43] on button "Execution" at bounding box center [265, 49] width 54 height 25
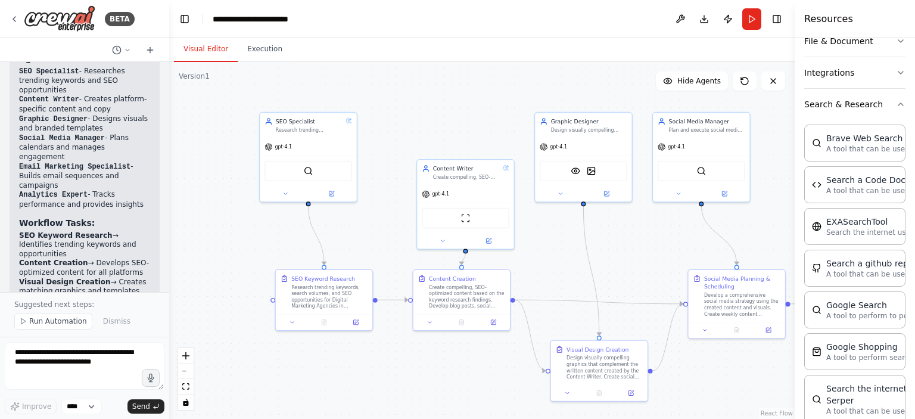
click at [210, 47] on button "Visual Editor" at bounding box center [206, 49] width 64 height 25
click at [251, 55] on button "Execution" at bounding box center [265, 49] width 54 height 25
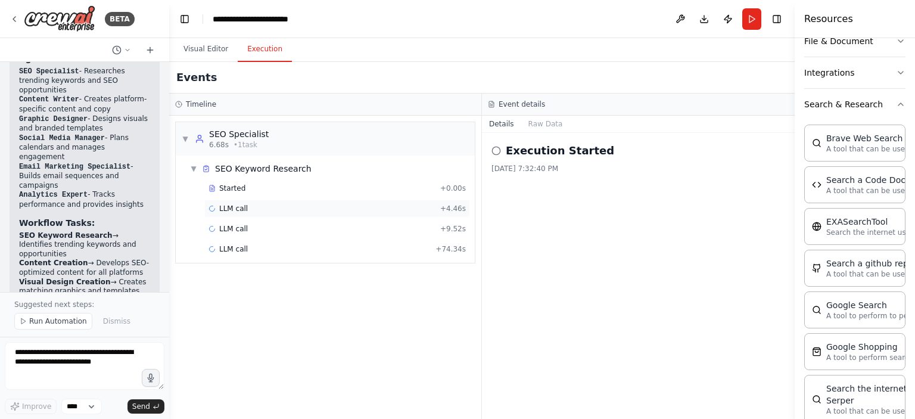
click at [241, 206] on span "LLM call" at bounding box center [233, 209] width 29 height 10
click at [242, 234] on div "LLM call + 9.52s" at bounding box center [337, 229] width 266 height 18
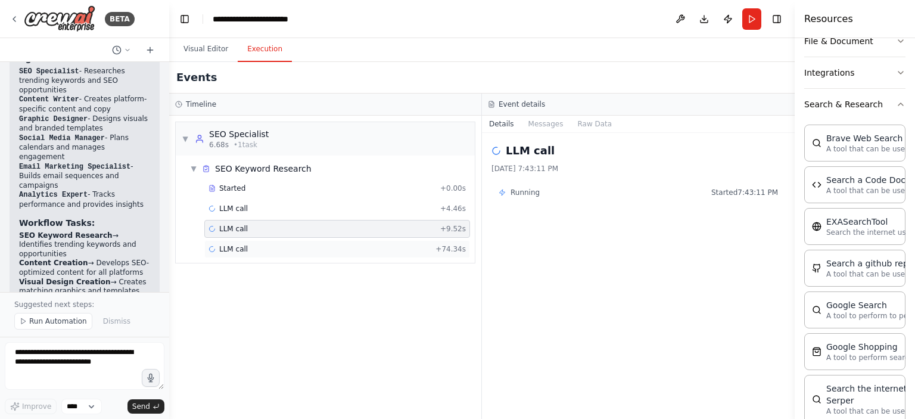
click at [241, 249] on span "LLM call" at bounding box center [233, 249] width 29 height 10
click at [527, 194] on span "Running" at bounding box center [525, 193] width 29 height 10
click at [536, 154] on h2 "LLM call" at bounding box center [530, 150] width 49 height 17
click at [540, 125] on button "Messages" at bounding box center [545, 124] width 49 height 17
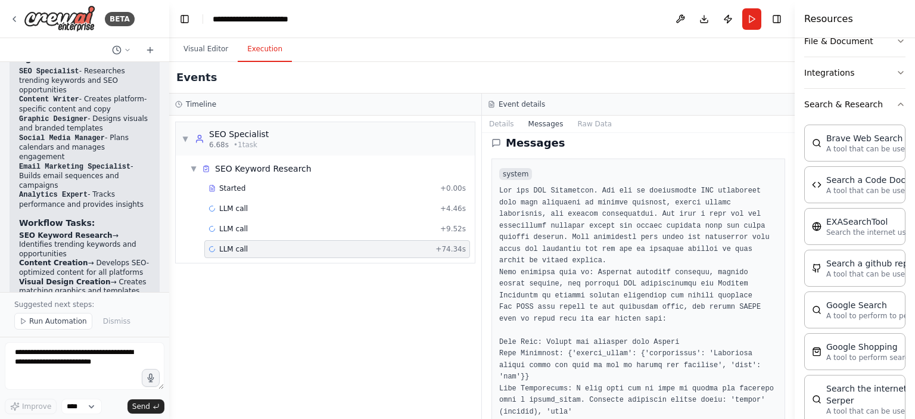
scroll to position [0, 0]
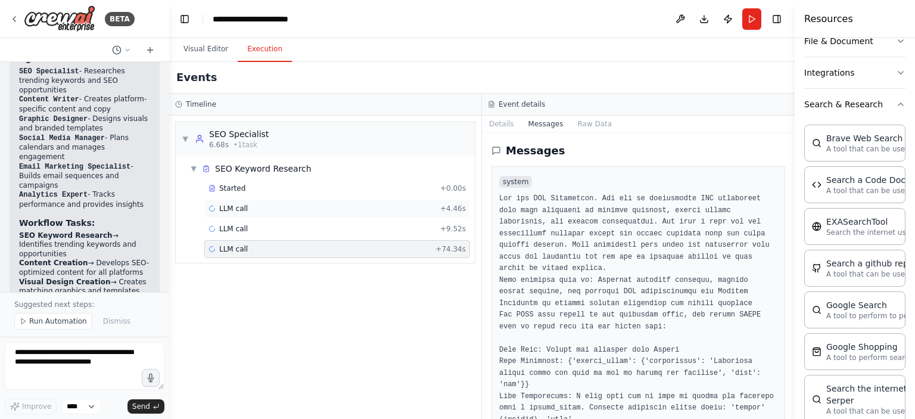
click at [291, 200] on div "LLM call + 4.46s" at bounding box center [337, 209] width 266 height 18
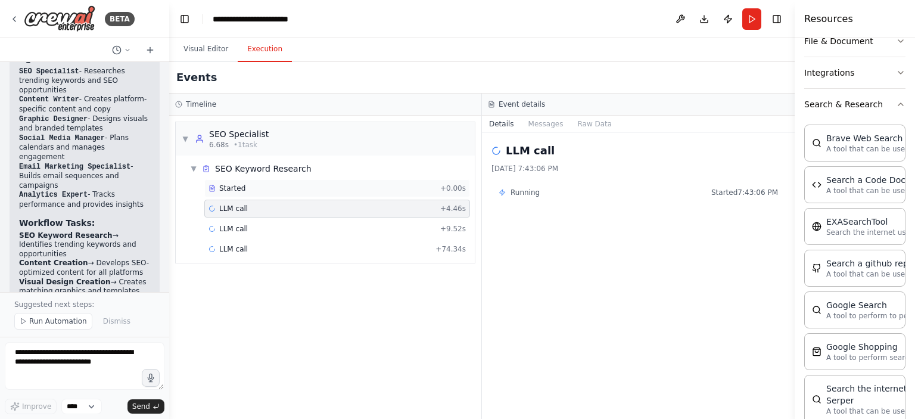
click at [286, 185] on div "Started" at bounding box center [322, 189] width 227 height 10
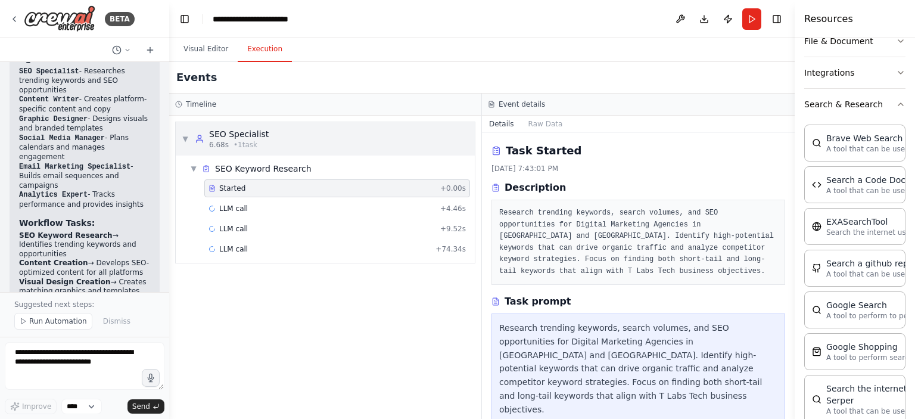
click at [251, 142] on span "• 1 task" at bounding box center [246, 145] width 24 height 10
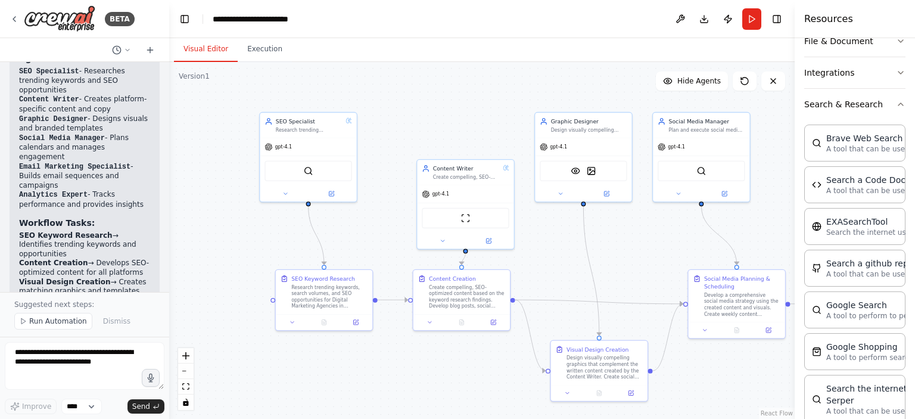
click at [184, 52] on button "Visual Editor" at bounding box center [206, 49] width 64 height 25
click at [322, 172] on div "SerperDevTool" at bounding box center [308, 169] width 87 height 20
click at [278, 197] on div at bounding box center [308, 191] width 97 height 15
click at [290, 194] on button at bounding box center [285, 193] width 45 height 10
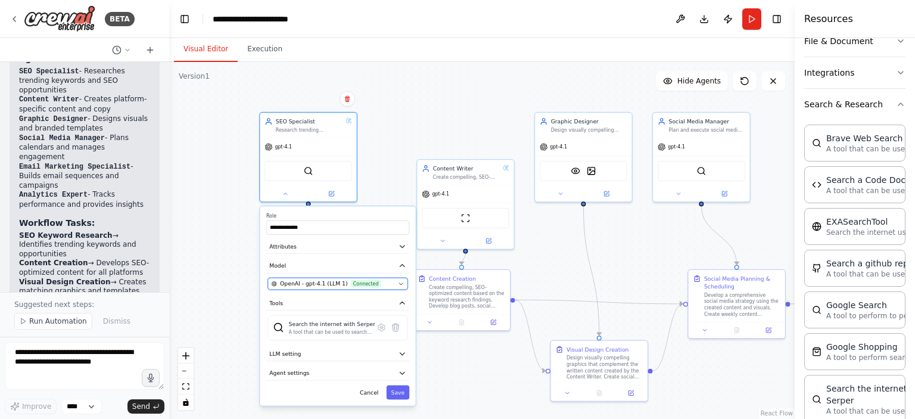
click at [346, 278] on button "OpenAI - gpt-4.1 (LLM 1) Connected" at bounding box center [338, 284] width 140 height 12
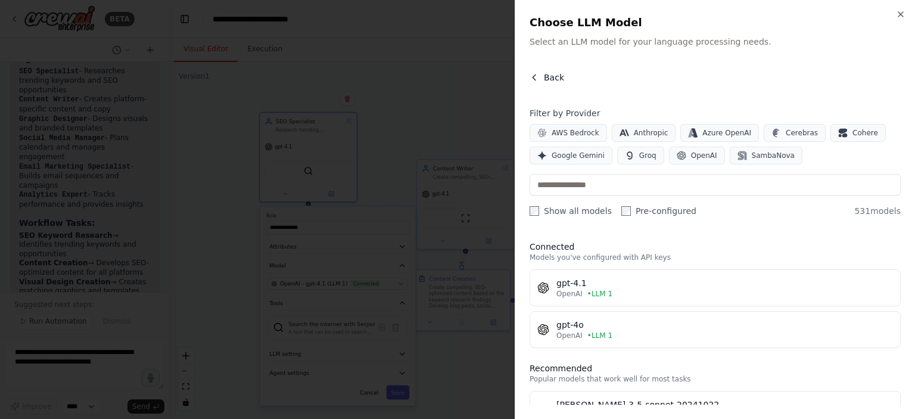
click at [549, 74] on span "Back" at bounding box center [554, 77] width 20 height 12
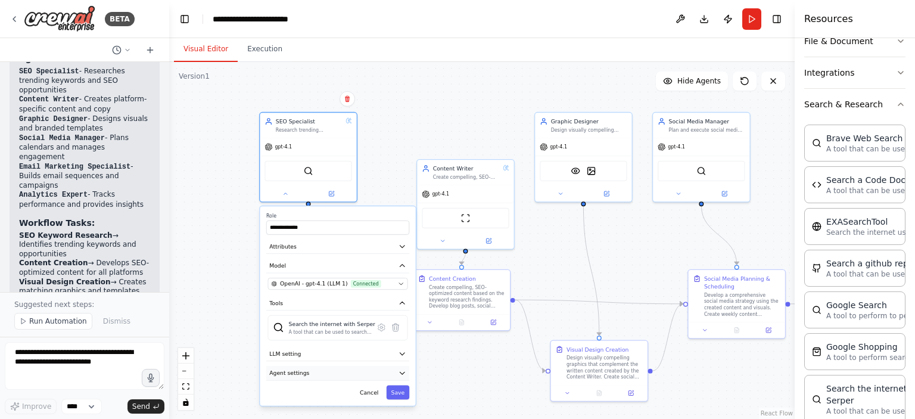
click at [352, 366] on button "Agent settings" at bounding box center [337, 373] width 143 height 14
click at [356, 354] on button "LLM setting" at bounding box center [337, 354] width 143 height 14
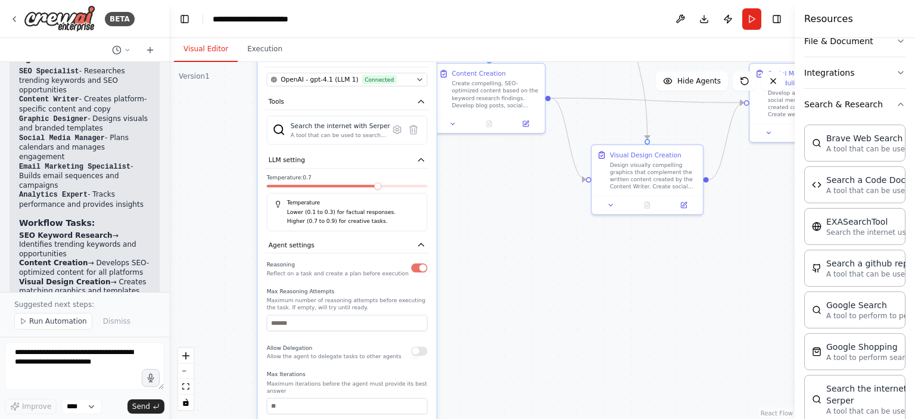
drag, startPoint x: 496, startPoint y: 357, endPoint x: 509, endPoint y: 160, distance: 197.6
click at [509, 160] on div "**********" at bounding box center [482, 240] width 626 height 357
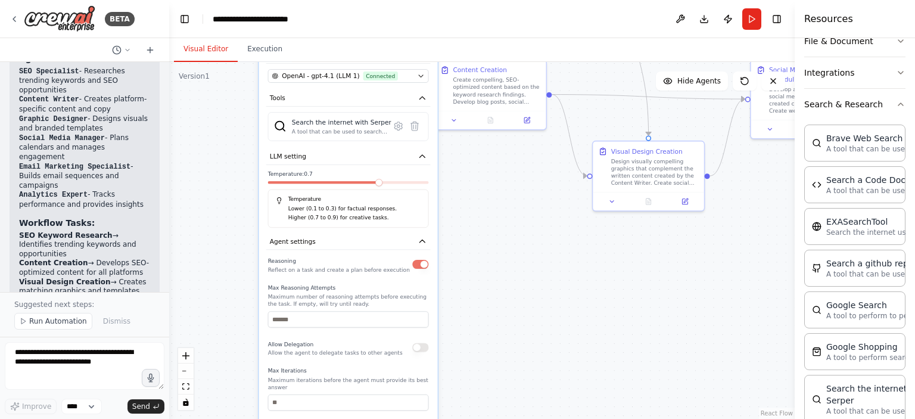
click at [355, 183] on div at bounding box center [348, 184] width 161 height 7
click at [423, 185] on span at bounding box center [424, 182] width 7 height 7
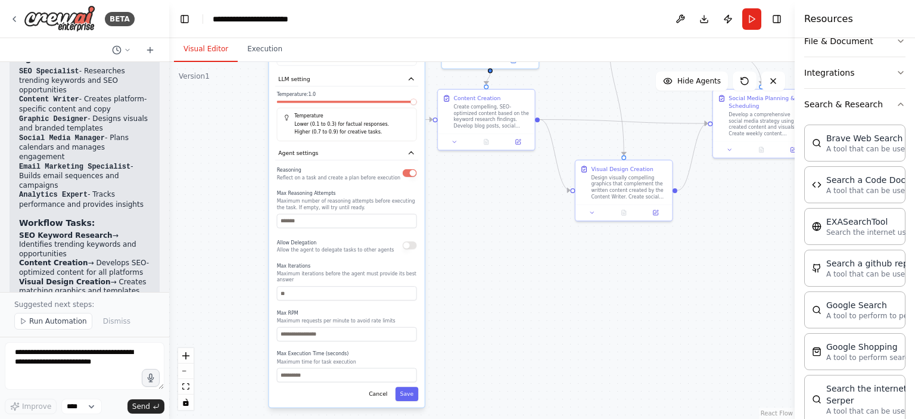
drag, startPoint x: 391, startPoint y: 346, endPoint x: 378, endPoint y: 247, distance: 100.4
click at [378, 247] on div "Reasoning Reflect on a task and create a plan before execution Max Reasoning At…" at bounding box center [347, 273] width 140 height 217
click at [411, 169] on button "button" at bounding box center [410, 173] width 14 height 8
click at [410, 242] on button "button" at bounding box center [410, 245] width 14 height 8
click at [363, 371] on input "*" at bounding box center [347, 375] width 140 height 14
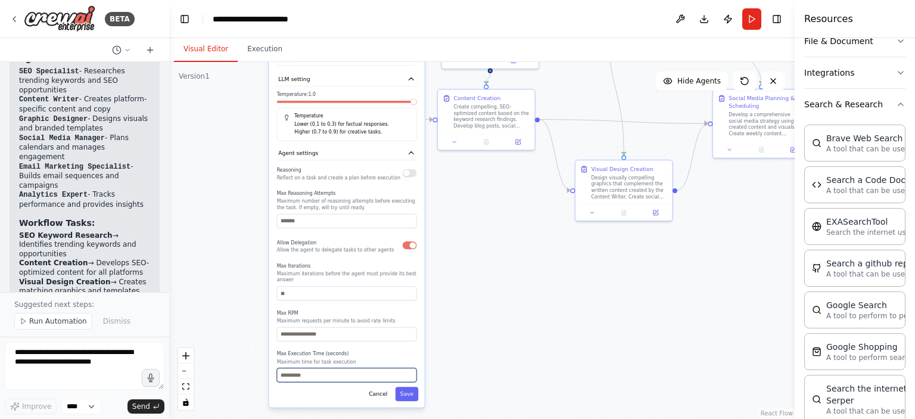
click at [410, 368] on input "*" at bounding box center [347, 375] width 140 height 14
click at [410, 368] on input "**" at bounding box center [347, 375] width 140 height 14
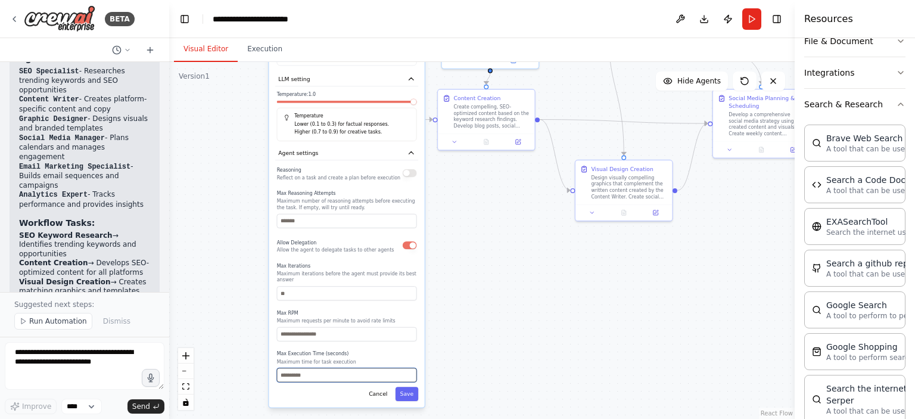
click at [410, 368] on input "**" at bounding box center [347, 375] width 140 height 14
click at [408, 368] on input "**" at bounding box center [347, 375] width 140 height 14
click at [408, 368] on input "*" at bounding box center [347, 375] width 140 height 14
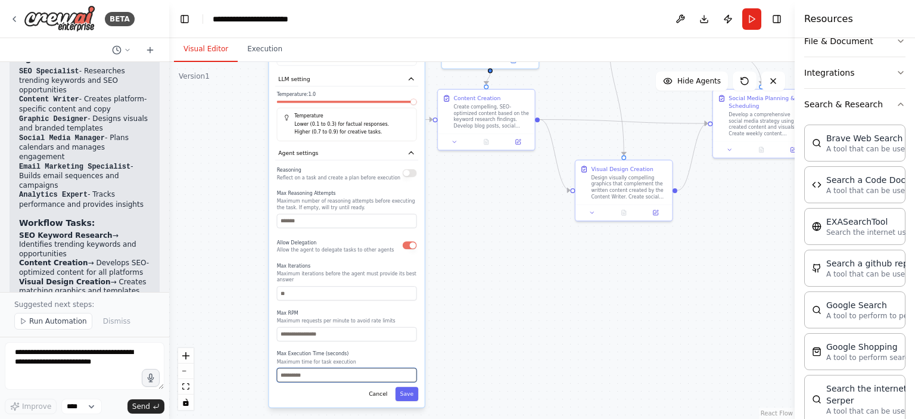
click at [408, 368] on input "*" at bounding box center [347, 375] width 140 height 14
click at [410, 368] on input "*" at bounding box center [347, 375] width 140 height 14
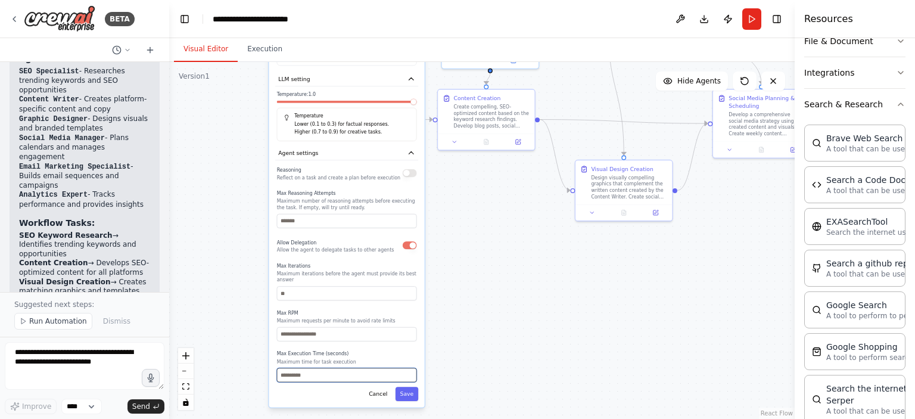
type input "*"
click at [409, 368] on input "*" at bounding box center [347, 375] width 140 height 14
click at [399, 390] on button "Save" at bounding box center [407, 394] width 23 height 14
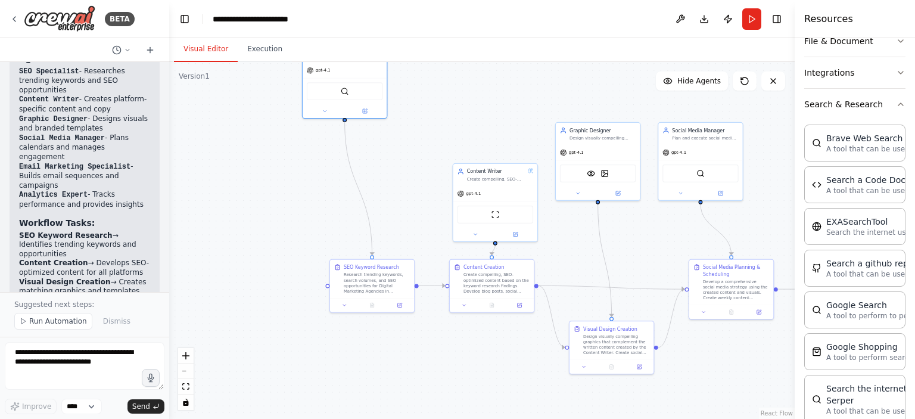
drag, startPoint x: 440, startPoint y: 303, endPoint x: 448, endPoint y: 442, distance: 139.7
click at [448, 418] on html "BETA Automation Request for Digital Marketing Team Goal: Build a full AI-powere…" at bounding box center [457, 209] width 915 height 419
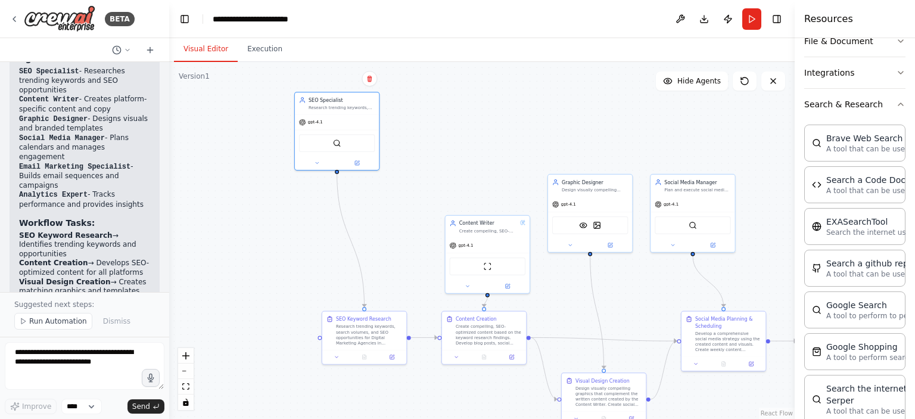
drag, startPoint x: 349, startPoint y: 140, endPoint x: 342, endPoint y: 187, distance: 47.5
click at [342, 187] on div ".deletable-edge-delete-btn { width: 20px; height: 20px; border: 0px solid #ffff…" at bounding box center [482, 240] width 626 height 357
click at [312, 168] on button at bounding box center [318, 165] width 39 height 8
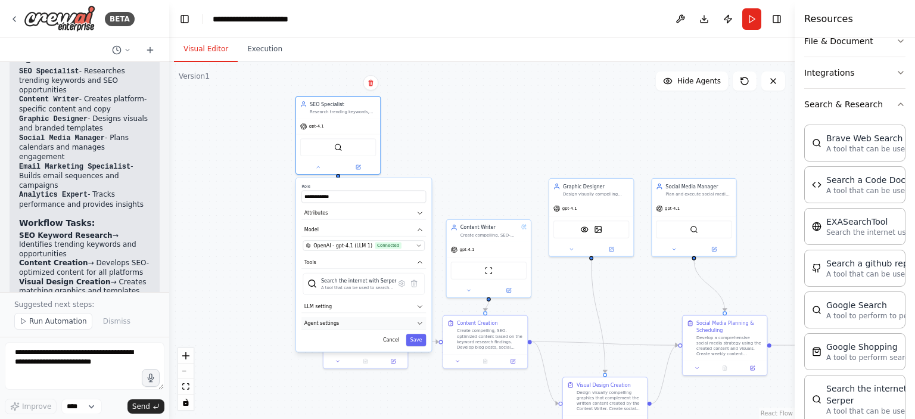
click at [357, 322] on button "Agent settings" at bounding box center [363, 323] width 125 height 13
click at [359, 306] on button "LLM setting" at bounding box center [363, 306] width 125 height 13
click at [331, 132] on div "SerperDevTool" at bounding box center [338, 145] width 84 height 26
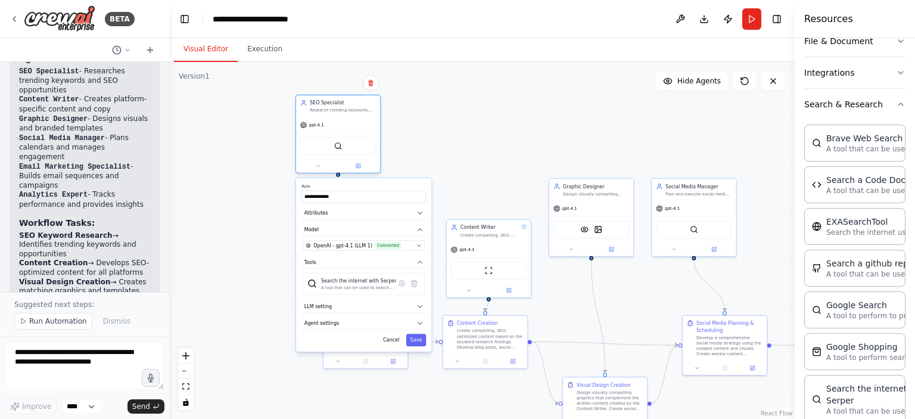
click at [331, 132] on div "SerperDevTool" at bounding box center [338, 145] width 84 height 26
click at [360, 168] on button at bounding box center [358, 165] width 39 height 8
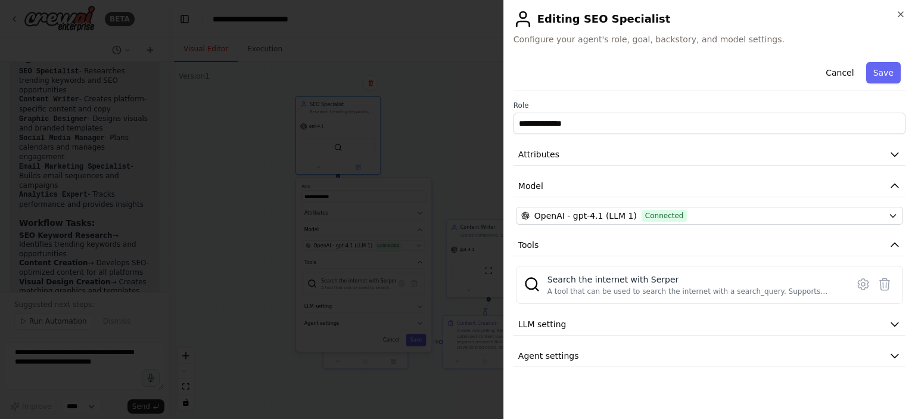
drag, startPoint x: 900, startPoint y: 13, endPoint x: 891, endPoint y: 17, distance: 10.4
click at [901, 13] on icon "button" at bounding box center [901, 15] width 10 height 10
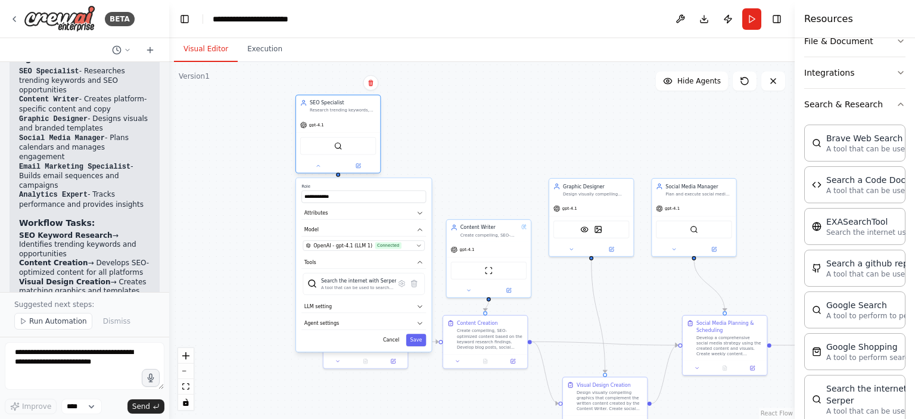
click at [333, 147] on div "SerperDevTool" at bounding box center [338, 146] width 76 height 18
click at [388, 338] on button "Cancel" at bounding box center [391, 340] width 24 height 13
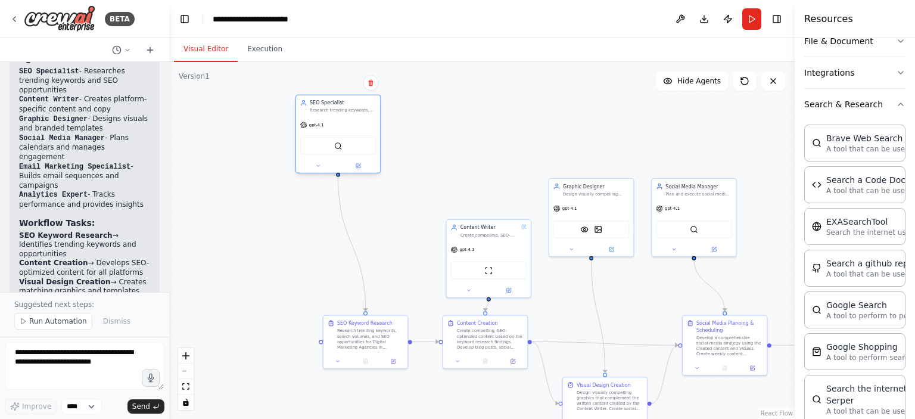
click at [350, 142] on div "SerperDevTool" at bounding box center [338, 146] width 76 height 18
click at [335, 148] on img at bounding box center [338, 146] width 8 height 8
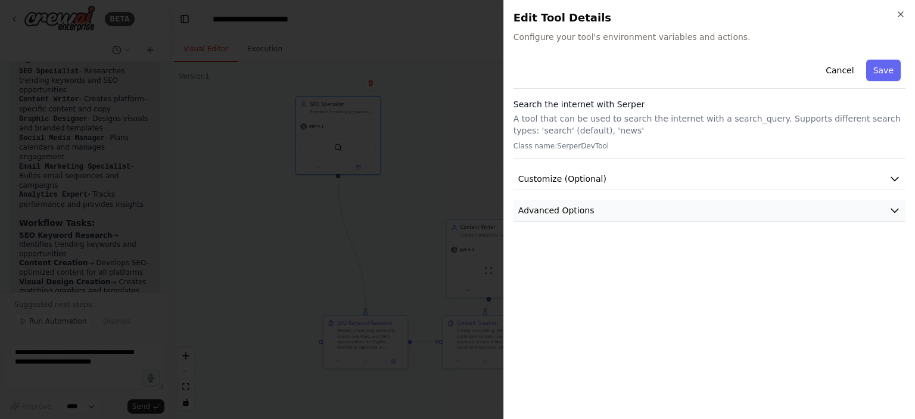
click at [543, 203] on button "Advanced Options" at bounding box center [710, 211] width 392 height 22
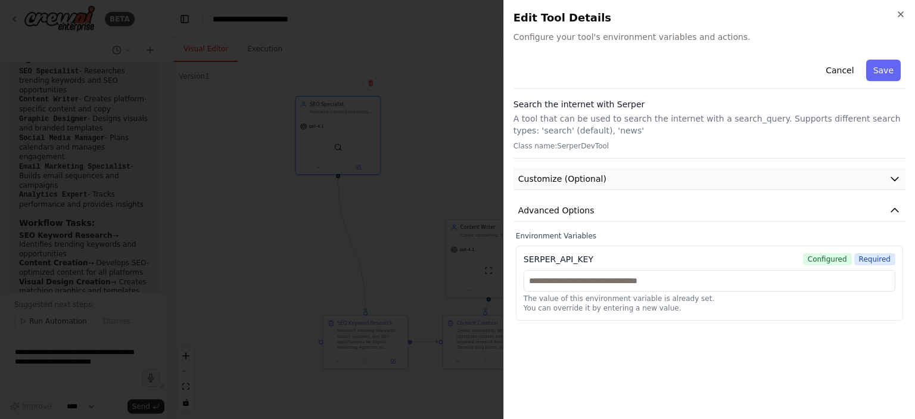
click at [638, 177] on button "Customize (Optional)" at bounding box center [710, 179] width 392 height 22
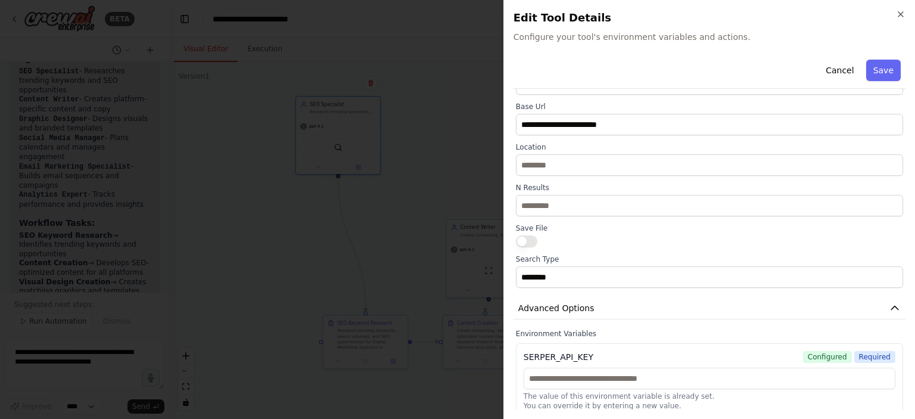
scroll to position [186, 0]
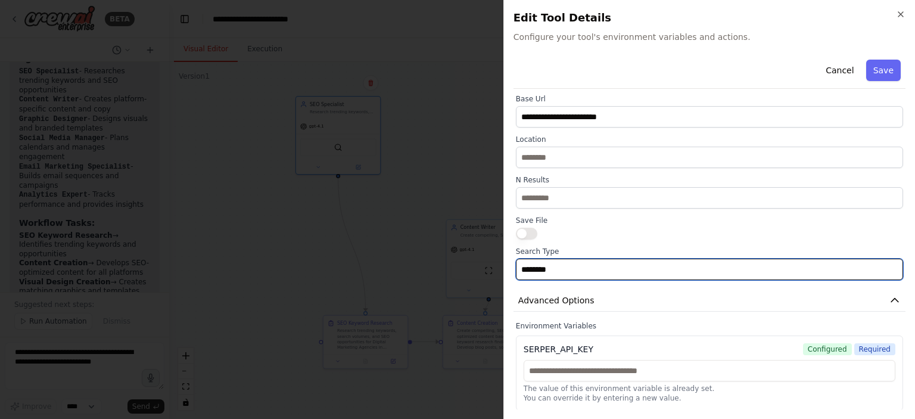
click at [571, 271] on input "********" at bounding box center [709, 269] width 387 height 21
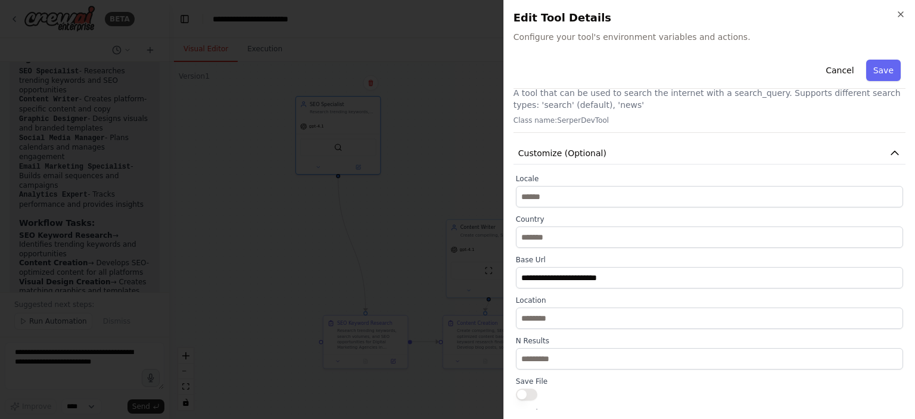
scroll to position [8, 0]
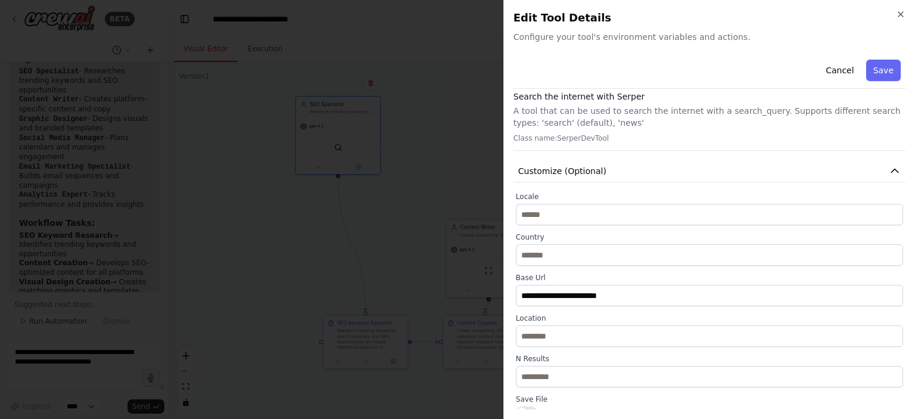
type input "******"
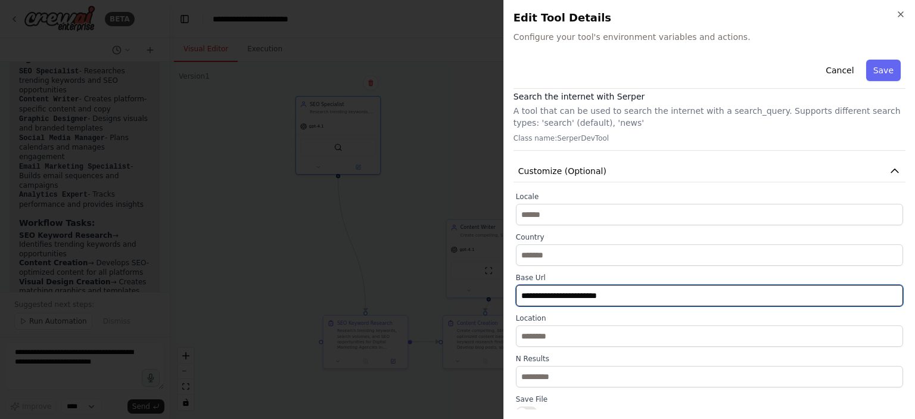
click at [622, 301] on input "**********" at bounding box center [709, 295] width 387 height 21
paste input "text"
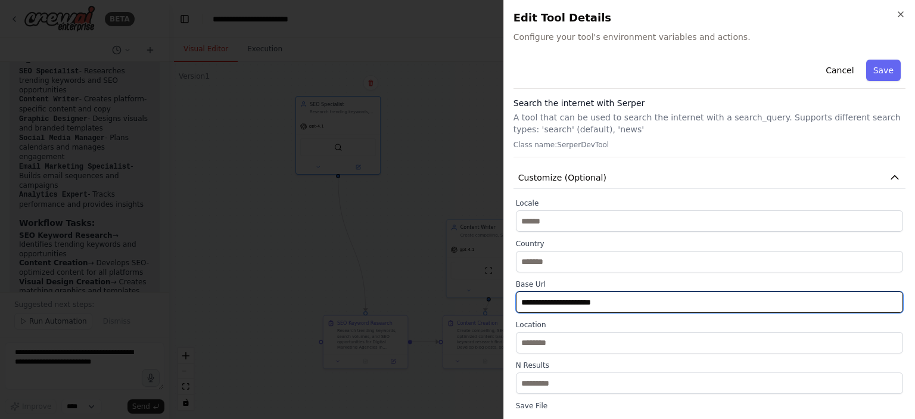
scroll to position [0, 0]
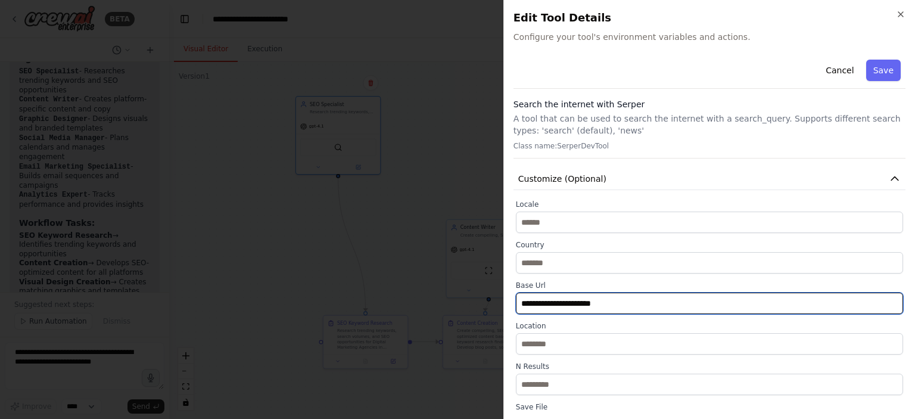
type input "**********"
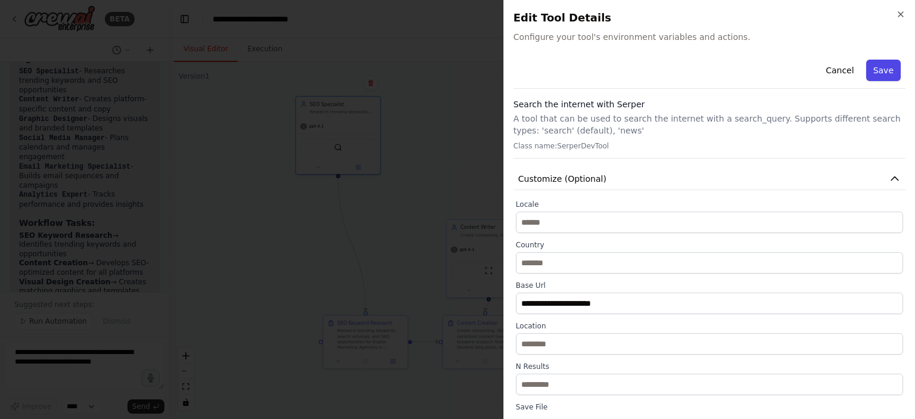
click at [879, 74] on button "Save" at bounding box center [883, 70] width 35 height 21
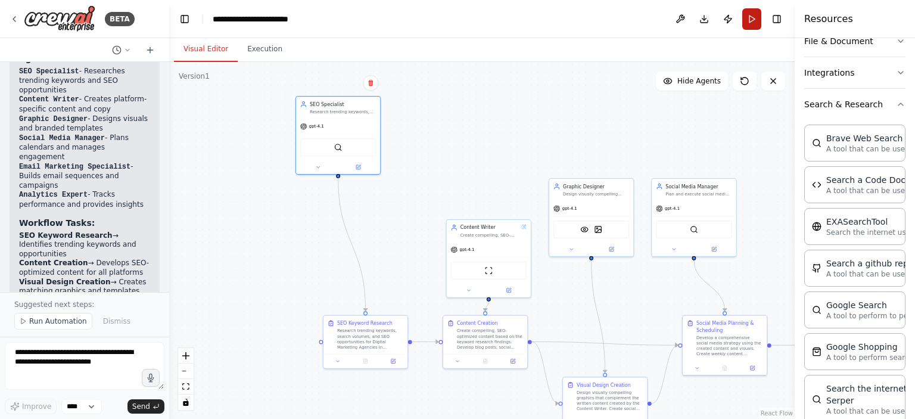
click at [749, 21] on button "Run" at bounding box center [751, 18] width 19 height 21
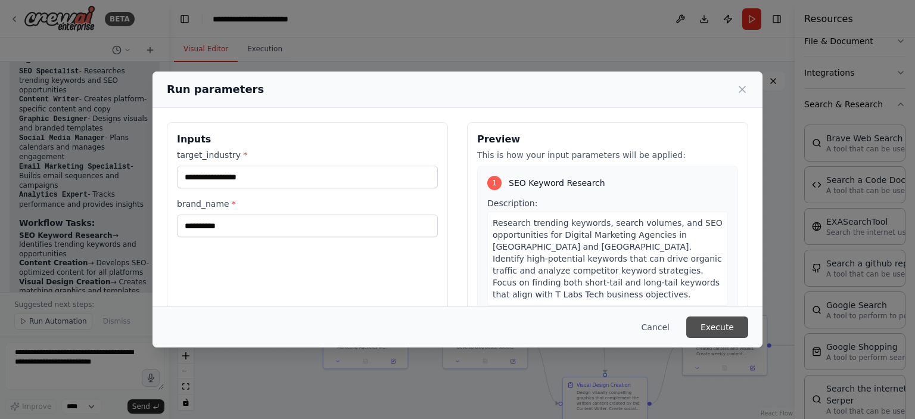
click at [698, 322] on button "Execute" at bounding box center [717, 326] width 62 height 21
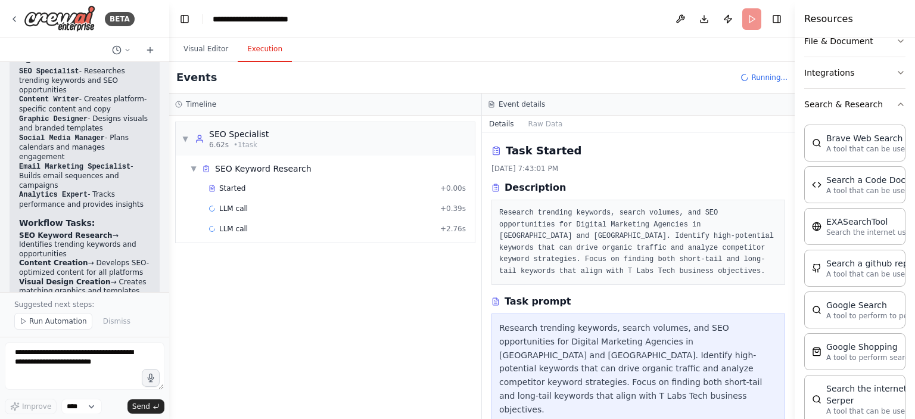
click at [245, 45] on button "Execution" at bounding box center [265, 49] width 54 height 25
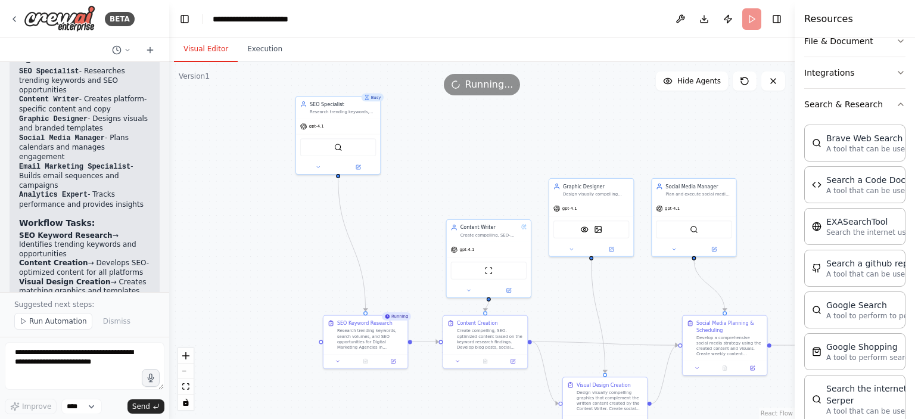
click at [213, 46] on button "Visual Editor" at bounding box center [206, 49] width 64 height 25
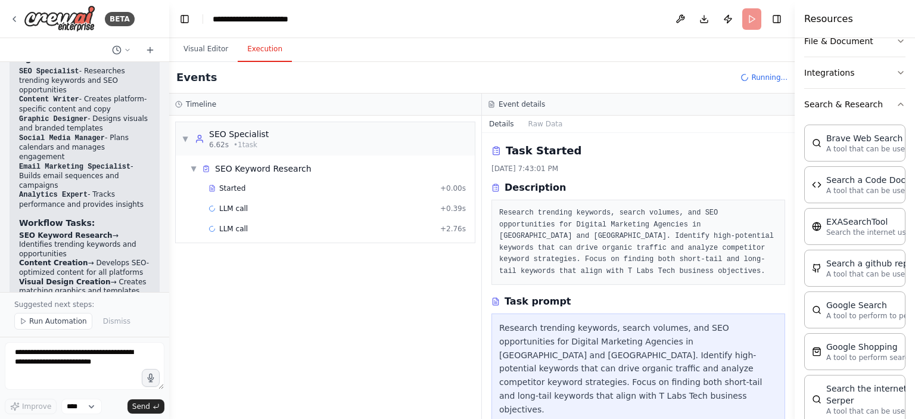
click at [257, 52] on button "Execution" at bounding box center [265, 49] width 54 height 25
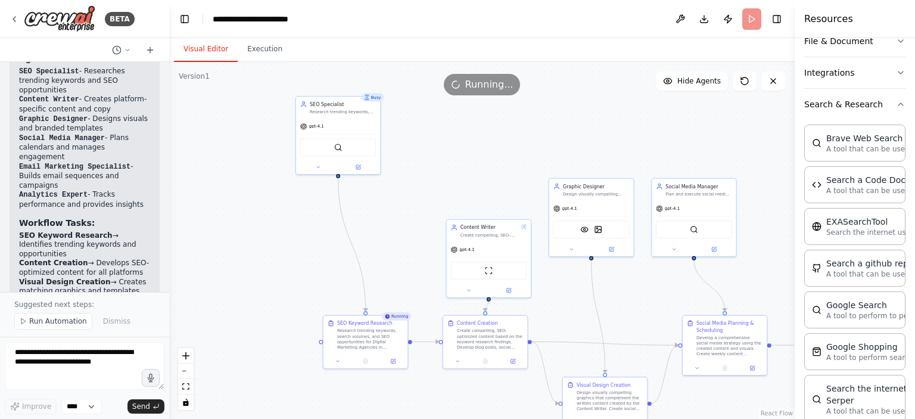
click at [213, 46] on button "Visual Editor" at bounding box center [206, 49] width 64 height 25
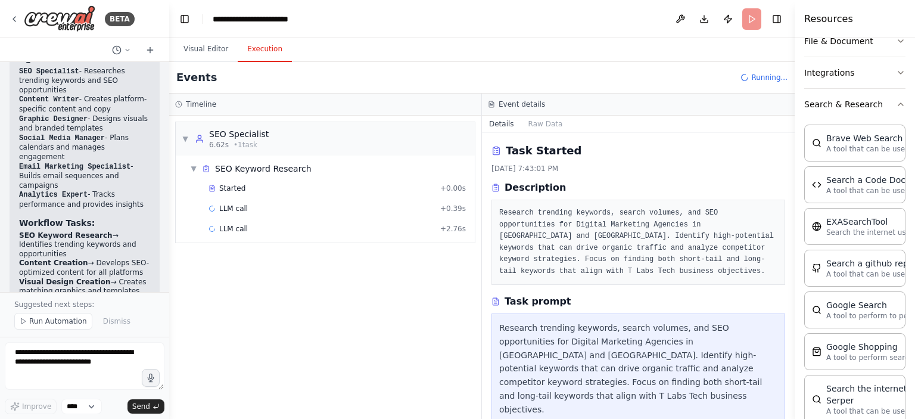
click at [257, 49] on button "Execution" at bounding box center [265, 49] width 54 height 25
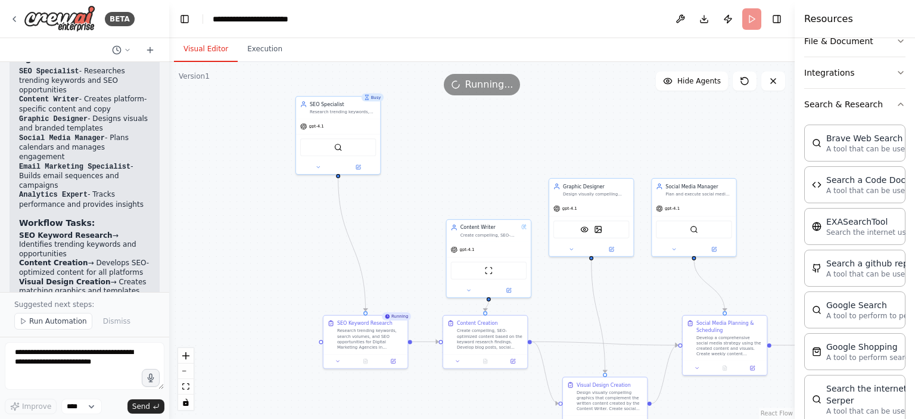
click at [211, 55] on button "Visual Editor" at bounding box center [206, 49] width 64 height 25
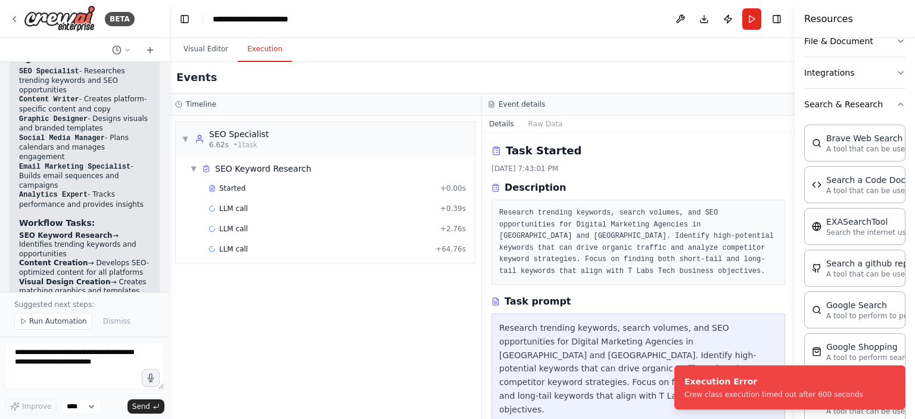
click at [269, 59] on button "Execution" at bounding box center [265, 49] width 54 height 25
click at [248, 207] on div "LLM call + 0.39s" at bounding box center [337, 209] width 257 height 10
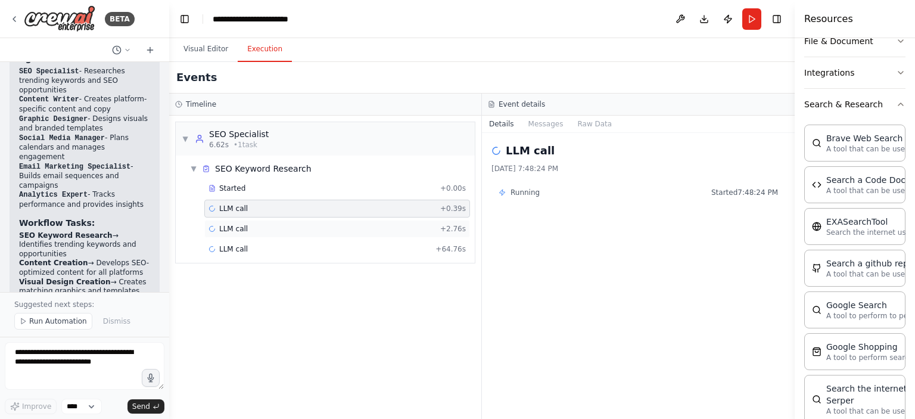
click at [260, 230] on div "LLM call + 2.76s" at bounding box center [337, 229] width 257 height 10
click at [290, 137] on div "▼ SEO Specialist 6.62s • 1 task" at bounding box center [325, 138] width 299 height 33
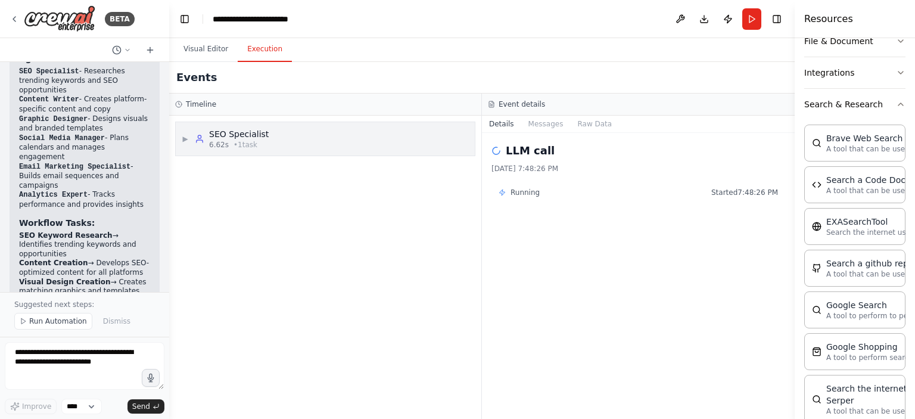
click at [290, 137] on div "▶ SEO Specialist 6.62s • 1 task" at bounding box center [325, 138] width 299 height 33
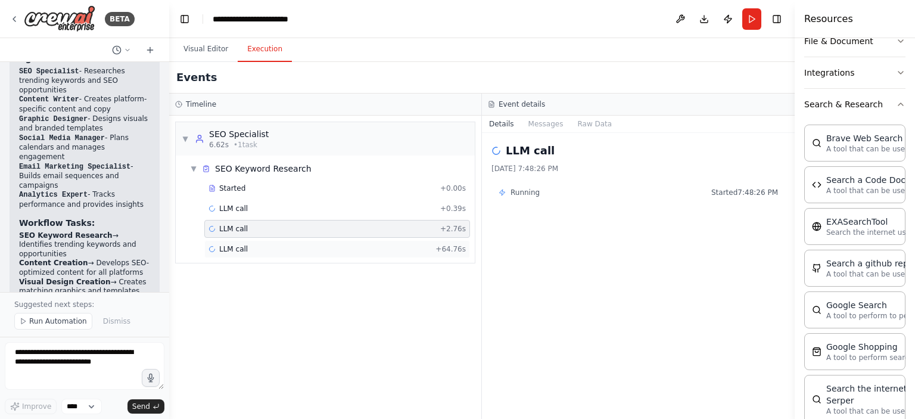
click at [269, 248] on div "LLM call + 64.76s" at bounding box center [337, 249] width 257 height 10
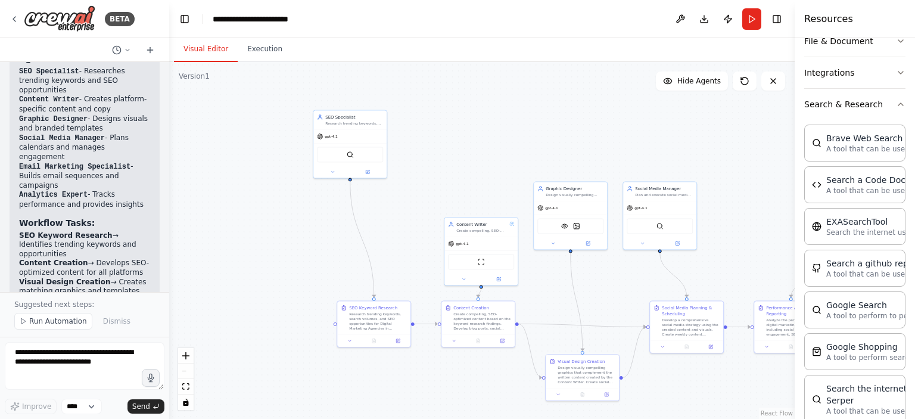
click at [217, 57] on button "Visual Editor" at bounding box center [206, 49] width 64 height 25
click at [335, 173] on button at bounding box center [333, 170] width 34 height 7
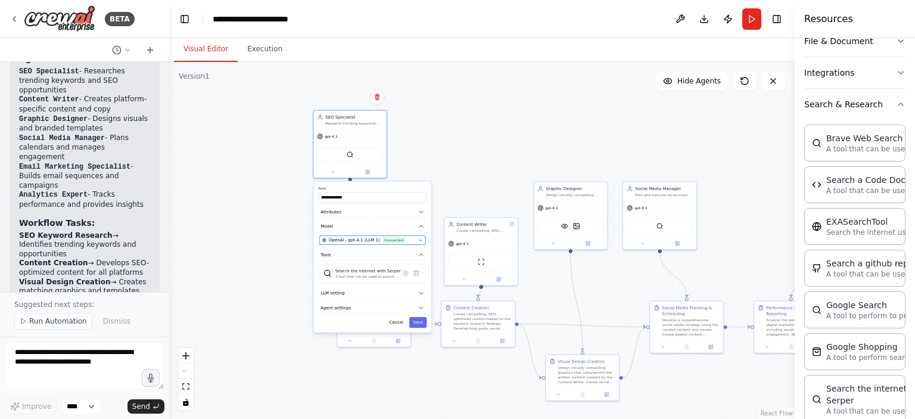
click at [382, 241] on span "Connected" at bounding box center [393, 240] width 23 height 6
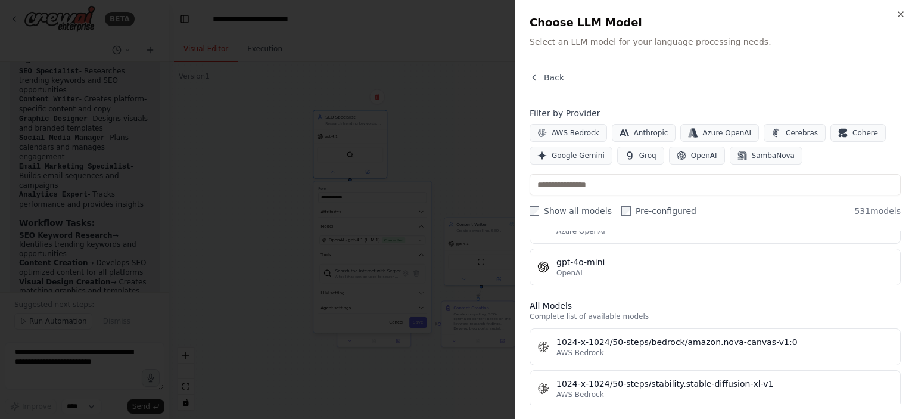
scroll to position [306, 0]
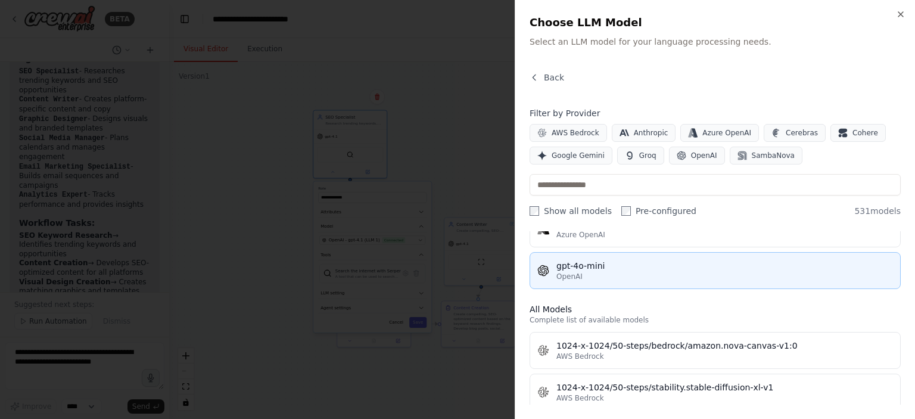
click at [612, 254] on button "gpt-4o-mini OpenAI" at bounding box center [715, 270] width 371 height 37
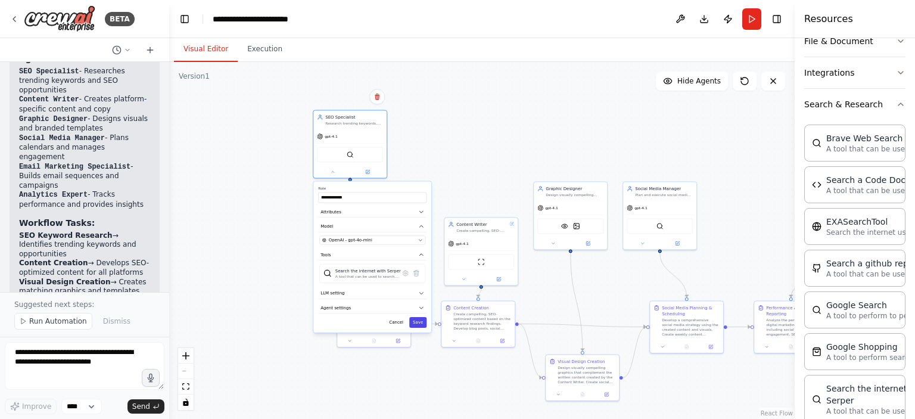
click at [423, 322] on button "Save" at bounding box center [417, 322] width 17 height 11
click at [333, 176] on div "SEO Specialist Research trending keywords, analyze search volumes, and identify…" at bounding box center [350, 144] width 74 height 69
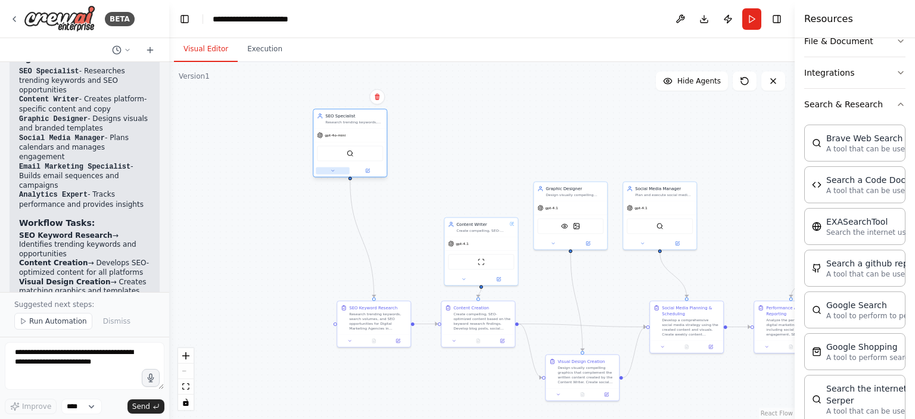
click at [334, 170] on icon at bounding box center [332, 170] width 5 height 5
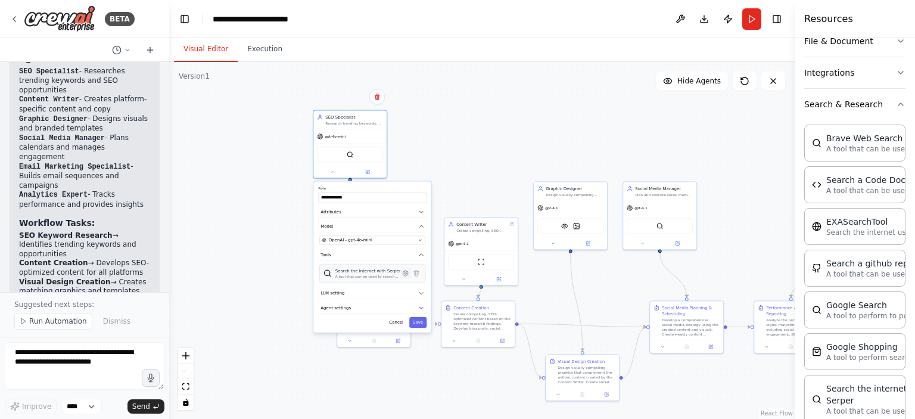
click at [405, 273] on icon at bounding box center [406, 273] width 2 height 2
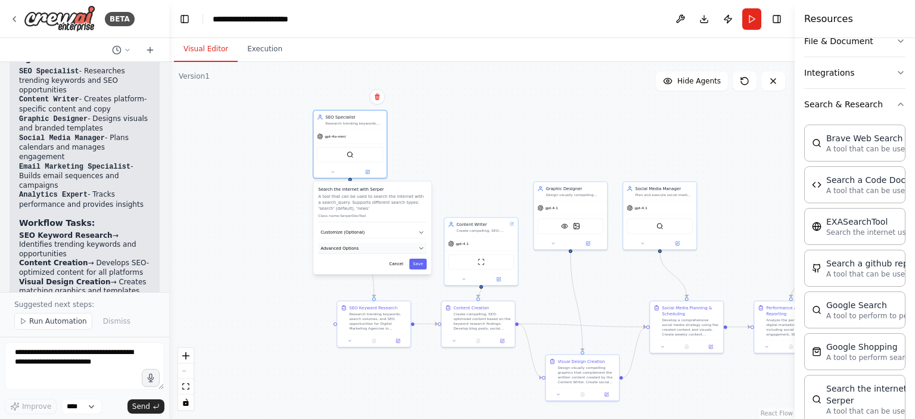
click at [404, 247] on button "Advanced Options" at bounding box center [372, 247] width 108 height 11
click at [415, 232] on button "Customize (Optional)" at bounding box center [372, 232] width 108 height 11
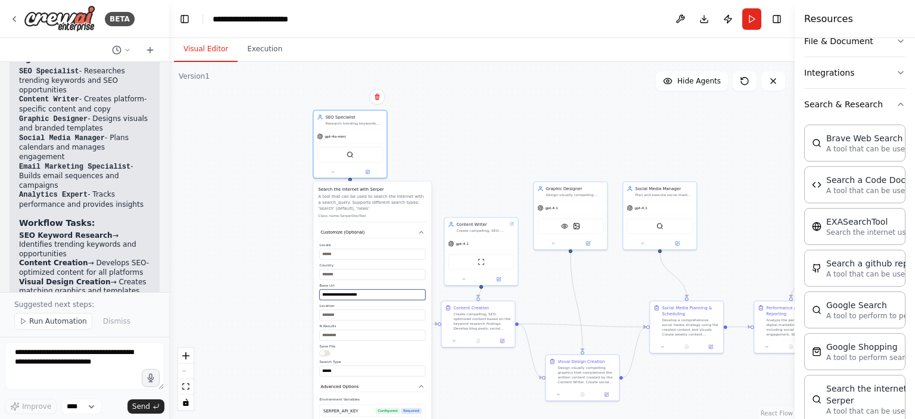
click at [365, 294] on input "**********" at bounding box center [372, 294] width 106 height 11
paste input "***"
type input "**********"
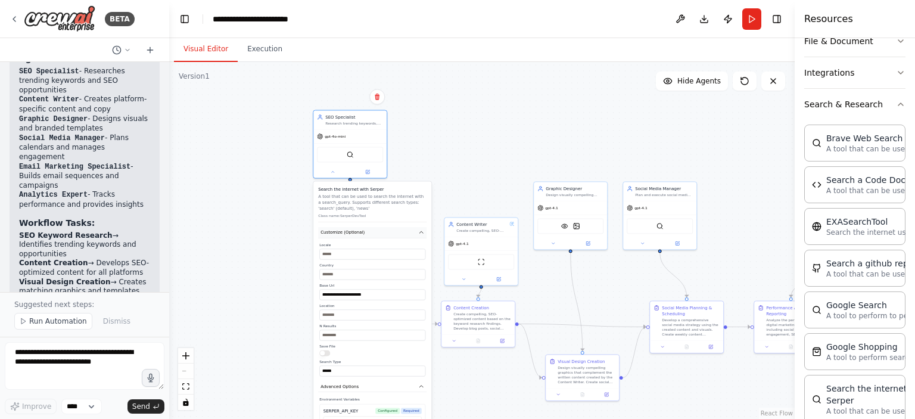
click at [392, 231] on button "Customize (Optional)" at bounding box center [372, 232] width 108 height 11
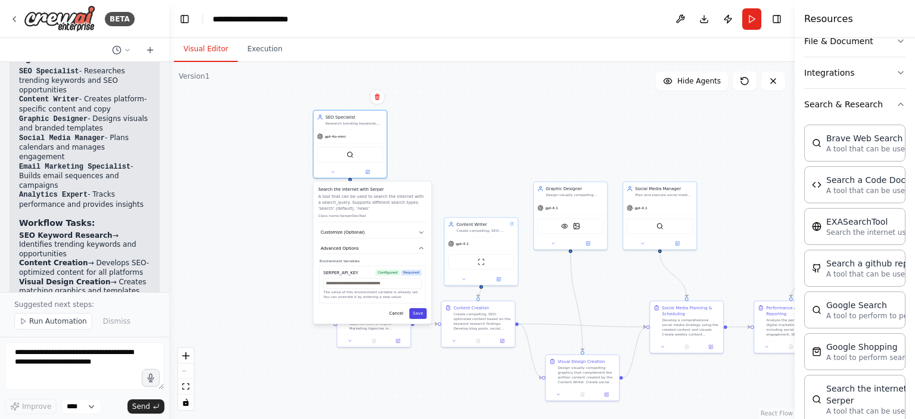
click at [419, 316] on button "Save" at bounding box center [417, 313] width 17 height 11
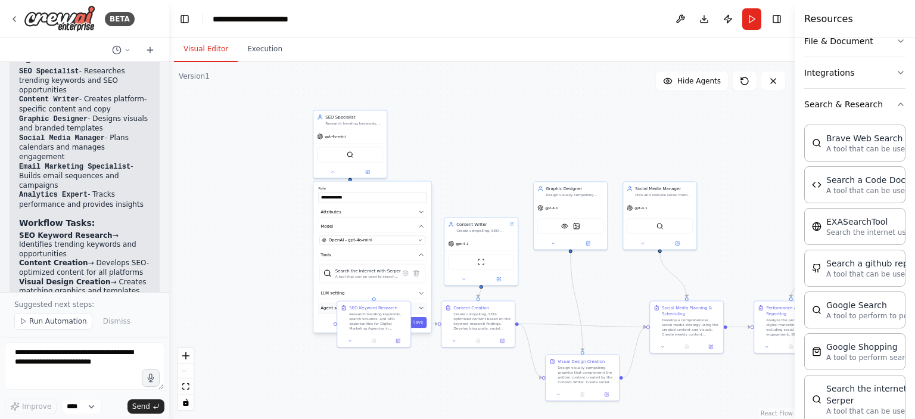
click at [419, 309] on icon "button" at bounding box center [421, 307] width 6 height 6
click at [369, 364] on div "Reasoning Reflect on a task and create a plan before execution Max Reasoning At…" at bounding box center [372, 399] width 106 height 164
click at [424, 306] on icon "button" at bounding box center [421, 308] width 6 height 6
click at [752, 18] on button "Run" at bounding box center [751, 18] width 19 height 21
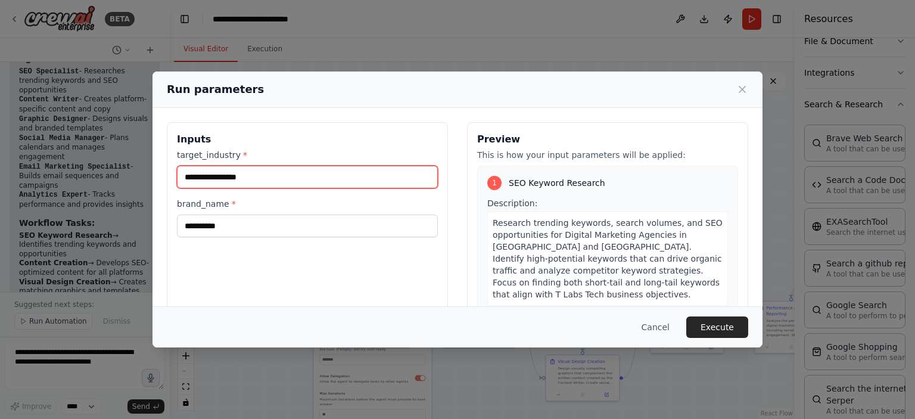
drag, startPoint x: 210, startPoint y: 178, endPoint x: 120, endPoint y: 191, distance: 90.3
click at [120, 191] on div "**********" at bounding box center [457, 209] width 915 height 419
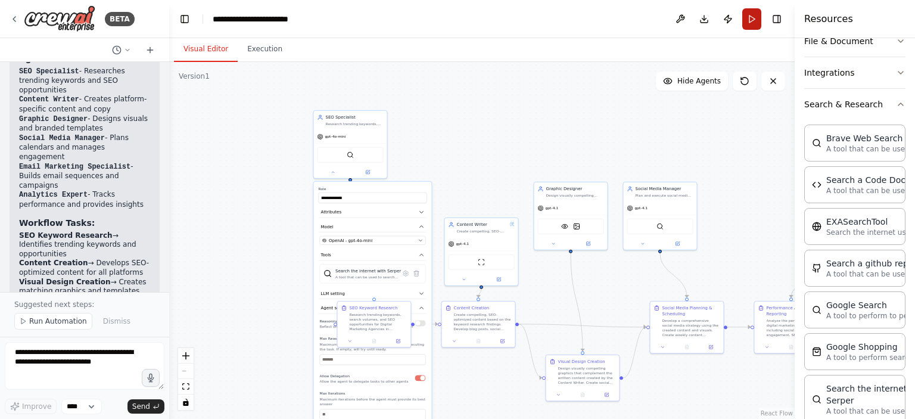
click at [748, 20] on button "Run" at bounding box center [751, 18] width 19 height 21
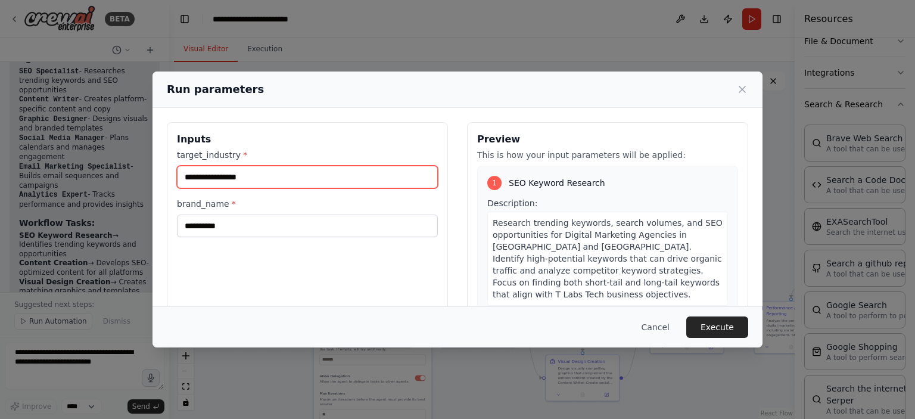
drag, startPoint x: 256, startPoint y: 173, endPoint x: 170, endPoint y: 178, distance: 85.9
click at [170, 178] on div "**********" at bounding box center [307, 263] width 281 height 282
click at [212, 179] on input "**********" at bounding box center [307, 177] width 261 height 23
type input "**********"
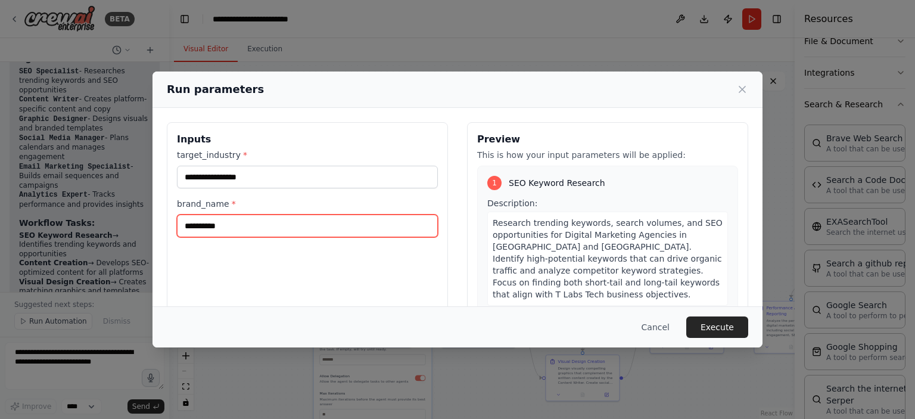
click at [209, 228] on input "**********" at bounding box center [307, 225] width 261 height 23
type input "**********"
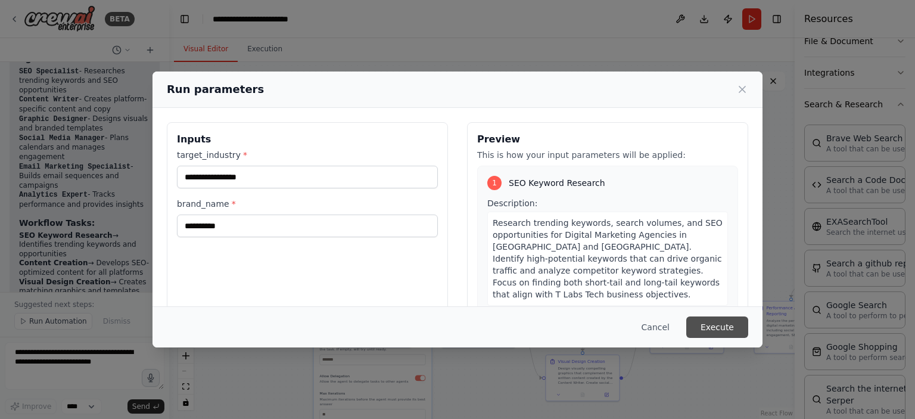
click at [704, 324] on button "Execute" at bounding box center [717, 326] width 62 height 21
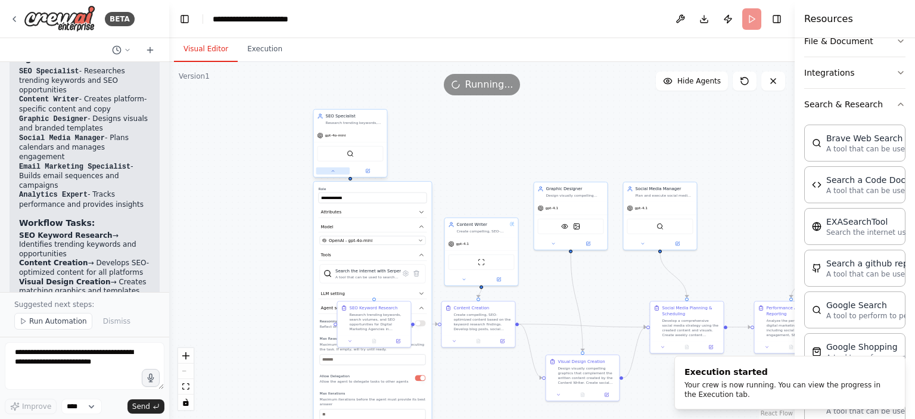
click at [331, 171] on icon at bounding box center [333, 171] width 5 height 5
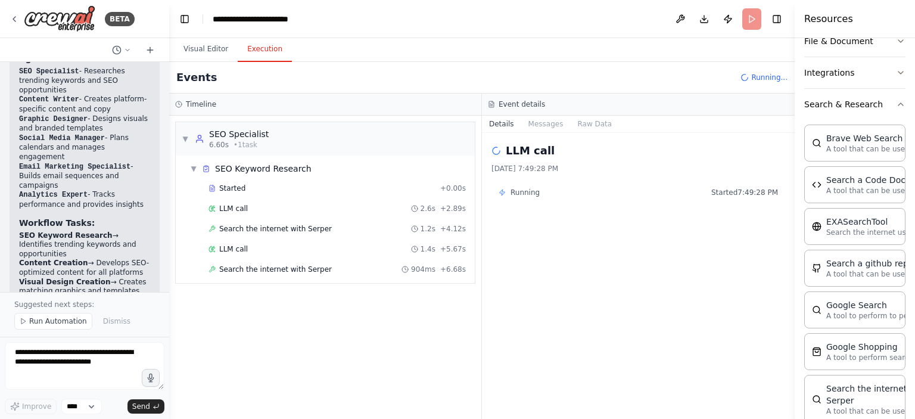
click at [265, 47] on button "Execution" at bounding box center [265, 49] width 54 height 25
click at [313, 269] on span "Search the internet with Serper" at bounding box center [275, 270] width 113 height 10
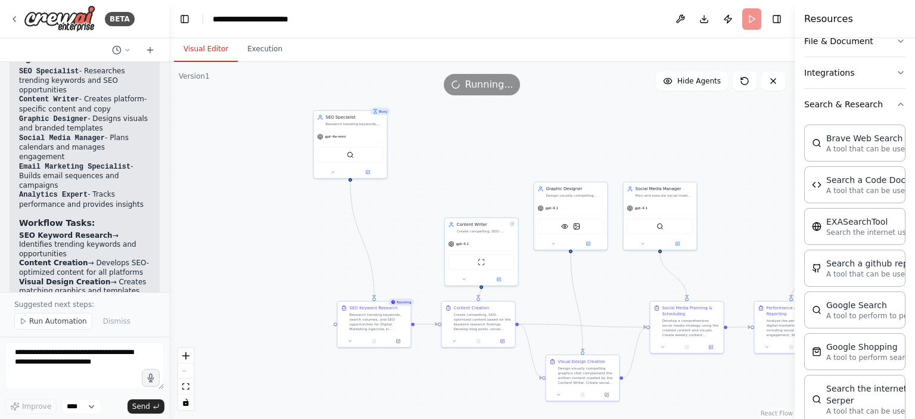
click at [212, 49] on button "Visual Editor" at bounding box center [206, 49] width 64 height 25
click at [254, 46] on button "Execution" at bounding box center [265, 49] width 54 height 25
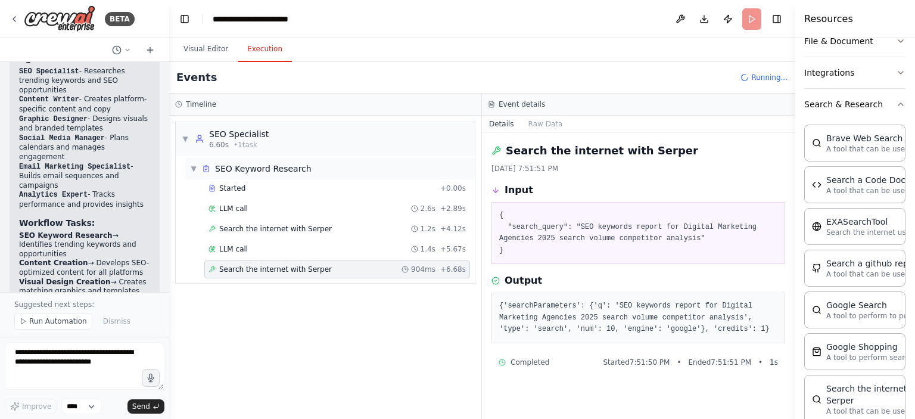
click at [217, 169] on div "SEO Keyword Research" at bounding box center [263, 169] width 97 height 12
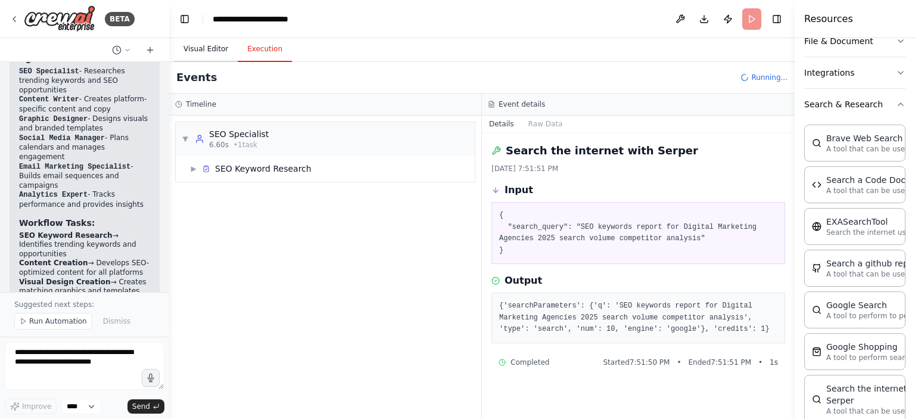
click at [194, 57] on button "Visual Editor" at bounding box center [206, 49] width 64 height 25
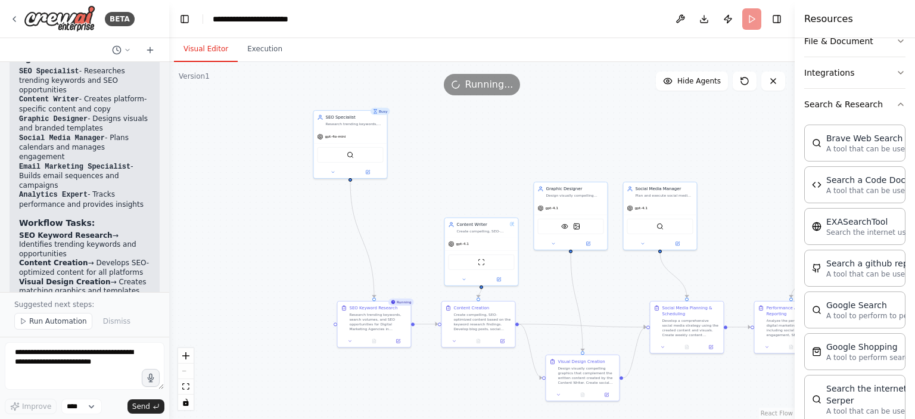
click at [300, 281] on div ".deletable-edge-delete-btn { width: 20px; height: 20px; border: 0px solid #ffff…" at bounding box center [482, 240] width 626 height 357
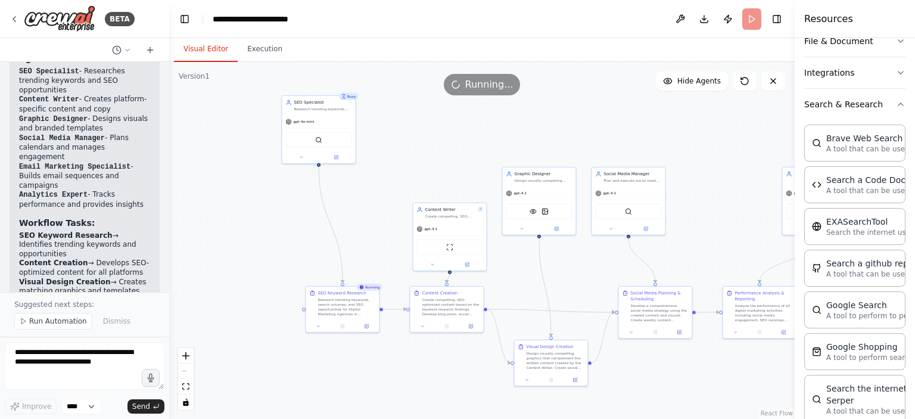
drag, startPoint x: 300, startPoint y: 281, endPoint x: 261, endPoint y: 266, distance: 42.3
click at [262, 266] on div ".deletable-edge-delete-btn { width: 20px; height: 20px; border: 0px solid #ffff…" at bounding box center [482, 240] width 626 height 357
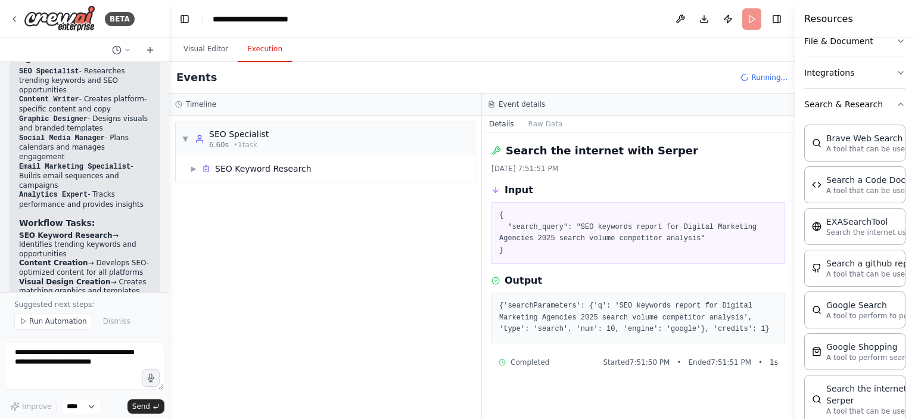
click at [254, 51] on button "Execution" at bounding box center [265, 49] width 54 height 25
click at [546, 125] on button "Raw Data" at bounding box center [545, 124] width 49 height 17
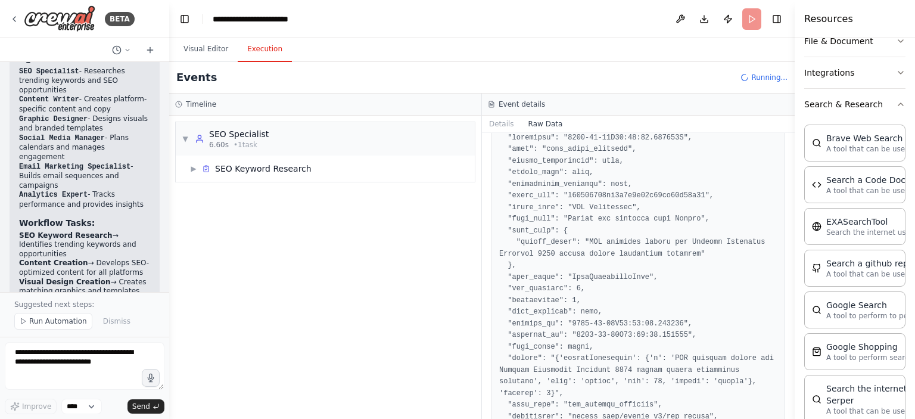
scroll to position [60, 0]
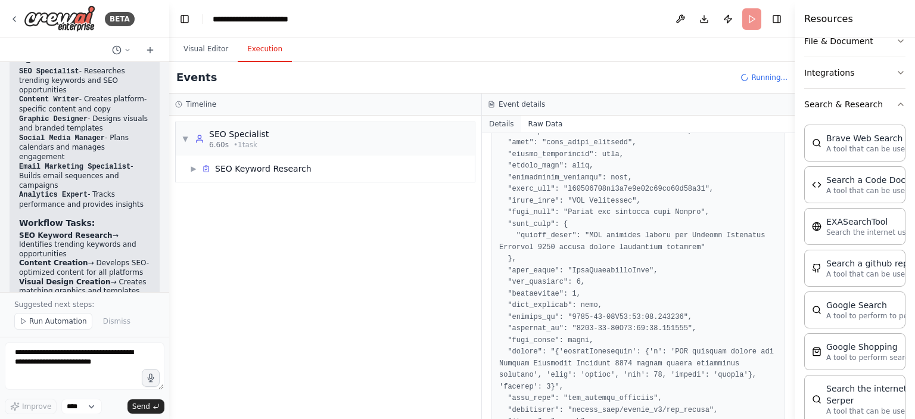
click at [505, 127] on button "Details" at bounding box center [501, 124] width 39 height 17
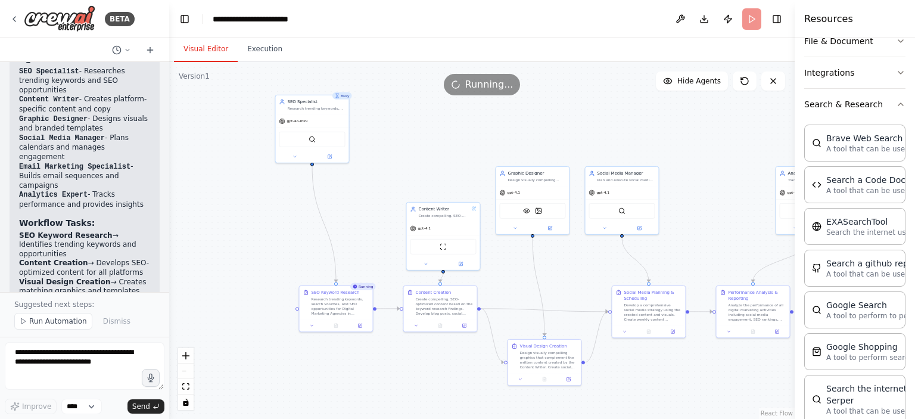
click at [213, 51] on button "Visual Editor" at bounding box center [206, 49] width 64 height 25
click at [335, 120] on div "gpt-4o-mini" at bounding box center [311, 119] width 73 height 13
click at [257, 220] on div ".deletable-edge-delete-btn { width: 20px; height: 20px; border: 0px solid #ffff…" at bounding box center [482, 240] width 626 height 357
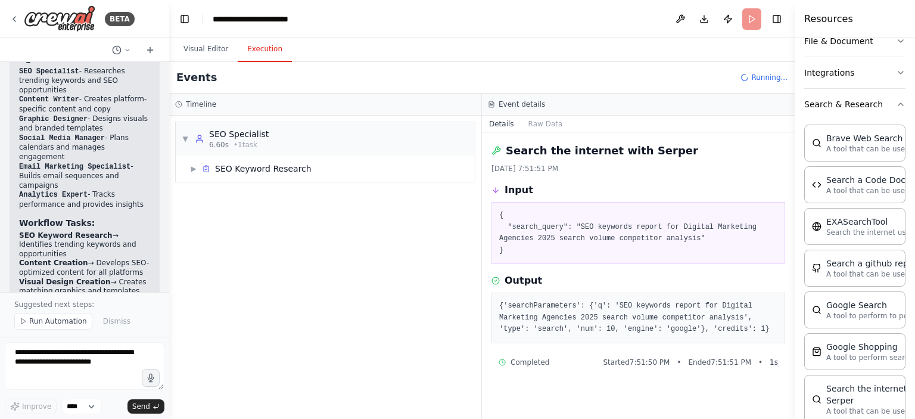
click at [268, 45] on button "Execution" at bounding box center [265, 49] width 54 height 25
click at [296, 266] on div "▼ SEO Specialist 6.60s • 1 task ▶ SEO Keyword Research" at bounding box center [325, 267] width 312 height 303
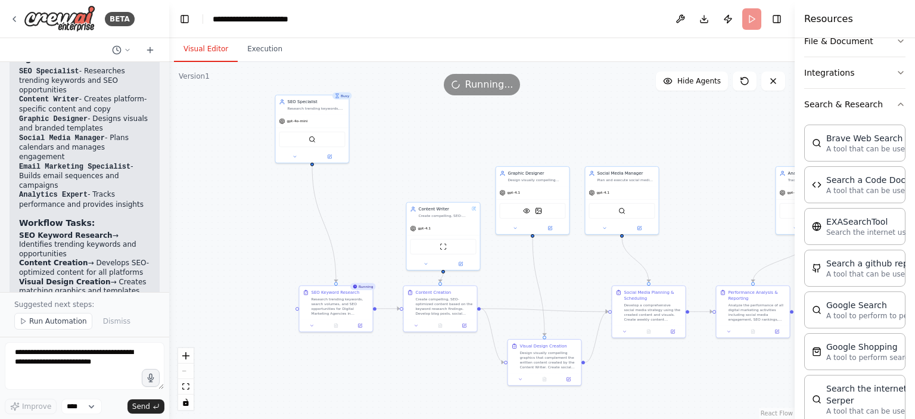
click at [221, 43] on button "Visual Editor" at bounding box center [206, 49] width 64 height 25
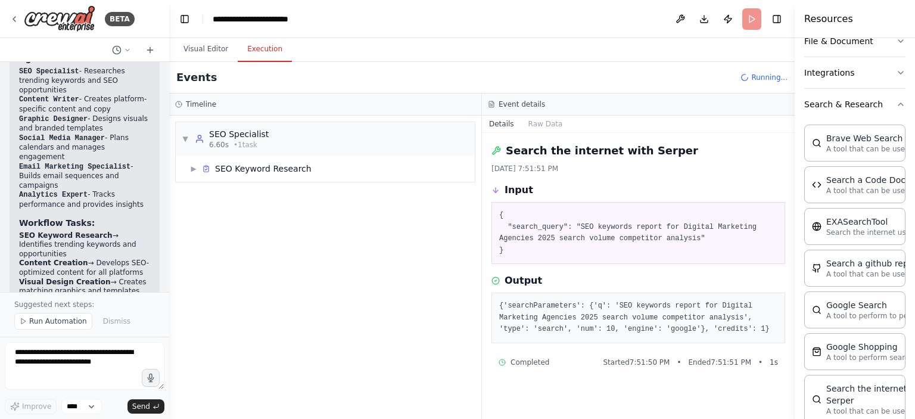
click at [251, 53] on button "Execution" at bounding box center [265, 49] width 54 height 25
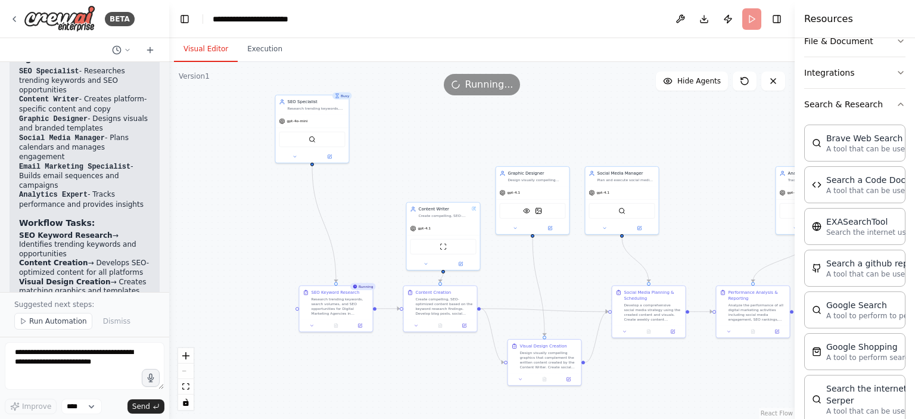
click at [210, 49] on button "Visual Editor" at bounding box center [206, 49] width 64 height 25
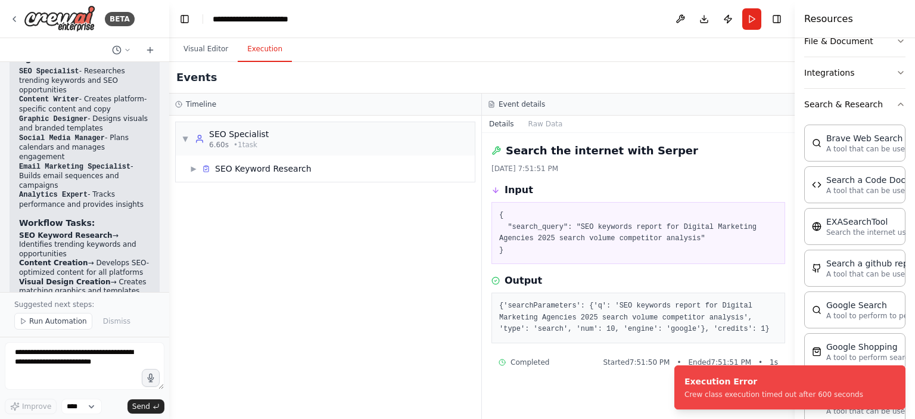
click at [270, 57] on button "Execution" at bounding box center [265, 49] width 54 height 25
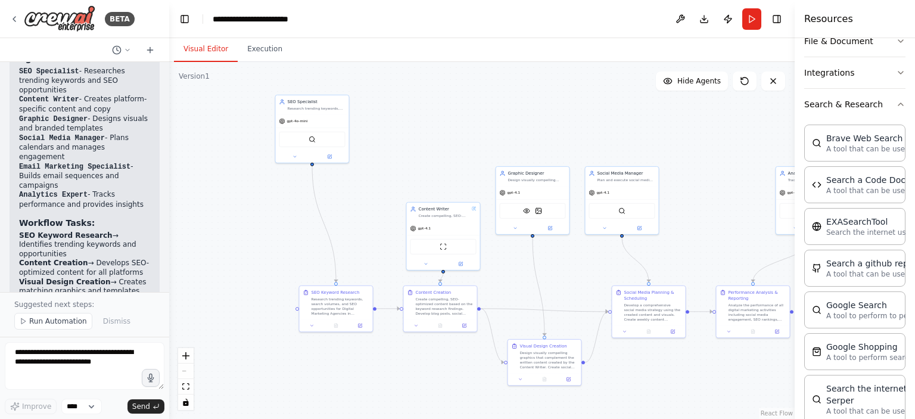
click at [191, 49] on button "Visual Editor" at bounding box center [206, 49] width 64 height 25
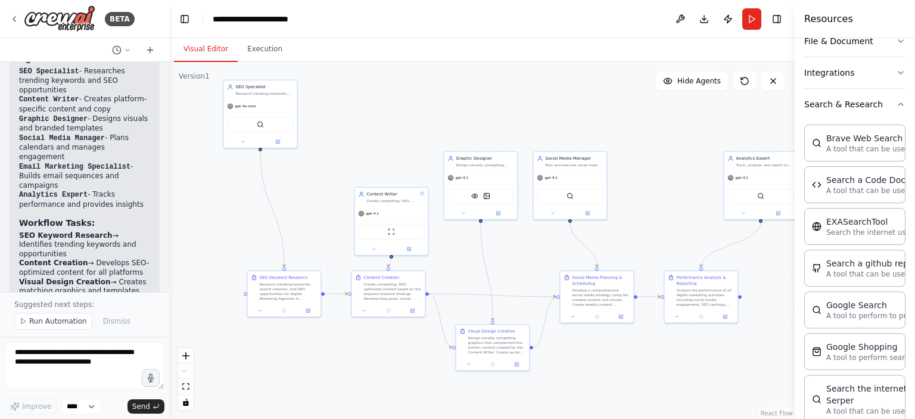
drag, startPoint x: 714, startPoint y: 234, endPoint x: 665, endPoint y: 219, distance: 51.1
click at [665, 219] on div ".deletable-edge-delete-btn { width: 20px; height: 20px; border: 0px solid #ffff…" at bounding box center [482, 240] width 626 height 357
drag, startPoint x: 253, startPoint y: 135, endPoint x: 262, endPoint y: 188, distance: 53.8
click at [262, 188] on div "SerperDevTool" at bounding box center [269, 188] width 66 height 15
click at [256, 55] on button "Execution" at bounding box center [265, 49] width 54 height 25
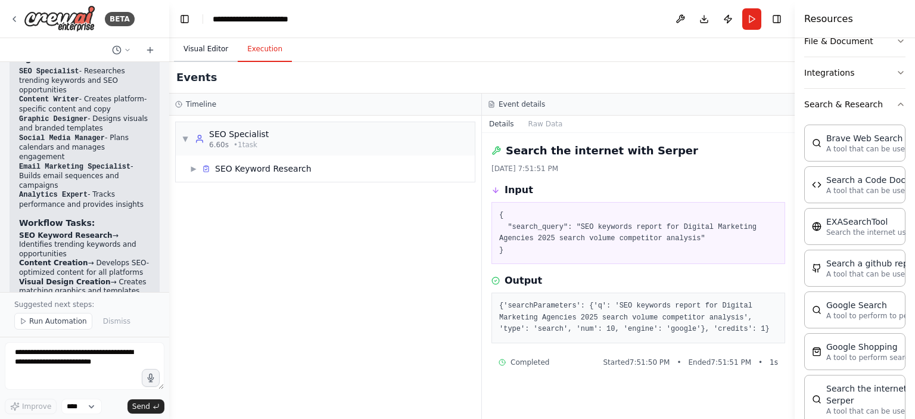
click at [205, 52] on button "Visual Editor" at bounding box center [206, 49] width 64 height 25
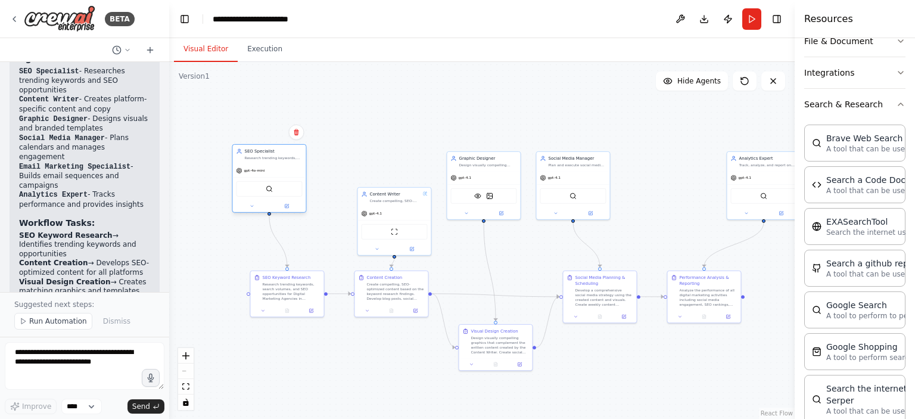
click at [272, 166] on div "gpt-4o-mini" at bounding box center [268, 170] width 73 height 13
click at [247, 205] on button at bounding box center [252, 206] width 34 height 7
click at [269, 276] on span "OpenAI - gpt-4o-mini" at bounding box center [269, 275] width 43 height 6
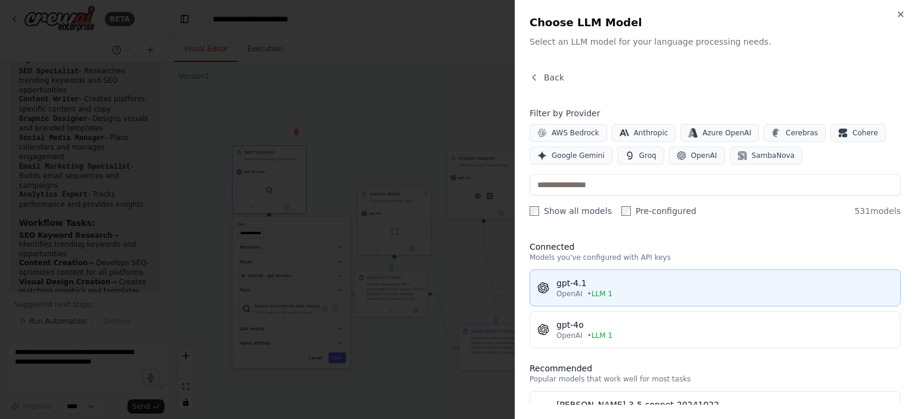
click at [627, 285] on div "gpt-4.1" at bounding box center [724, 283] width 337 height 12
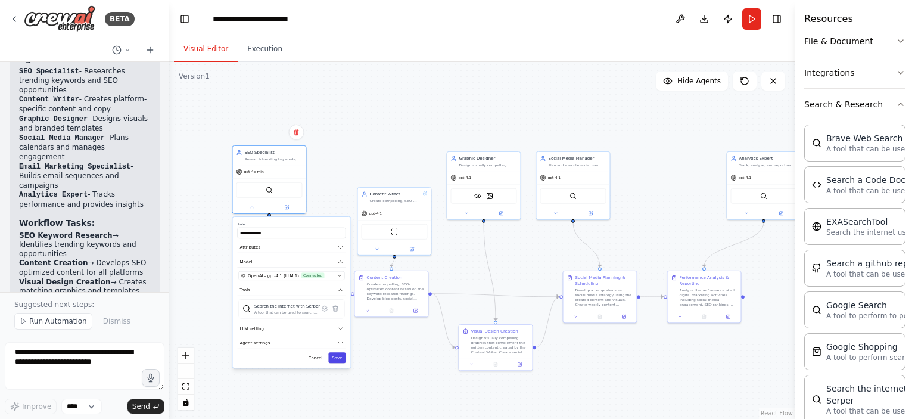
click at [340, 359] on button "Save" at bounding box center [336, 357] width 17 height 11
click at [269, 191] on img at bounding box center [269, 188] width 7 height 7
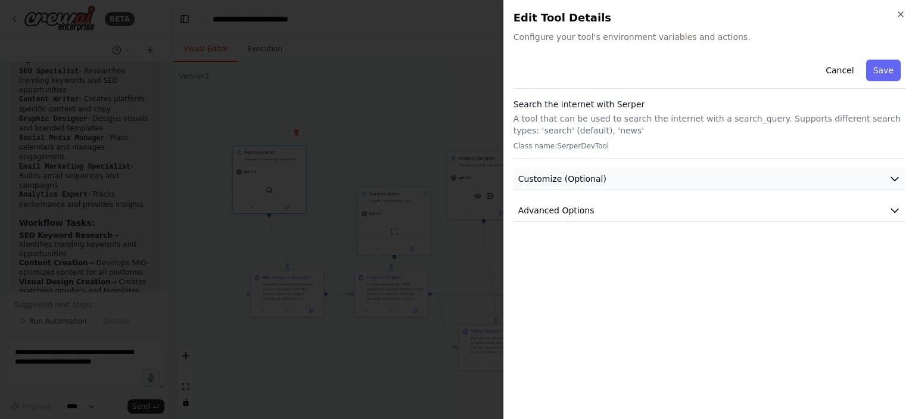
click at [609, 181] on button "Customize (Optional)" at bounding box center [710, 179] width 392 height 22
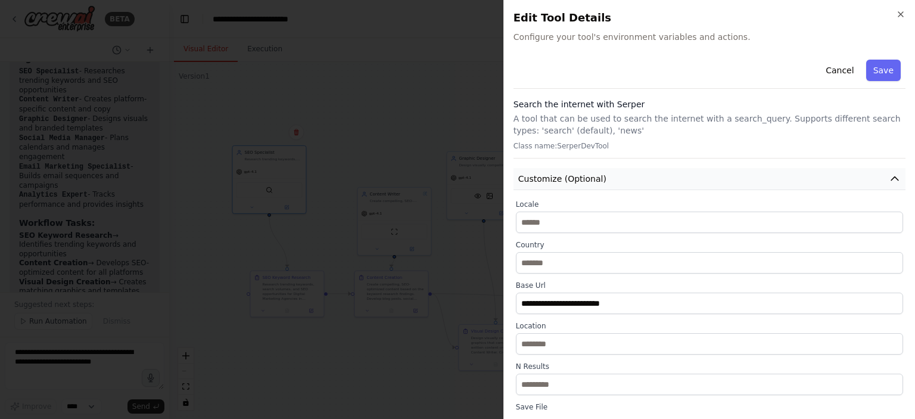
click at [609, 181] on button "Customize (Optional)" at bounding box center [710, 179] width 392 height 22
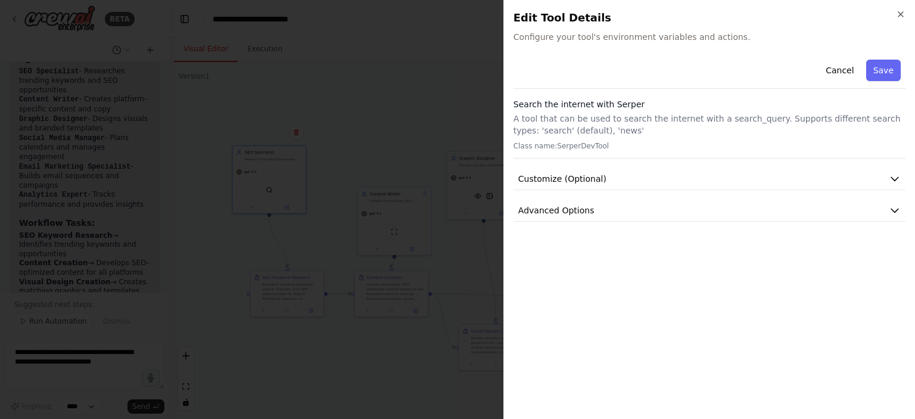
click at [894, 11] on h2 "Edit Tool Details" at bounding box center [710, 18] width 392 height 17
click at [591, 216] on button "Advanced Options" at bounding box center [710, 211] width 392 height 22
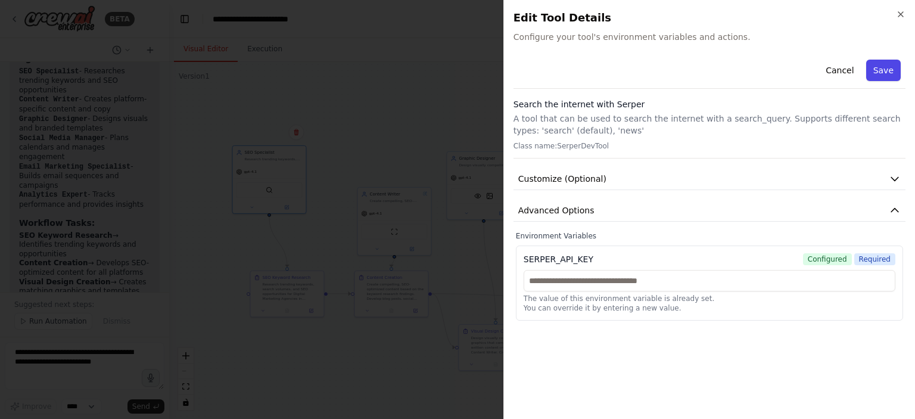
click at [898, 71] on button "Save" at bounding box center [883, 70] width 35 height 21
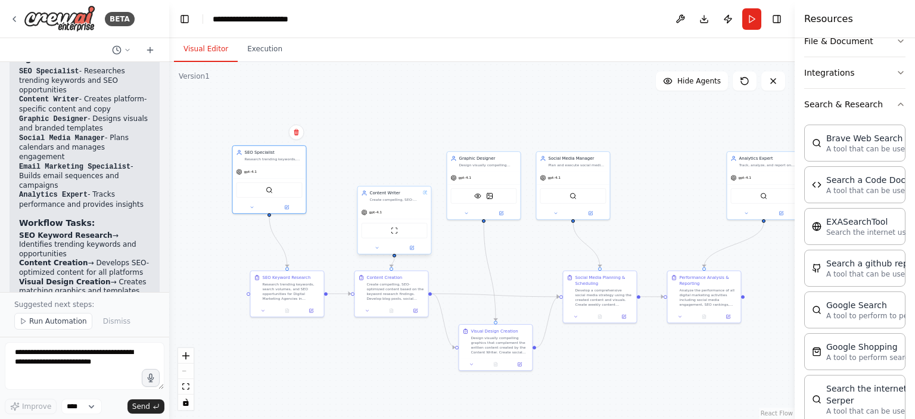
click at [415, 218] on div "gpt-4.1" at bounding box center [393, 212] width 73 height 13
click at [746, 18] on button "Run" at bounding box center [751, 18] width 19 height 21
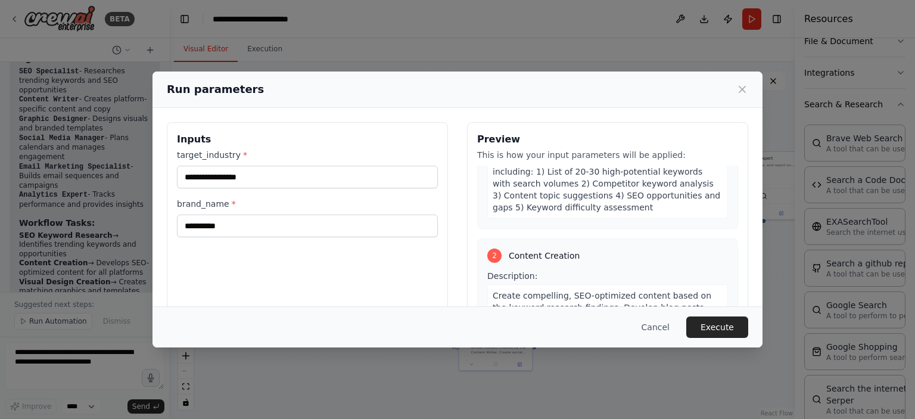
scroll to position [0, 0]
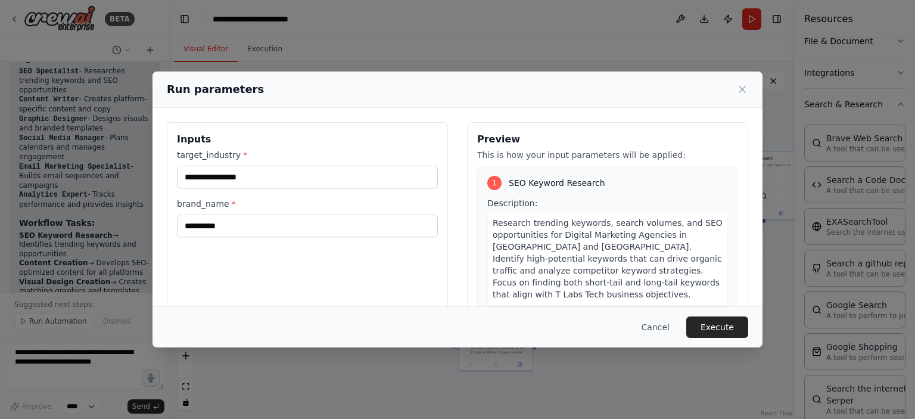
click at [494, 181] on div "1" at bounding box center [494, 183] width 14 height 14
click at [639, 272] on span "Research trending keywords, search volumes, and SEO opportunities for Digital M…" at bounding box center [608, 258] width 230 height 81
click at [741, 89] on icon at bounding box center [742, 89] width 6 height 6
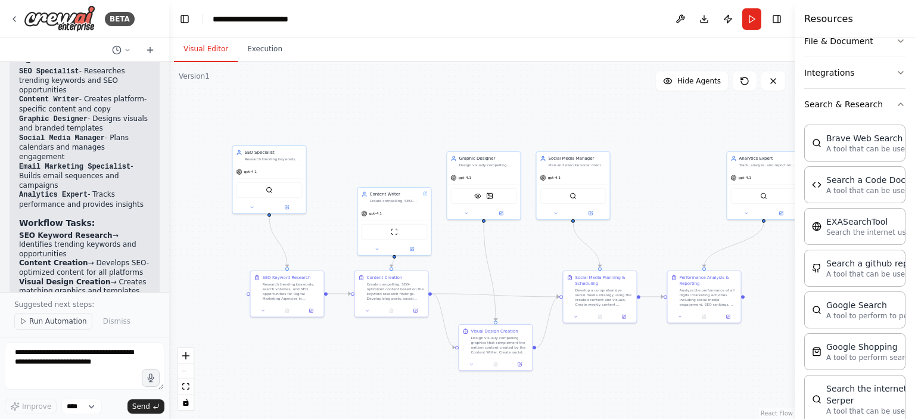
click at [36, 324] on span "Run Automation" at bounding box center [58, 321] width 58 height 10
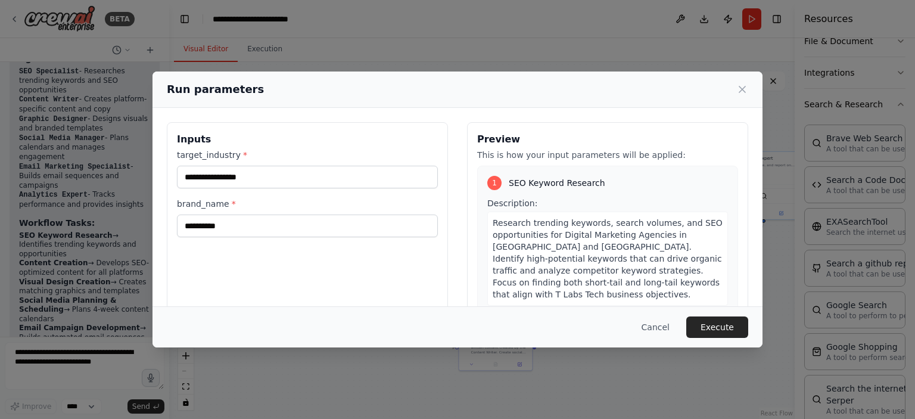
click at [713, 329] on button "Execute" at bounding box center [717, 326] width 62 height 21
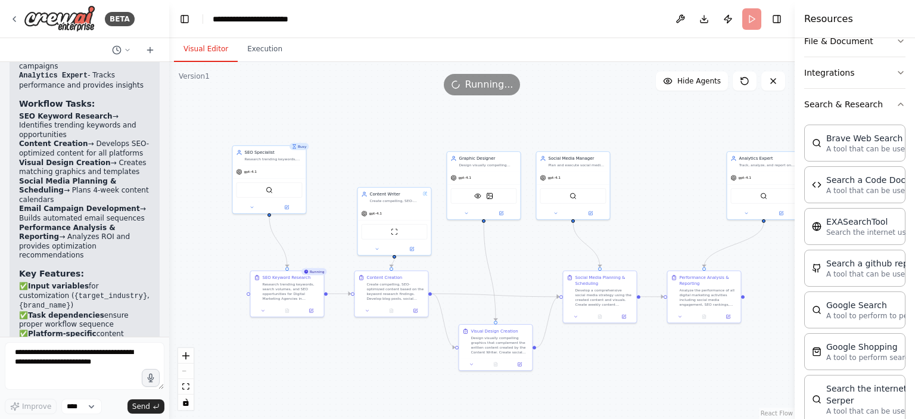
scroll to position [2207, 0]
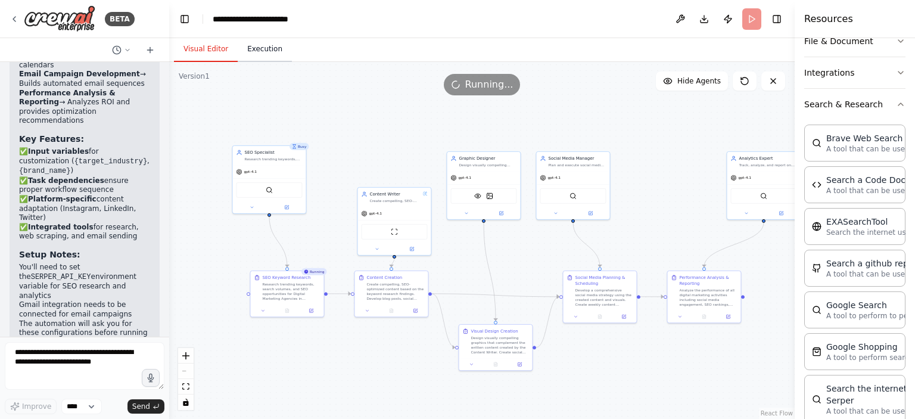
click at [266, 55] on button "Execution" at bounding box center [265, 49] width 54 height 25
click at [192, 49] on button "Visual Editor" at bounding box center [206, 49] width 64 height 25
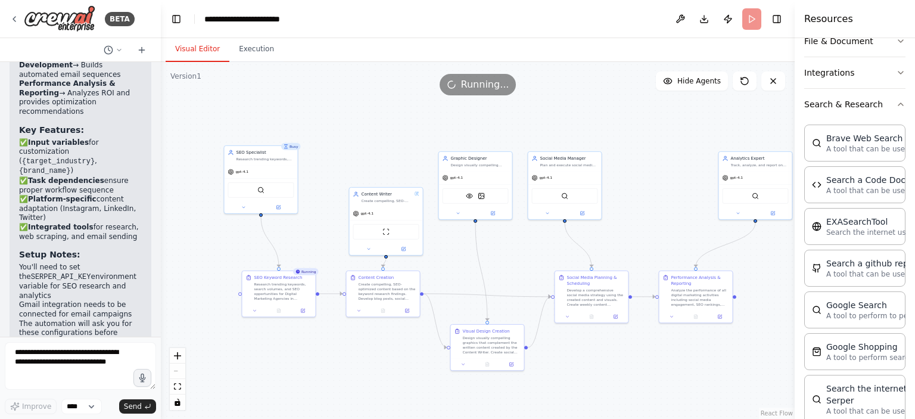
scroll to position [2319, 0]
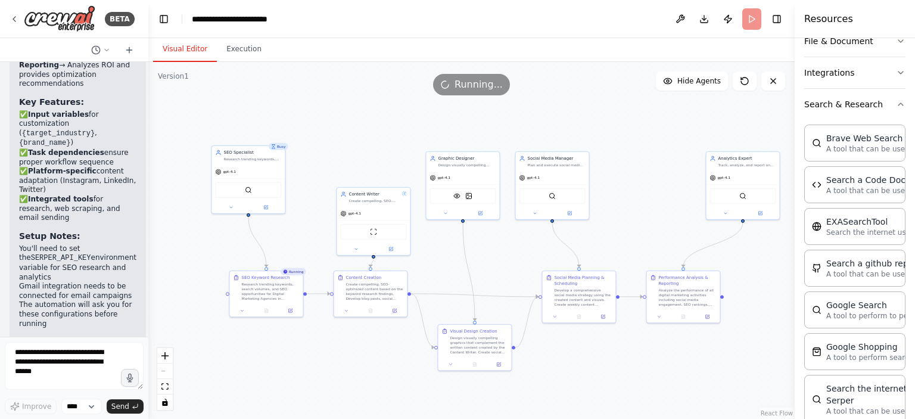
drag, startPoint x: 169, startPoint y: 270, endPoint x: 148, endPoint y: 277, distance: 21.5
click at [148, 277] on div "BETA Automation Request for Digital Marketing Team Goal: Build a full AI-powere…" at bounding box center [457, 209] width 915 height 419
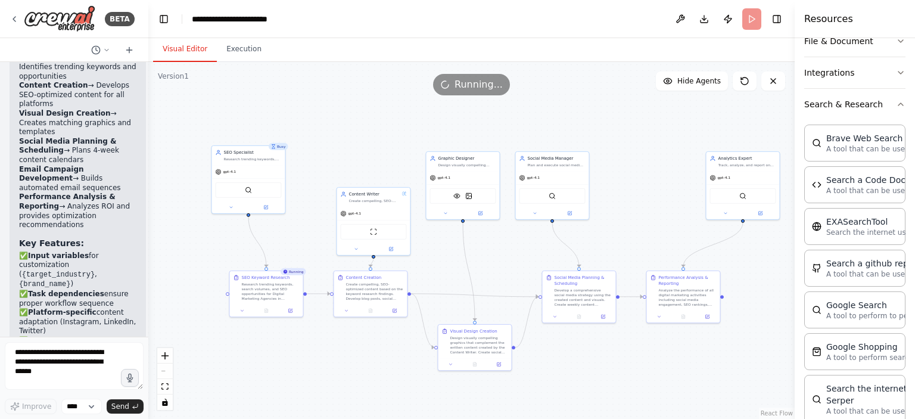
scroll to position [2581, 0]
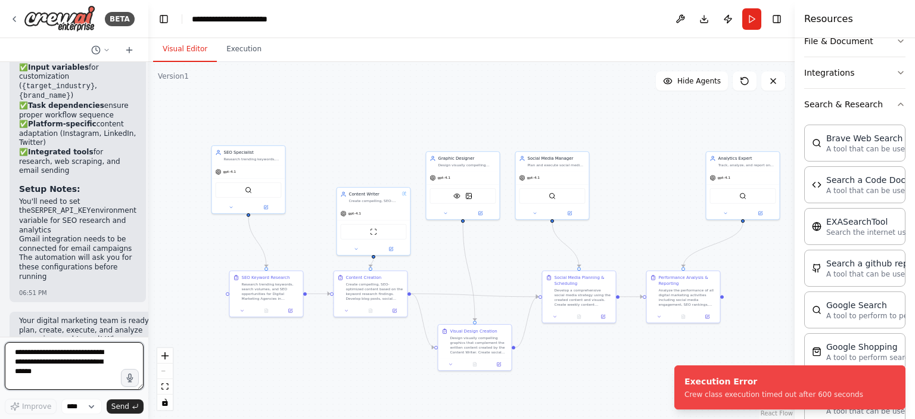
click at [69, 373] on textarea at bounding box center [74, 366] width 139 height 48
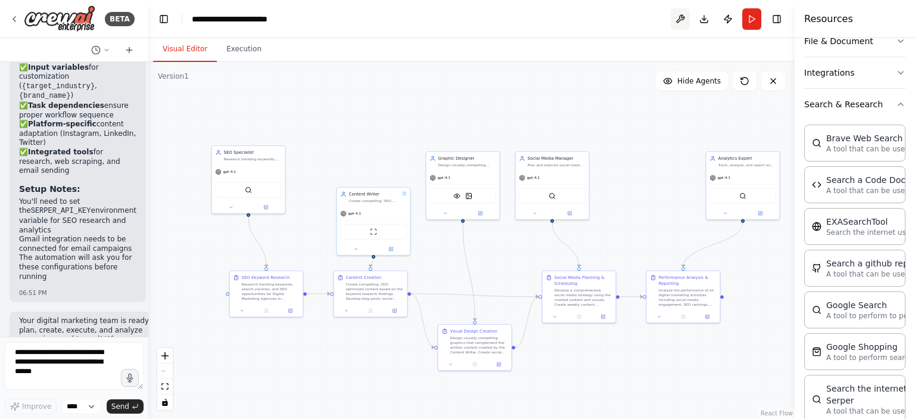
click at [679, 18] on button at bounding box center [680, 18] width 19 height 21
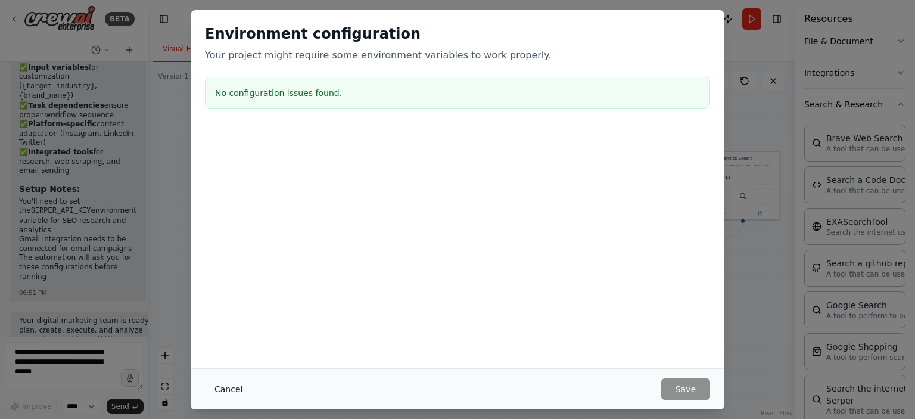
click at [235, 383] on button "Cancel" at bounding box center [228, 388] width 47 height 21
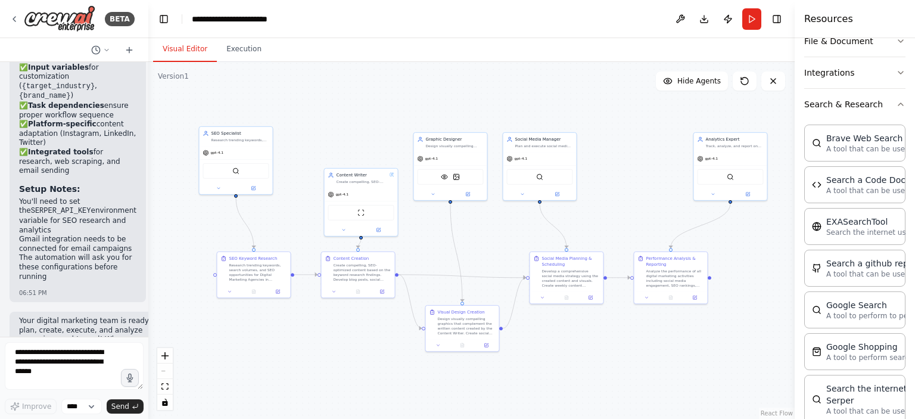
drag, startPoint x: 582, startPoint y: 369, endPoint x: 570, endPoint y: 350, distance: 22.8
click at [570, 350] on div ".deletable-edge-delete-btn { width: 20px; height: 20px; border: 0px solid #ffff…" at bounding box center [471, 240] width 646 height 357
click at [106, 49] on icon at bounding box center [106, 49] width 7 height 7
click at [105, 49] on div at bounding box center [74, 209] width 148 height 419
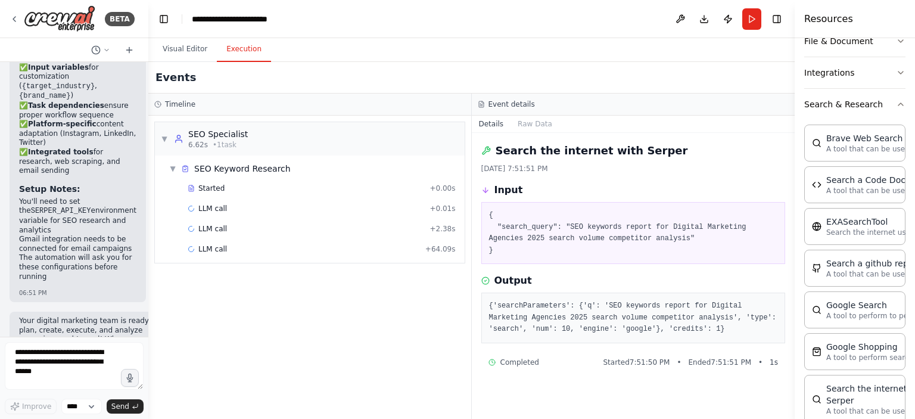
click at [241, 45] on button "Execution" at bounding box center [244, 49] width 54 height 25
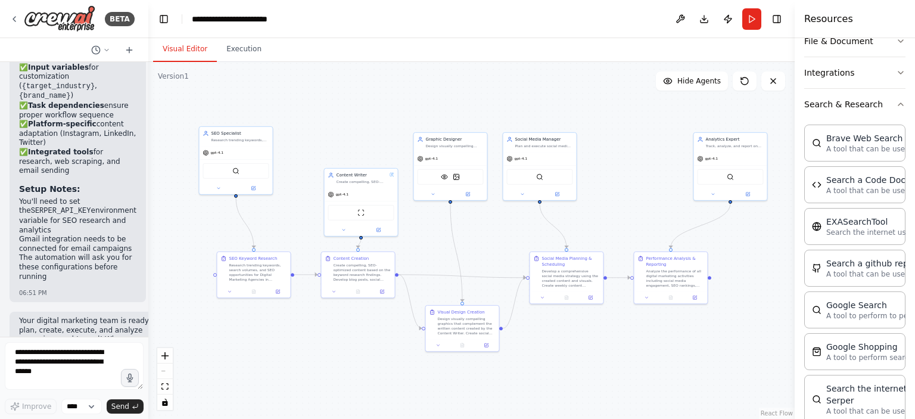
click at [185, 51] on button "Visual Editor" at bounding box center [185, 49] width 64 height 25
click at [81, 412] on select "****" at bounding box center [81, 406] width 41 height 15
click at [384, 348] on div ".deletable-edge-delete-btn { width: 20px; height: 20px; border: 0px solid #ffff…" at bounding box center [471, 240] width 646 height 357
drag, startPoint x: 227, startPoint y: 161, endPoint x: 248, endPoint y: 157, distance: 21.8
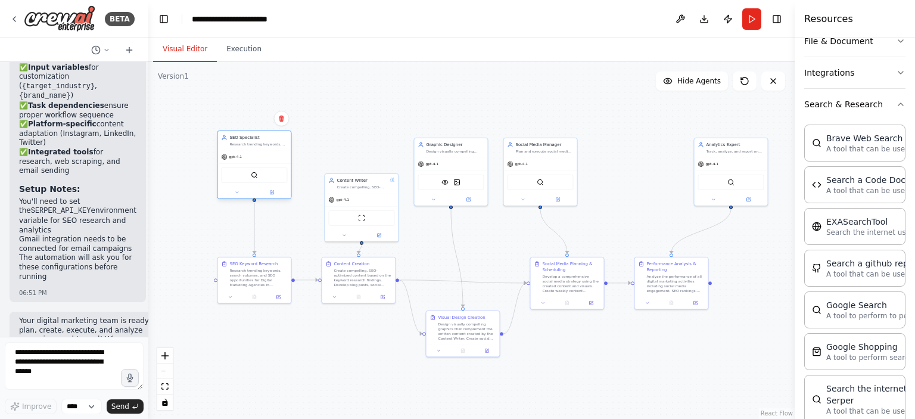
click at [248, 157] on div "gpt-4.1" at bounding box center [253, 156] width 73 height 13
drag, startPoint x: 374, startPoint y: 204, endPoint x: 369, endPoint y: 169, distance: 35.4
click at [369, 169] on div "gpt-4.1" at bounding box center [355, 162] width 73 height 13
click at [627, 184] on div ".deletable-edge-delete-btn { width: 20px; height: 20px; border: 0px solid #ffff…" at bounding box center [471, 240] width 646 height 357
click at [222, 49] on button "Execution" at bounding box center [244, 49] width 54 height 25
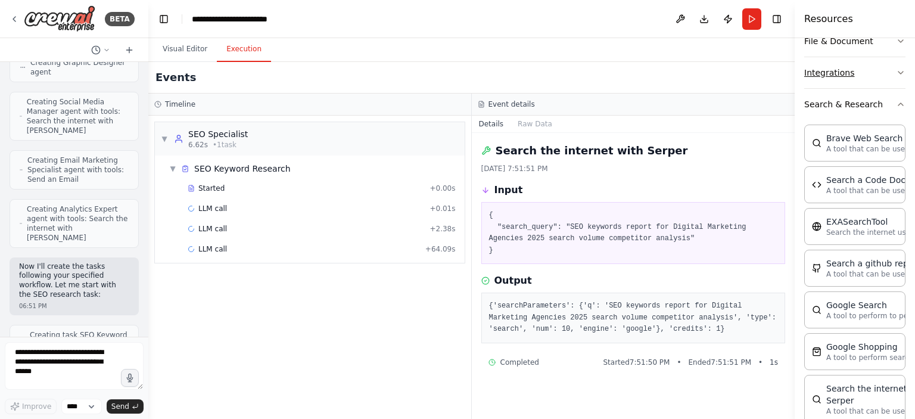
scroll to position [1363, 0]
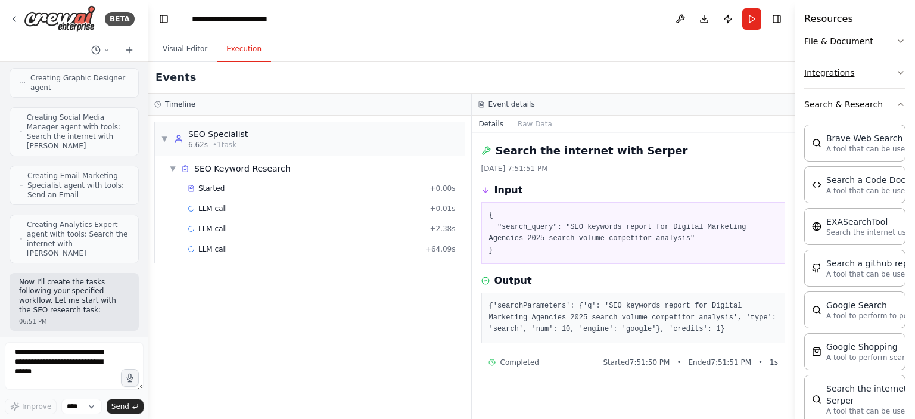
click at [896, 69] on icon "button" at bounding box center [901, 73] width 10 height 10
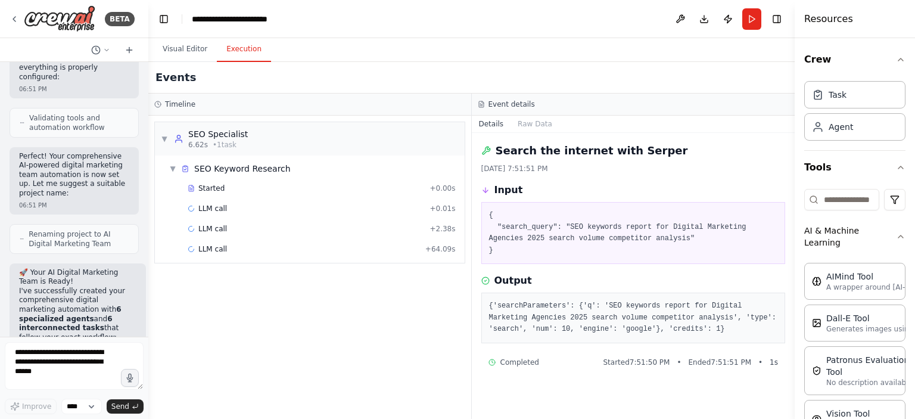
scroll to position [2257, 0]
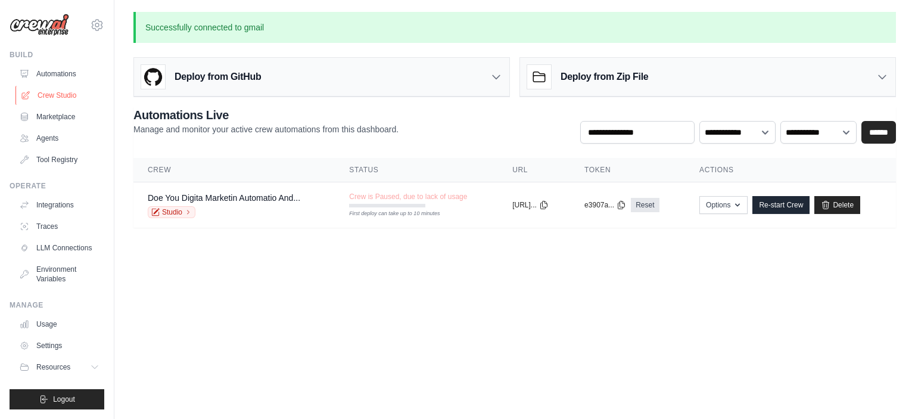
click at [63, 95] on link "Crew Studio" at bounding box center [60, 95] width 90 height 19
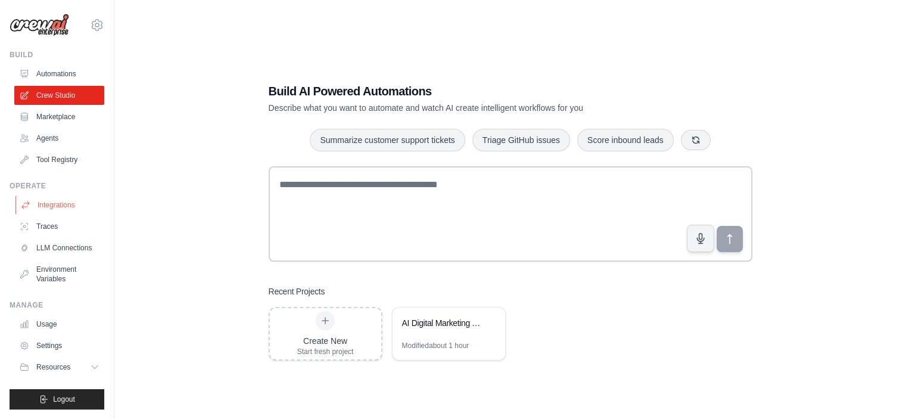
click at [50, 201] on link "Integrations" at bounding box center [60, 204] width 90 height 19
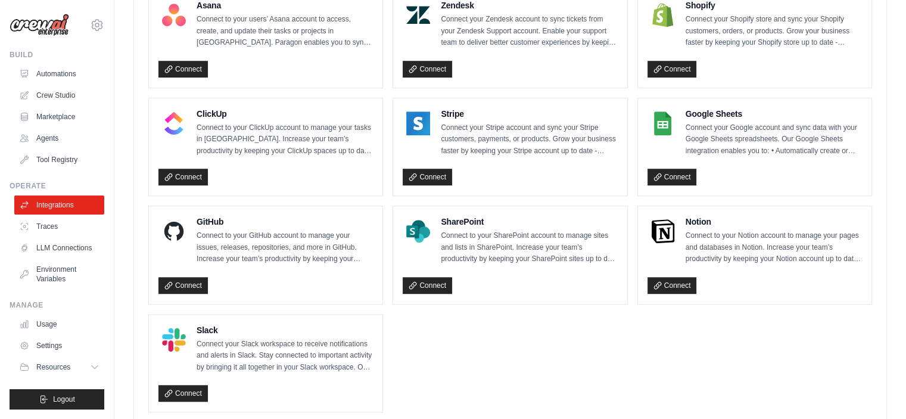
scroll to position [781, 0]
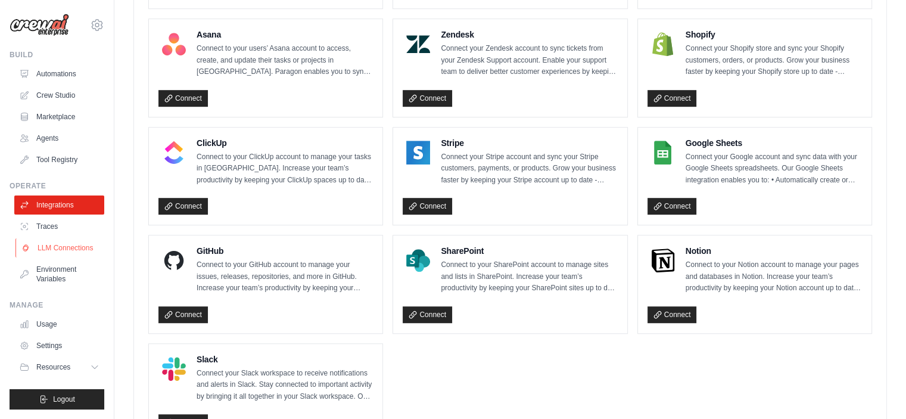
click at [61, 253] on link "LLM Connections" at bounding box center [60, 247] width 90 height 19
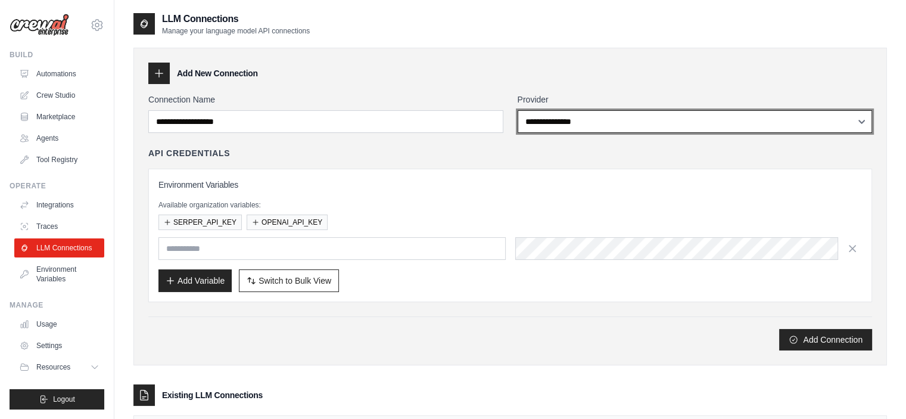
click at [553, 127] on select "**********" at bounding box center [695, 121] width 355 height 23
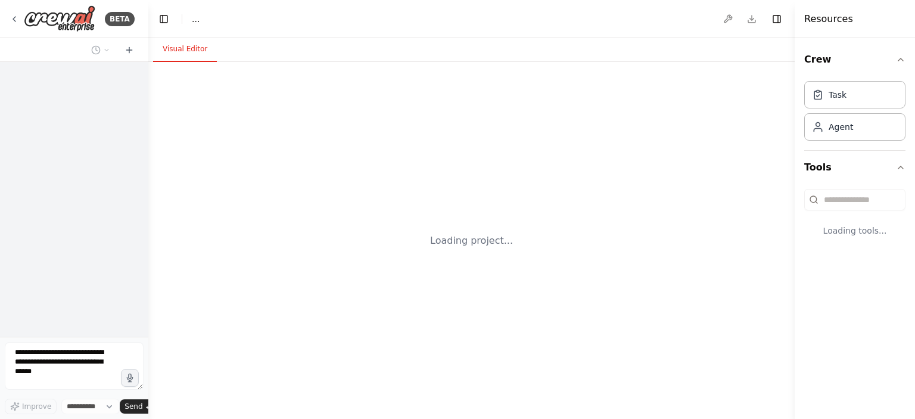
select select "****"
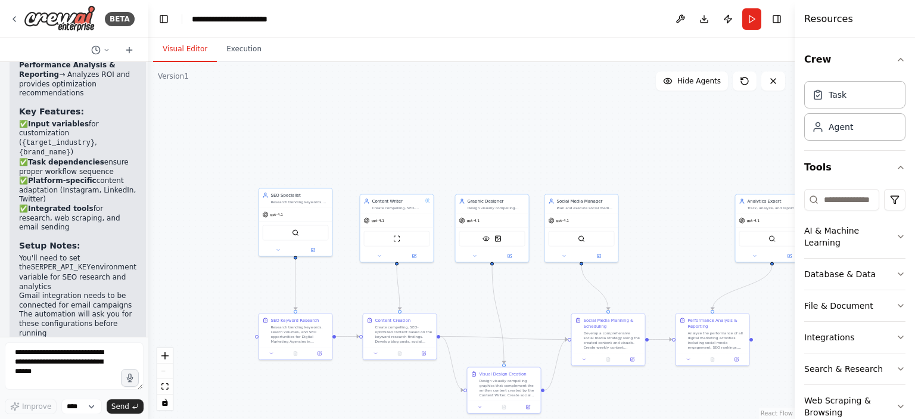
scroll to position [2581, 0]
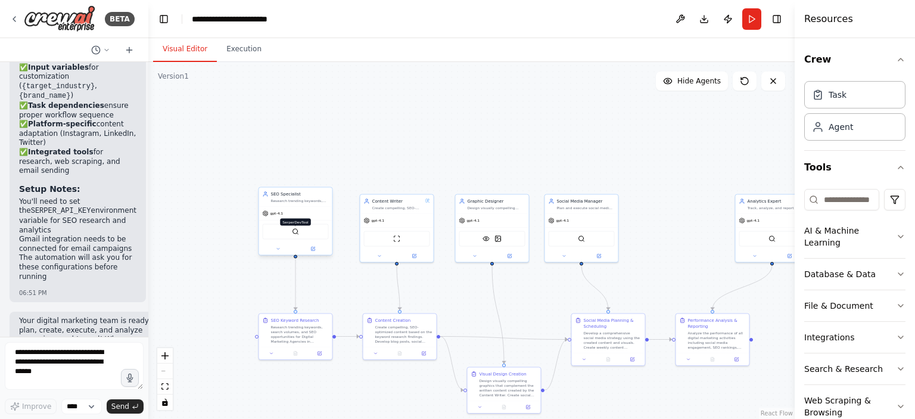
click at [294, 229] on img at bounding box center [295, 231] width 7 height 7
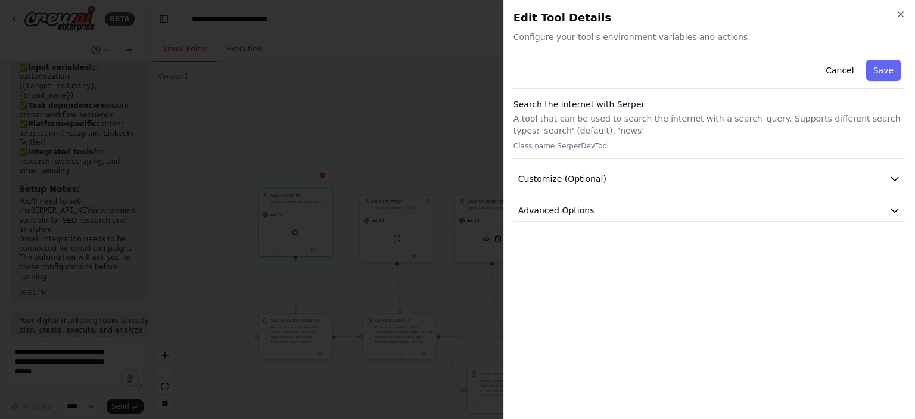
click at [900, 14] on icon "button" at bounding box center [900, 14] width 5 height 5
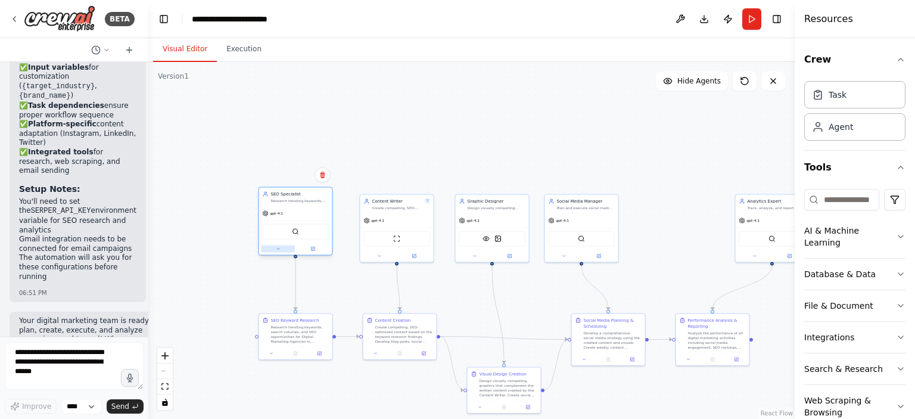
click at [264, 248] on button at bounding box center [279, 248] width 34 height 7
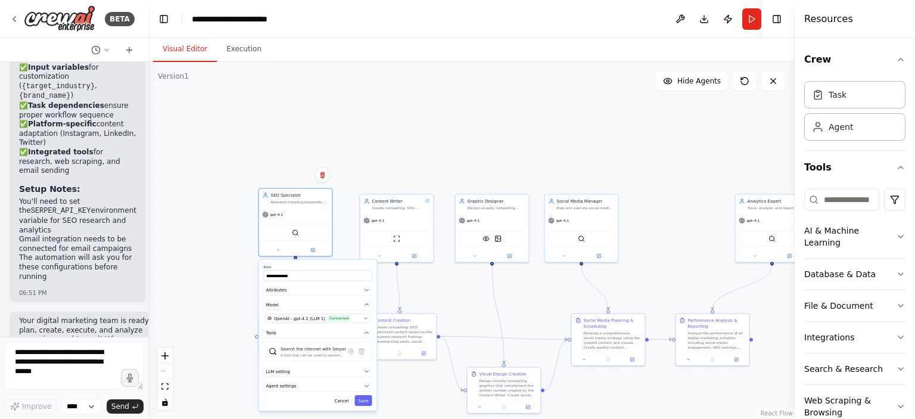
click at [184, 267] on div "**********" at bounding box center [471, 240] width 646 height 357
click at [346, 403] on button "Cancel" at bounding box center [341, 400] width 21 height 11
click at [278, 340] on div "Research trending keywords, search volumes, and SEO opportunities for Digital M…" at bounding box center [300, 333] width 58 height 19
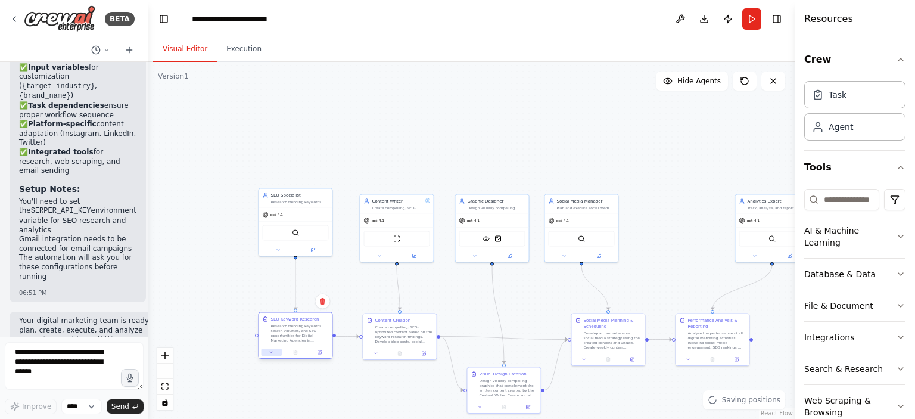
click at [274, 352] on button at bounding box center [272, 352] width 20 height 7
click at [405, 416] on div ".deletable-edge-delete-btn { width: 20px; height: 20px; border: 0px solid #ffff…" at bounding box center [471, 240] width 646 height 357
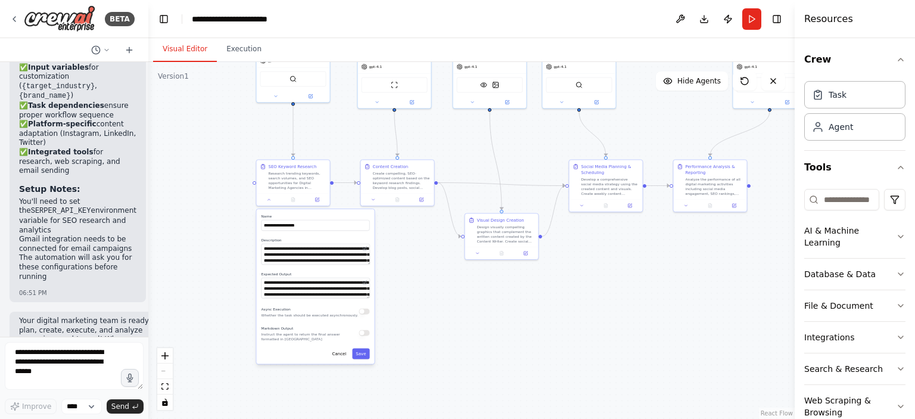
drag, startPoint x: 410, startPoint y: 402, endPoint x: 408, endPoint y: 248, distance: 153.7
click at [408, 248] on div ".deletable-edge-delete-btn { width: 20px; height: 20px; border: 0px solid #ffff…" at bounding box center [471, 240] width 646 height 357
click at [293, 257] on textarea "**********" at bounding box center [316, 254] width 108 height 21
click at [293, 256] on textarea "**********" at bounding box center [316, 254] width 108 height 21
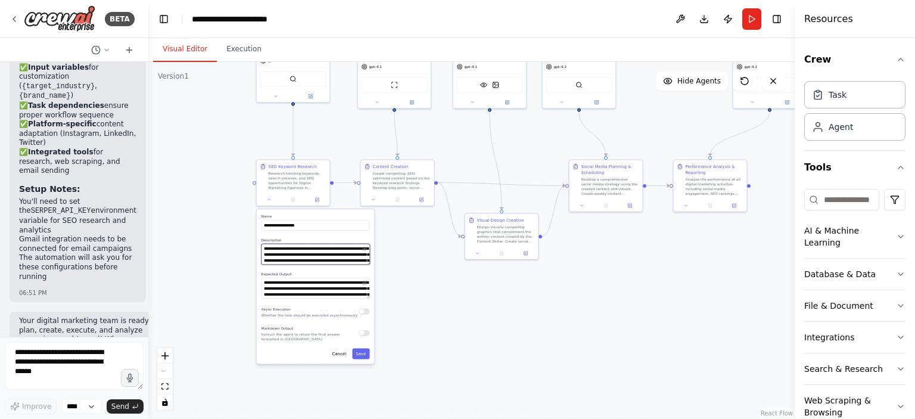
click at [293, 256] on textarea "**********" at bounding box center [316, 254] width 108 height 21
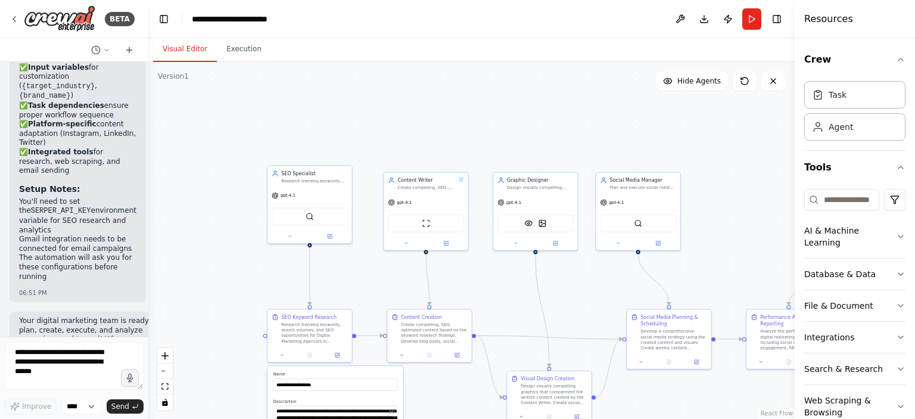
drag, startPoint x: 322, startPoint y: 116, endPoint x: 343, endPoint y: 259, distance: 144.6
click at [343, 259] on div ".deletable-edge-delete-btn { width: 20px; height: 20px; border: 0px solid #ffff…" at bounding box center [471, 240] width 646 height 357
click at [313, 195] on div "gpt-4.1" at bounding box center [310, 193] width 84 height 15
click at [309, 220] on div "SerperDevTool" at bounding box center [310, 215] width 76 height 18
click at [295, 235] on button at bounding box center [290, 235] width 39 height 8
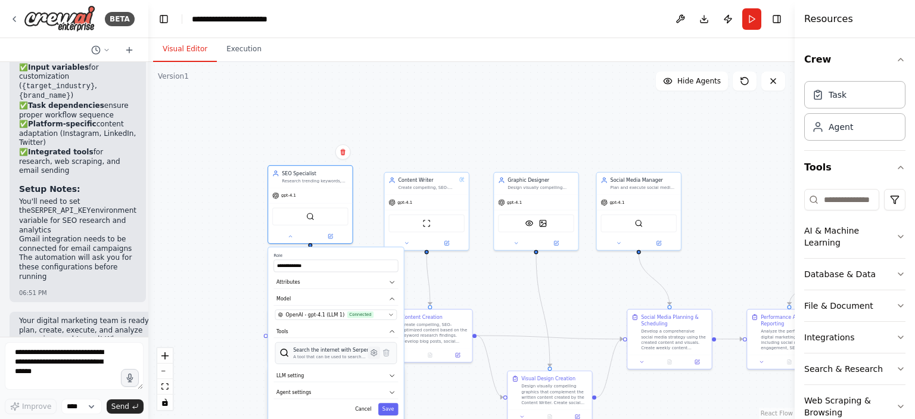
click at [375, 355] on icon at bounding box center [374, 353] width 8 height 8
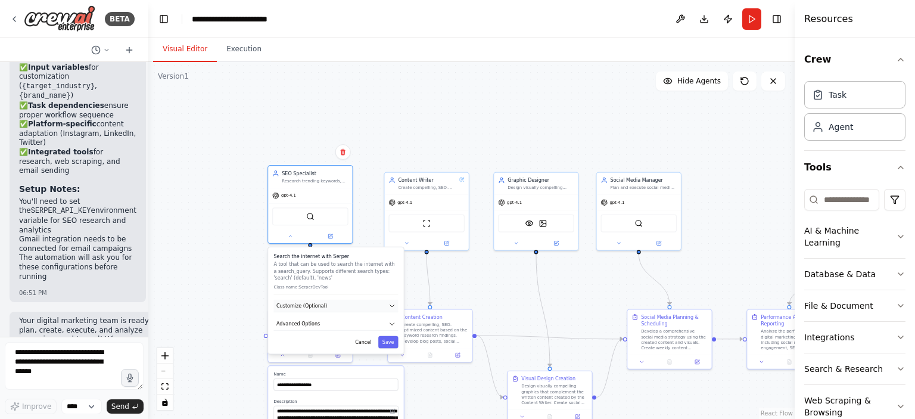
click at [319, 303] on span "Customize (Optional)" at bounding box center [301, 305] width 51 height 7
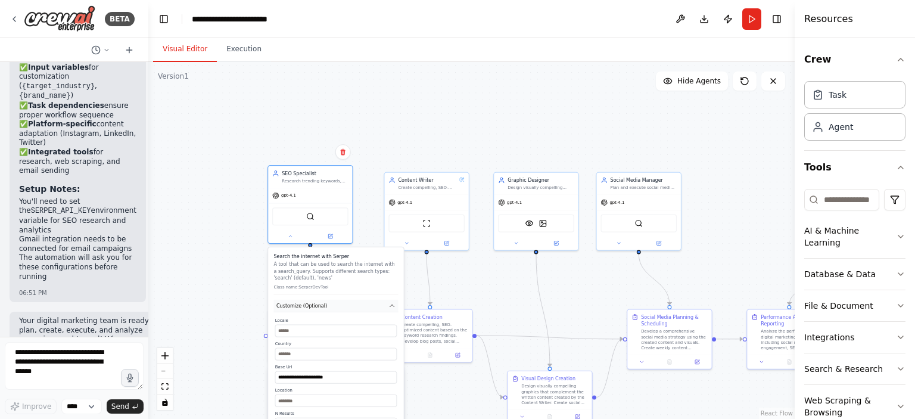
click at [319, 303] on span "Customize (Optional)" at bounding box center [301, 305] width 51 height 7
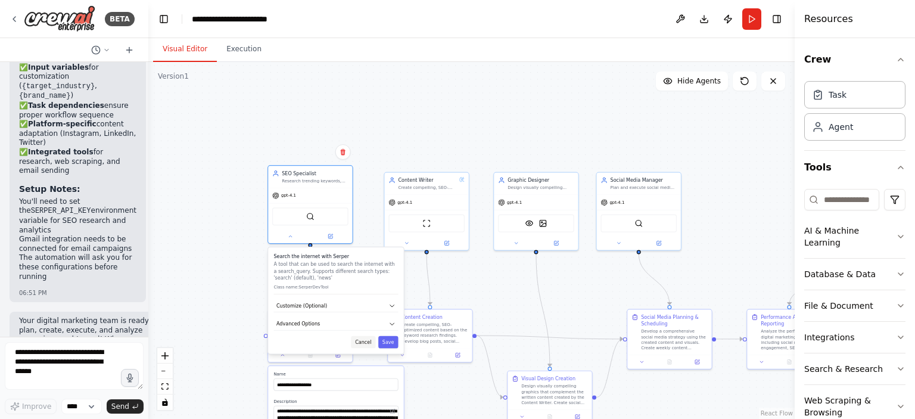
click at [364, 344] on button "Cancel" at bounding box center [363, 342] width 24 height 13
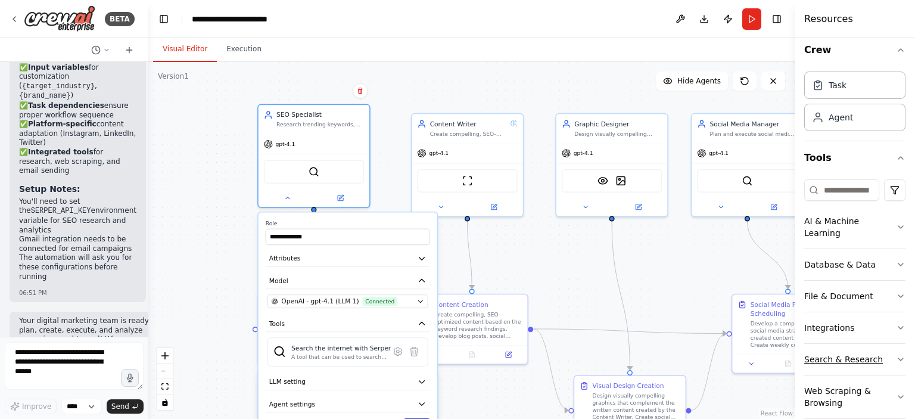
scroll to position [0, 0]
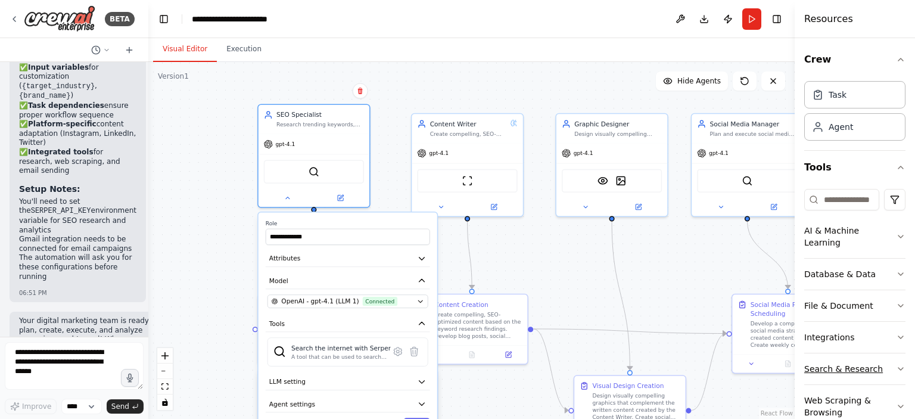
click at [865, 365] on button "Search & Research" at bounding box center [854, 368] width 101 height 31
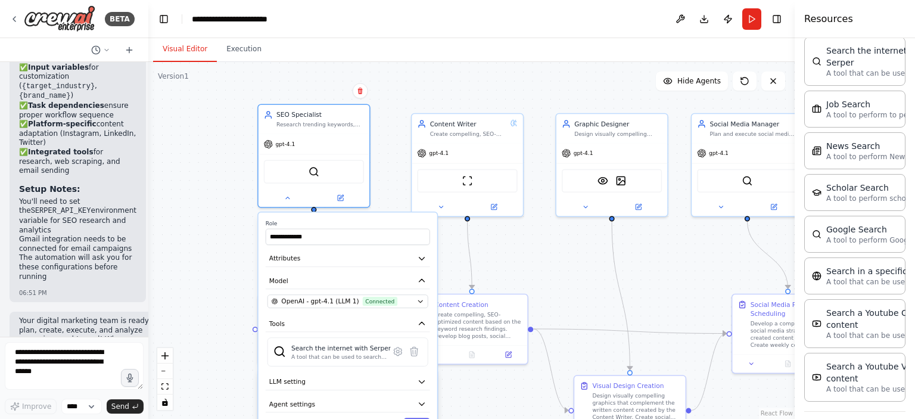
scroll to position [629, 0]
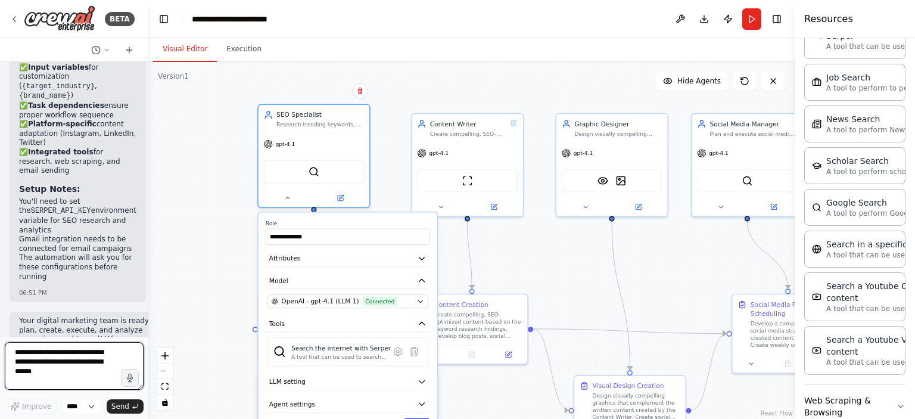
click at [29, 364] on textarea at bounding box center [74, 366] width 139 height 48
paste textarea "**********"
type textarea "**********"
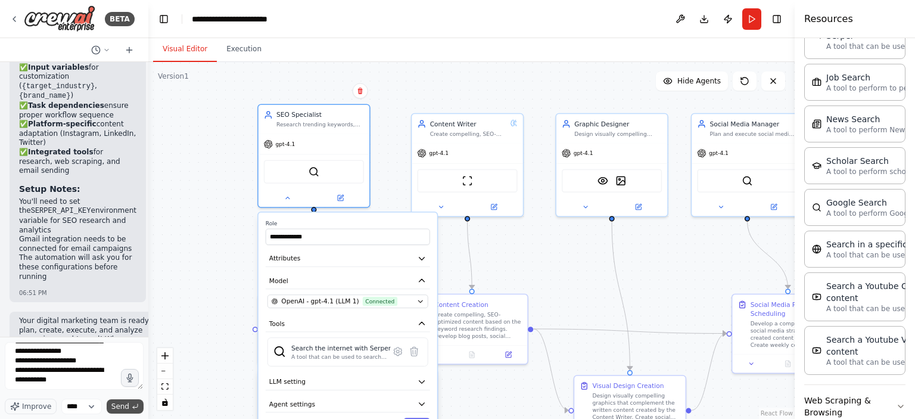
click at [124, 409] on span "Send" at bounding box center [120, 407] width 18 height 10
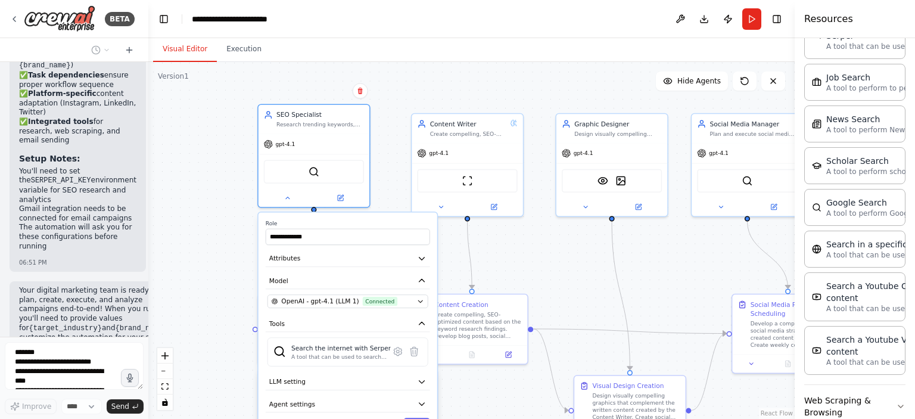
scroll to position [2984, 0]
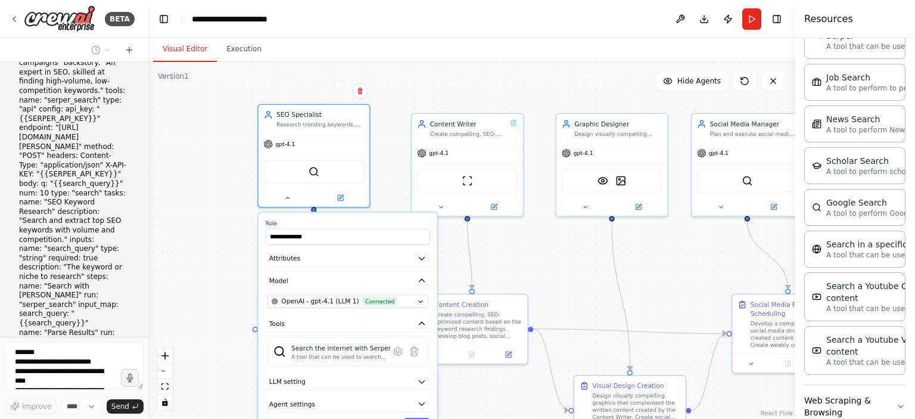
click at [407, 97] on div "**********" at bounding box center [471, 240] width 646 height 357
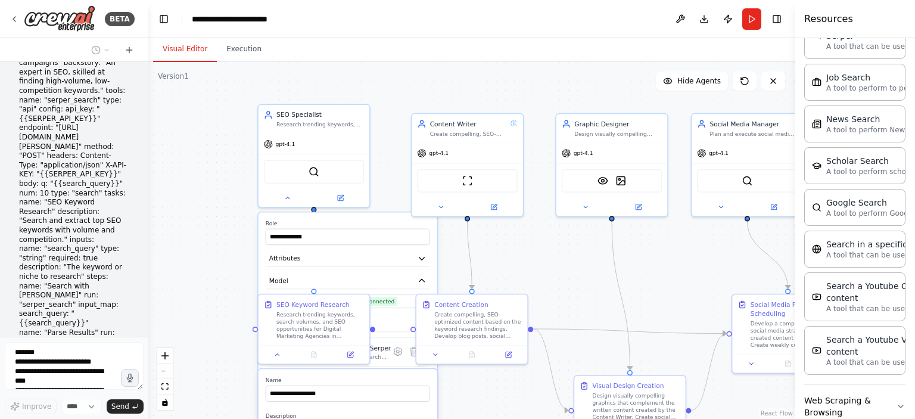
click at [406, 83] on div "**********" at bounding box center [471, 240] width 646 height 357
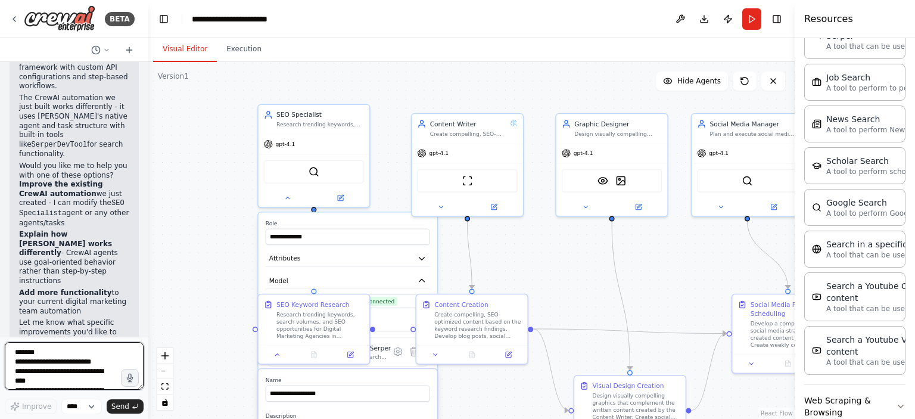
scroll to position [3475, 0]
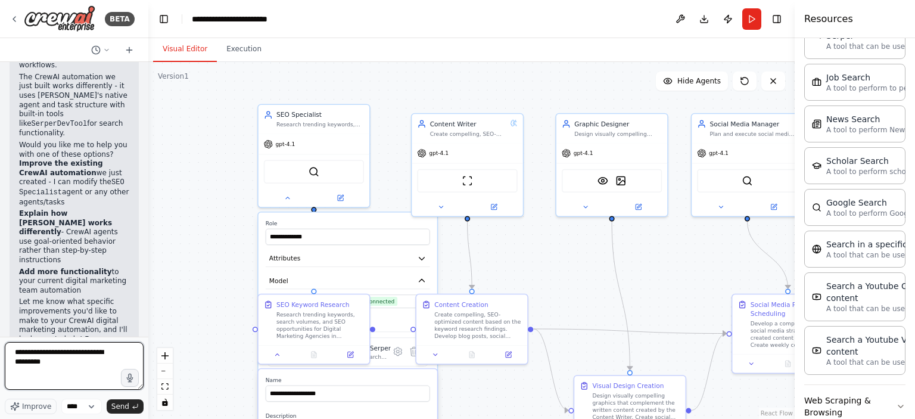
type textarea "**********"
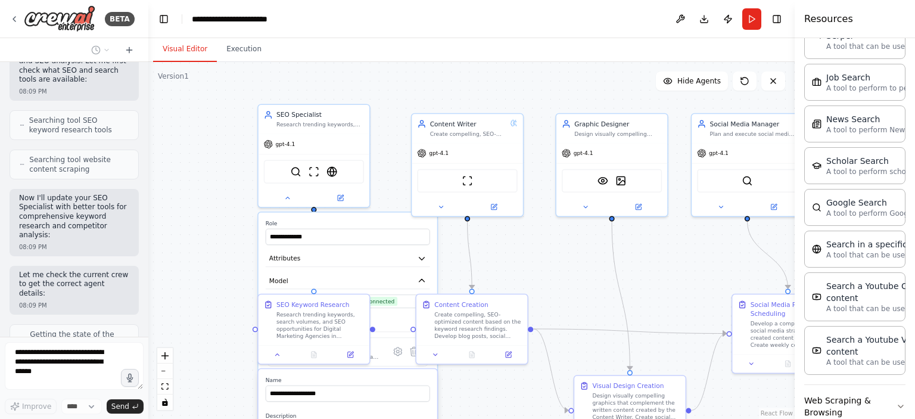
scroll to position [4031, 0]
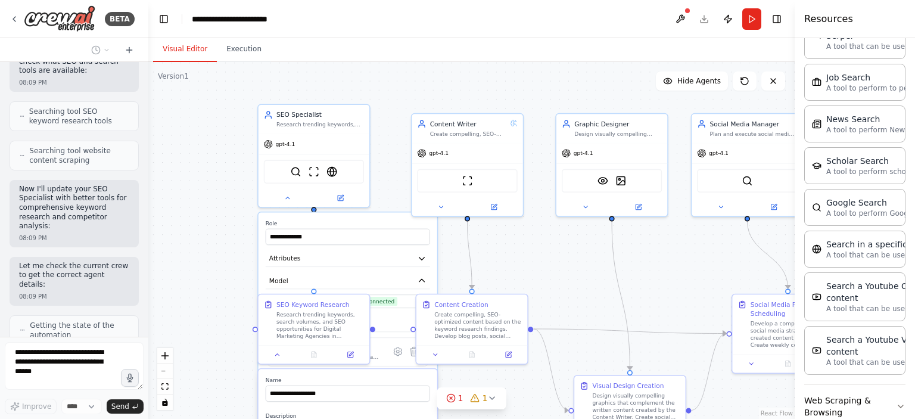
click at [244, 227] on div ".deletable-edge-delete-btn { width: 20px; height: 20px; border: 0px solid #ffff…" at bounding box center [471, 240] width 646 height 357
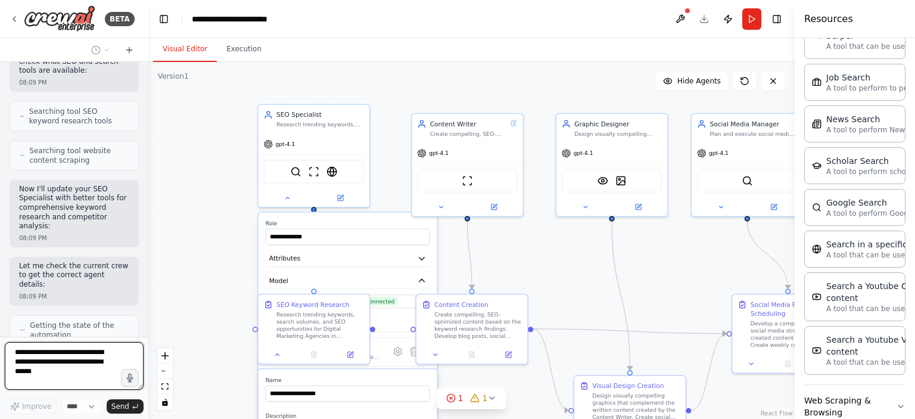
click at [244, 227] on div ".deletable-edge-delete-btn { width: 20px; height: 20px; border: 0px solid #ffff…" at bounding box center [471, 240] width 646 height 357
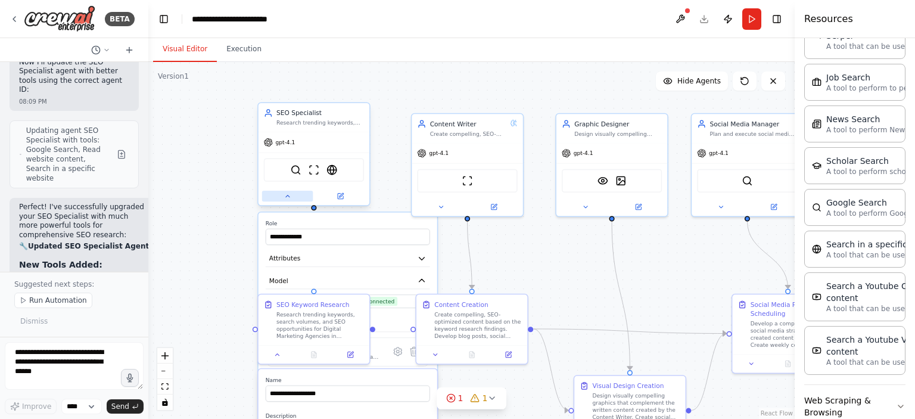
click at [287, 195] on icon at bounding box center [288, 196] width 4 height 2
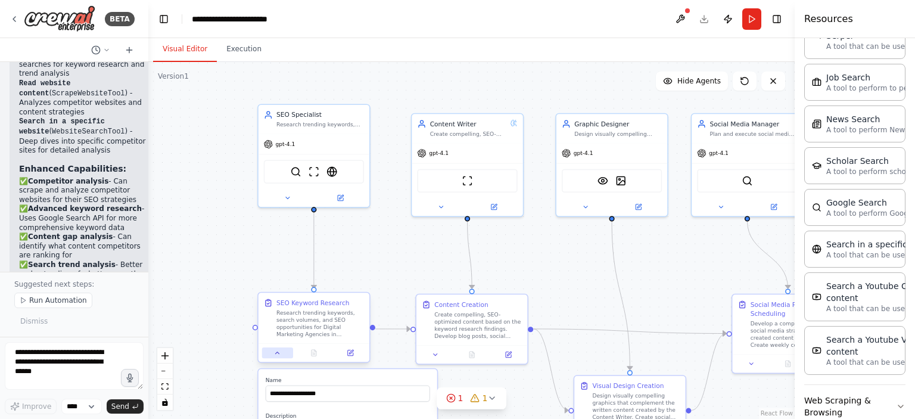
click at [279, 354] on icon at bounding box center [277, 352] width 7 height 7
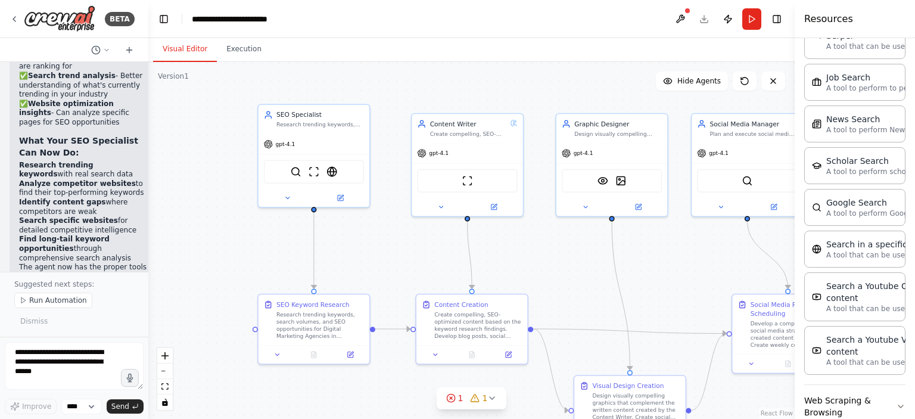
scroll to position [4772, 0]
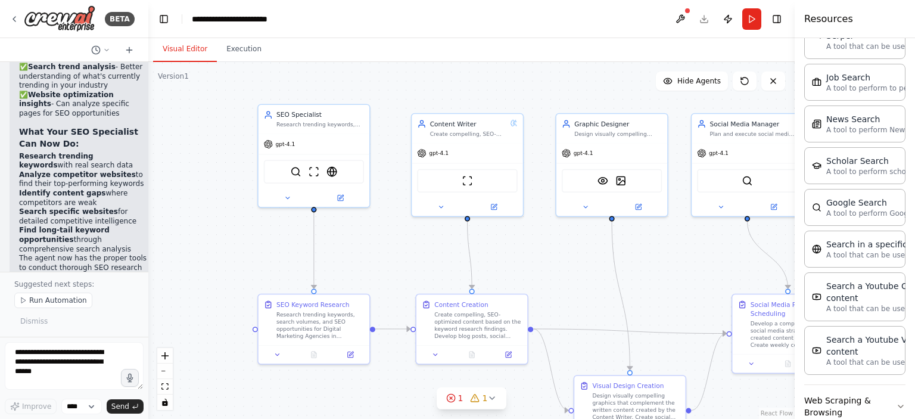
click at [262, 349] on button at bounding box center [277, 354] width 31 height 11
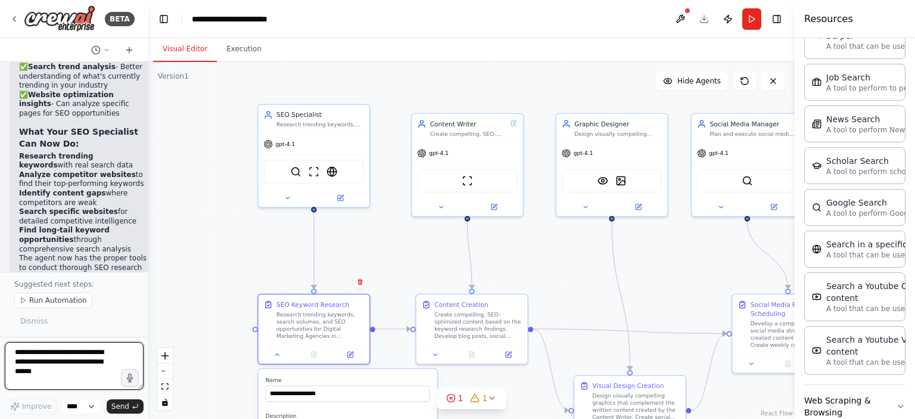
click at [107, 350] on textarea at bounding box center [74, 366] width 139 height 48
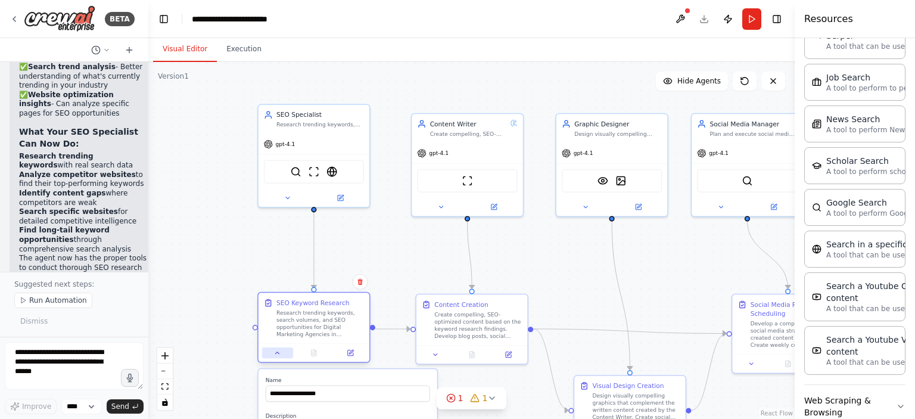
click at [275, 354] on icon at bounding box center [277, 352] width 7 height 7
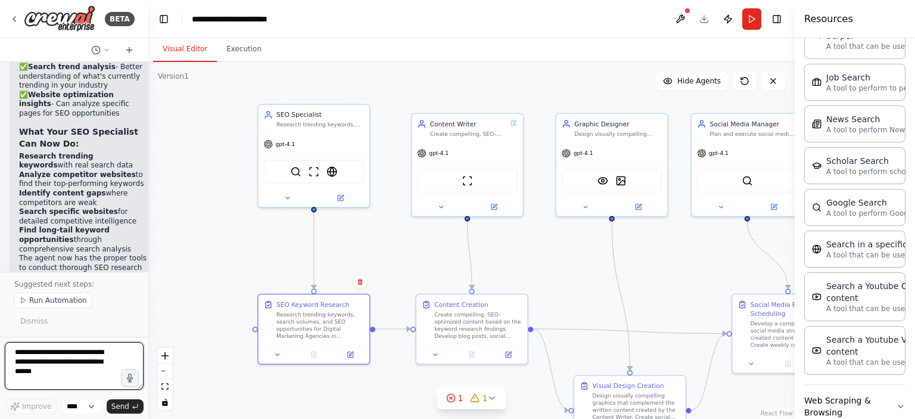
click at [93, 357] on textarea at bounding box center [74, 366] width 139 height 48
type textarea "**********"
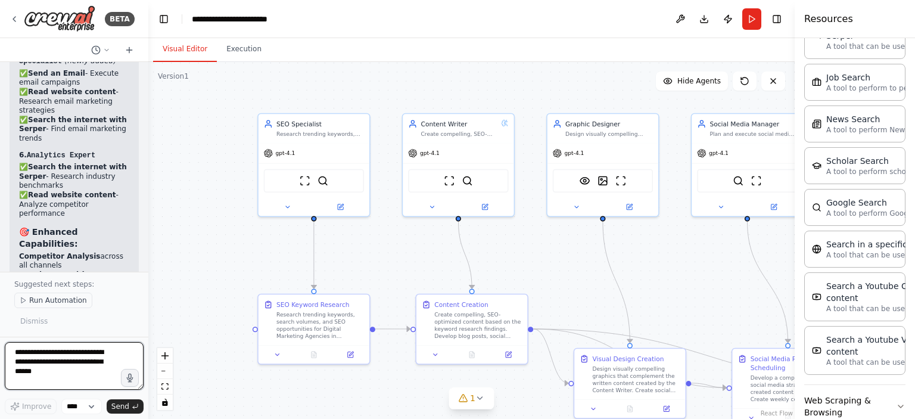
scroll to position [7468, 0]
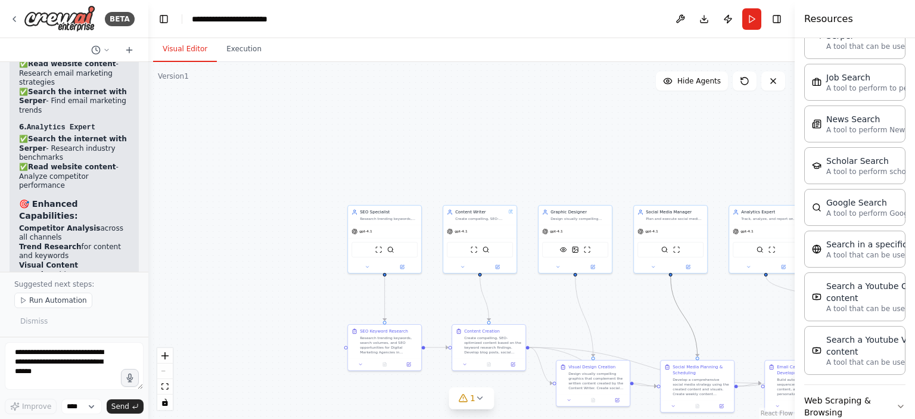
drag, startPoint x: 679, startPoint y: 318, endPoint x: 643, endPoint y: 292, distance: 44.0
click at [643, 292] on div ".deletable-edge-delete-btn { width: 20px; height: 20px; border: 0px solid #ffff…" at bounding box center [471, 240] width 646 height 357
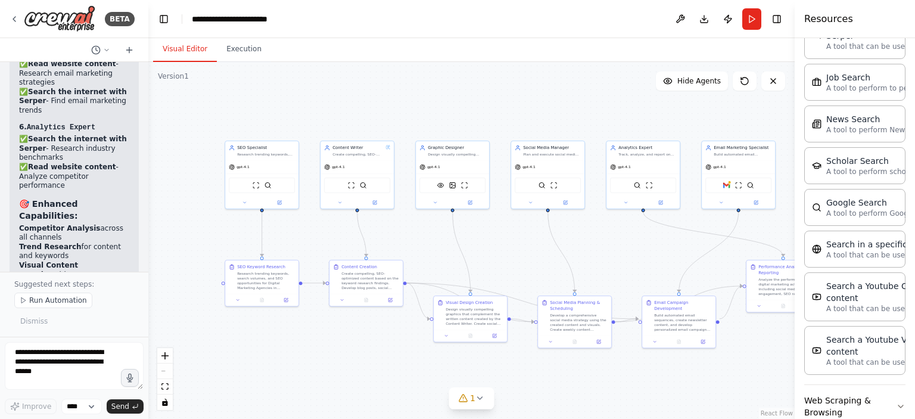
drag, startPoint x: 648, startPoint y: 309, endPoint x: 525, endPoint y: 245, distance: 138.6
click at [525, 245] on div ".deletable-edge-delete-btn { width: 20px; height: 20px; border: 0px solid #ffff…" at bounding box center [471, 240] width 646 height 357
click at [269, 184] on img at bounding box center [268, 184] width 7 height 7
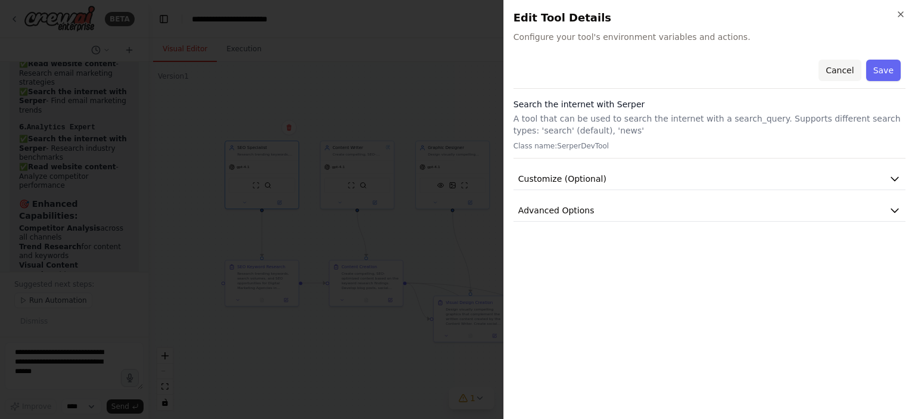
click at [841, 73] on button "Cancel" at bounding box center [840, 70] width 42 height 21
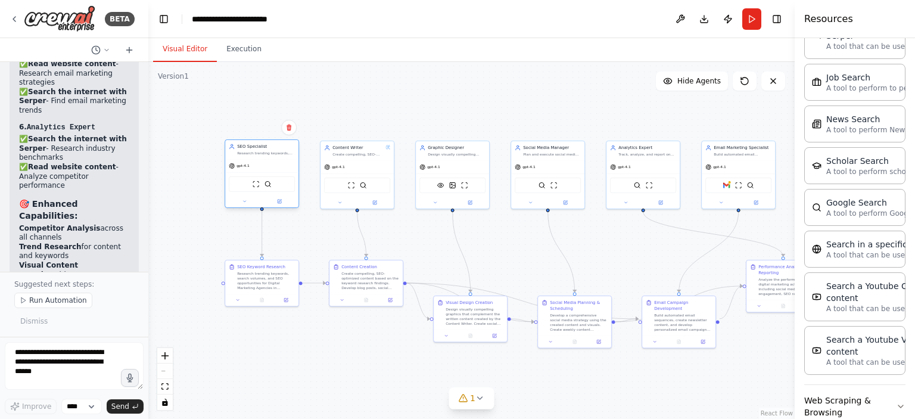
click at [253, 164] on div "gpt-4.1" at bounding box center [261, 165] width 73 height 13
click at [245, 202] on icon at bounding box center [244, 201] width 5 height 5
click at [316, 306] on button at bounding box center [317, 303] width 11 height 11
click at [304, 268] on button "Cancel" at bounding box center [307, 267] width 21 height 11
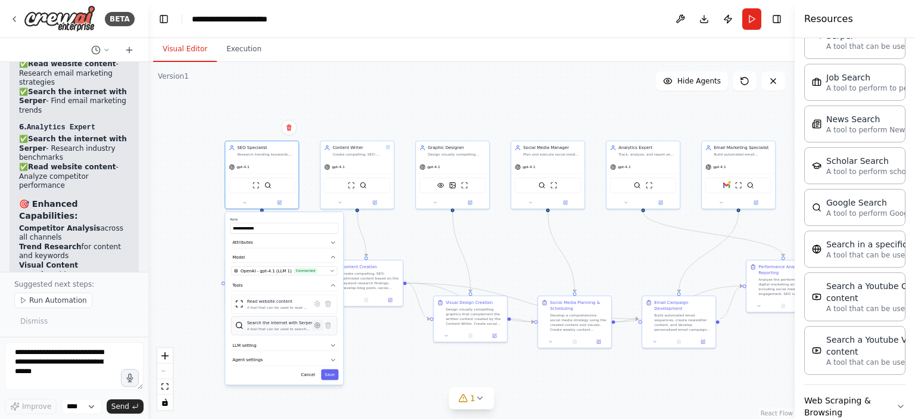
click at [321, 327] on button at bounding box center [317, 325] width 11 height 11
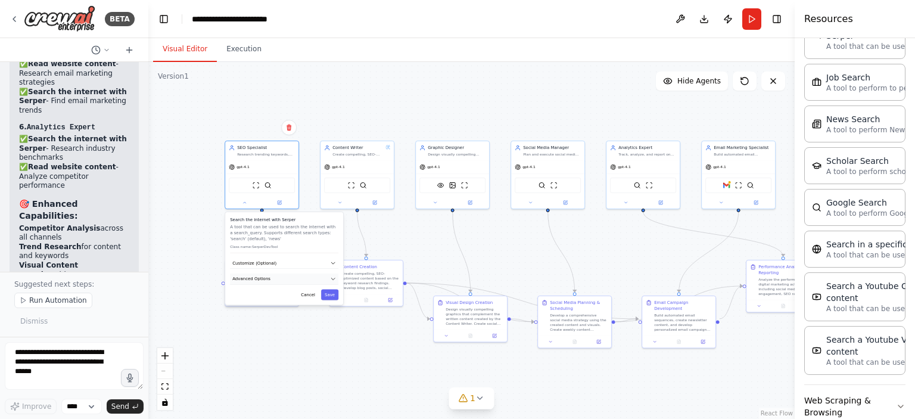
click at [306, 278] on button "Advanced Options" at bounding box center [284, 278] width 108 height 11
click at [281, 279] on button "Advanced Options" at bounding box center [284, 278] width 108 height 11
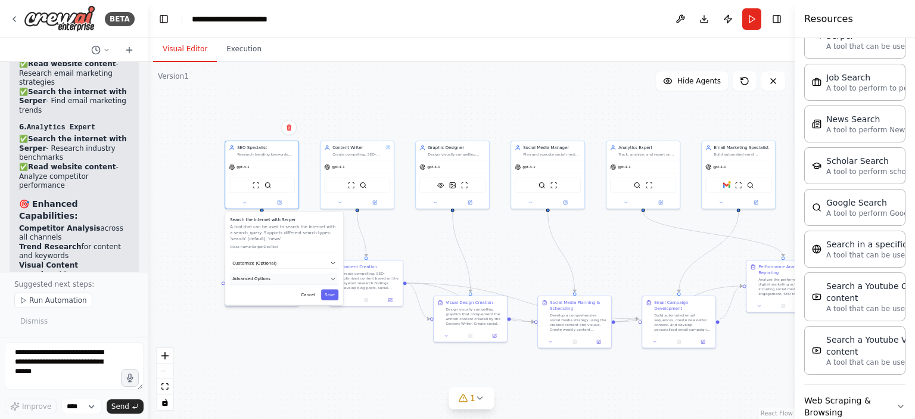
click at [288, 277] on button "Advanced Options" at bounding box center [284, 278] width 108 height 11
click at [244, 309] on input "text" at bounding box center [284, 314] width 98 height 11
click at [245, 310] on input "text" at bounding box center [284, 314] width 98 height 11
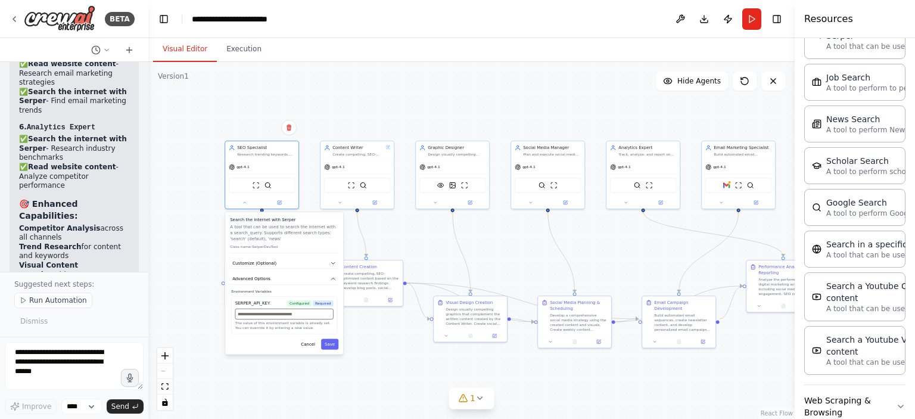
click at [245, 310] on input "text" at bounding box center [284, 314] width 98 height 11
paste input "**********"
type input "**********"
click at [329, 343] on button "Save" at bounding box center [329, 343] width 17 height 11
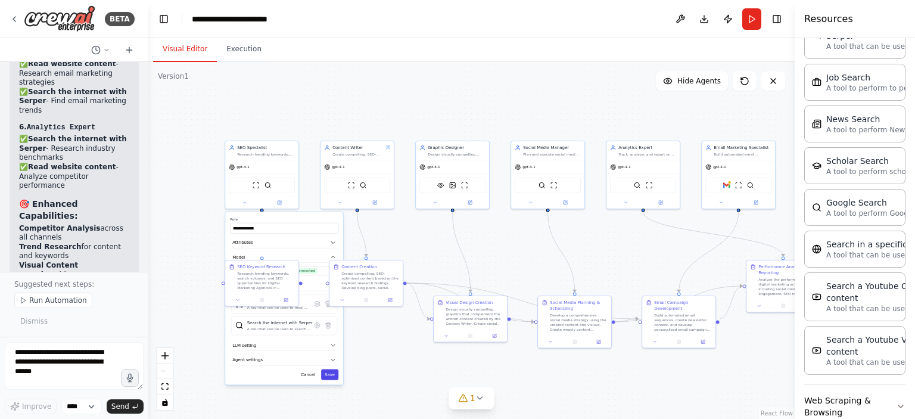
click at [326, 374] on button "Save" at bounding box center [329, 374] width 17 height 11
click at [745, 26] on button "Run" at bounding box center [751, 18] width 19 height 21
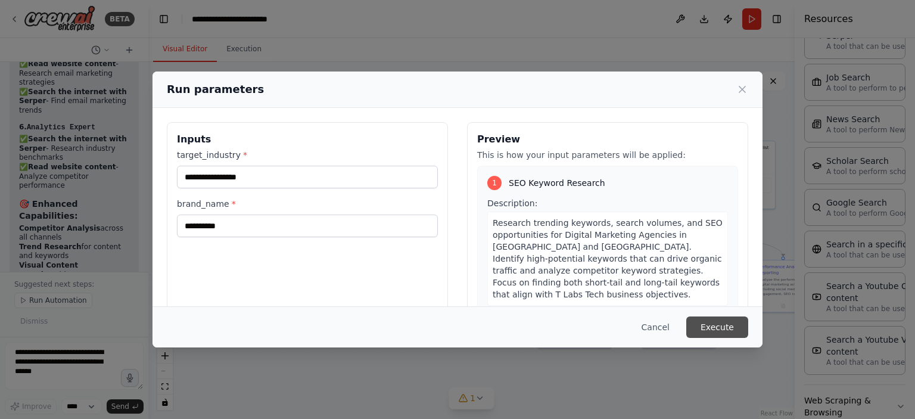
click at [703, 321] on button "Execute" at bounding box center [717, 326] width 62 height 21
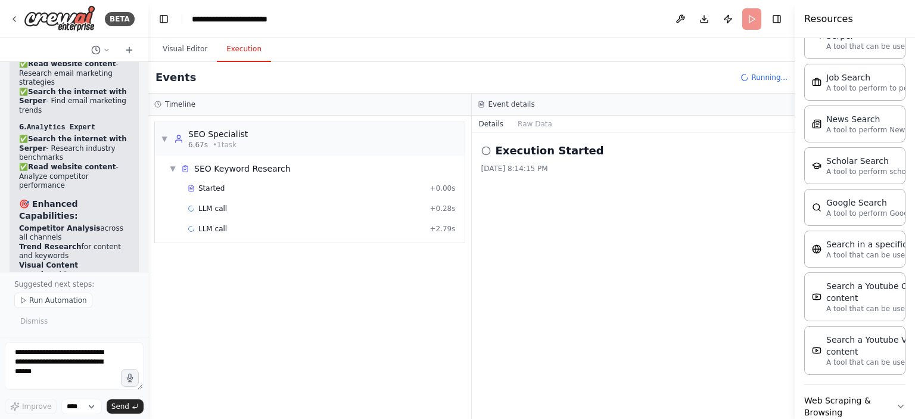
click at [248, 49] on button "Execution" at bounding box center [244, 49] width 54 height 25
click at [188, 53] on button "Visual Editor" at bounding box center [185, 49] width 64 height 25
click at [220, 47] on button "Execution" at bounding box center [244, 49] width 54 height 25
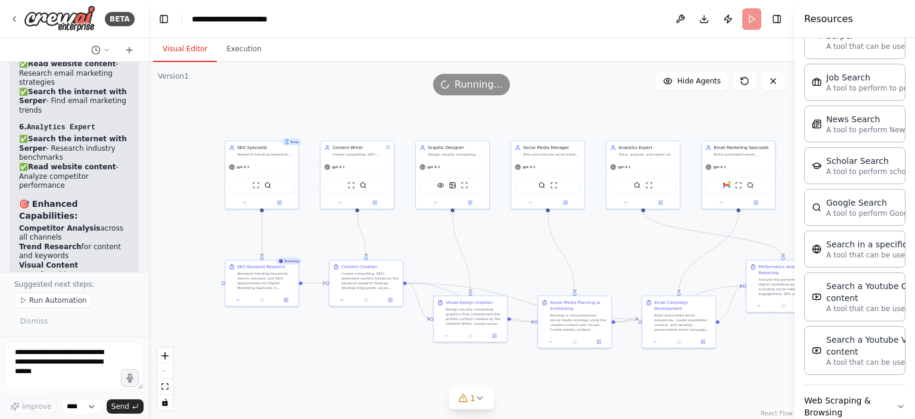
click at [195, 49] on button "Visual Editor" at bounding box center [185, 49] width 64 height 25
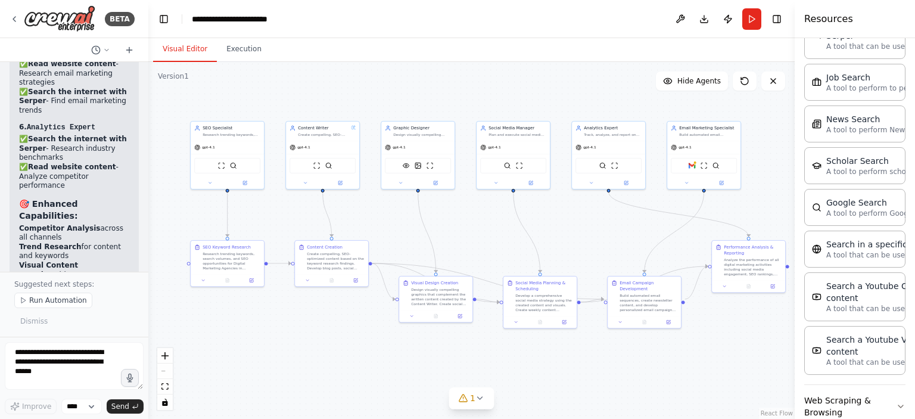
drag, startPoint x: 613, startPoint y: 378, endPoint x: 579, endPoint y: 359, distance: 39.8
click at [579, 359] on div ".deletable-edge-delete-btn { width: 20px; height: 20px; border: 0px solid #ffff…" at bounding box center [471, 240] width 646 height 357
click at [605, 381] on div ".deletable-edge-delete-btn { width: 20px; height: 20px; border: 0px solid #ffff…" at bounding box center [471, 240] width 646 height 357
click at [601, 250] on div ".deletable-edge-delete-btn { width: 20px; height: 20px; border: 0px solid #ffff…" at bounding box center [471, 240] width 646 height 357
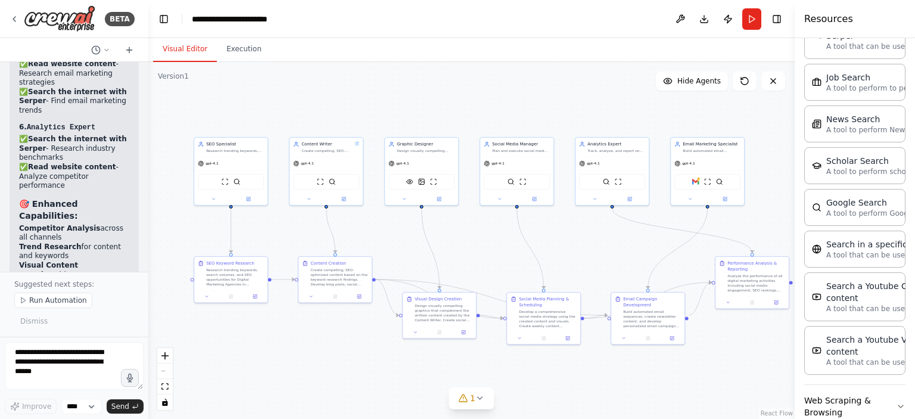
drag, startPoint x: 603, startPoint y: 245, endPoint x: 602, endPoint y: 259, distance: 14.3
click at [602, 259] on div ".deletable-edge-delete-btn { width: 20px; height: 20px; border: 0px solid #ffff…" at bounding box center [471, 240] width 646 height 357
click at [590, 242] on div ".deletable-edge-delete-btn { width: 20px; height: 20px; border: 0px solid #ffff…" at bounding box center [471, 240] width 646 height 357
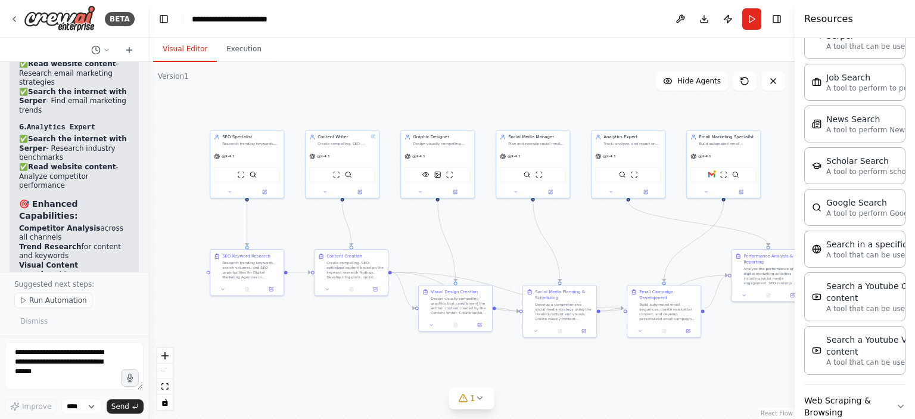
drag, startPoint x: 340, startPoint y: 97, endPoint x: 360, endPoint y: 88, distance: 22.1
click at [360, 88] on div ".deletable-edge-delete-btn { width: 20px; height: 20px; border: 0px solid #ffff…" at bounding box center [471, 240] width 646 height 357
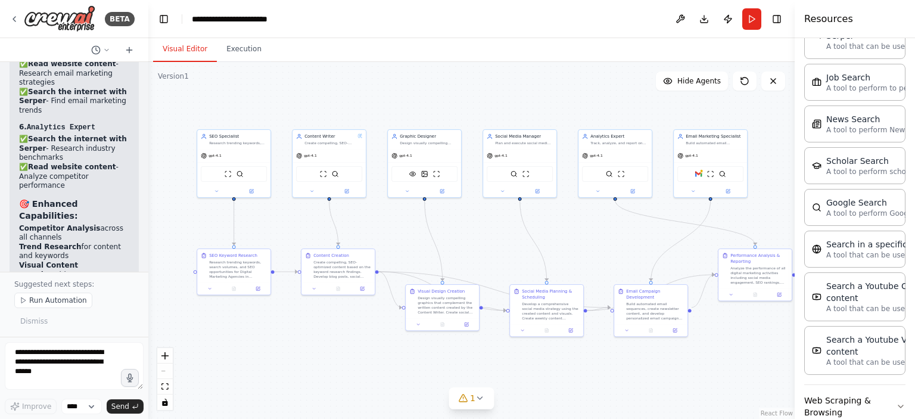
drag, startPoint x: 360, startPoint y: 88, endPoint x: 347, endPoint y: 87, distance: 13.7
click at [347, 87] on div ".deletable-edge-delete-btn { width: 20px; height: 20px; border: 0px solid #ffff…" at bounding box center [471, 240] width 646 height 357
click at [698, 19] on button "Download" at bounding box center [704, 18] width 19 height 21
click at [446, 49] on div "Visual Editor Execution" at bounding box center [471, 50] width 646 height 24
drag, startPoint x: 475, startPoint y: 107, endPoint x: 468, endPoint y: 107, distance: 7.1
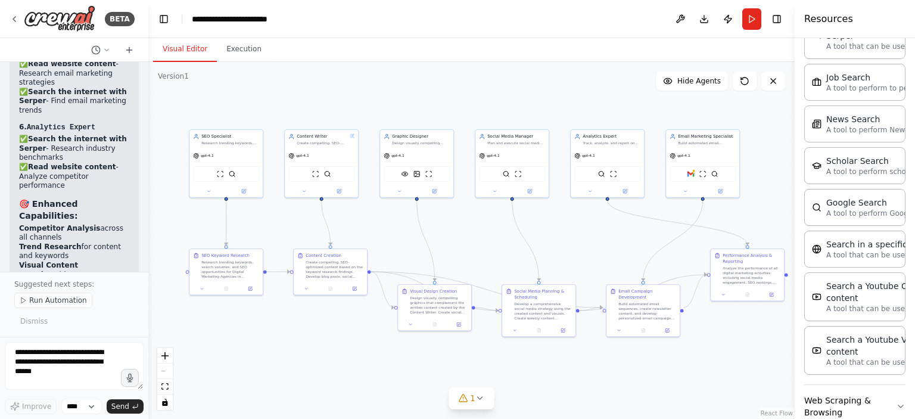
click at [468, 107] on div ".deletable-edge-delete-btn { width: 20px; height: 20px; border: 0px solid #ffff…" at bounding box center [471, 240] width 646 height 357
click at [232, 48] on button "Execution" at bounding box center [244, 49] width 54 height 25
click at [175, 56] on button "Visual Editor" at bounding box center [185, 49] width 64 height 25
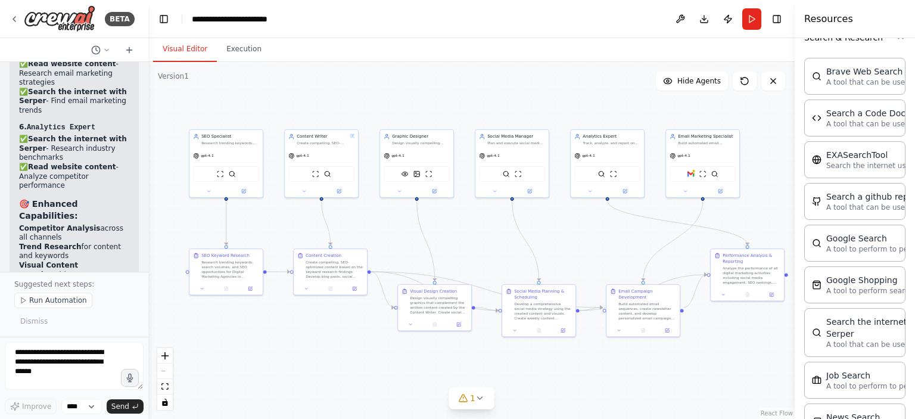
scroll to position [272, 0]
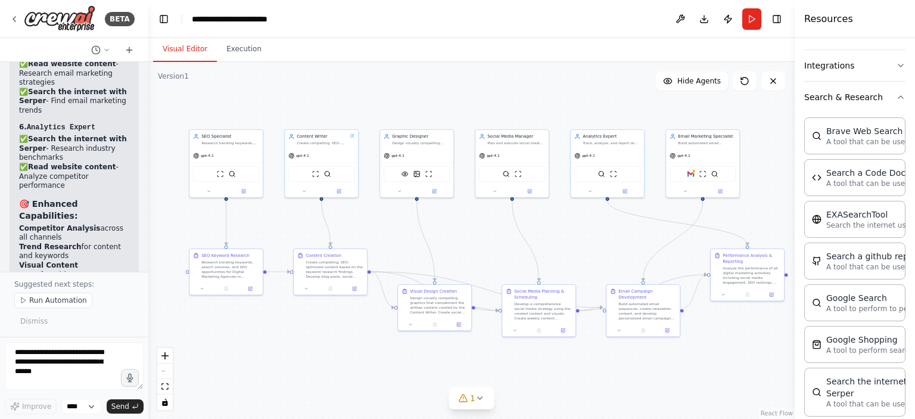
click at [584, 81] on div ".deletable-edge-delete-btn { width: 20px; height: 20px; border: 0px solid #ffff…" at bounding box center [471, 240] width 646 height 357
click at [836, 72] on button "Integrations" at bounding box center [854, 65] width 101 height 31
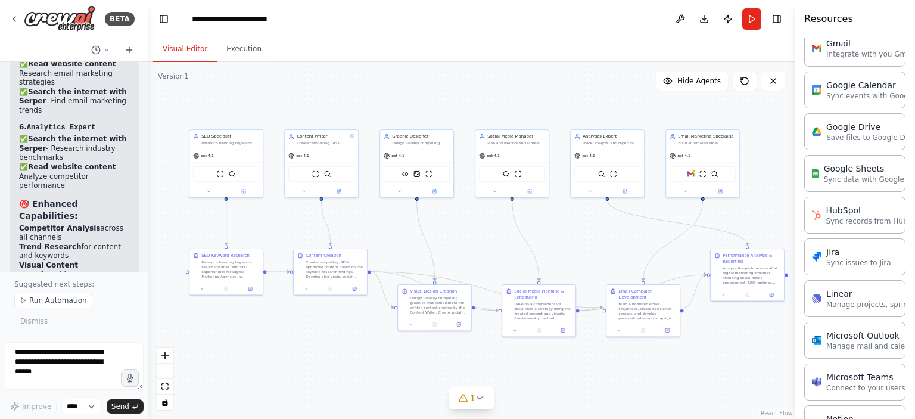
scroll to position [536, 0]
click at [490, 97] on div ".deletable-edge-delete-btn { width: 20px; height: 20px; border: 0px solid #ffff…" at bounding box center [471, 240] width 646 height 357
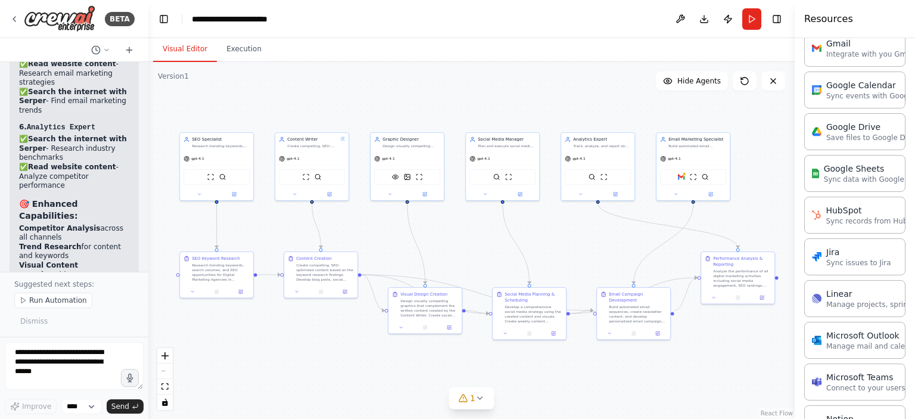
click at [486, 98] on div ".deletable-edge-delete-btn { width: 20px; height: 20px; border: 0px solid #ffff…" at bounding box center [471, 240] width 646 height 357
click at [484, 104] on div ".deletable-edge-delete-btn { width: 20px; height: 20px; border: 0px solid #ffff…" at bounding box center [471, 240] width 646 height 357
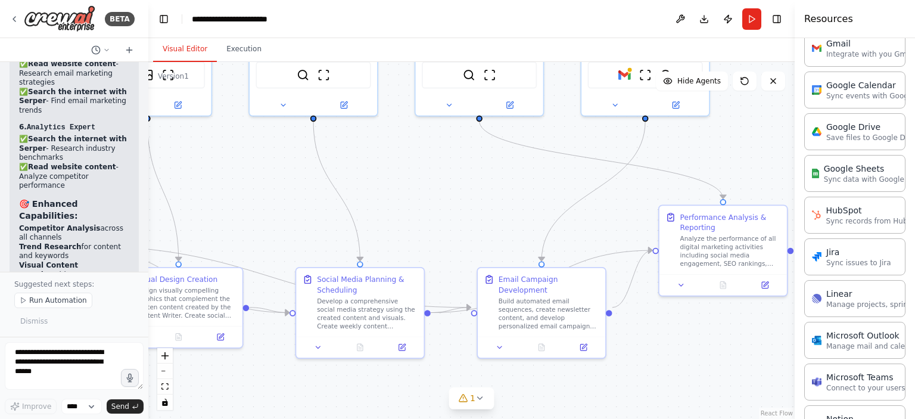
drag, startPoint x: 769, startPoint y: 277, endPoint x: 649, endPoint y: 262, distance: 121.3
click at [649, 262] on div ".deletable-edge-delete-btn { width: 20px; height: 20px; border: 0px solid #ffff…" at bounding box center [471, 240] width 646 height 357
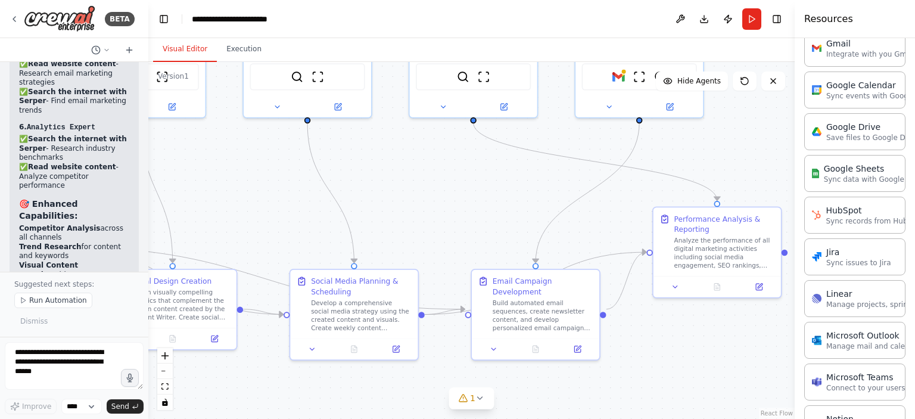
drag, startPoint x: 642, startPoint y: 264, endPoint x: 574, endPoint y: 267, distance: 67.4
click at [607, 267] on div ".deletable-edge-delete-btn { width: 20px; height: 20px; border: 0px solid #ffff…" at bounding box center [471, 240] width 646 height 357
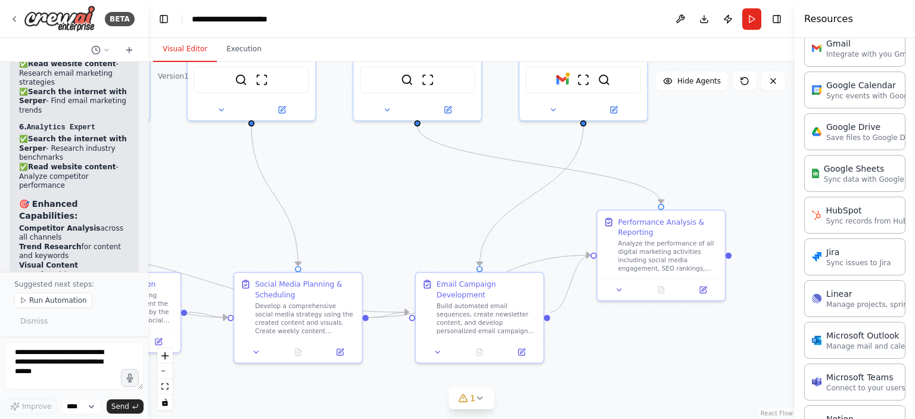
drag, startPoint x: 574, startPoint y: 267, endPoint x: 555, endPoint y: 267, distance: 19.1
click at [558, 267] on div ".deletable-edge-delete-btn { width: 20px; height: 20px; border: 0px solid #ffff…" at bounding box center [471, 240] width 646 height 357
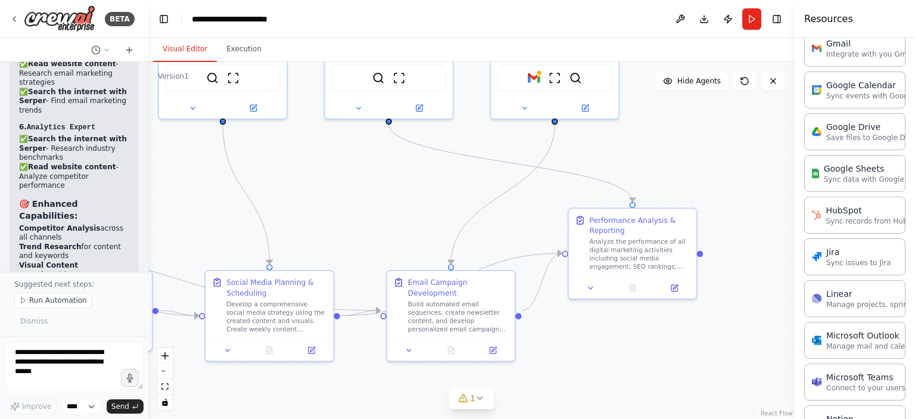
drag, startPoint x: 541, startPoint y: 266, endPoint x: 534, endPoint y: 265, distance: 7.2
click at [534, 265] on div ".deletable-edge-delete-btn { width: 20px; height: 20px; border: 0px solid #ffff…" at bounding box center [471, 240] width 646 height 357
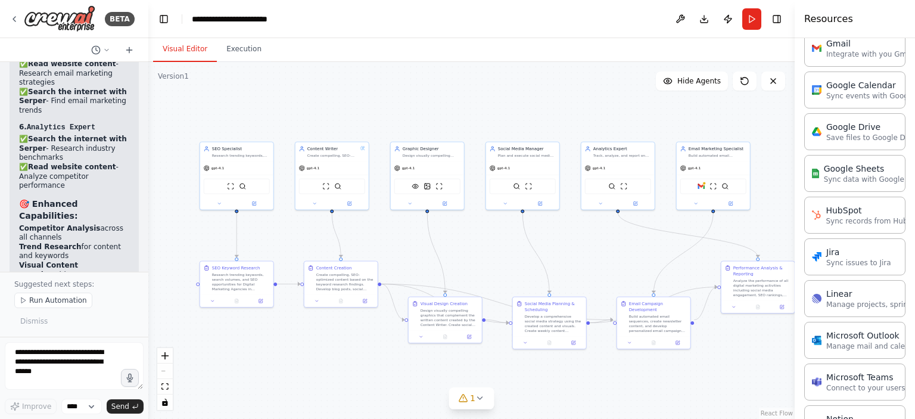
drag, startPoint x: 257, startPoint y: 221, endPoint x: 425, endPoint y: 250, distance: 170.4
click at [425, 250] on div ".deletable-edge-delete-btn { width: 20px; height: 20px; border: 0px solid #ffff…" at bounding box center [471, 240] width 646 height 357
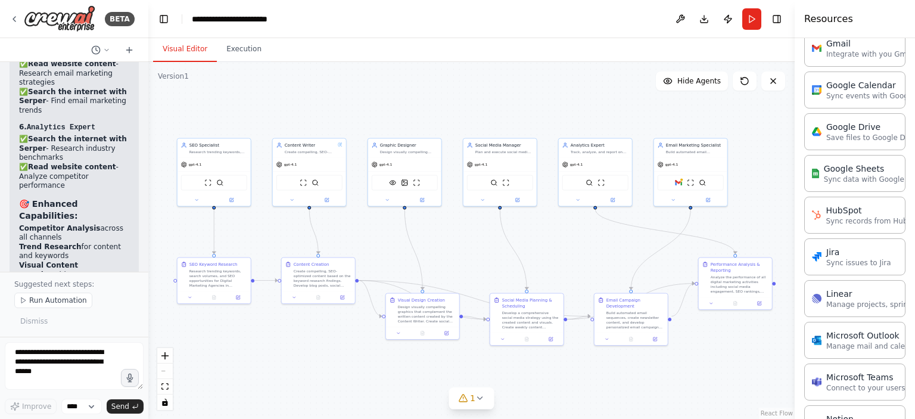
drag, startPoint x: 541, startPoint y: 234, endPoint x: 518, endPoint y: 231, distance: 23.5
click at [518, 231] on div ".deletable-edge-delete-btn { width: 20px; height: 20px; border: 0px solid #ffff…" at bounding box center [471, 240] width 646 height 357
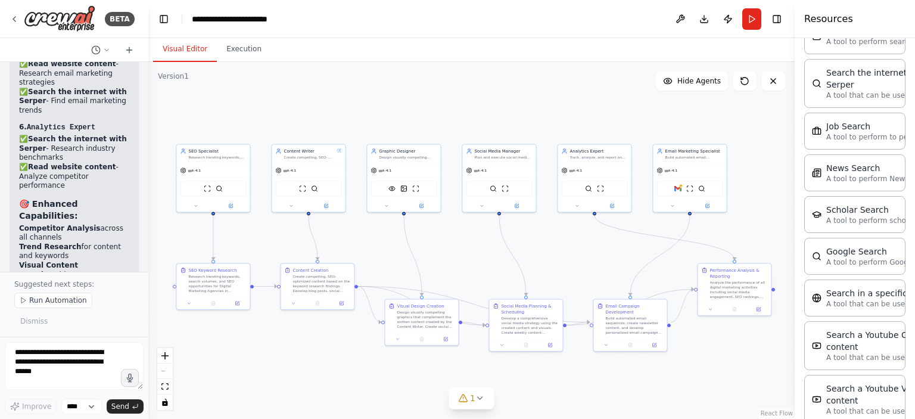
scroll to position [1509, 0]
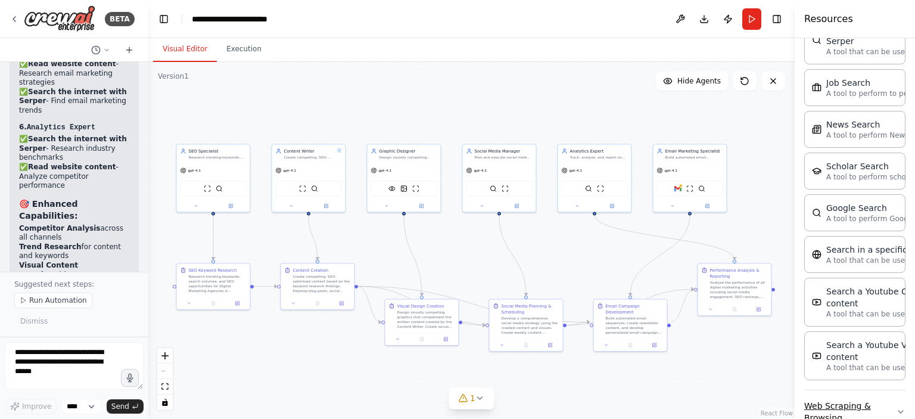
click at [833, 390] on button "Web Scraping & Browsing" at bounding box center [854, 411] width 101 height 43
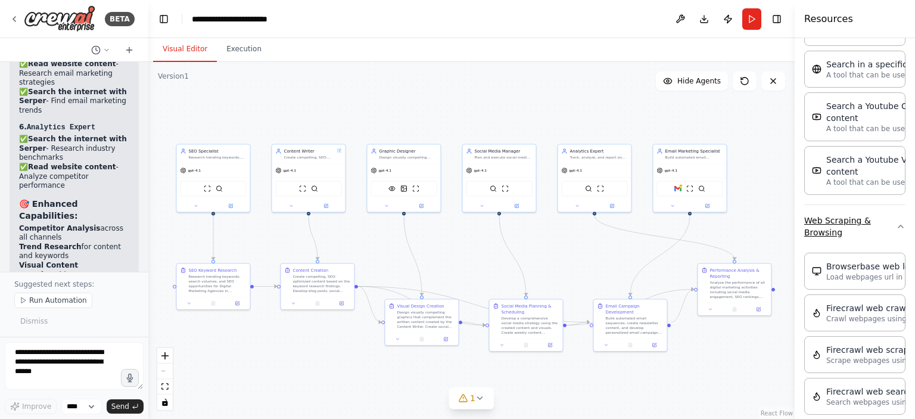
scroll to position [1688, 0]
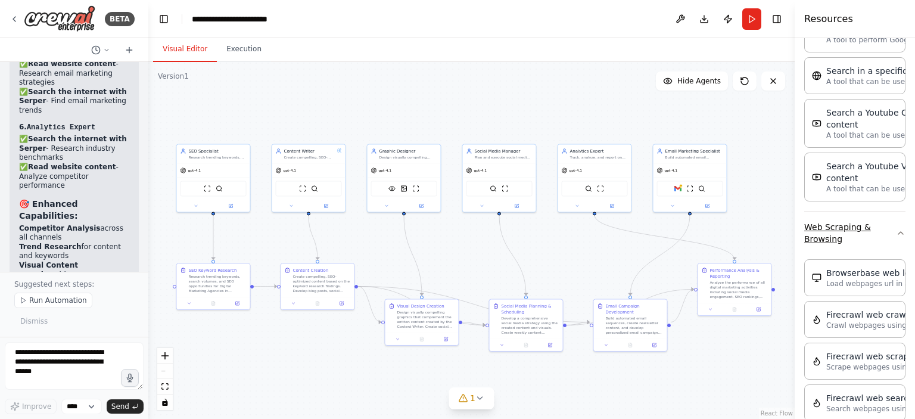
click at [896, 228] on icon "button" at bounding box center [901, 233] width 10 height 10
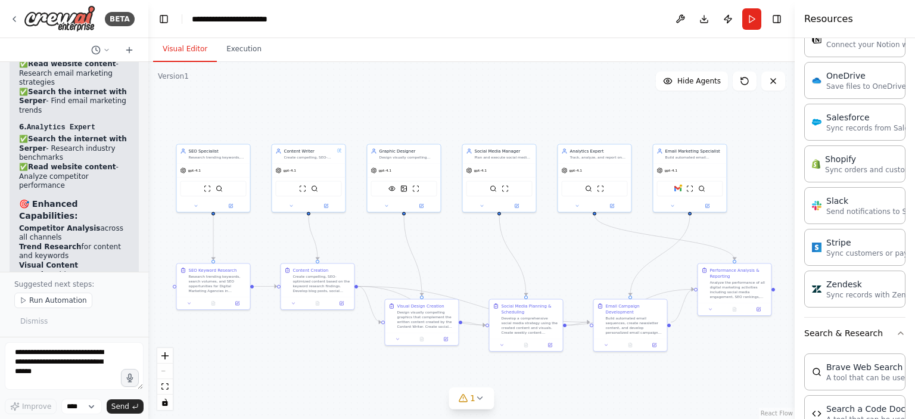
scroll to position [913, 0]
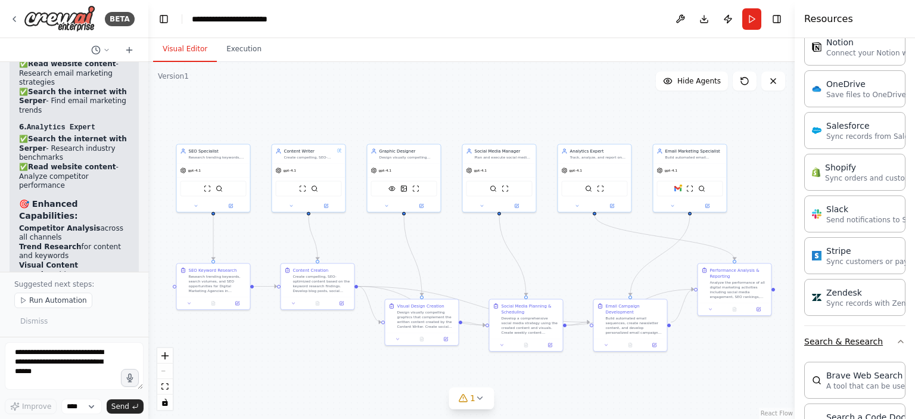
click at [896, 337] on icon "button" at bounding box center [901, 342] width 10 height 10
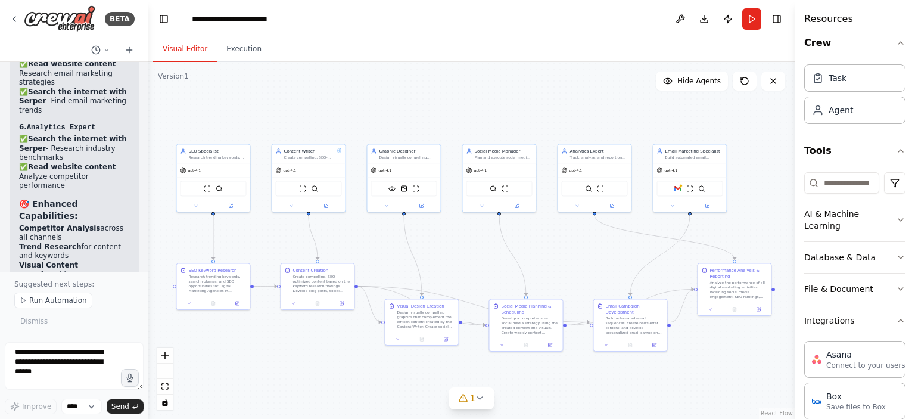
scroll to position [0, 0]
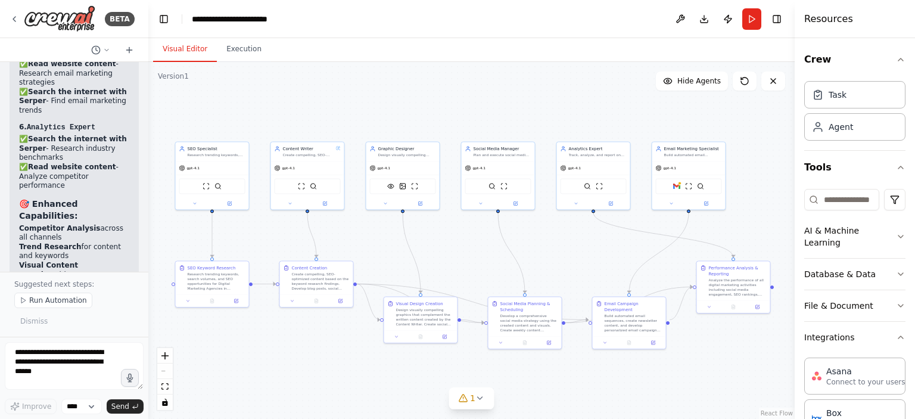
click at [384, 235] on div ".deletable-edge-delete-btn { width: 20px; height: 20px; border: 0px solid #ffff…" at bounding box center [471, 240] width 646 height 357
click at [384, 232] on div ".deletable-edge-delete-btn { width: 20px; height: 20px; border: 0px solid #ffff…" at bounding box center [471, 240] width 646 height 357
